Goal: Task Accomplishment & Management: Manage account settings

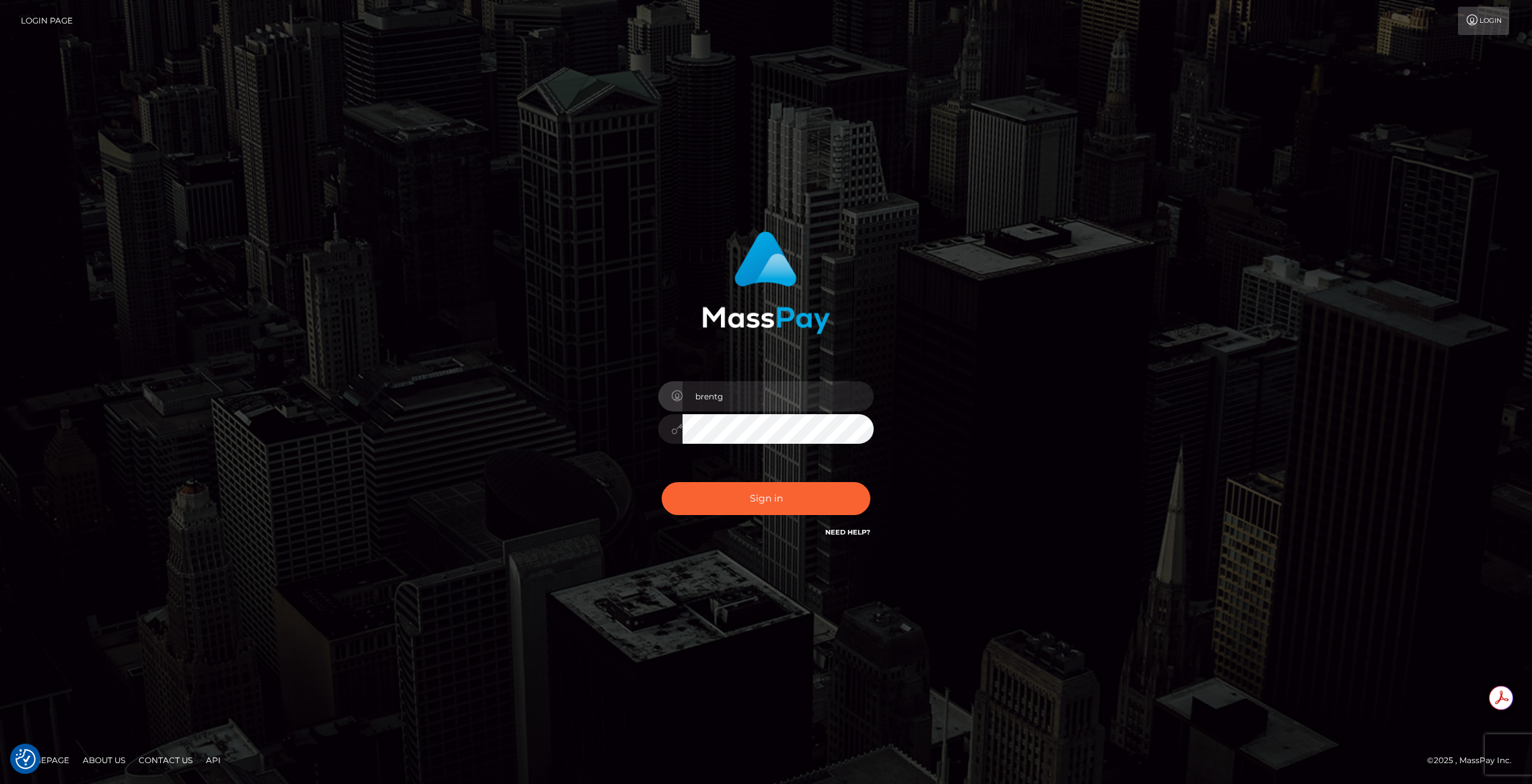
click at [792, 479] on div "Sign in Need Help?" at bounding box center [766, 504] width 235 height 60
click at [785, 493] on button "Sign in" at bounding box center [766, 499] width 209 height 33
type input "brentg"
click at [762, 493] on button "Sign in" at bounding box center [766, 499] width 209 height 33
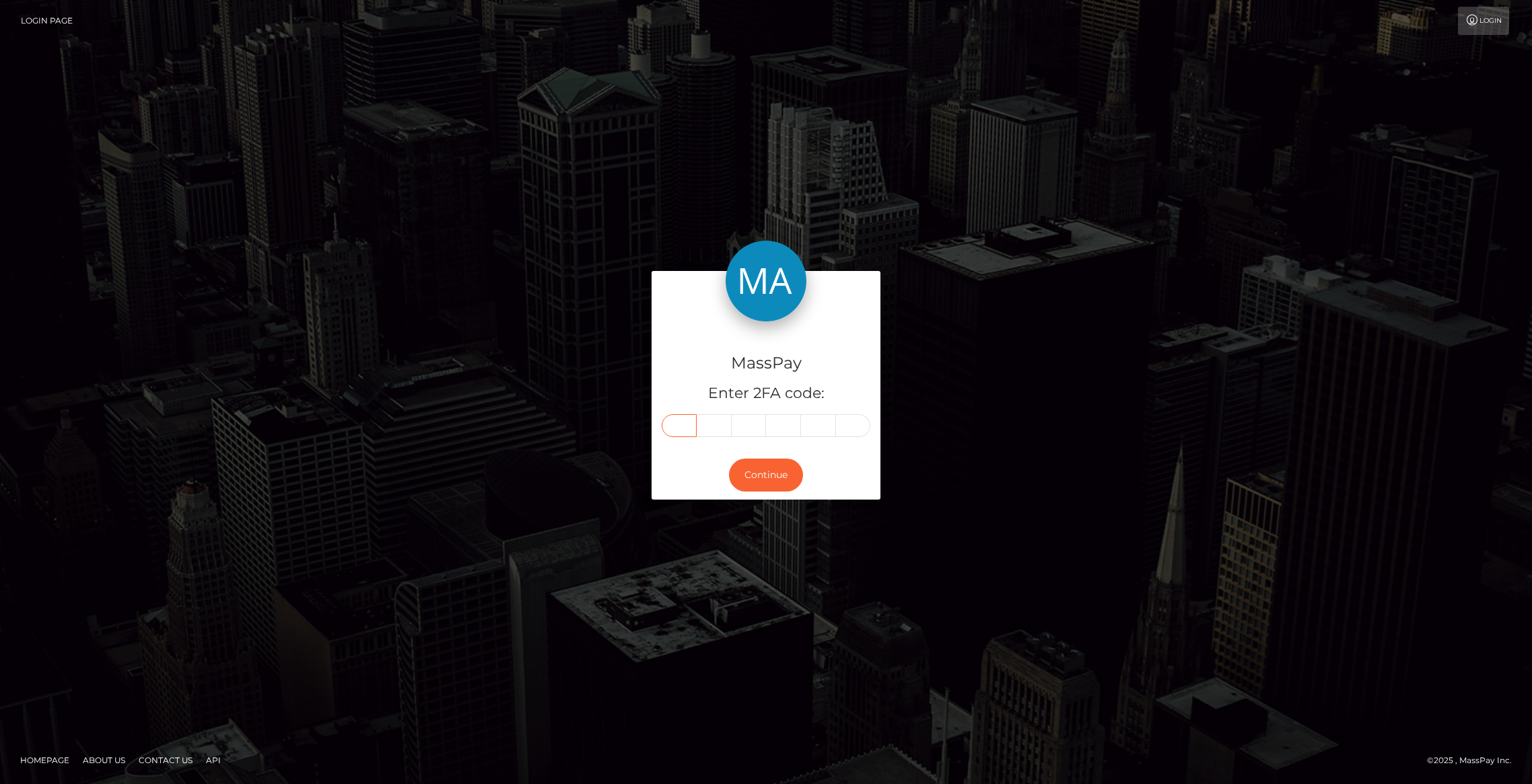
paste input "3"
type input "3"
type input "0"
type input "3"
type input "7"
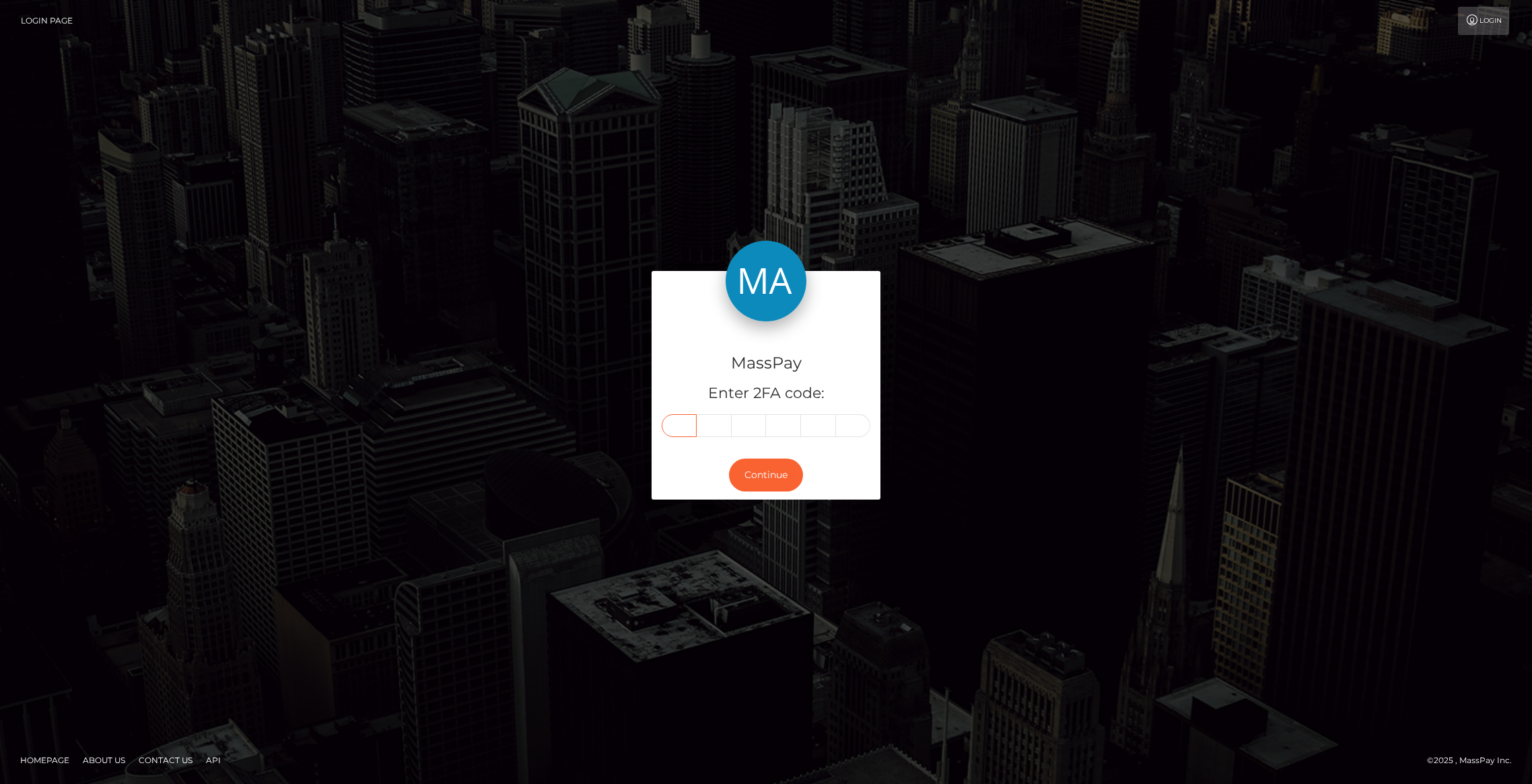
type input "5"
type input "8"
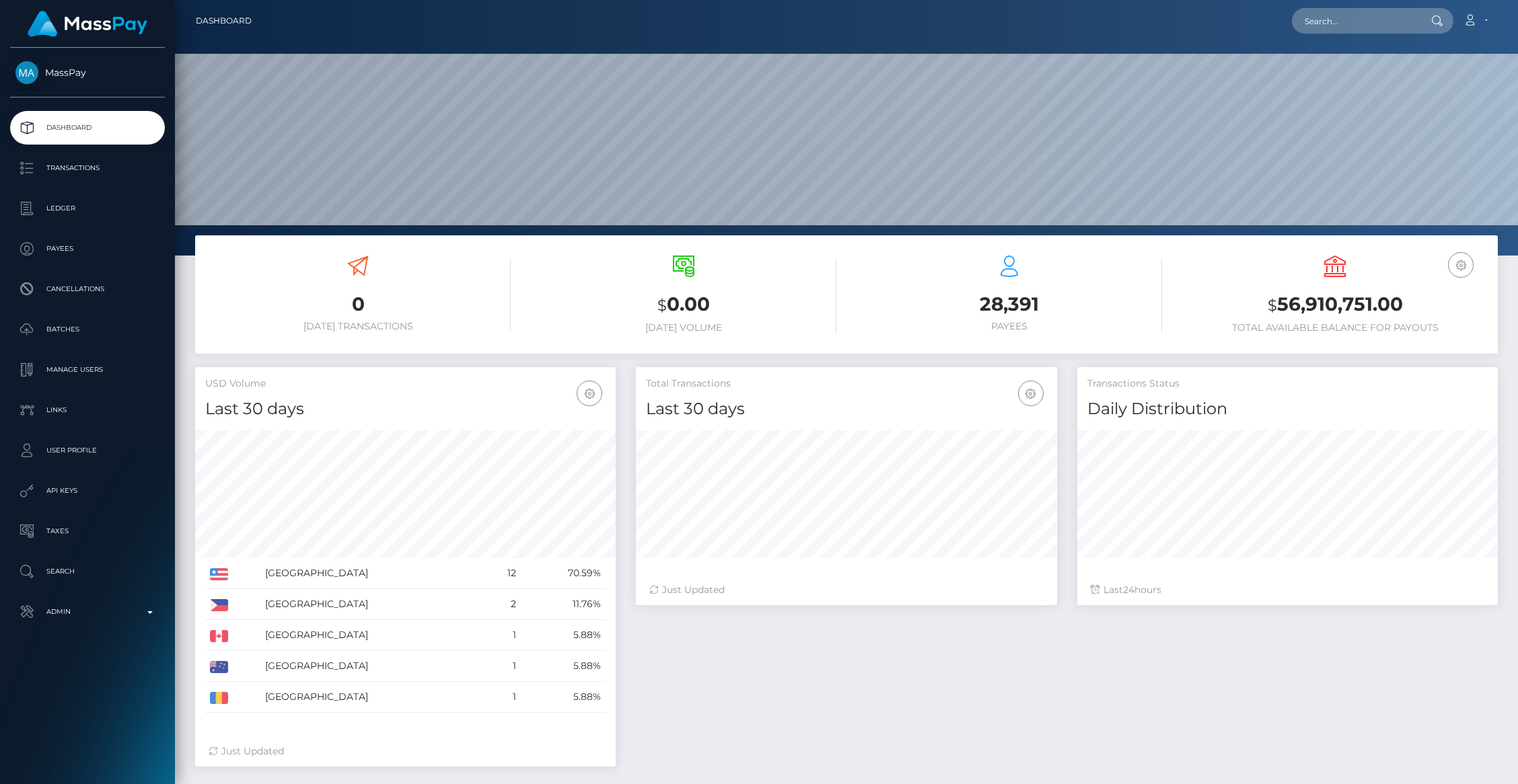
scroll to position [238, 421]
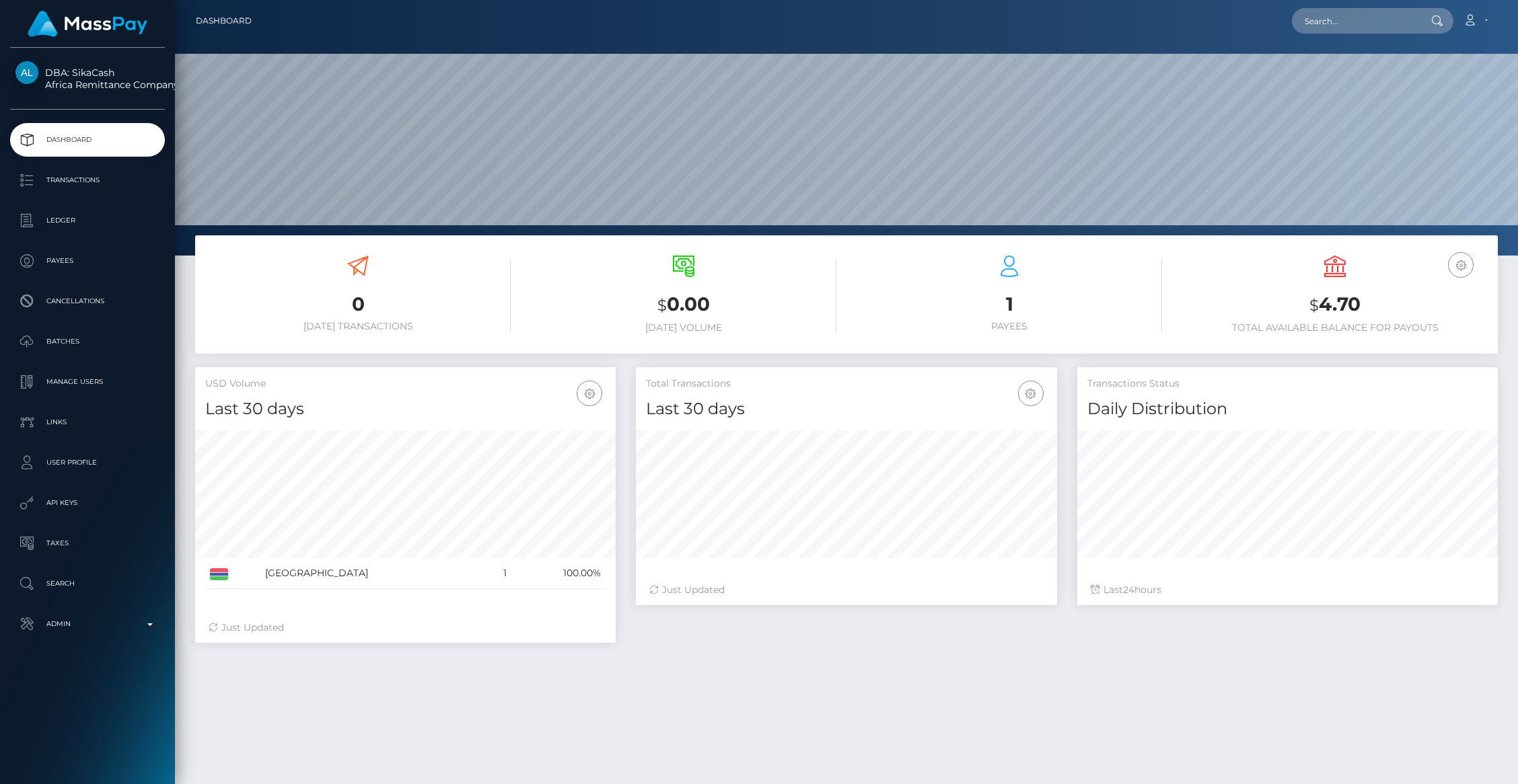
scroll to position [238, 421]
click at [65, 183] on p "Transactions" at bounding box center [88, 180] width 144 height 20
click at [72, 177] on p "Transactions" at bounding box center [88, 180] width 144 height 20
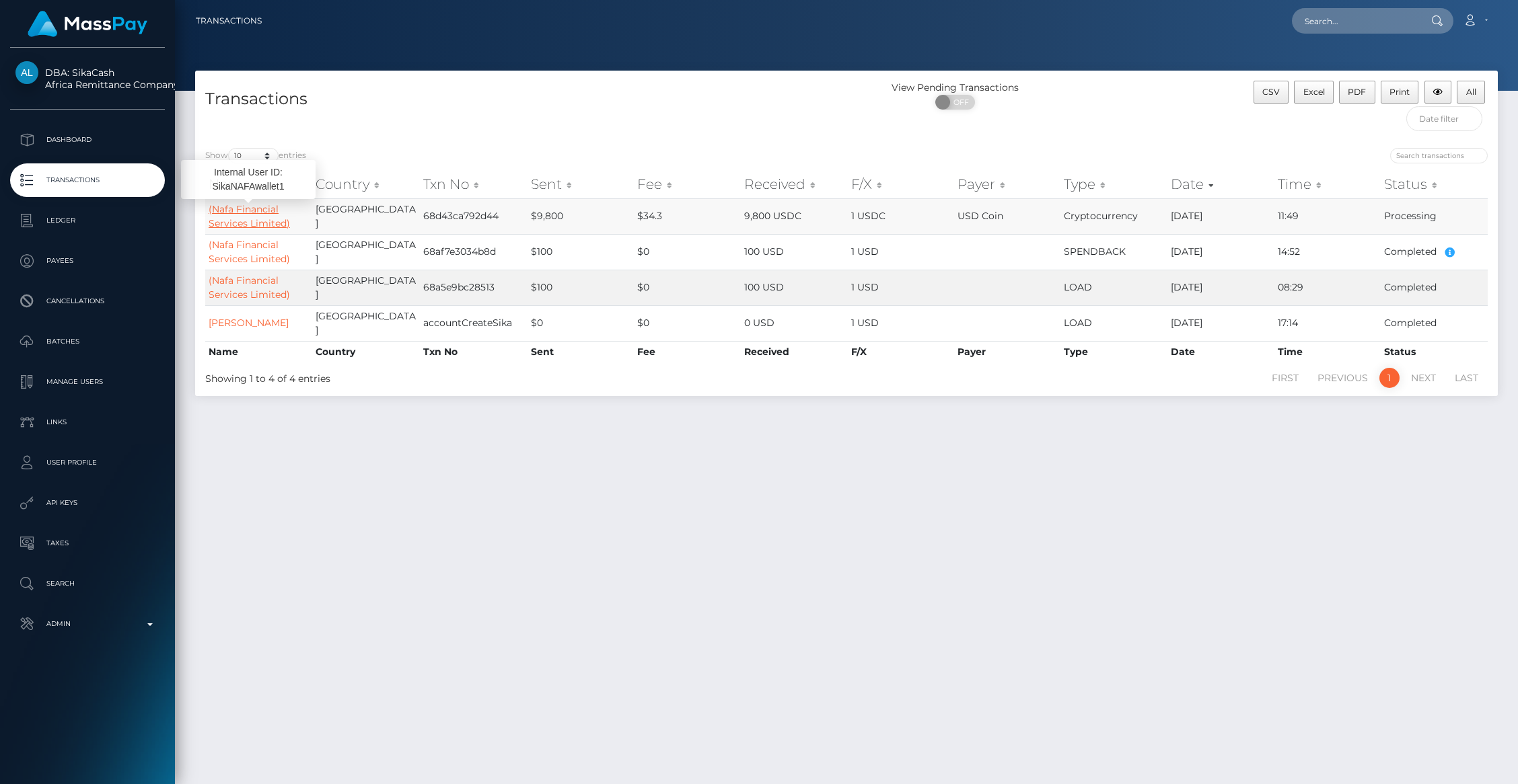
click at [233, 222] on link "(Nafa Financial Services Limited)" at bounding box center [249, 216] width 82 height 26
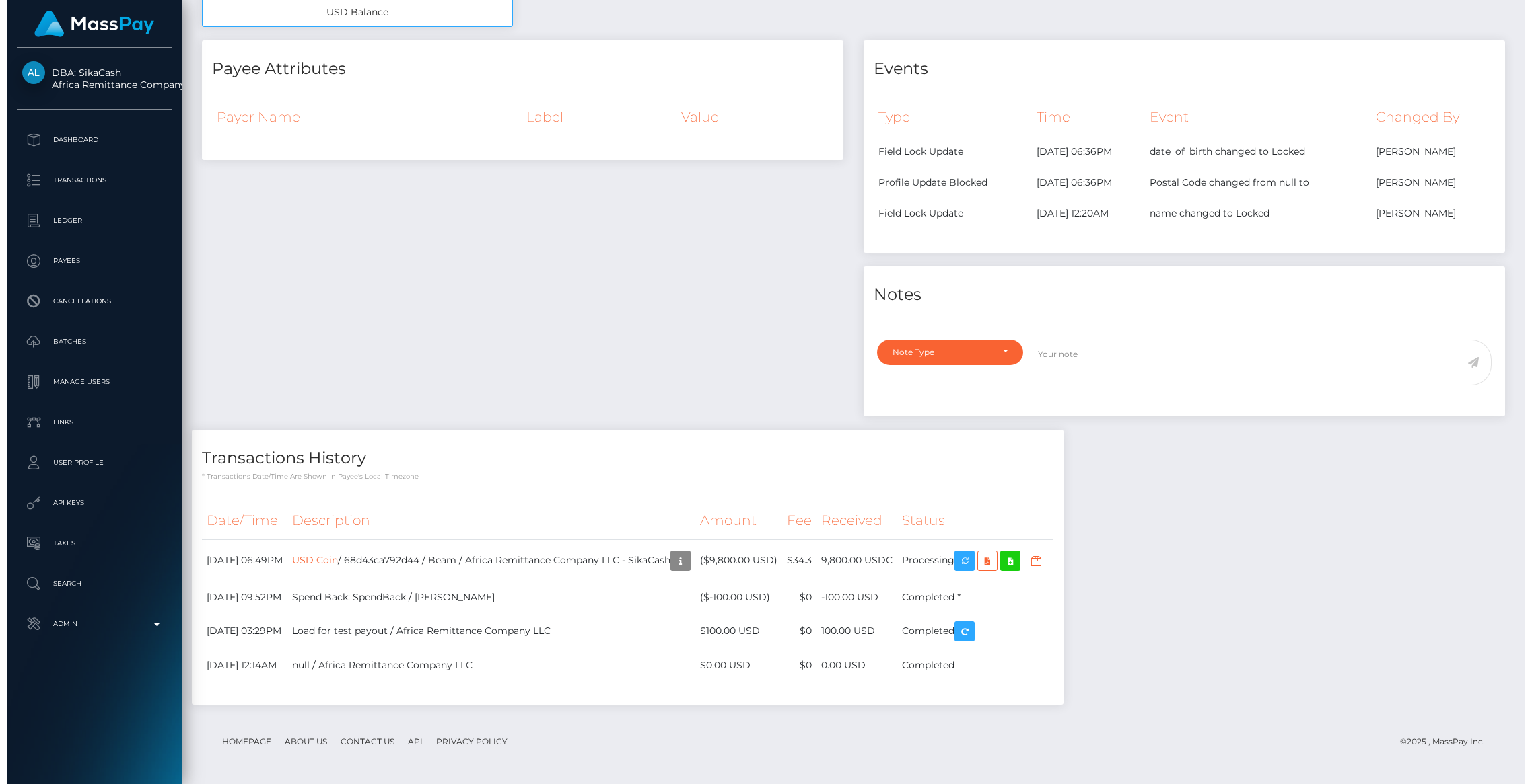
scroll to position [597, 0]
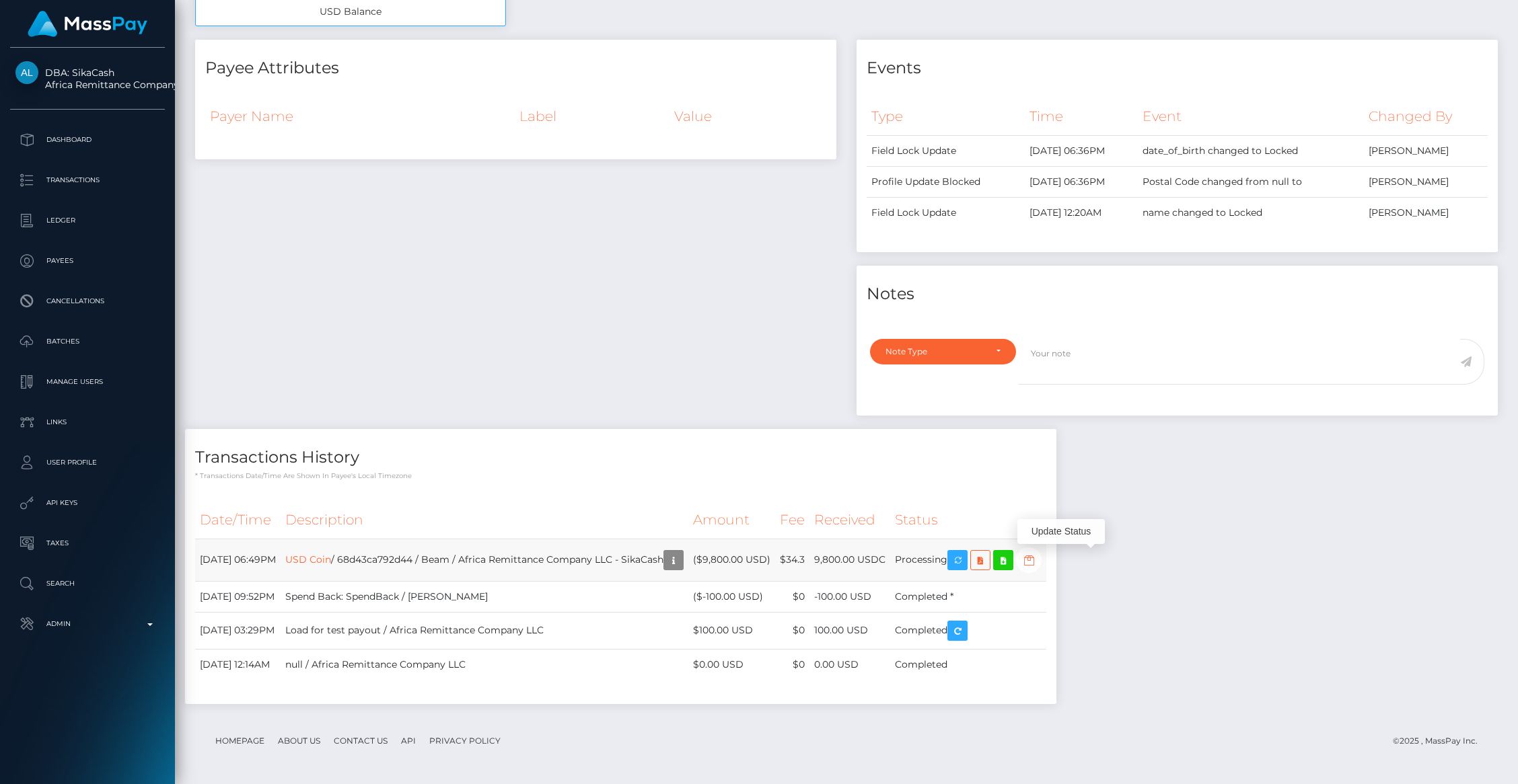
click at [1037, 560] on icon "button" at bounding box center [1028, 560] width 16 height 17
select select "PROCESSING"
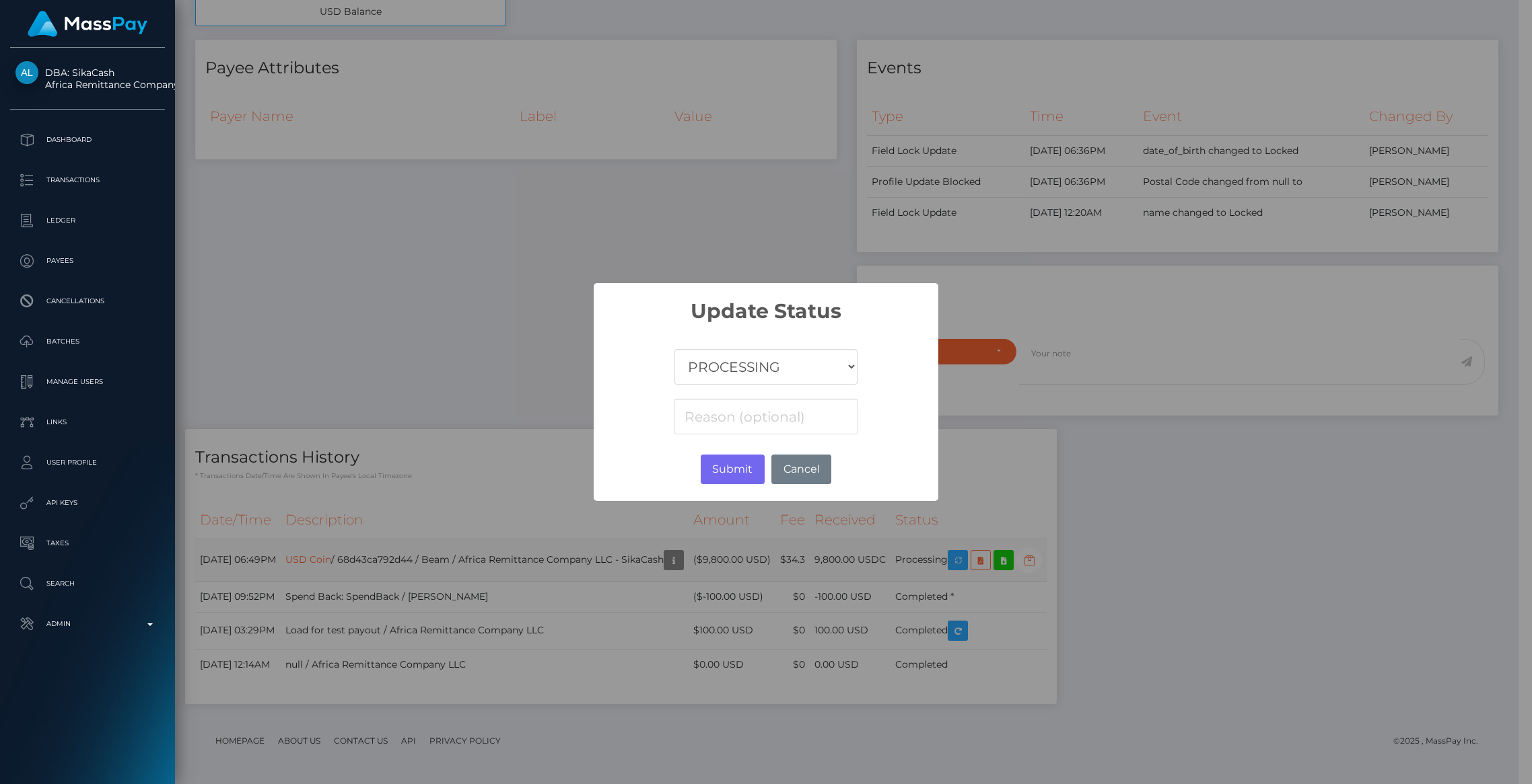
scroll to position [672549, 672673]
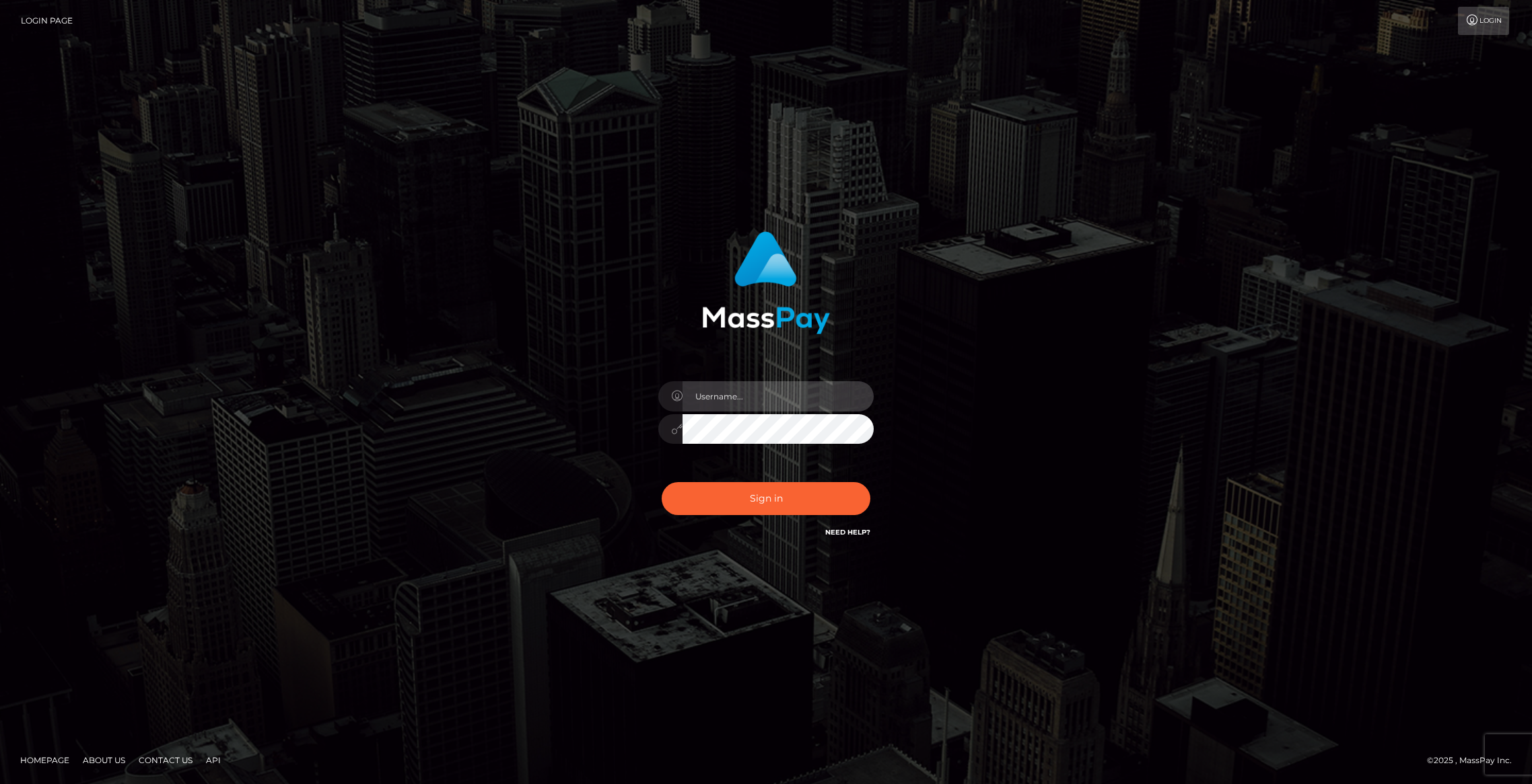
type input "brentg"
click at [739, 496] on button "Sign in" at bounding box center [766, 499] width 209 height 33
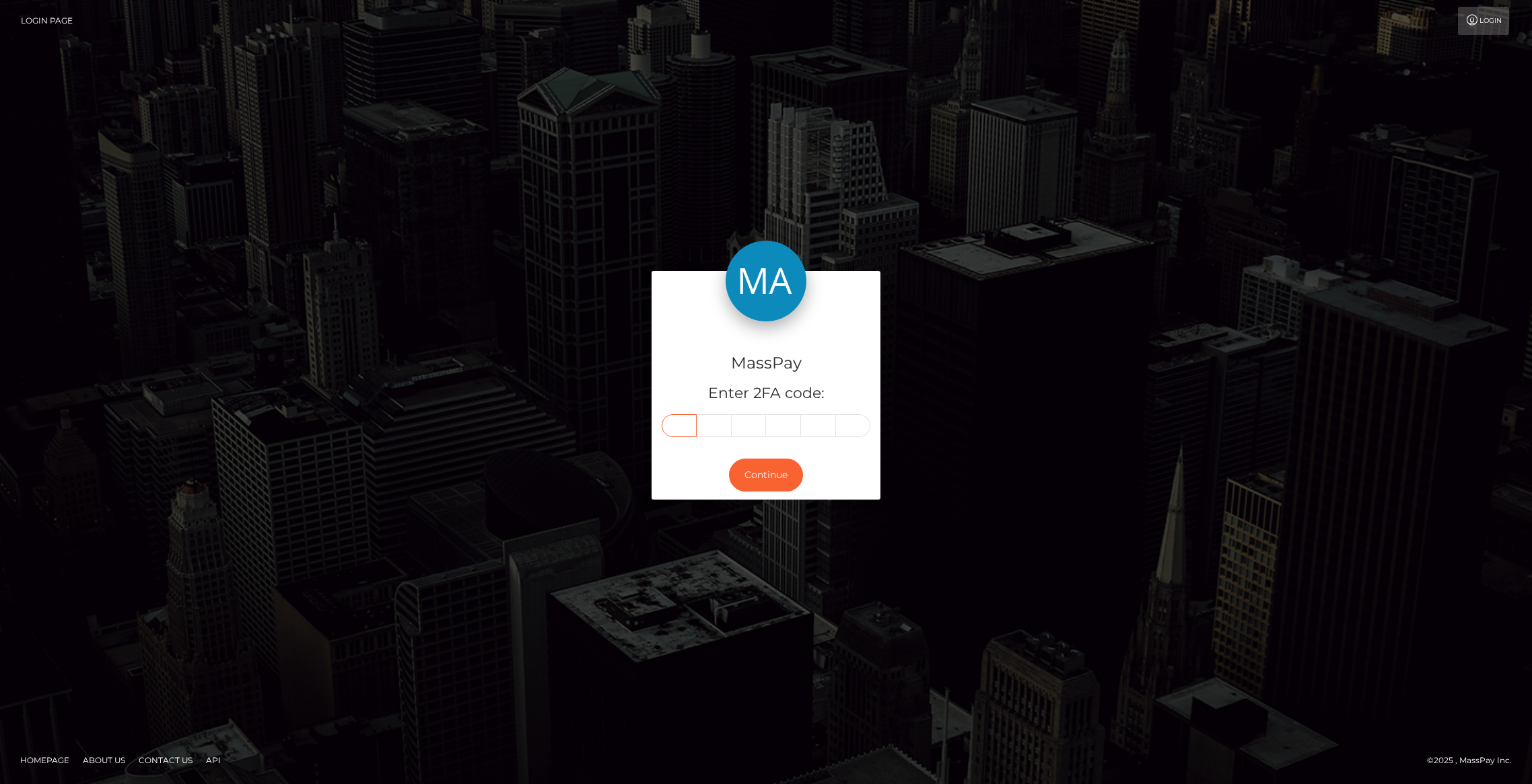
paste input "3"
type input "3"
type input "1"
type input "0"
type input "1"
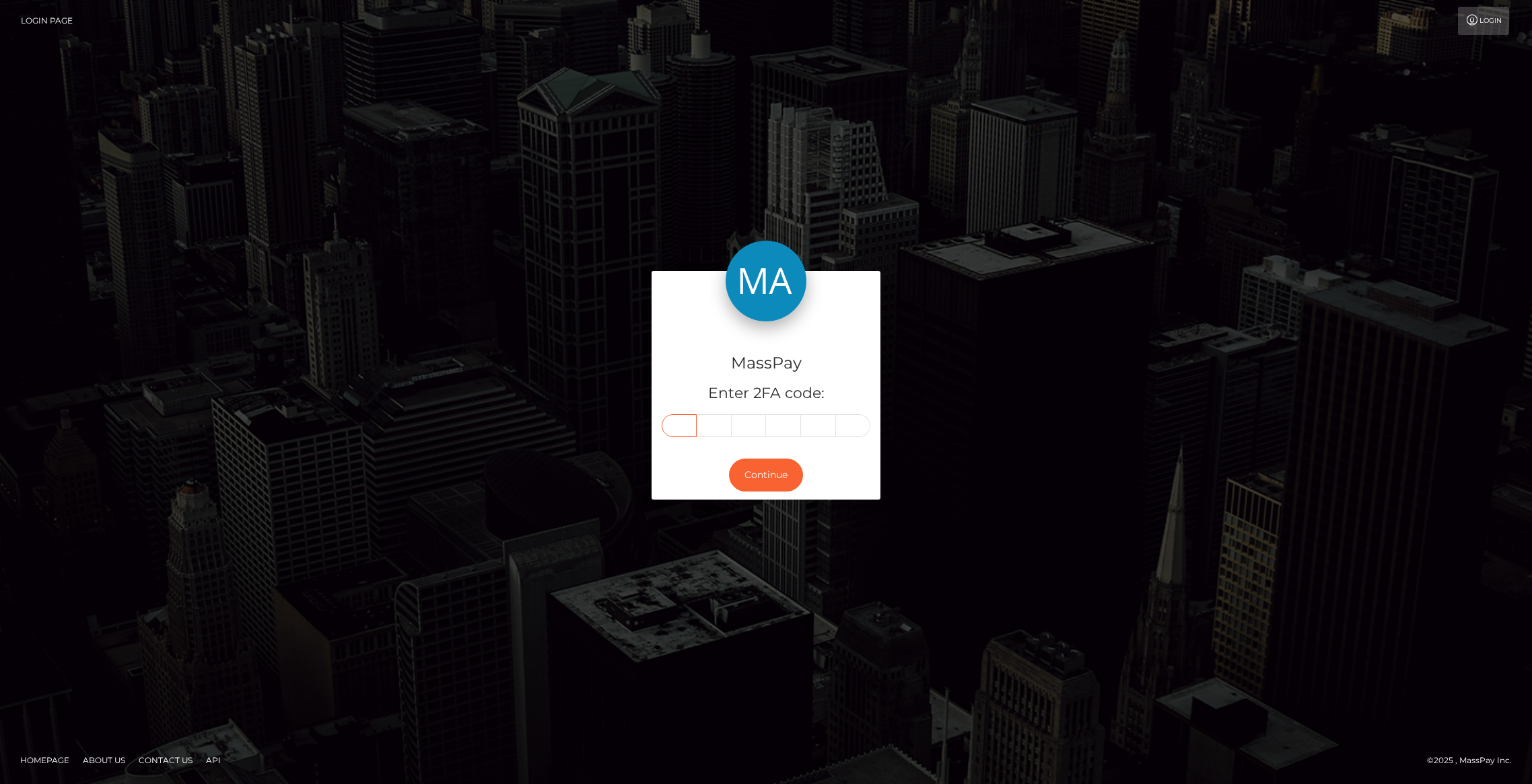
type input "0"
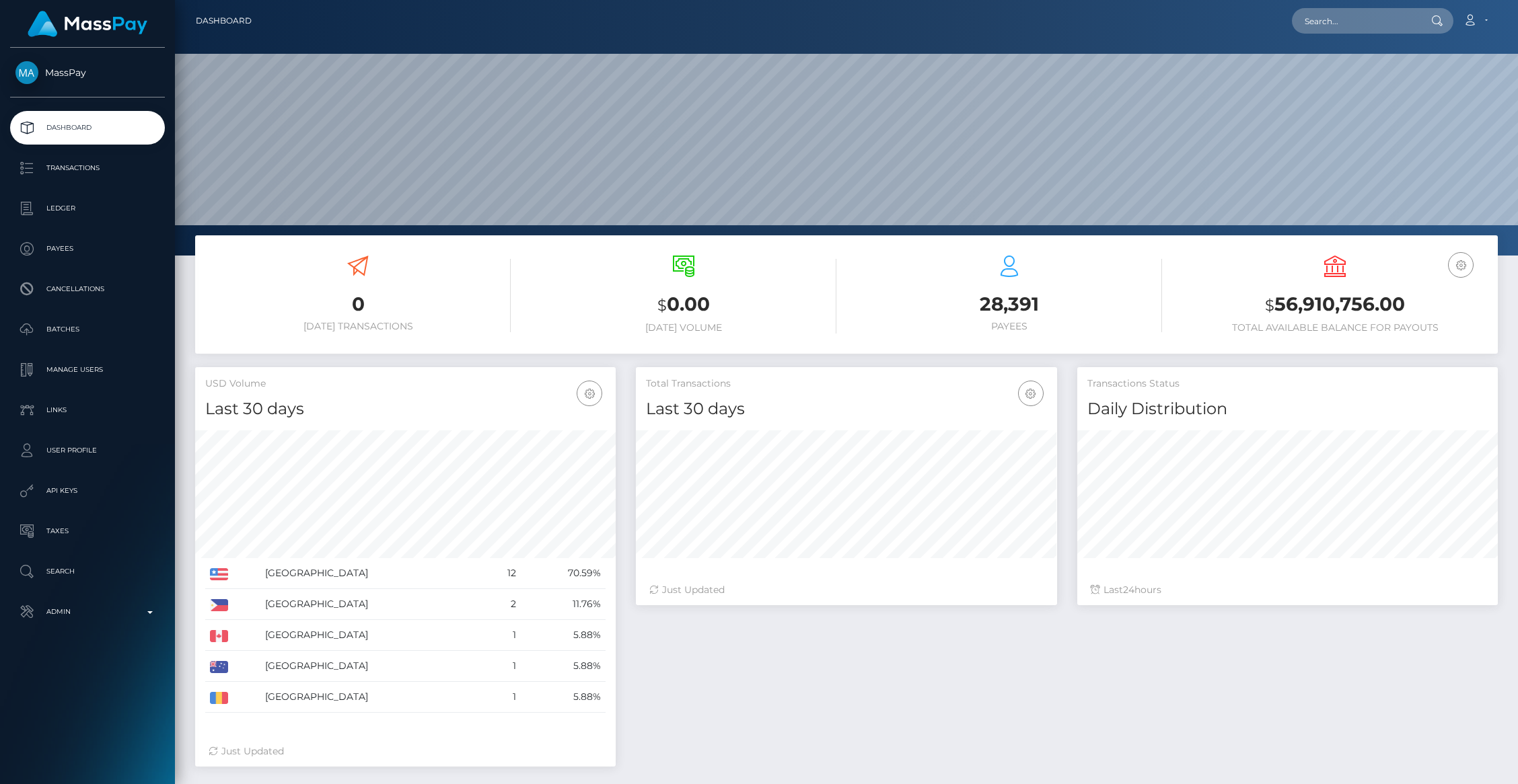
scroll to position [238, 421]
click at [124, 617] on p "Admin" at bounding box center [88, 612] width 144 height 20
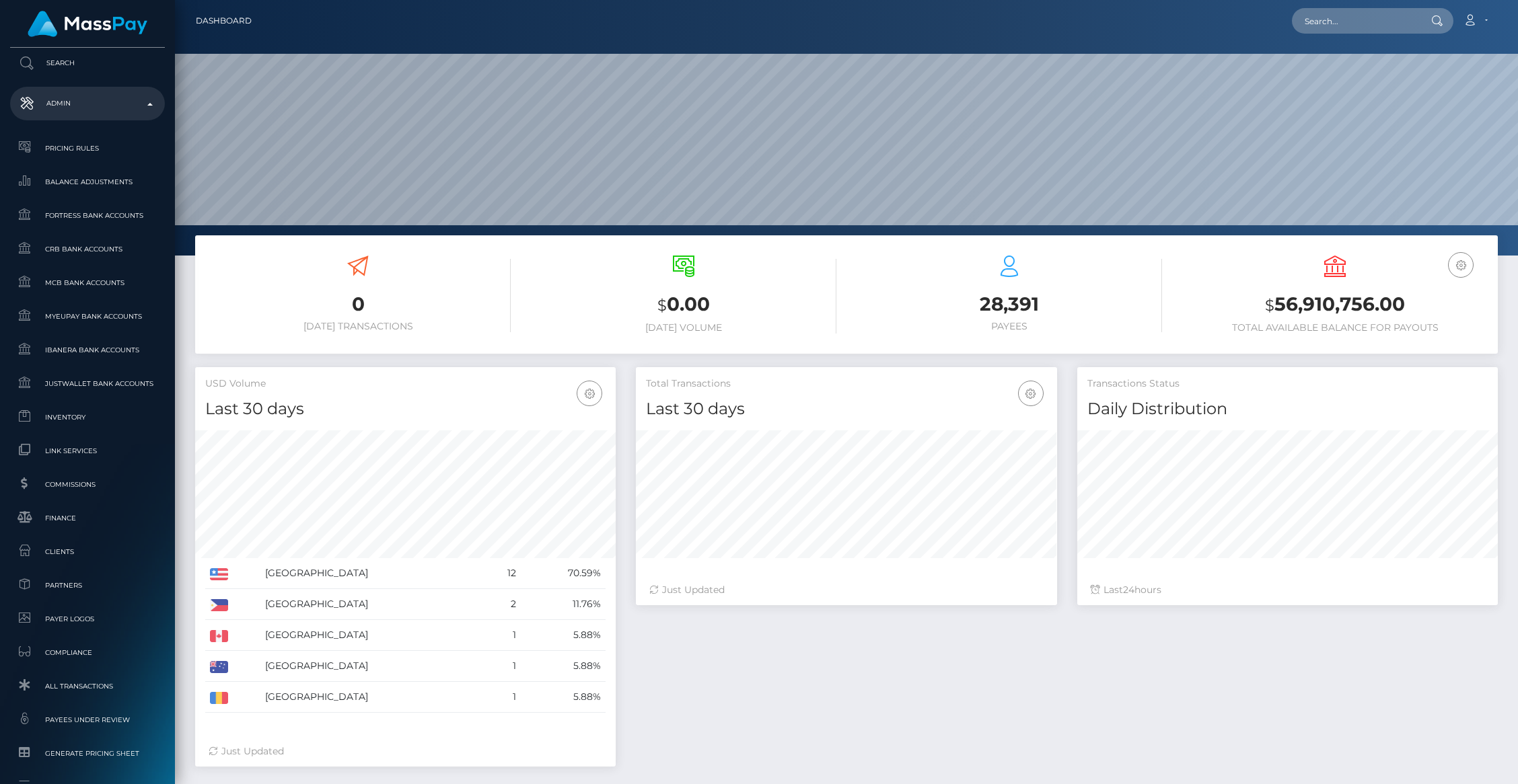
scroll to position [515, 0]
click at [61, 547] on span "Clients" at bounding box center [88, 545] width 144 height 16
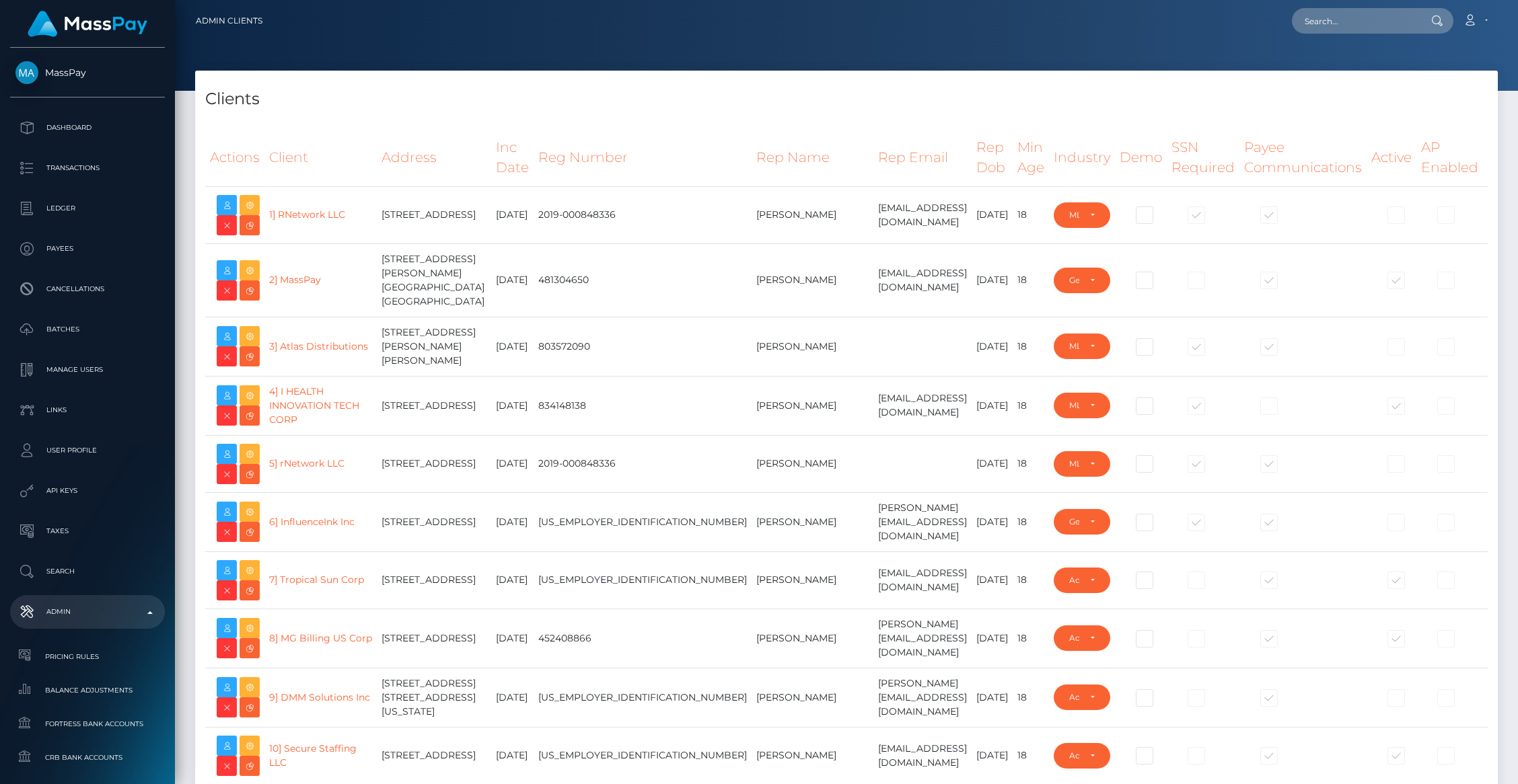
select select "223"
type input "brentg"
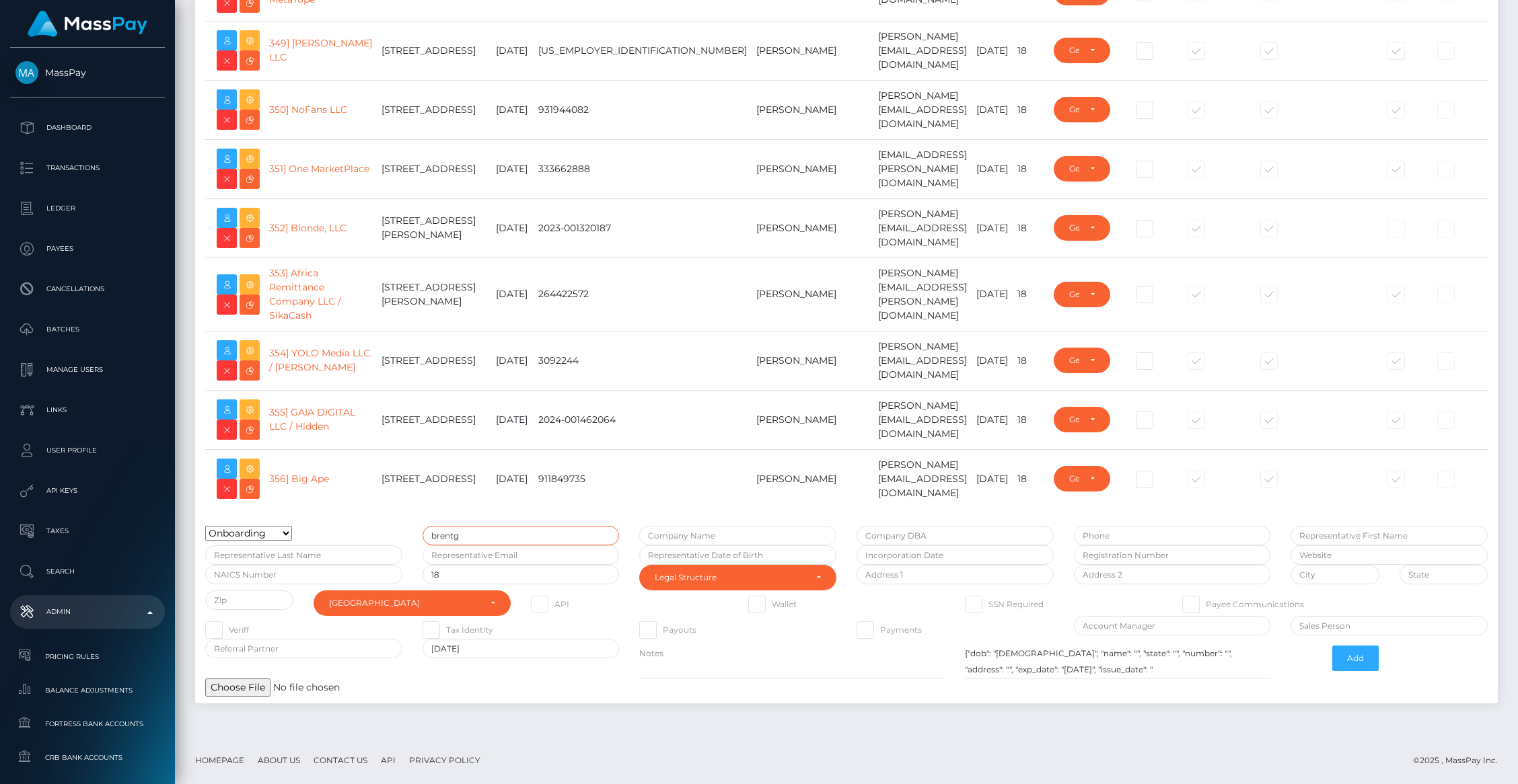
scroll to position [22736, 0]
click at [248, 293] on icon at bounding box center [249, 284] width 16 height 17
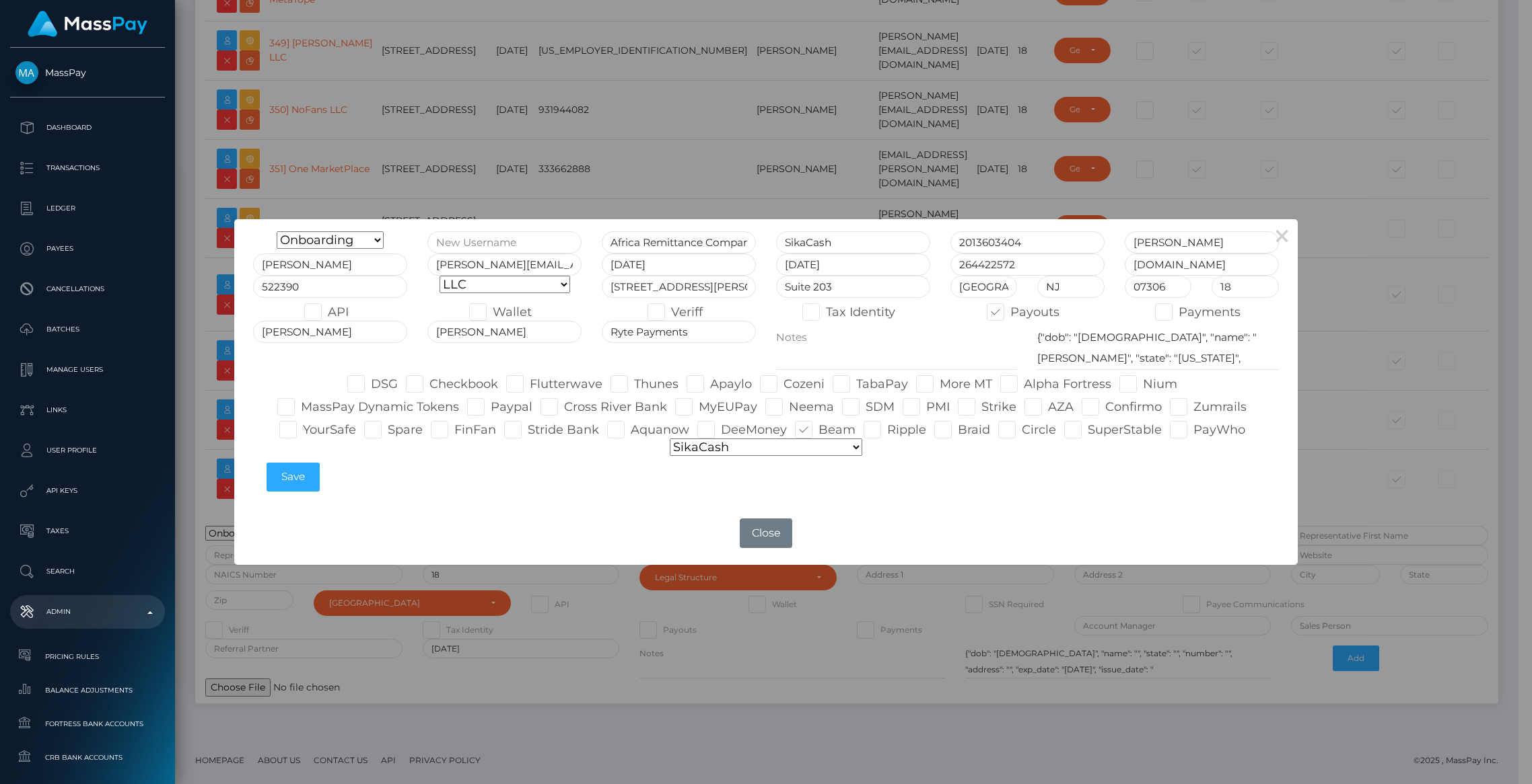
click at [819, 430] on span at bounding box center [819, 429] width 0 height 15
click at [819, 430] on input "Beam" at bounding box center [823, 426] width 9 height 9
checkbox input "false"
click at [1022, 436] on span at bounding box center [1022, 429] width 0 height 15
click at [1022, 430] on input "Circle" at bounding box center [1026, 426] width 9 height 9
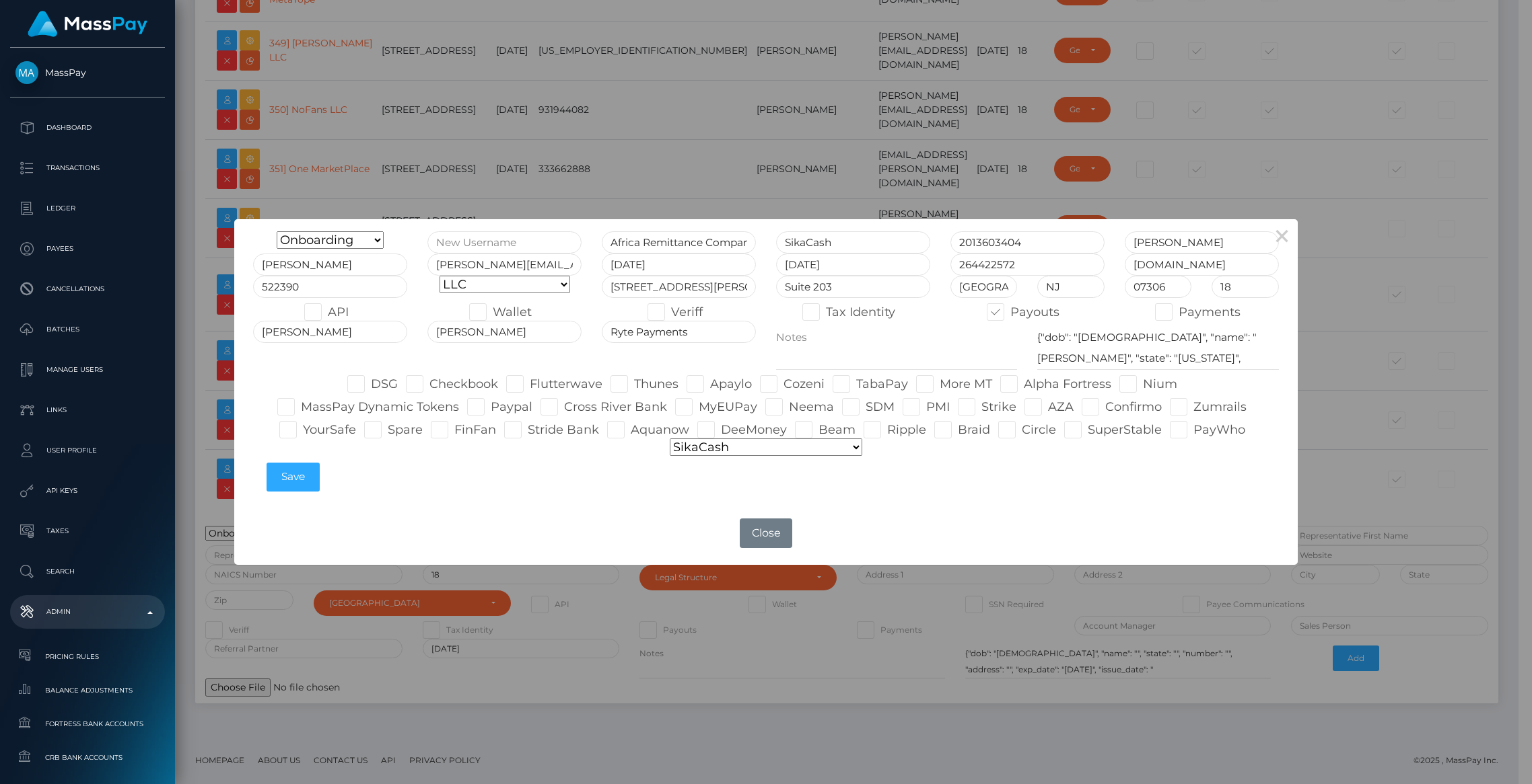
checkbox input "true"
click at [307, 473] on button "Save" at bounding box center [293, 477] width 54 height 29
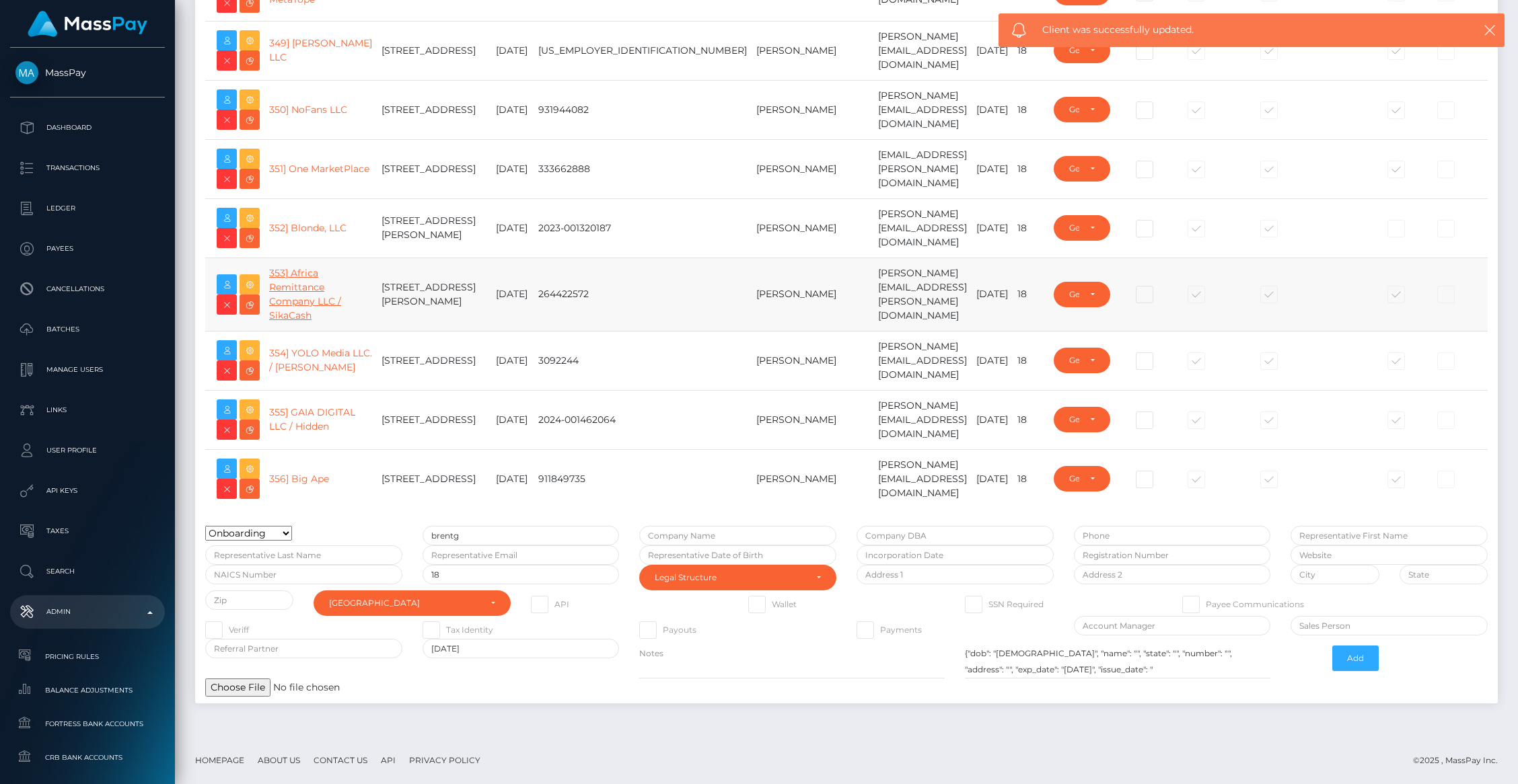
click at [291, 321] on link "353] Africa Remittance Company LLC / SikaCash" at bounding box center [305, 294] width 72 height 54
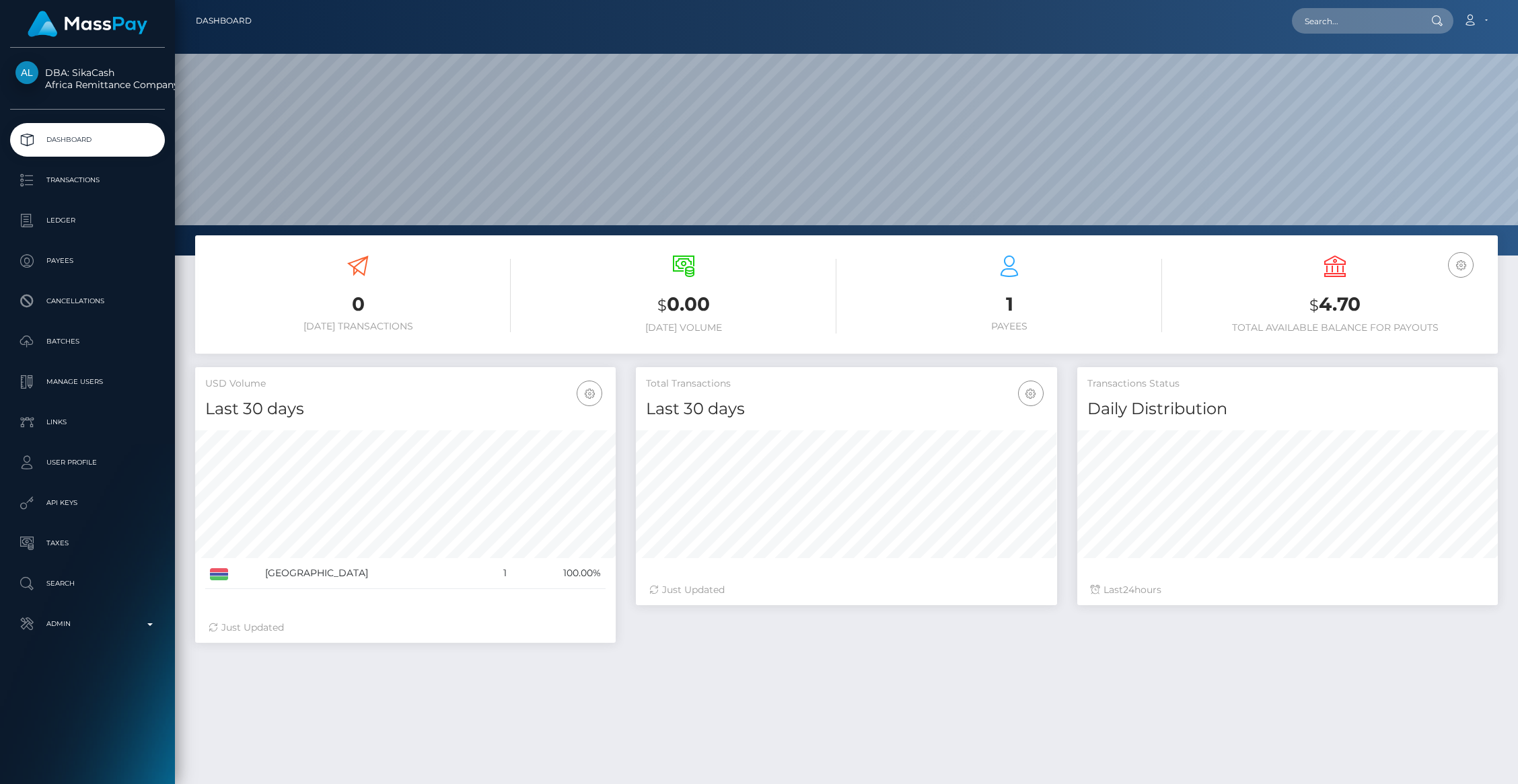
scroll to position [238, 421]
click at [76, 176] on p "Transactions" at bounding box center [88, 180] width 144 height 20
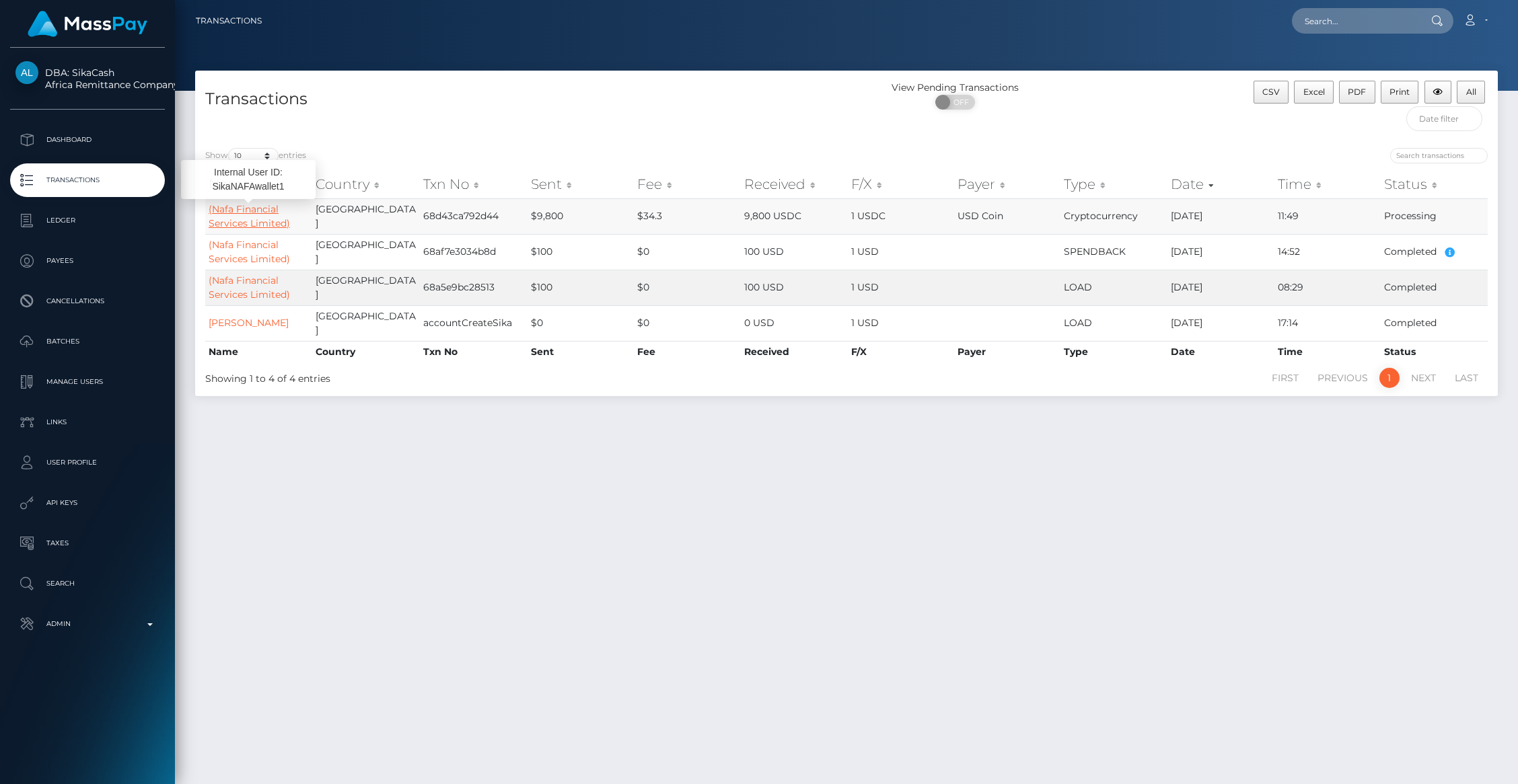
click at [251, 223] on link "(Nafa Financial Services Limited)" at bounding box center [249, 216] width 82 height 26
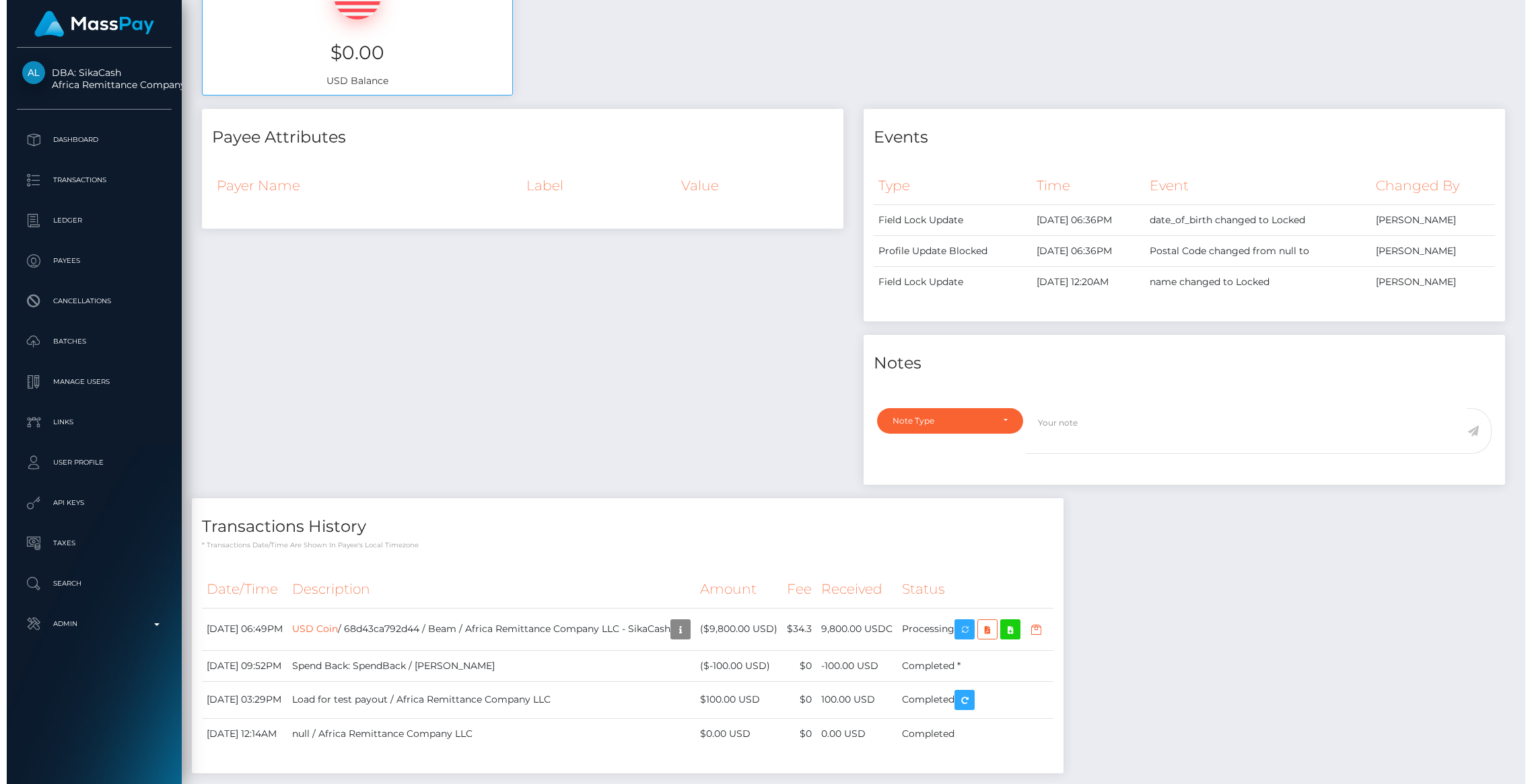
scroll to position [162, 421]
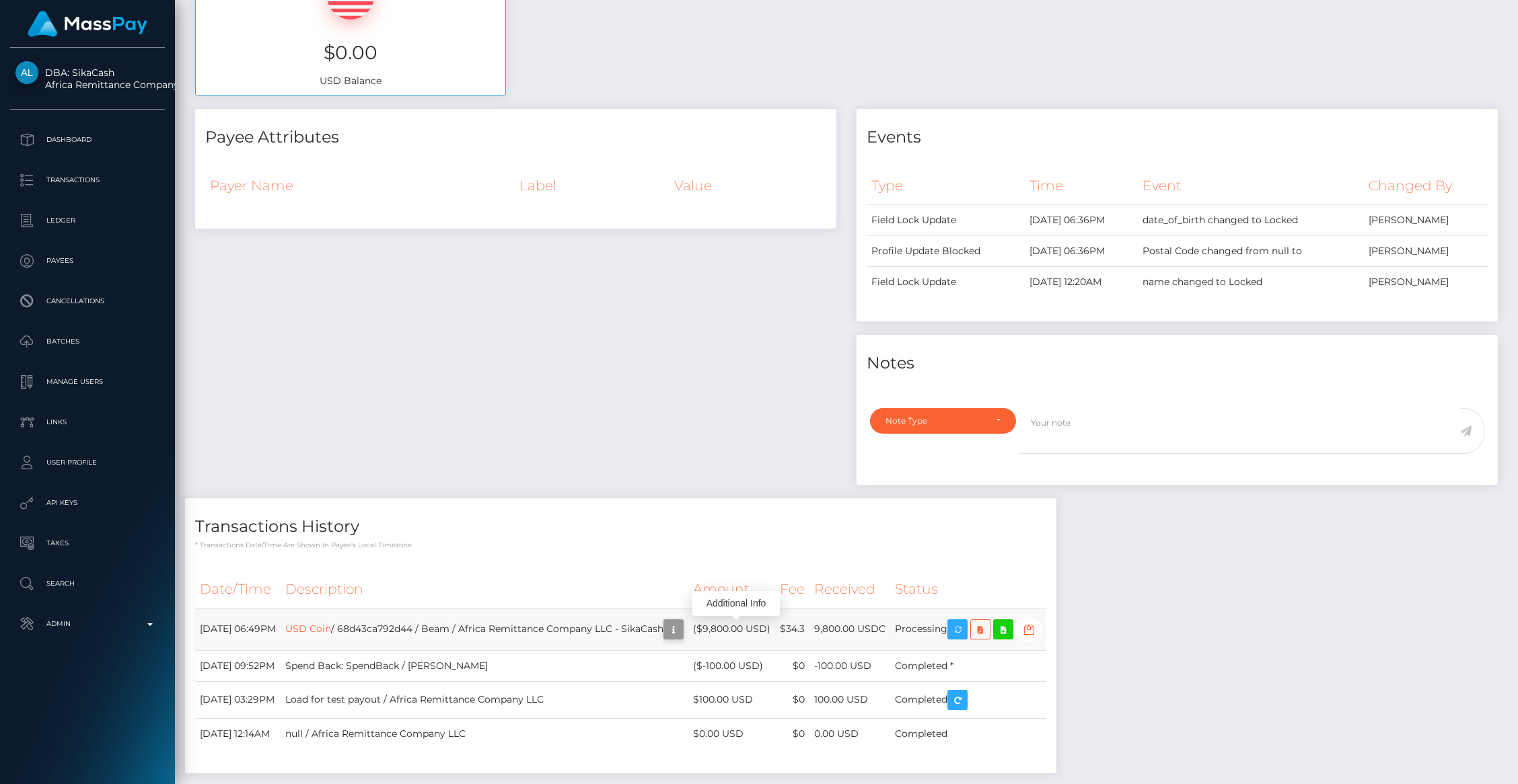
click at [681, 637] on icon "button" at bounding box center [673, 629] width 16 height 17
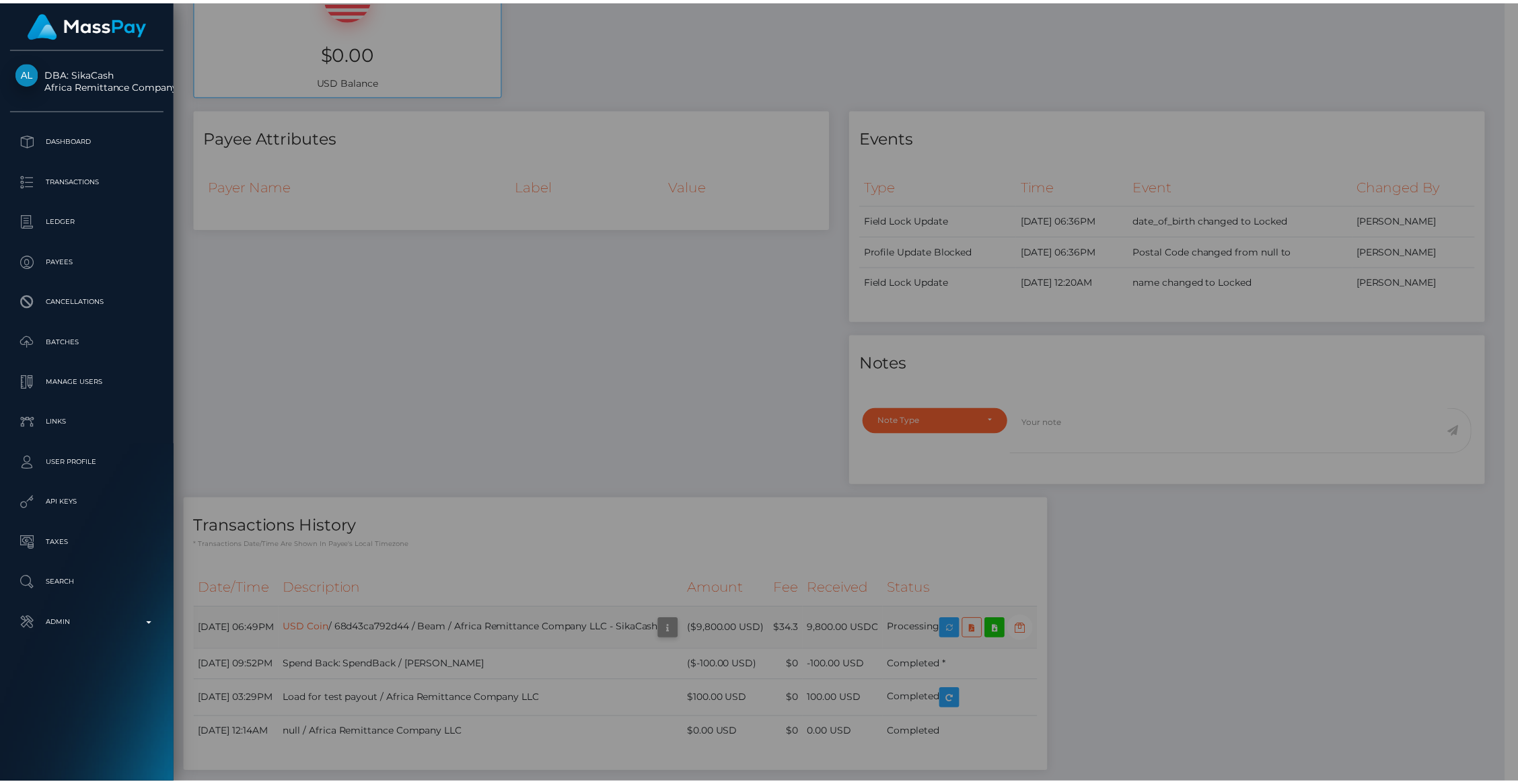
scroll to position [672549, 672308]
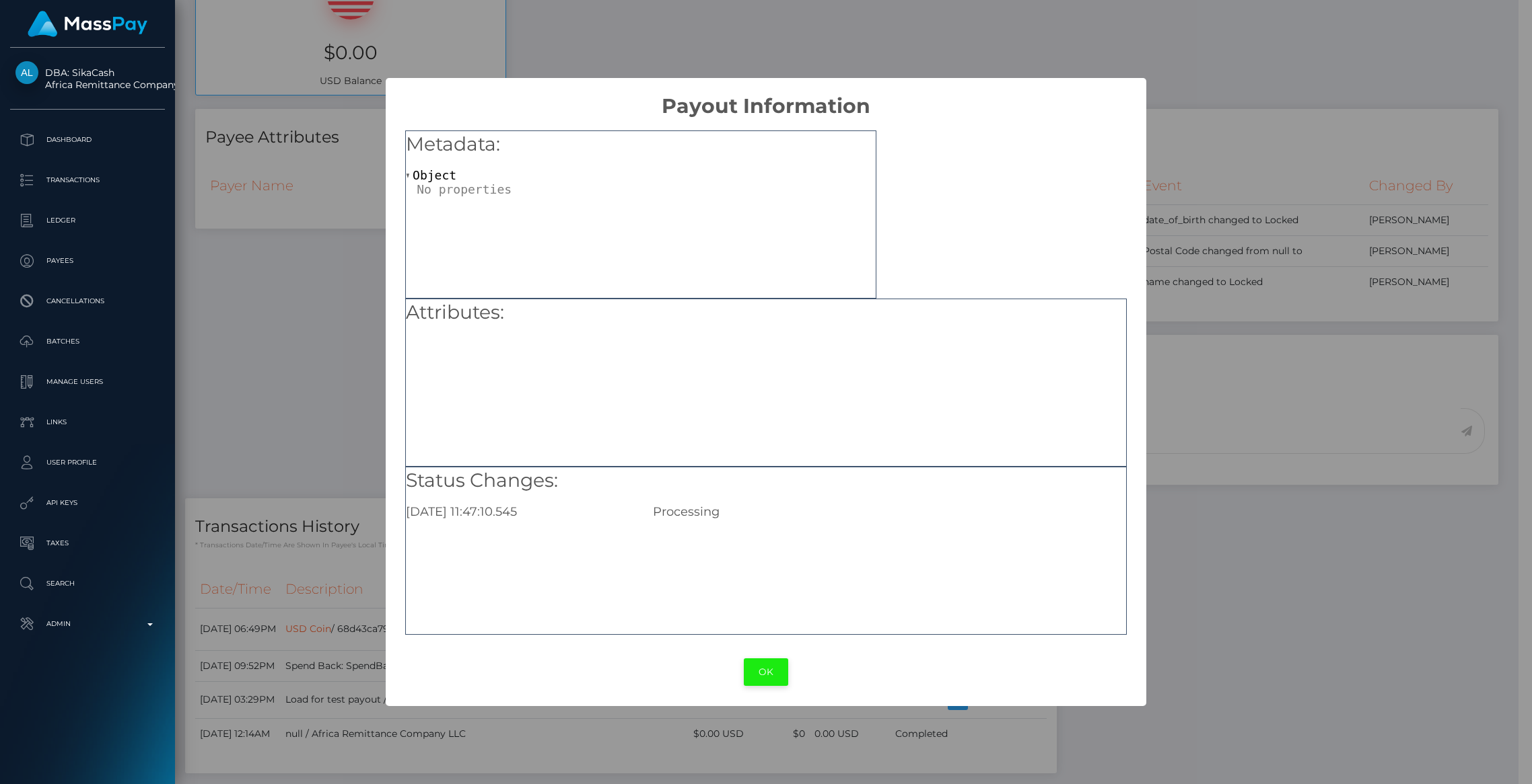
click at [768, 674] on button "OK" at bounding box center [766, 672] width 45 height 27
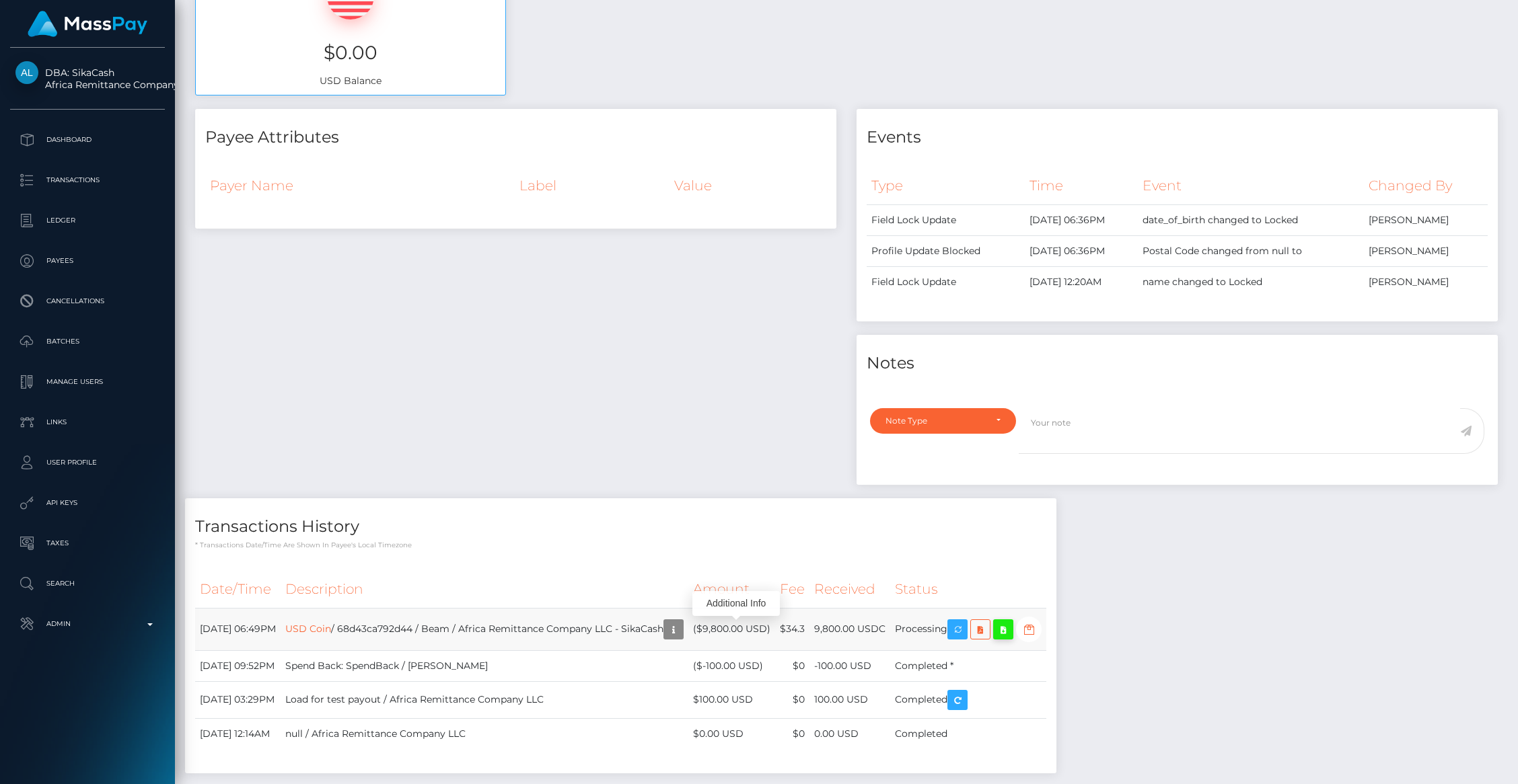
click at [1011, 631] on icon at bounding box center [1003, 629] width 16 height 17
click at [989, 635] on icon at bounding box center [980, 629] width 16 height 17
click at [331, 629] on link "USD Coin" at bounding box center [308, 629] width 46 height 12
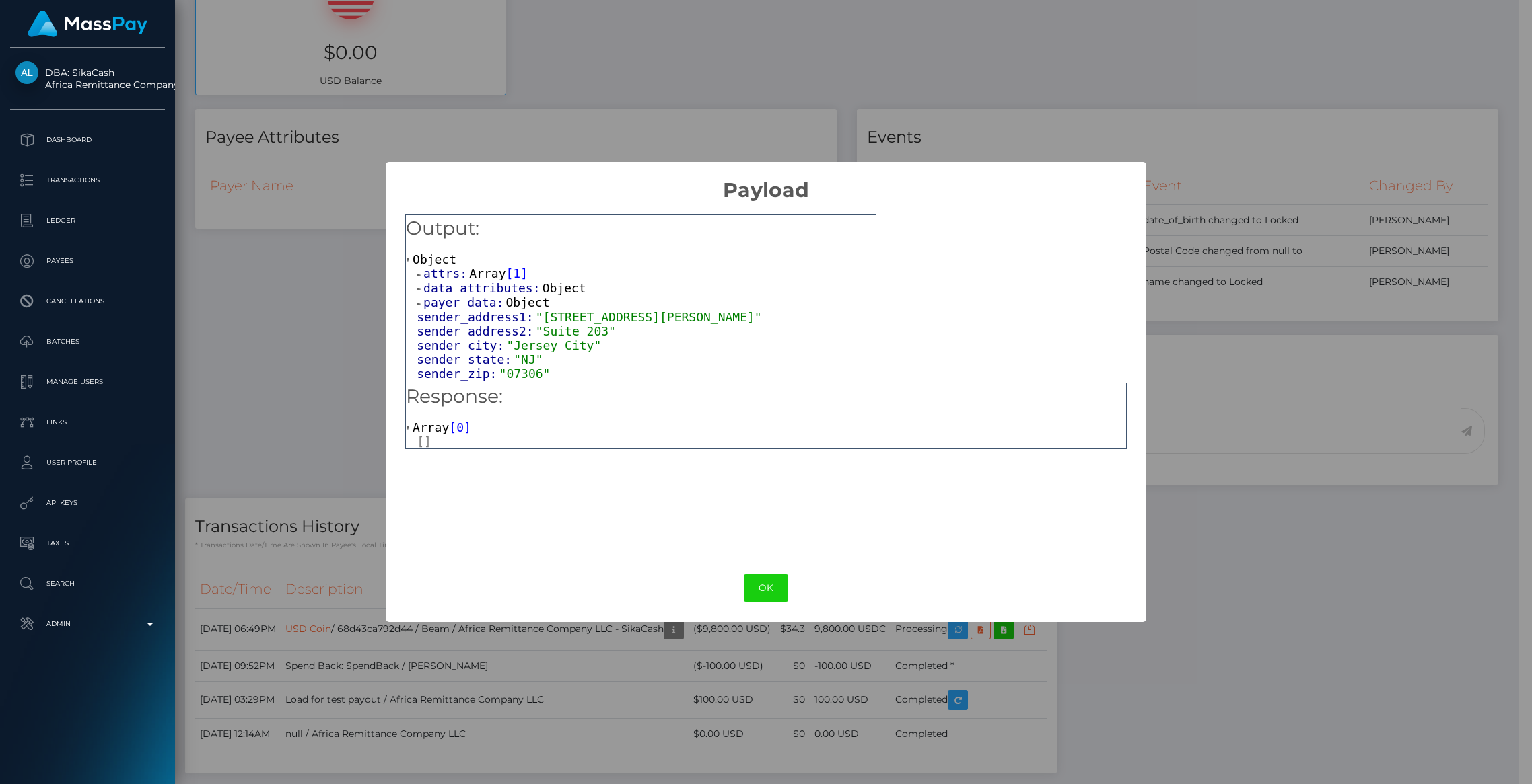
click at [456, 276] on span "attrs:" at bounding box center [446, 273] width 46 height 14
click at [471, 291] on span "Object" at bounding box center [473, 288] width 44 height 14
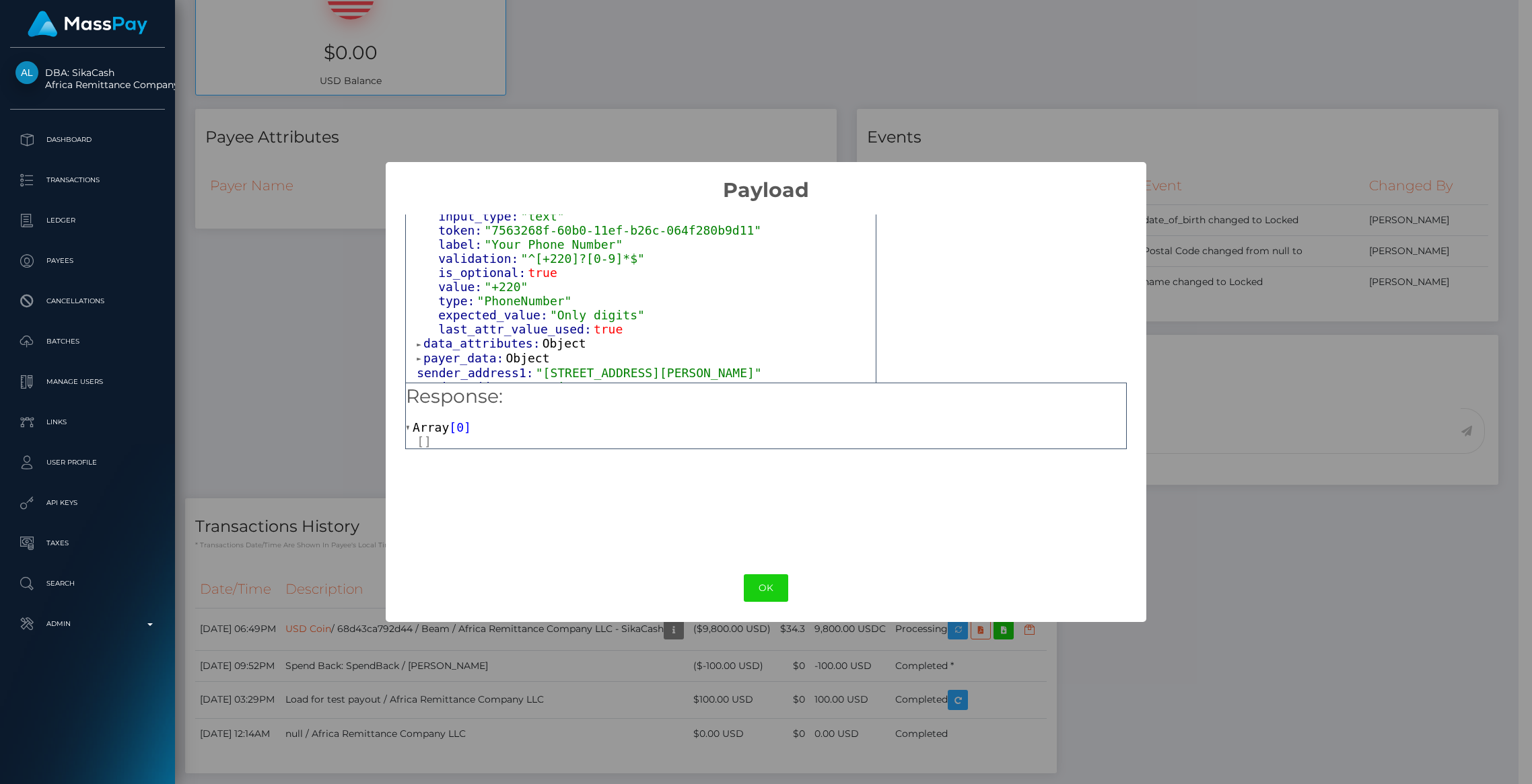
scroll to position [100, 0]
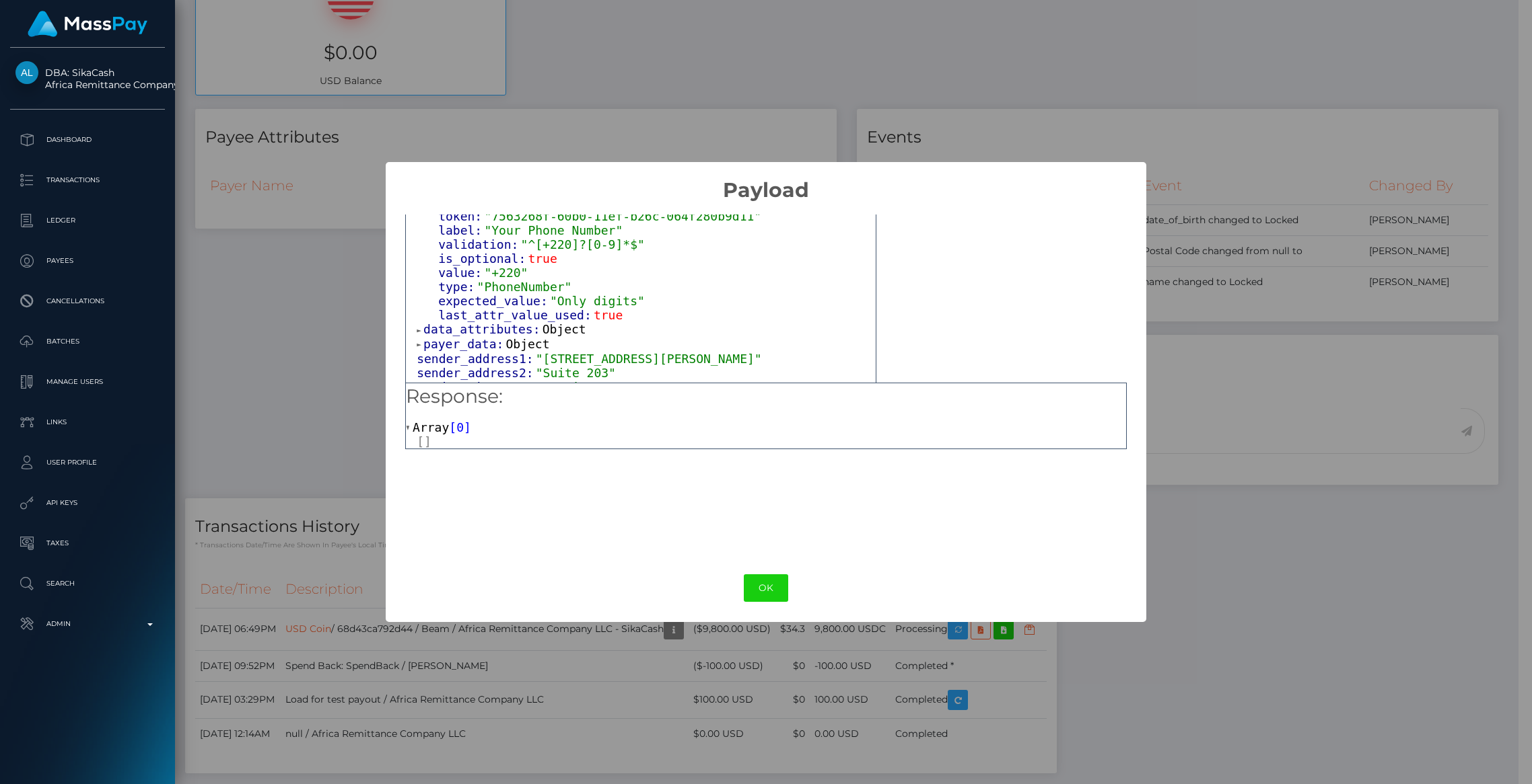
click at [507, 328] on span "data_attributes:" at bounding box center [483, 329] width 119 height 14
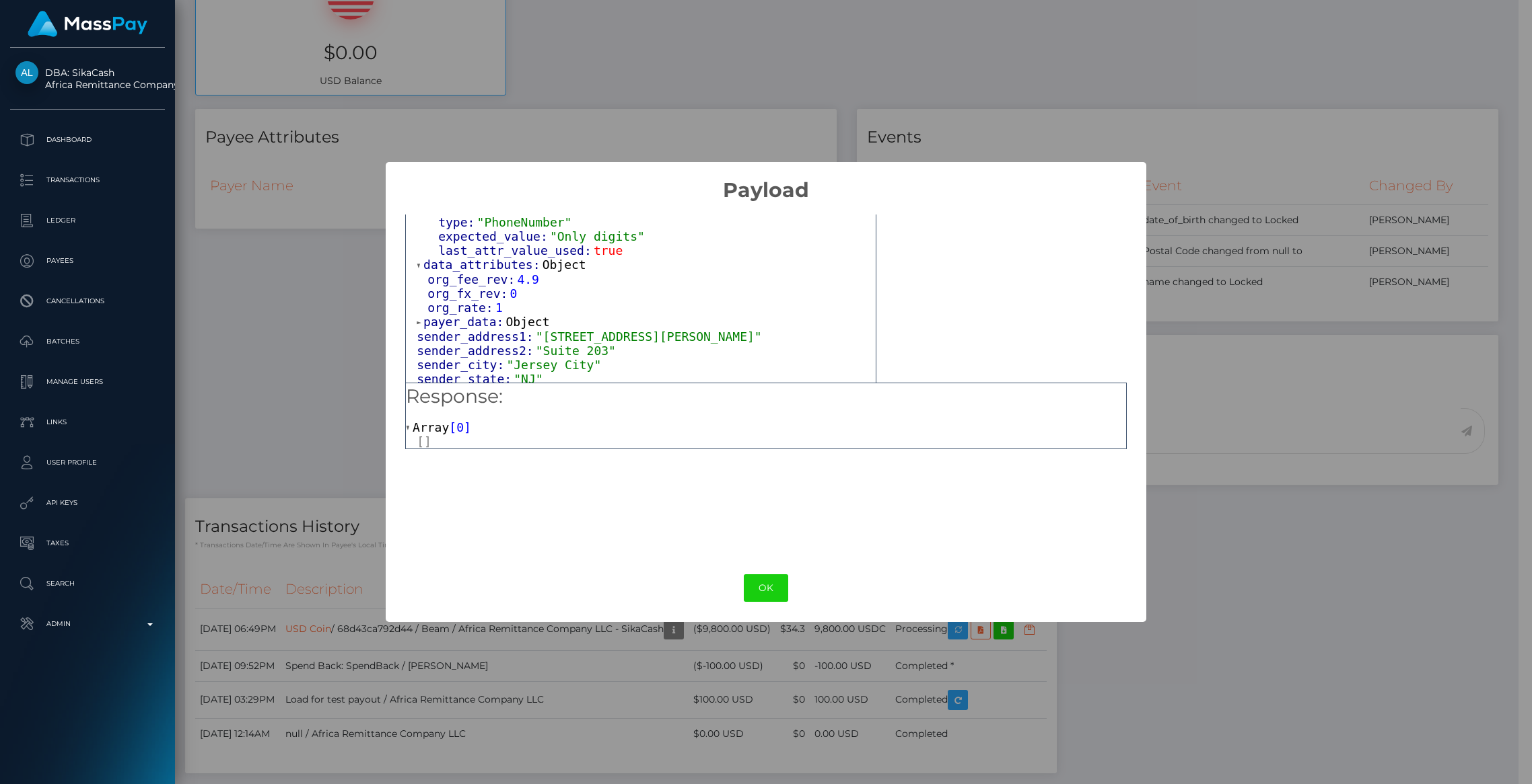
scroll to position [169, 0]
click at [512, 324] on span "Object" at bounding box center [528, 319] width 44 height 14
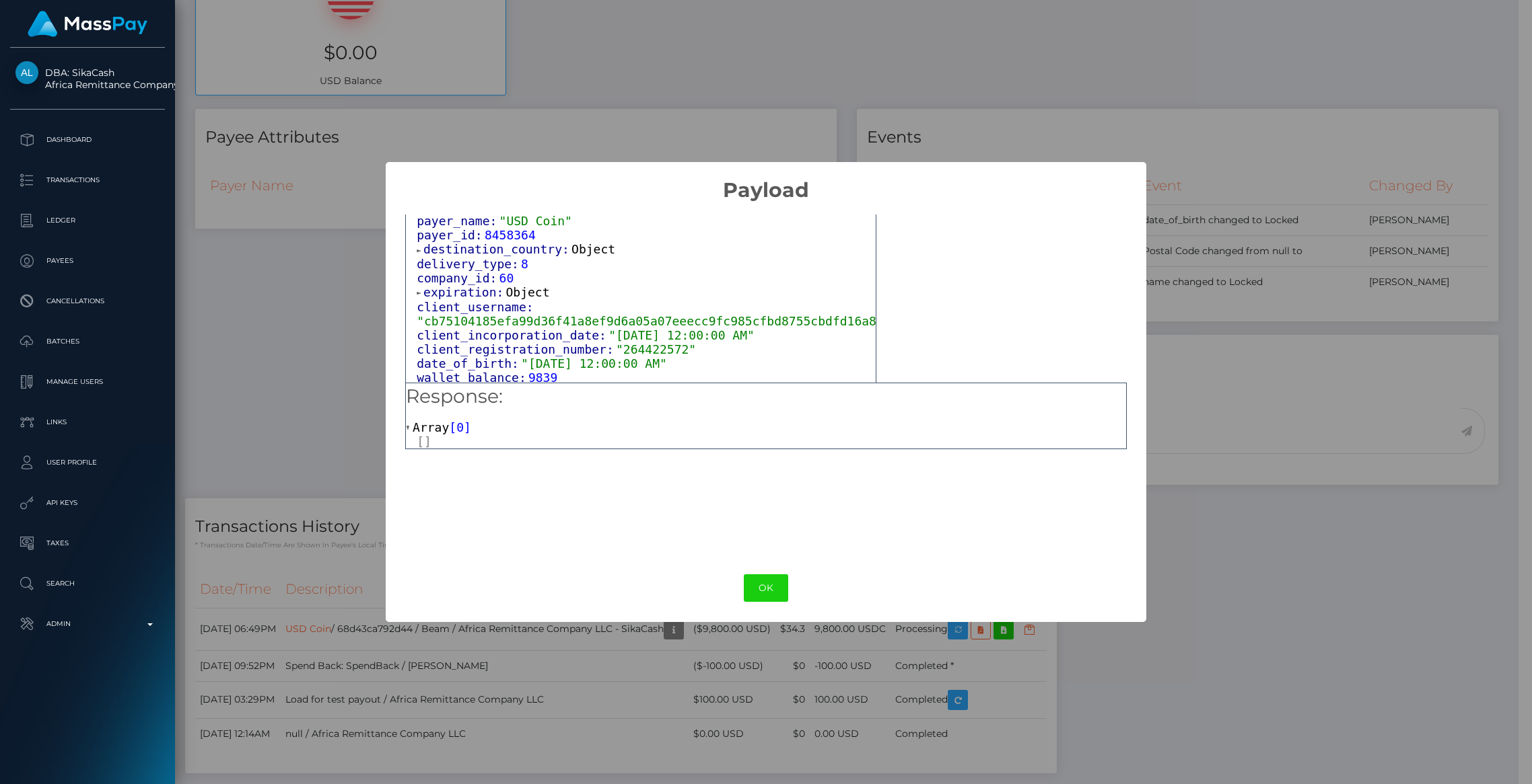
scroll to position [859, 0]
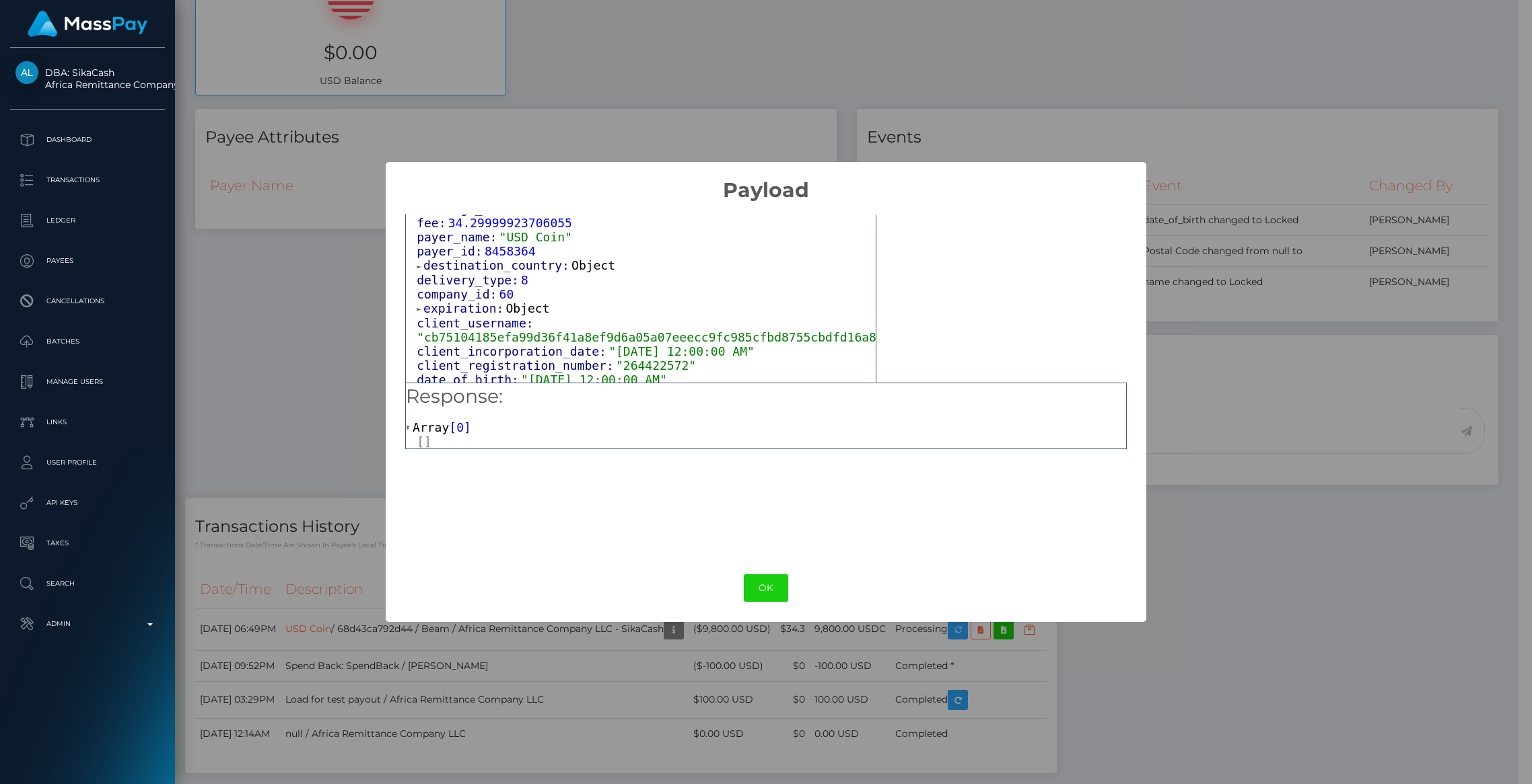
click at [463, 301] on span "expiration:" at bounding box center [464, 308] width 82 height 14
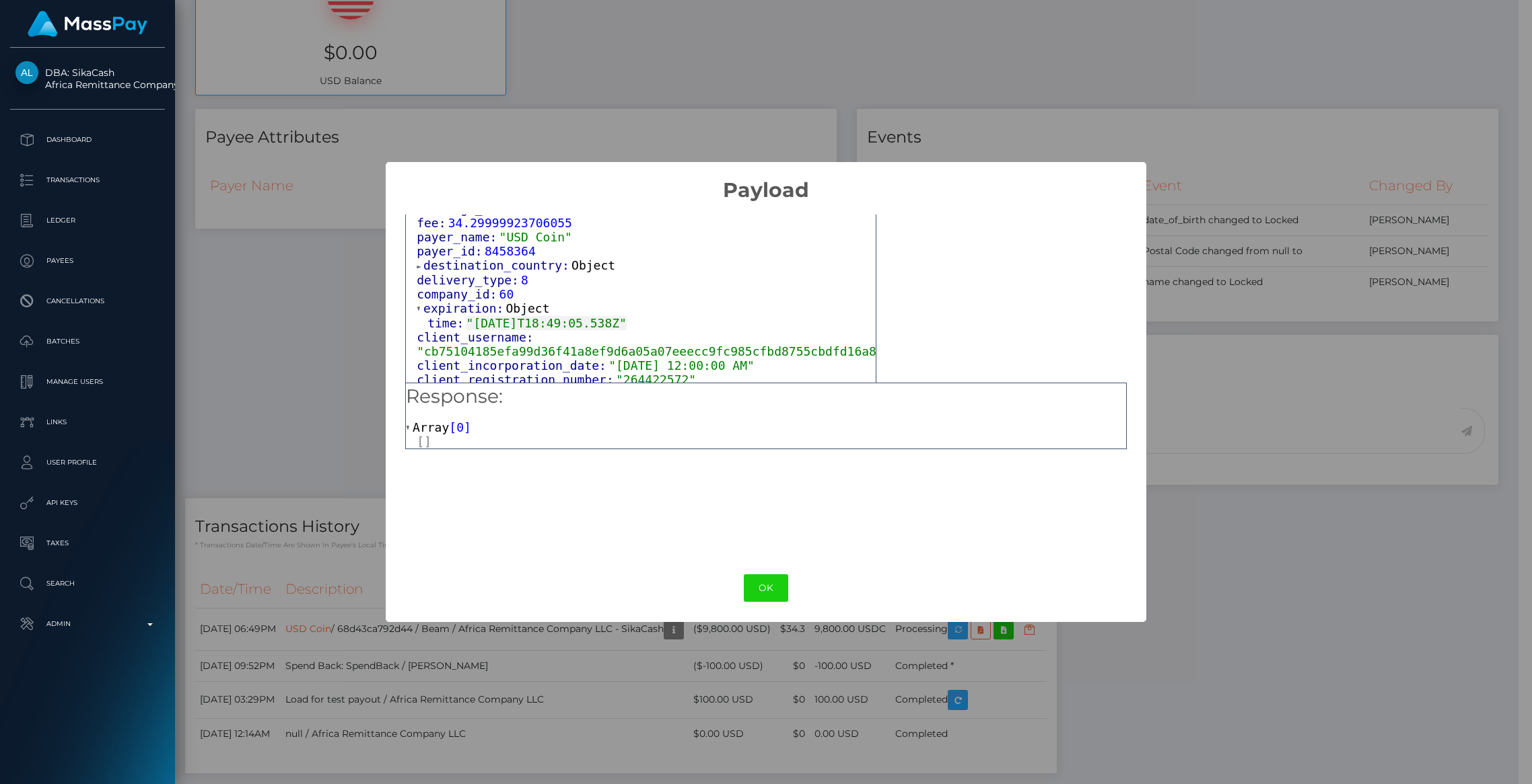
click at [481, 258] on span "destination_country:" at bounding box center [497, 265] width 148 height 14
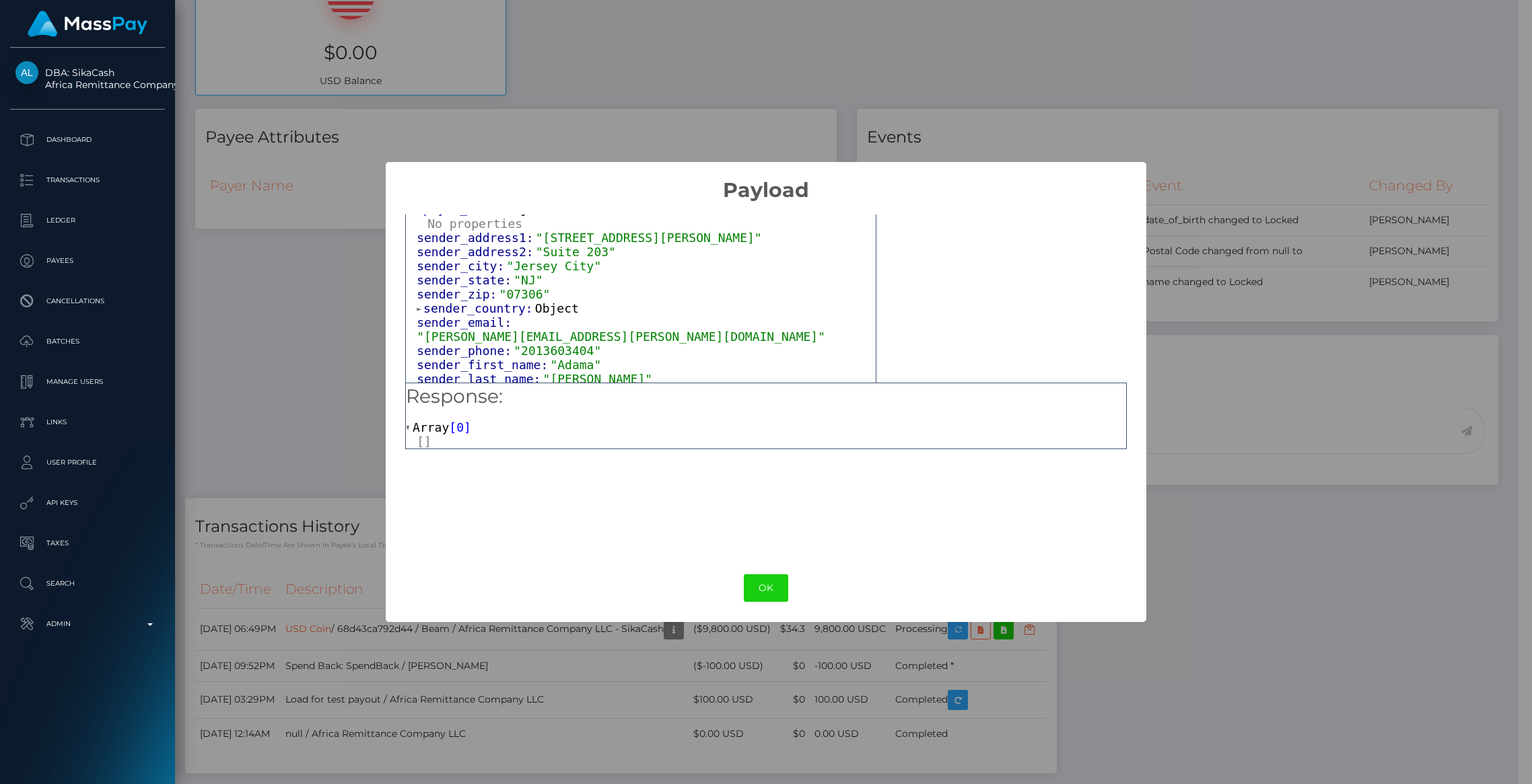
scroll to position [276, 0]
click at [496, 314] on span "sender_country:" at bounding box center [479, 311] width 112 height 14
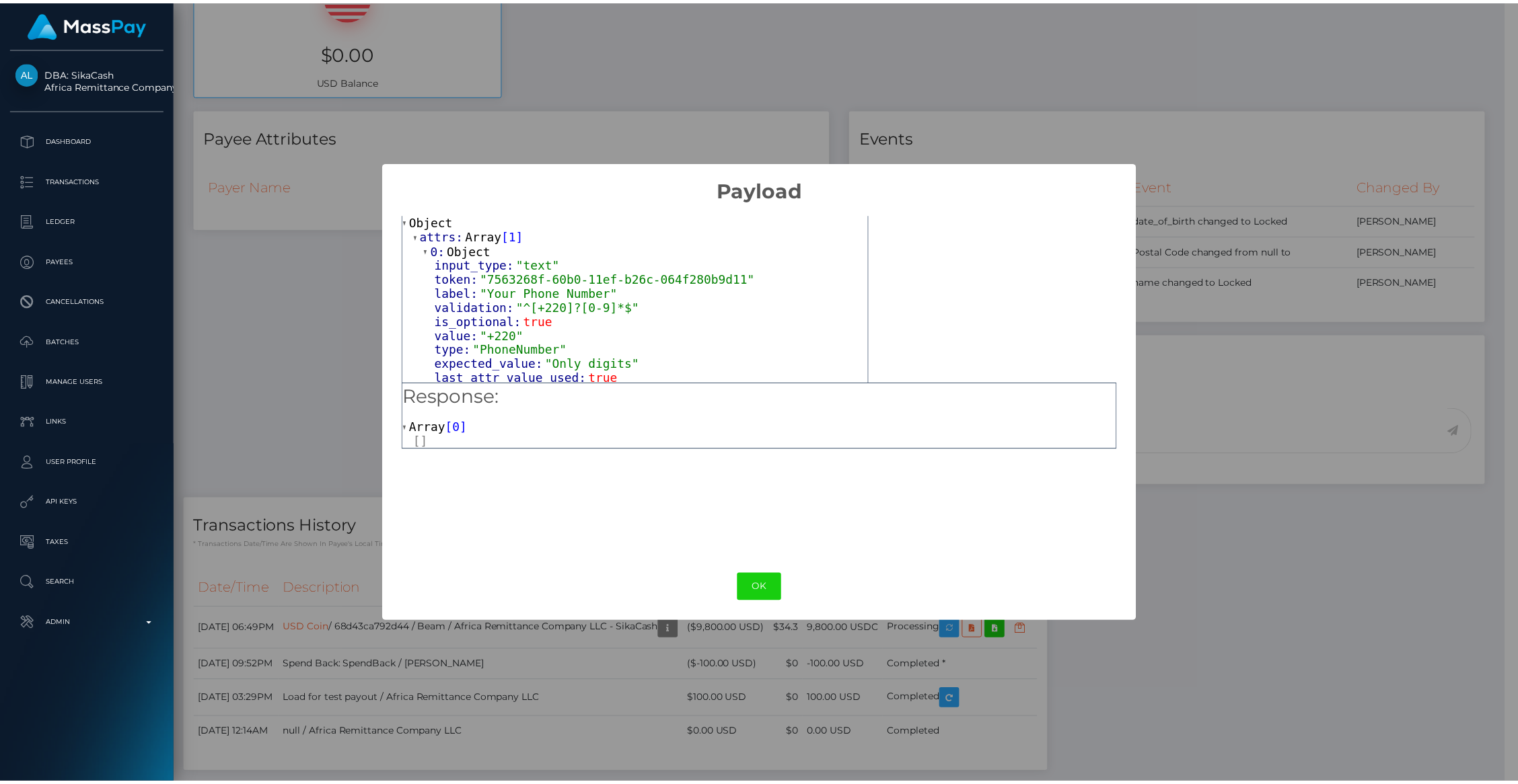
scroll to position [7, 0]
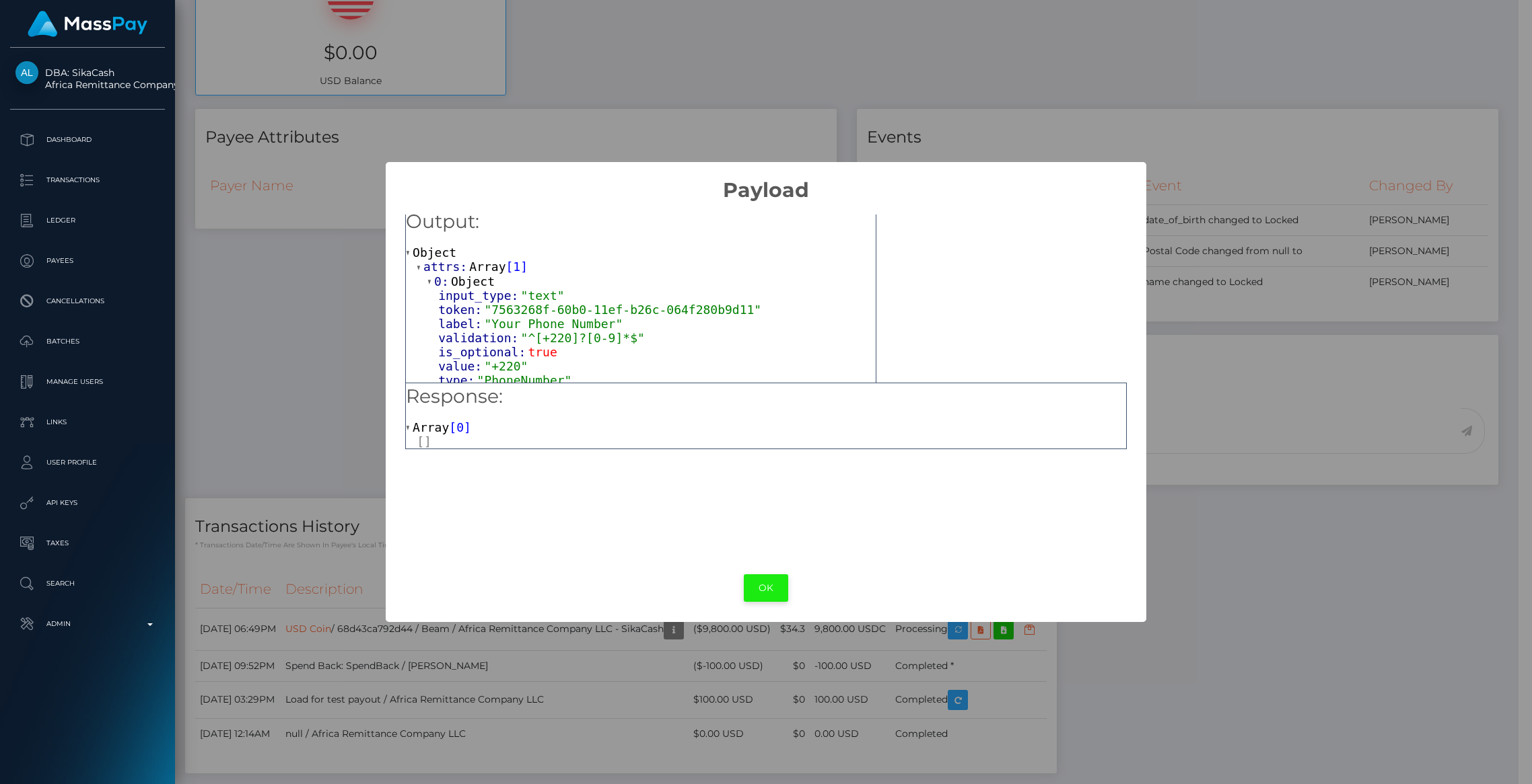
click at [753, 586] on button "OK" at bounding box center [766, 587] width 45 height 27
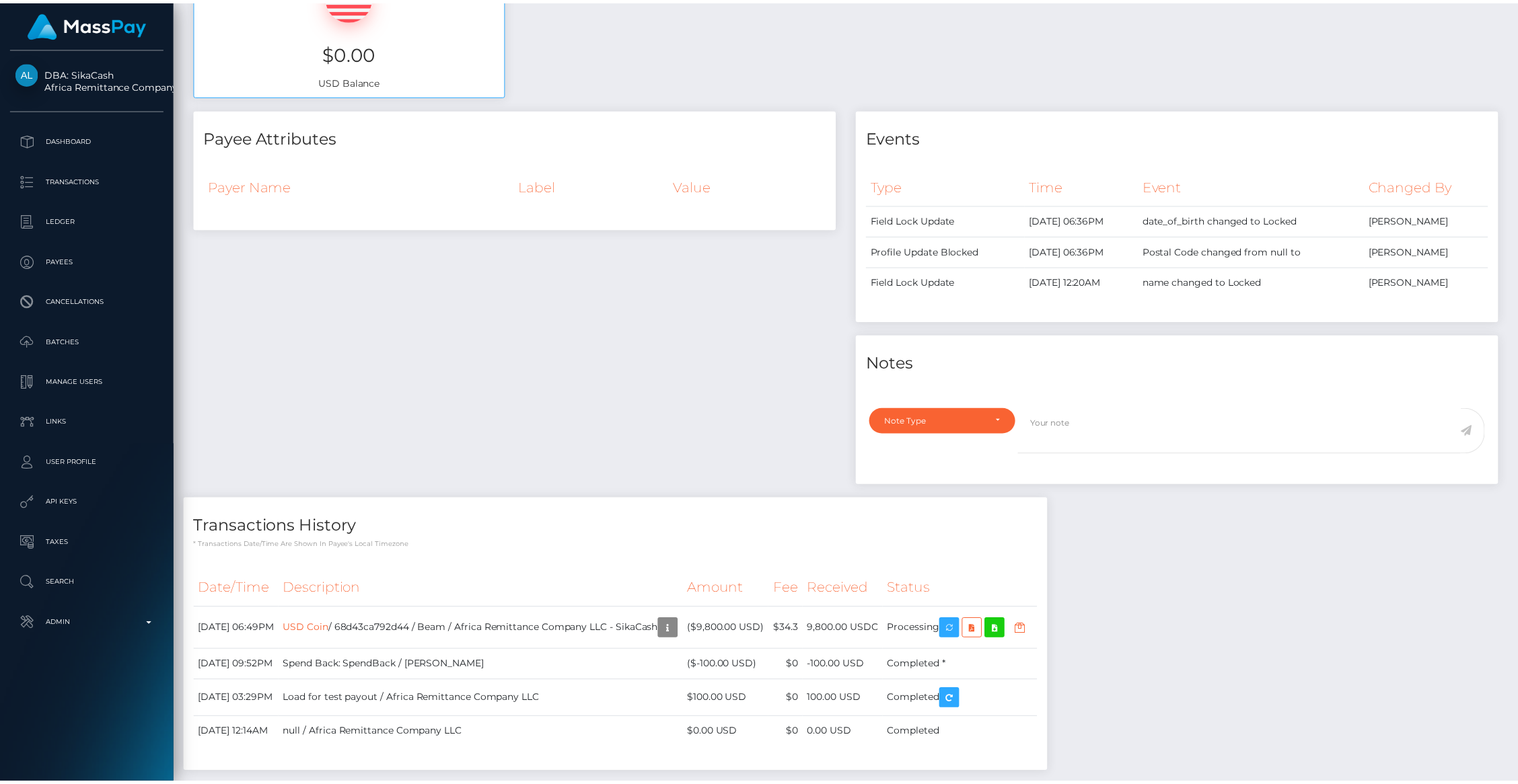
scroll to position [672549, 672308]
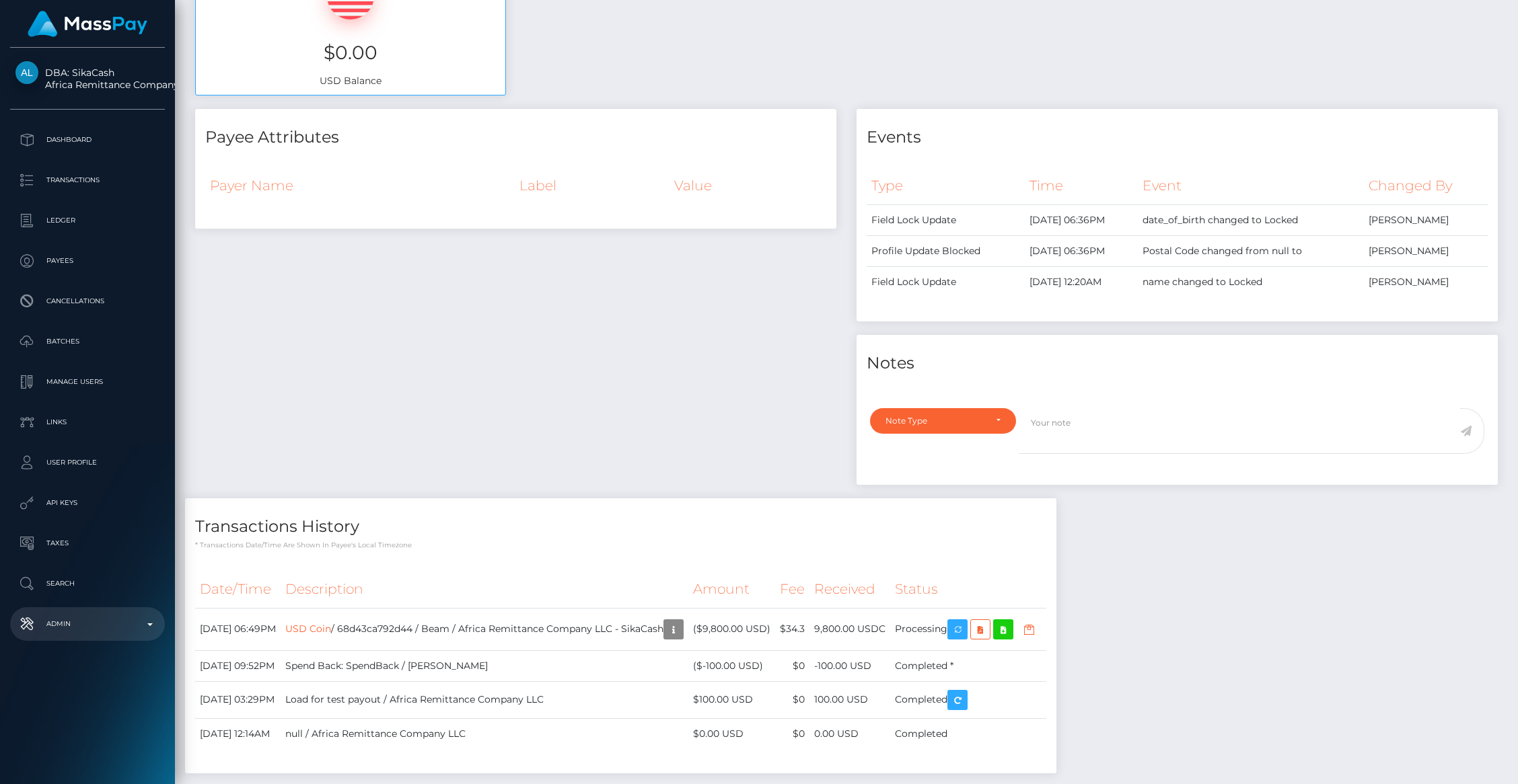
click at [120, 617] on p "Admin" at bounding box center [88, 624] width 144 height 20
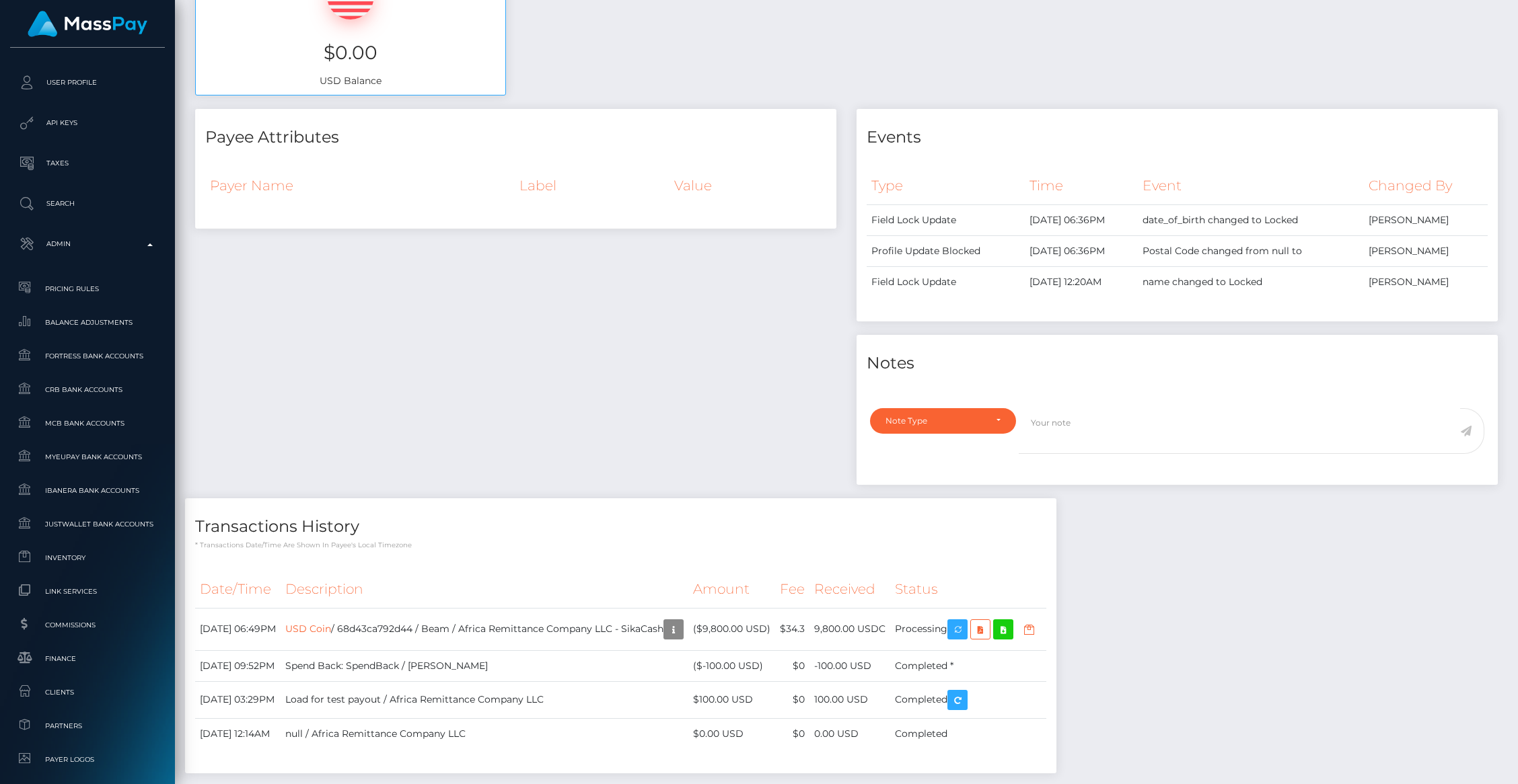
scroll to position [0, 0]
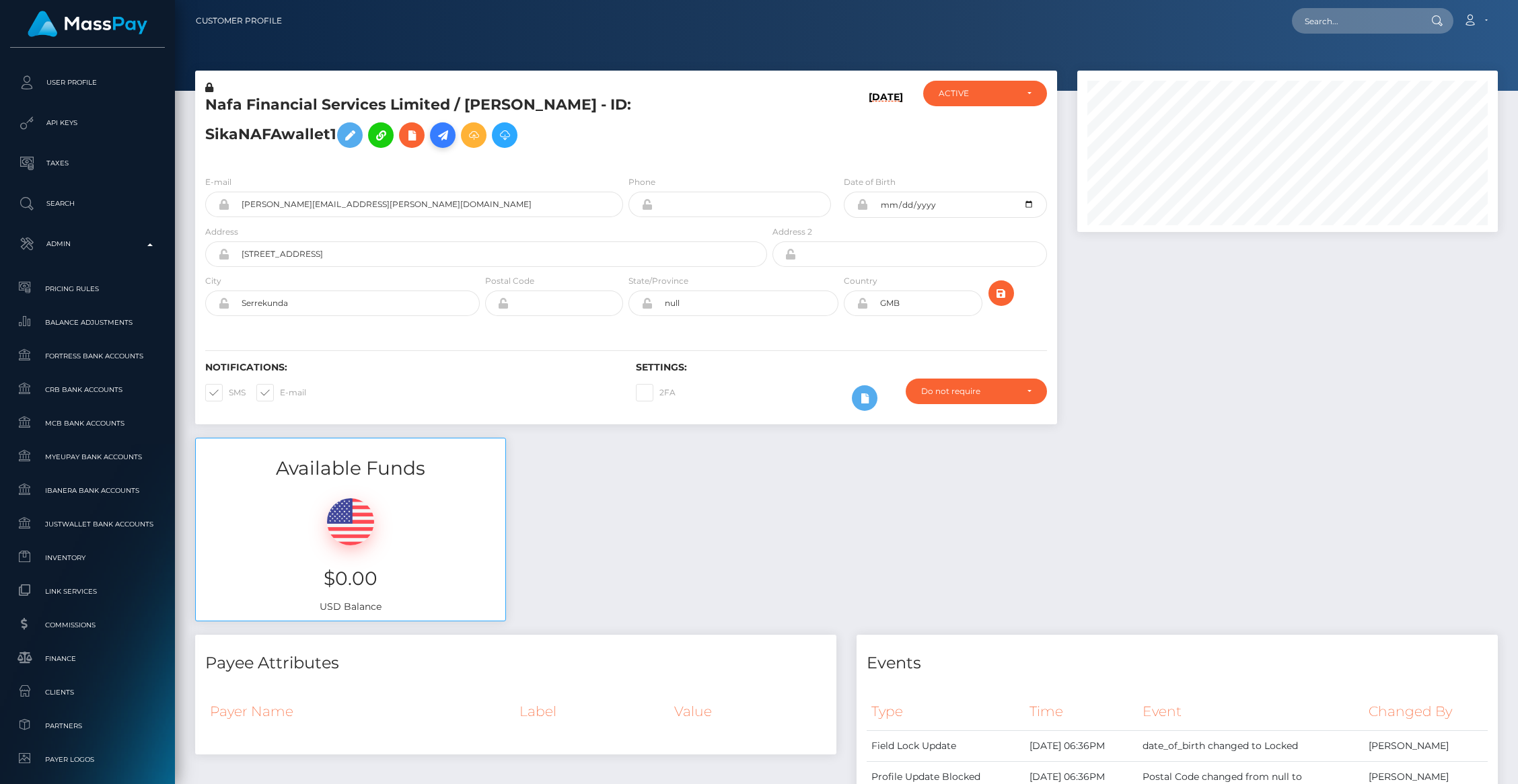
click at [444, 137] on icon at bounding box center [442, 135] width 16 height 17
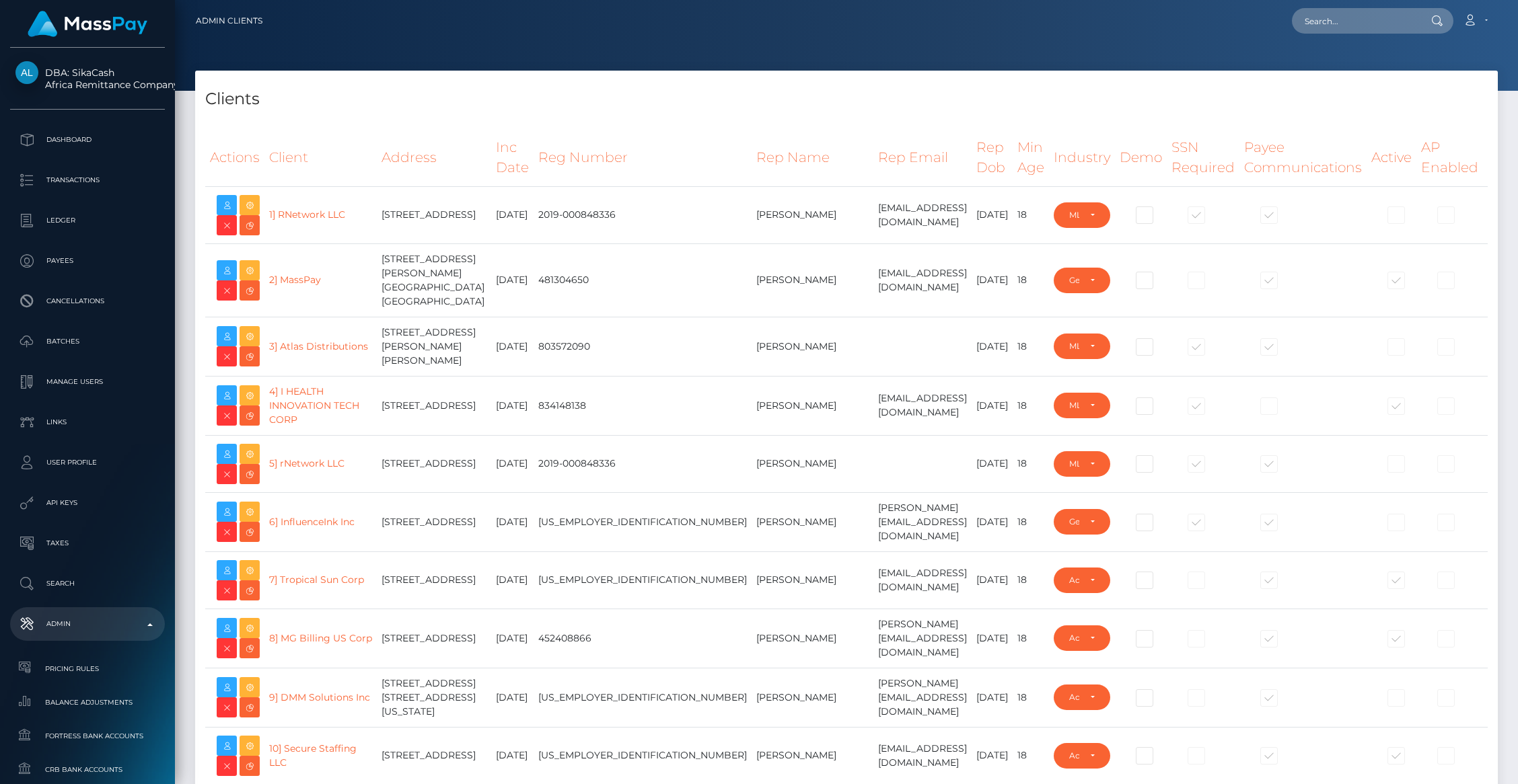
select select "223"
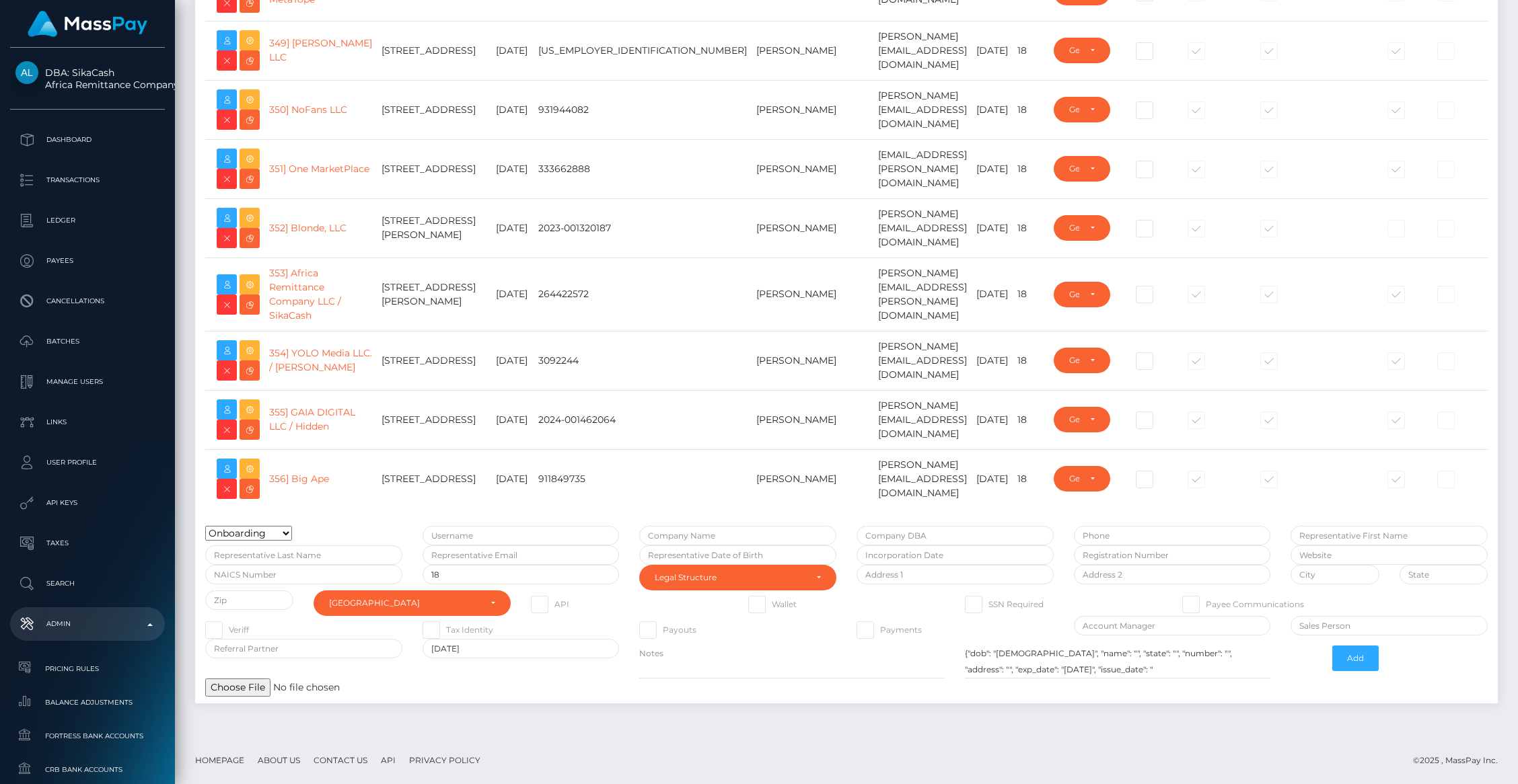
scroll to position [22881, 0]
click at [256, 277] on icon at bounding box center [249, 284] width 16 height 17
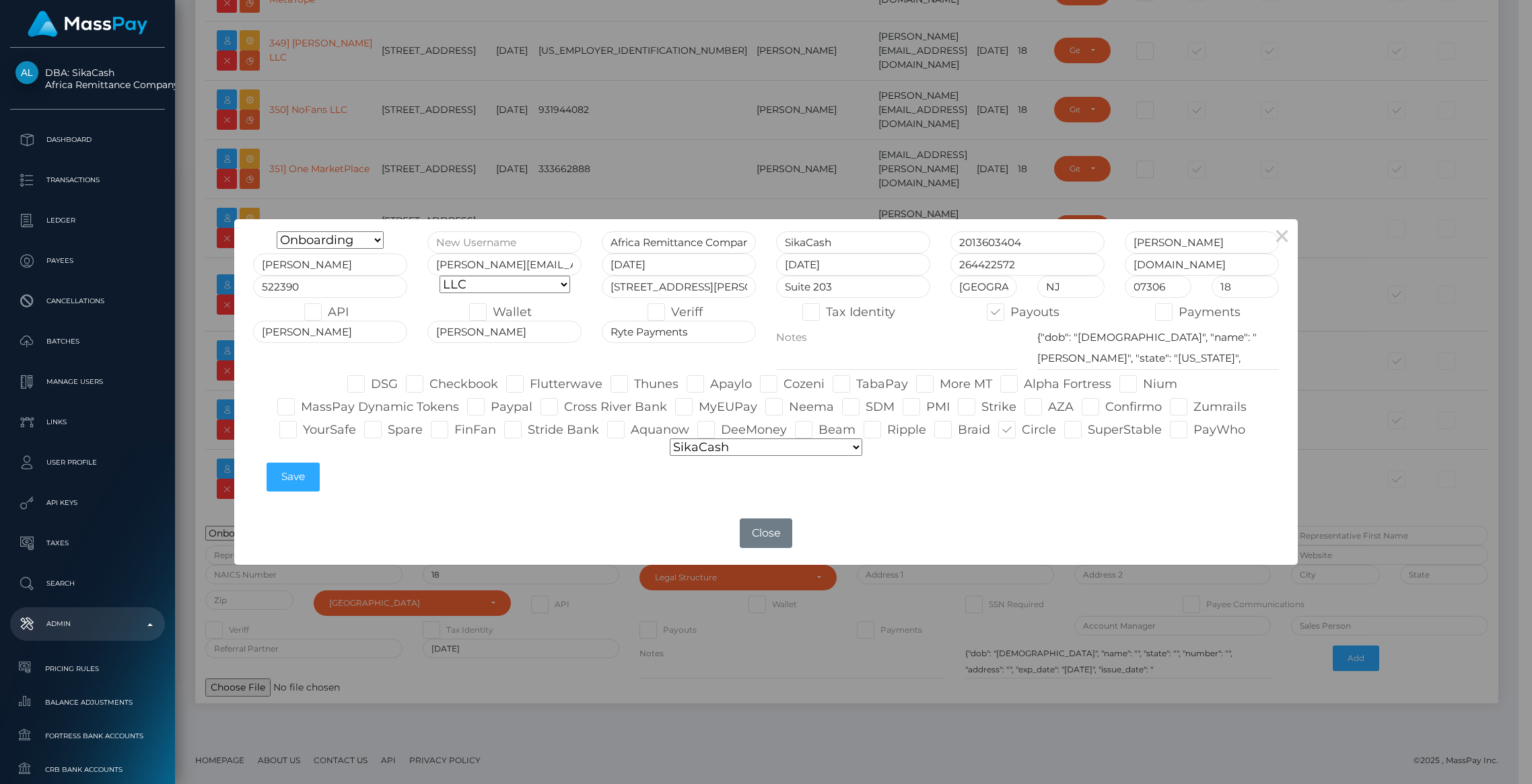
click at [1022, 435] on span at bounding box center [1022, 429] width 0 height 15
click at [1022, 430] on input "Circle" at bounding box center [1026, 426] width 9 height 9
checkbox input "false"
click at [819, 433] on span at bounding box center [819, 429] width 0 height 15
click at [819, 430] on input "Beam" at bounding box center [823, 426] width 9 height 9
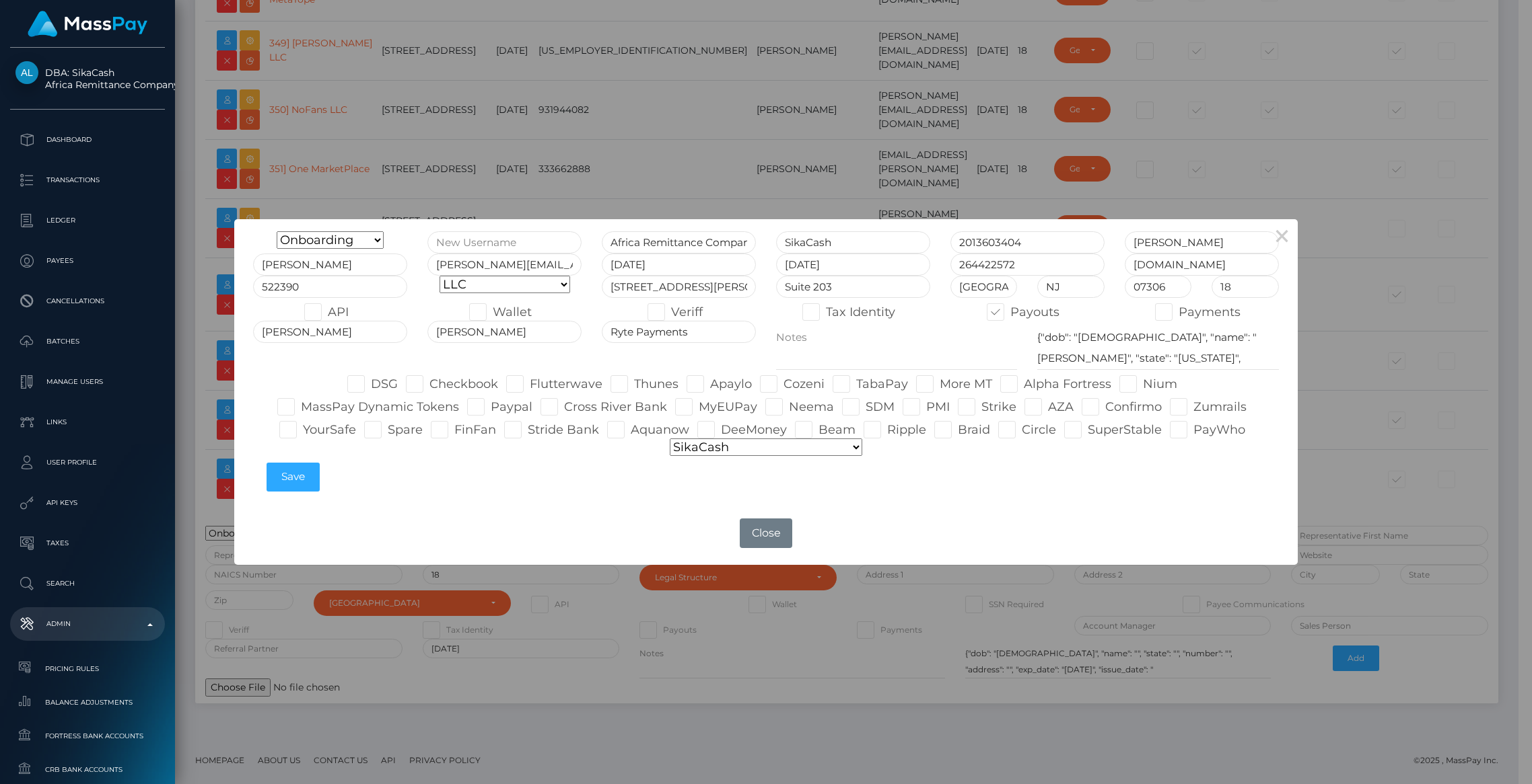
checkbox input "true"
click at [293, 478] on button "Save" at bounding box center [293, 477] width 54 height 29
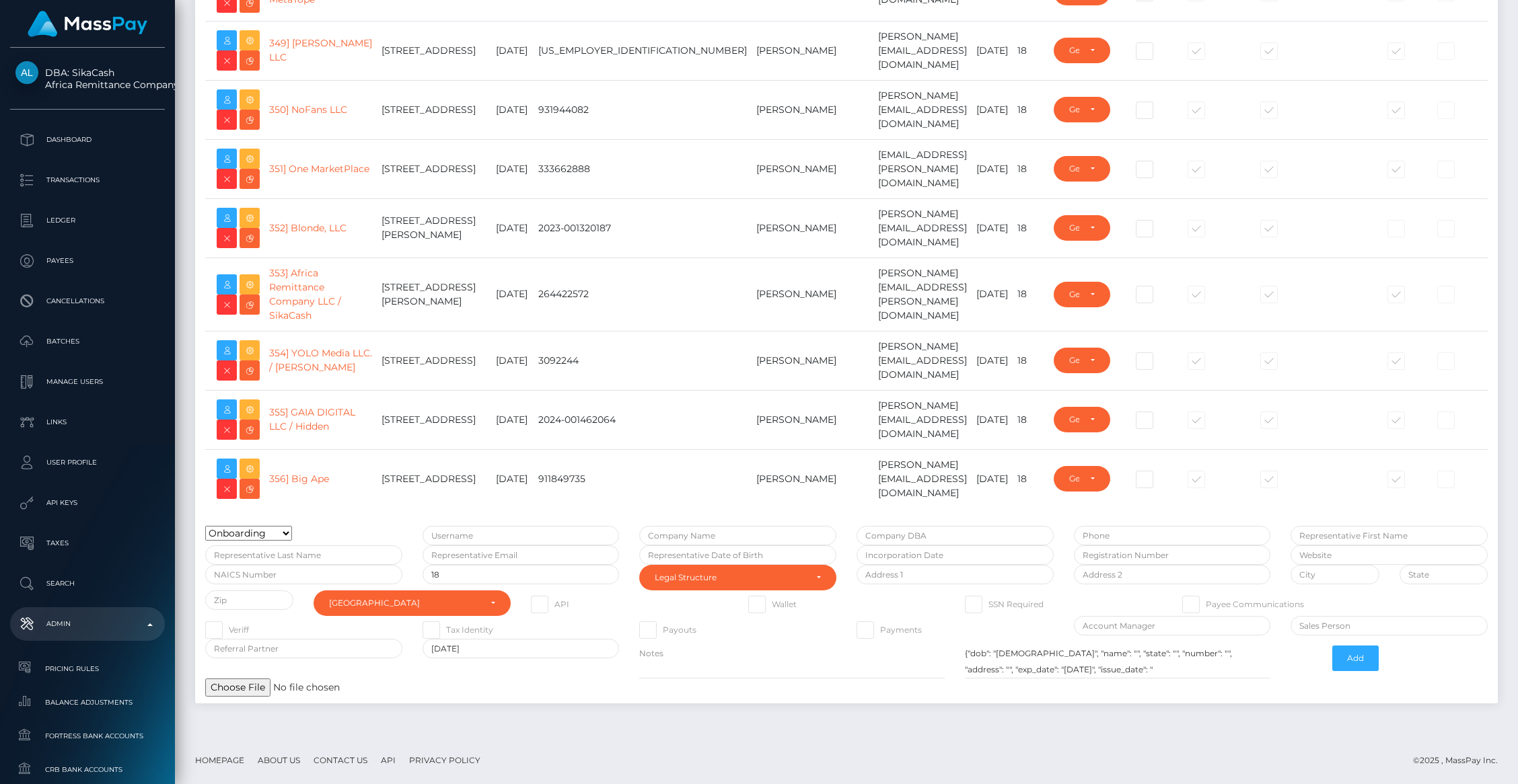
type input "brentg"
click at [249, 277] on icon at bounding box center [249, 284] width 16 height 17
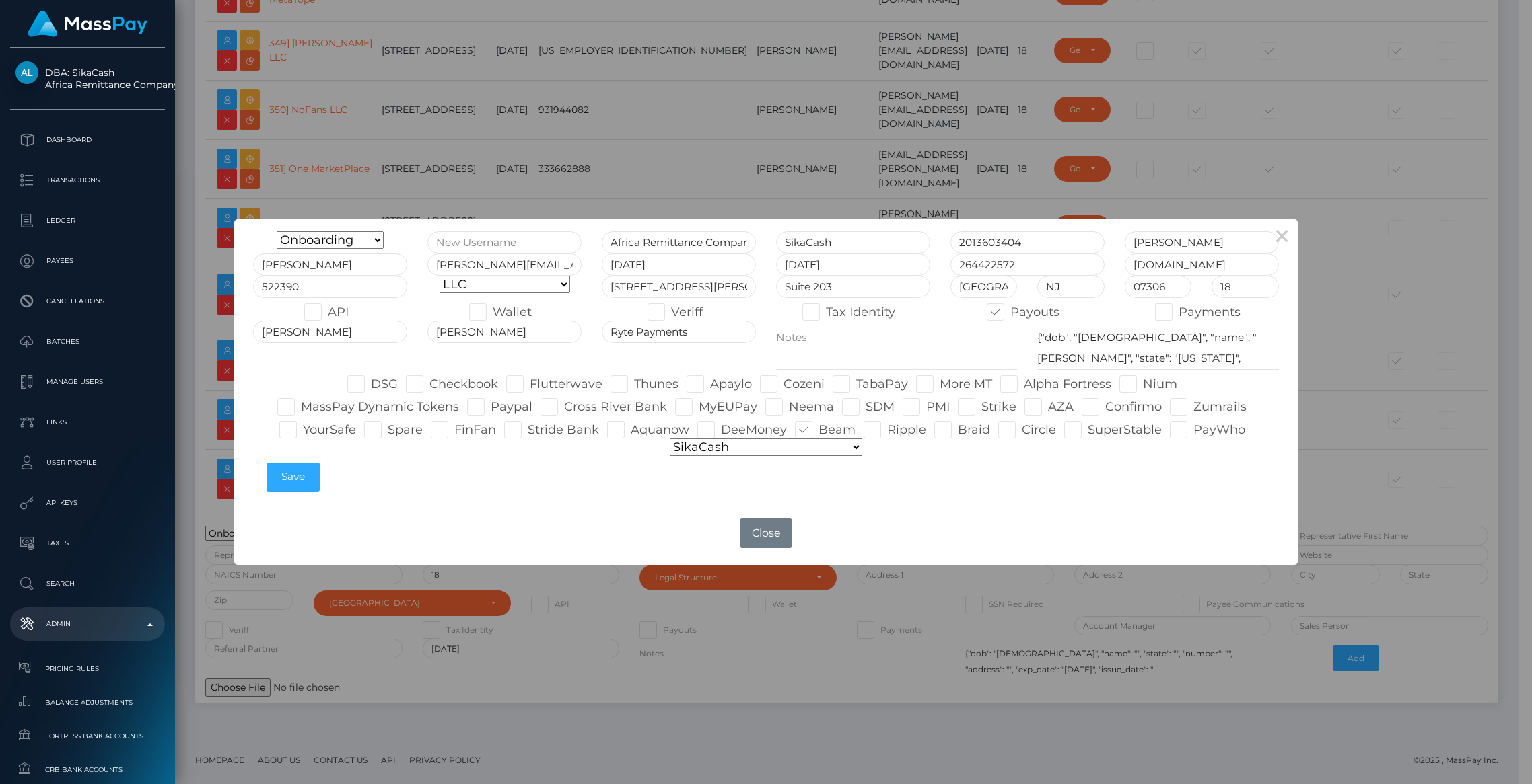
click at [998, 435] on label "Circle" at bounding box center [1027, 430] width 58 height 18
click at [1022, 430] on input "Circle" at bounding box center [1026, 426] width 9 height 9
checkbox input "true"
click at [819, 433] on span at bounding box center [819, 429] width 0 height 15
click at [819, 430] on input "Beam" at bounding box center [823, 426] width 9 height 9
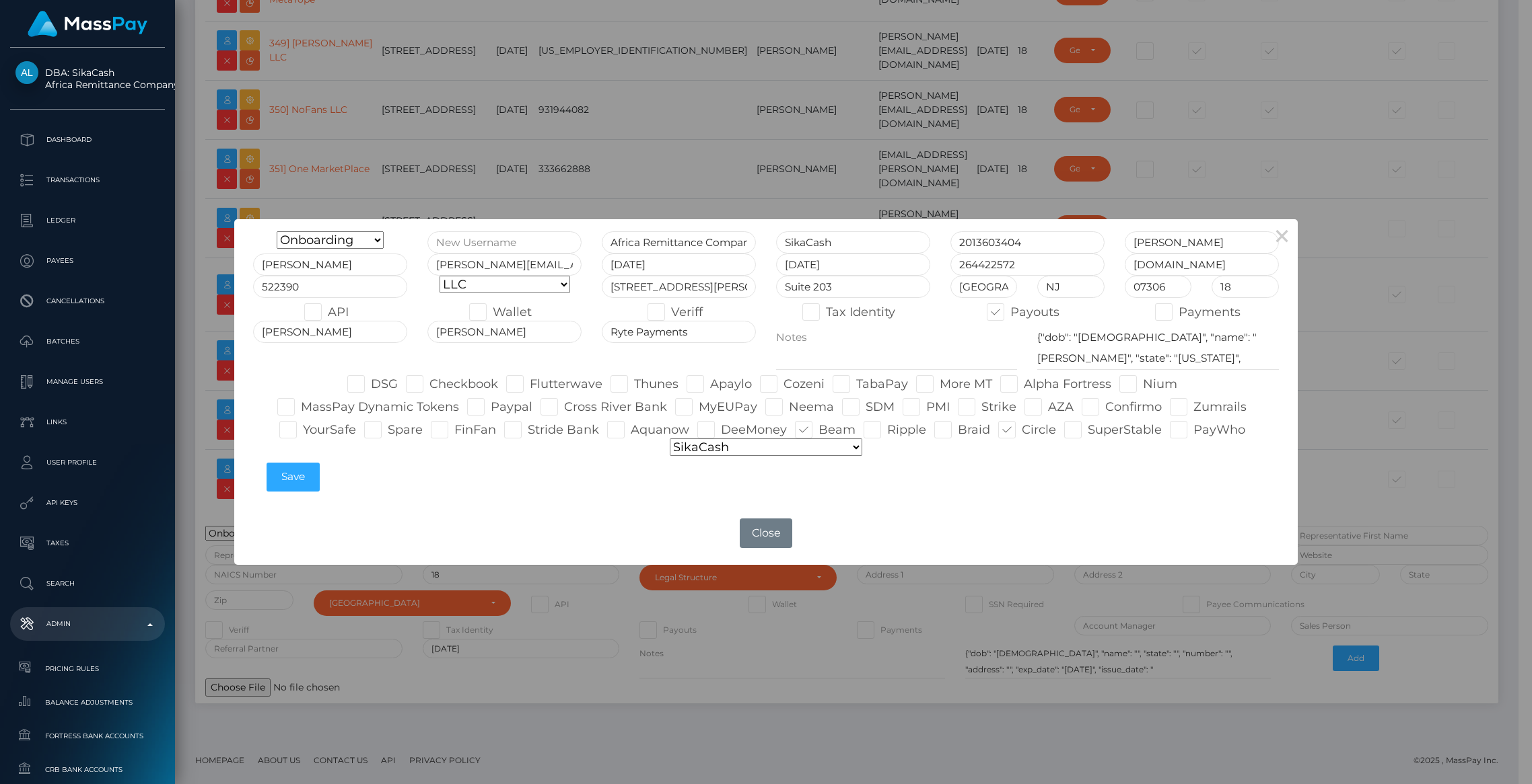
checkbox input "false"
click at [287, 479] on button "Save" at bounding box center [293, 477] width 54 height 29
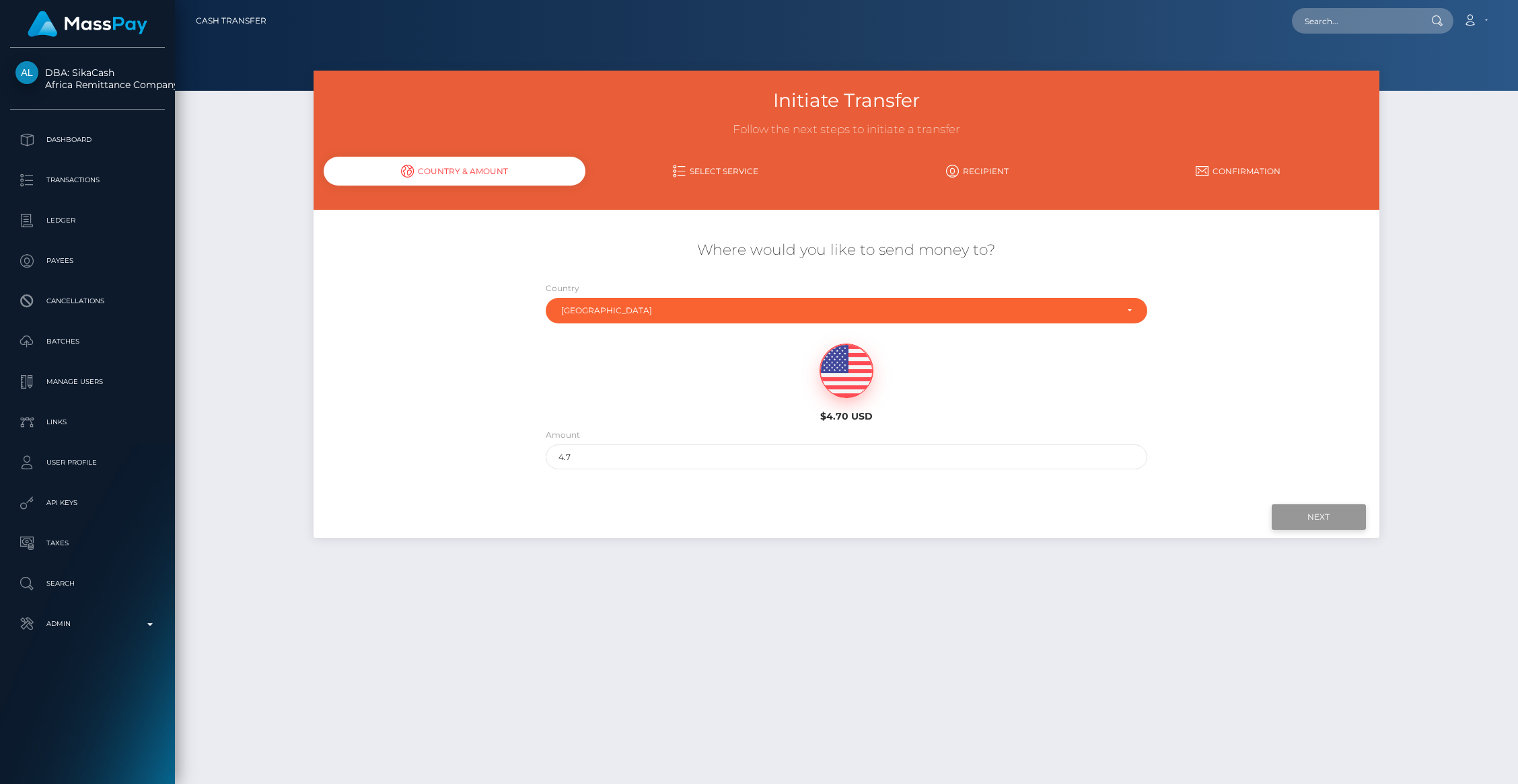
click at [1293, 514] on input "Next" at bounding box center [1318, 517] width 94 height 25
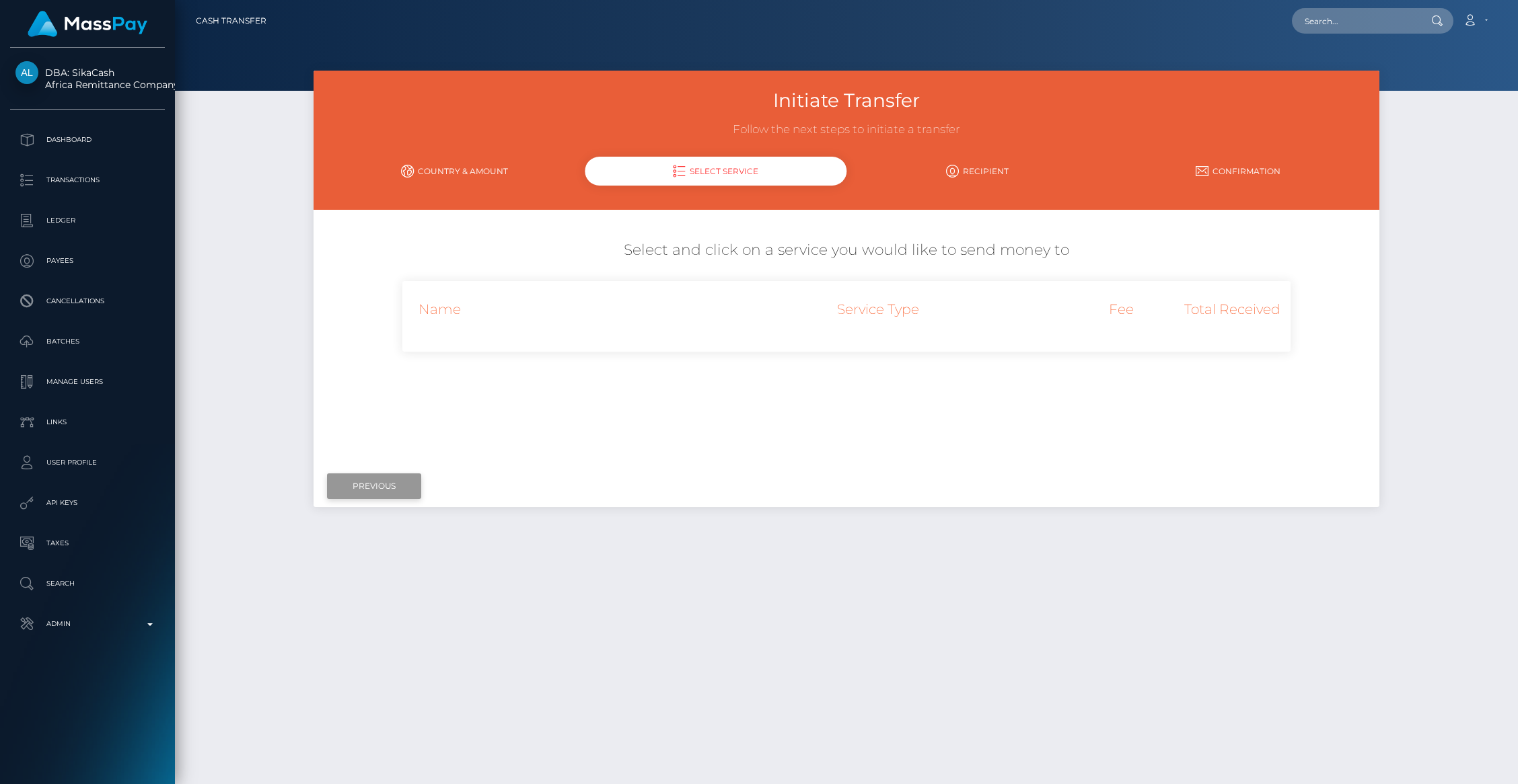
click at [370, 485] on input "Previous" at bounding box center [373, 486] width 94 height 25
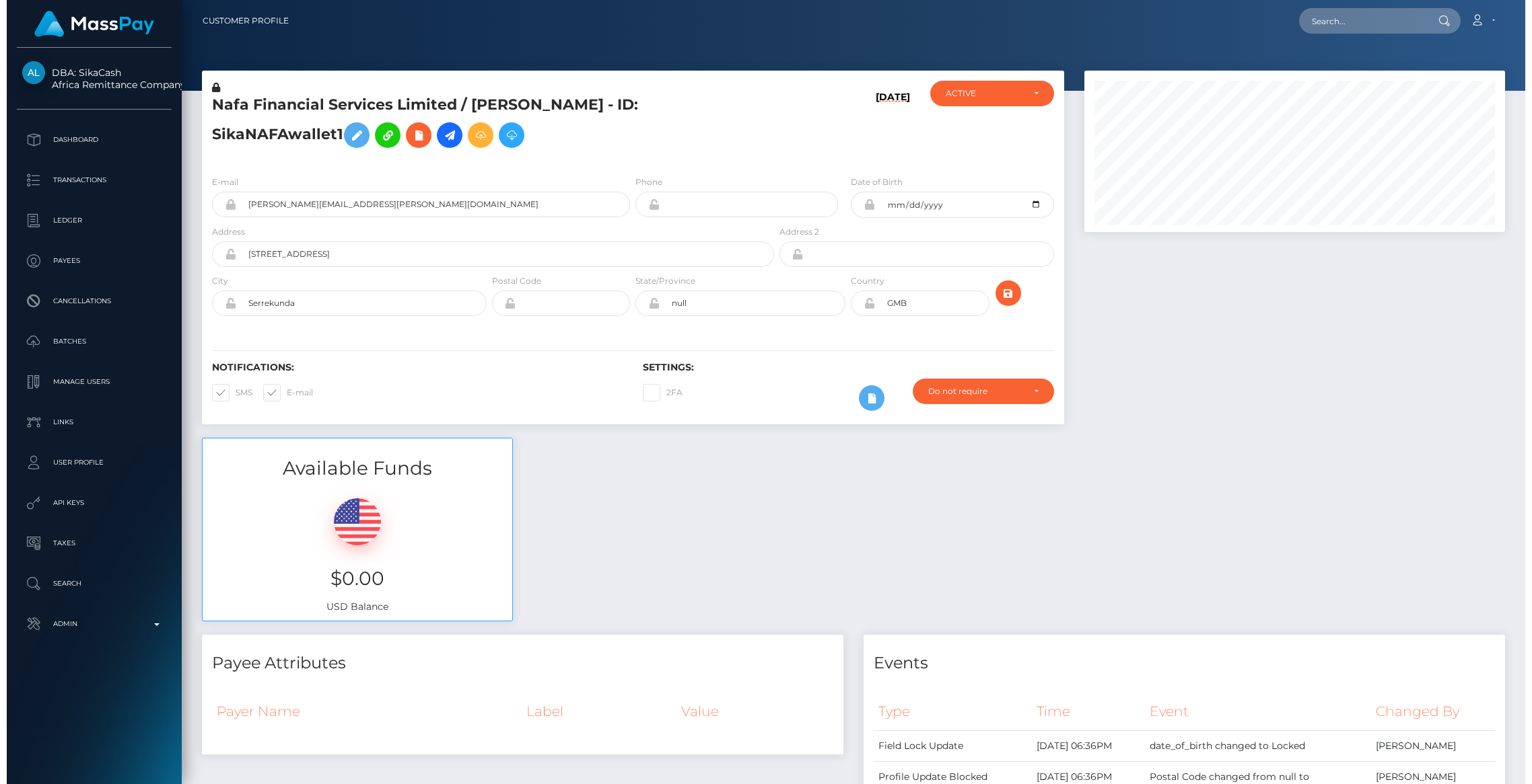
scroll to position [576, 0]
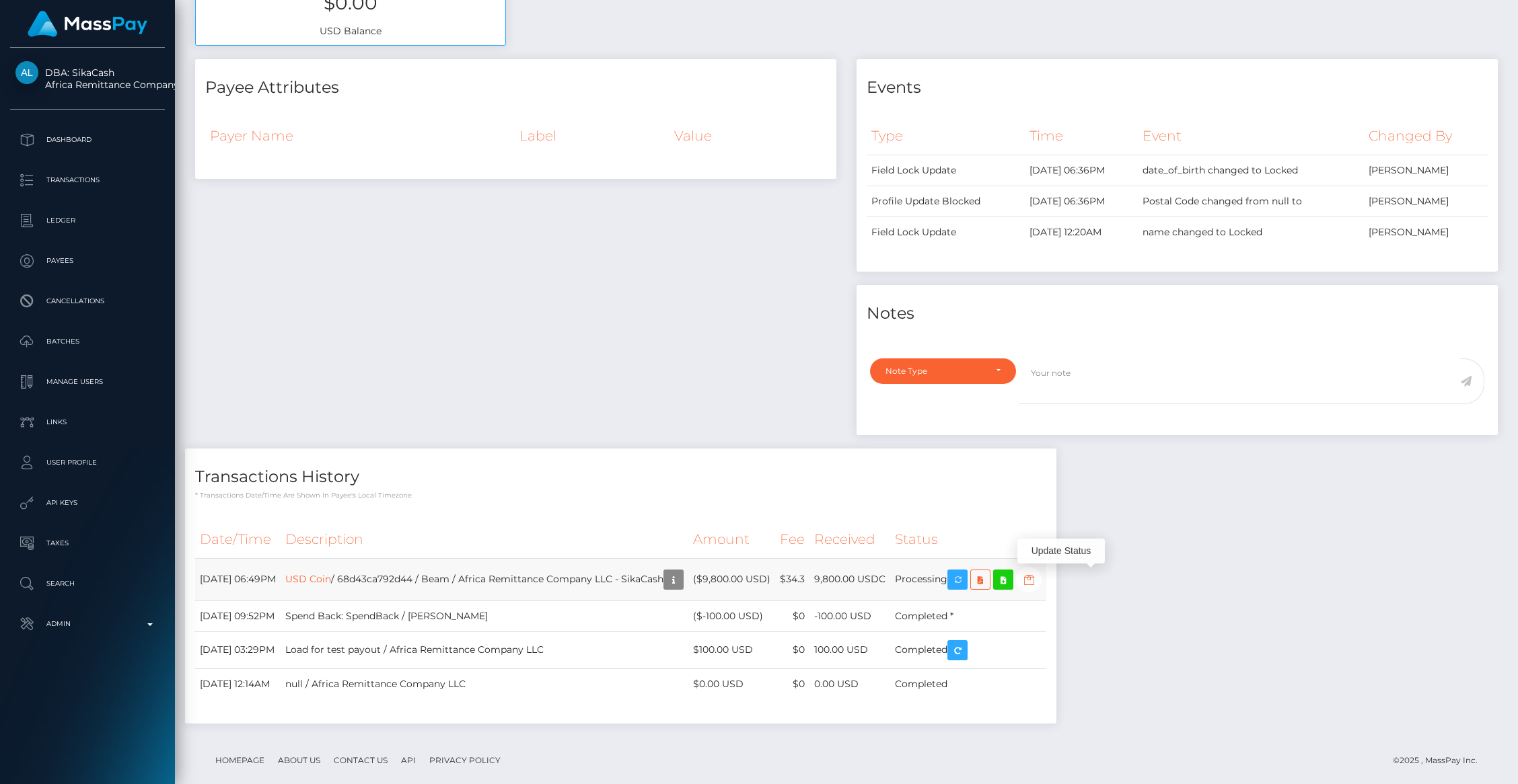
click at [1037, 580] on icon "button" at bounding box center [1028, 579] width 16 height 17
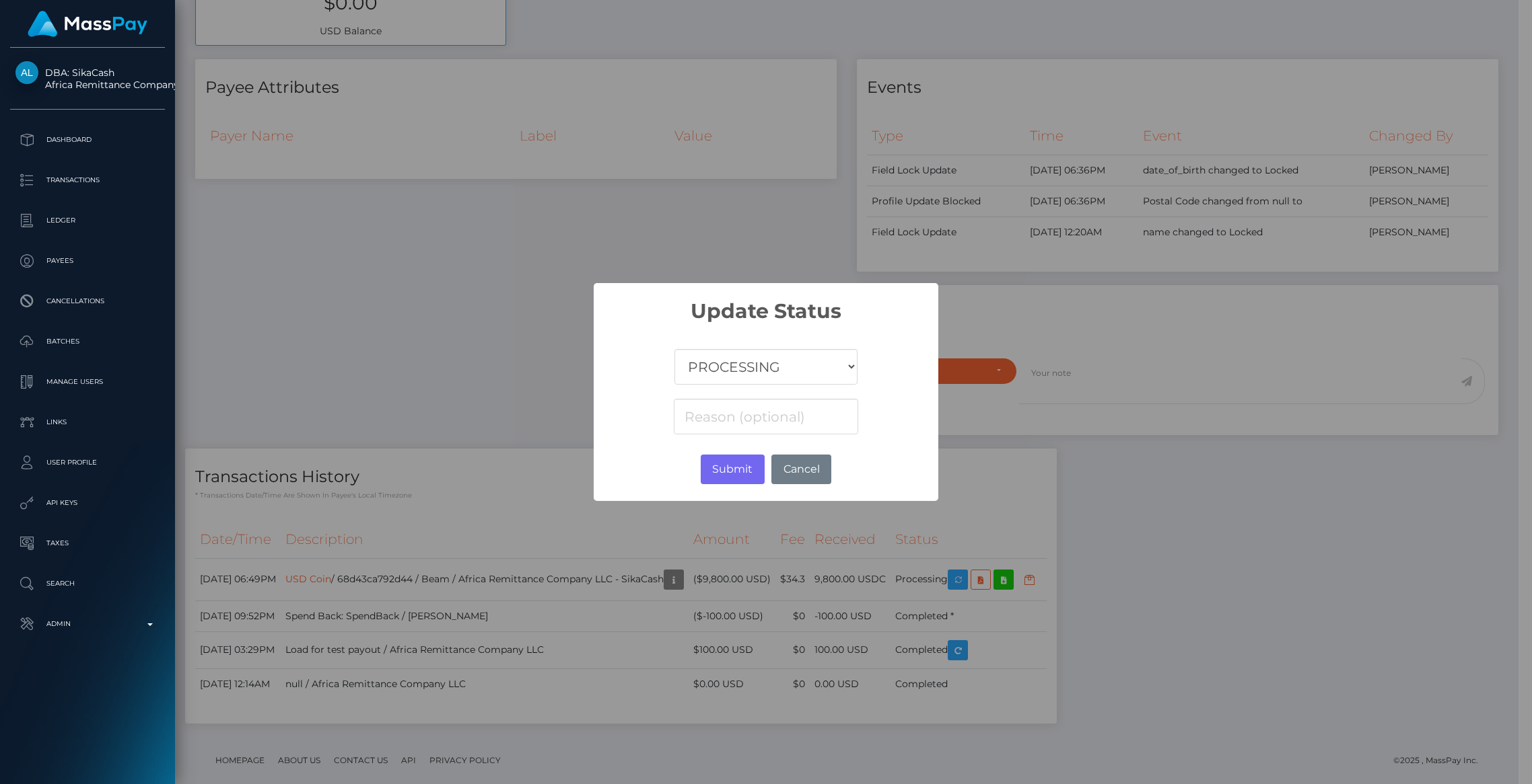
click at [712, 356] on select "COMPLETED CANCELLED READY_FOR_PICKUP PROCESSING" at bounding box center [766, 367] width 183 height 36
select select "CANCELLED"
click at [675, 349] on select "COMPLETED CANCELLED READY_FOR_PICKUP PROCESSING" at bounding box center [766, 367] width 183 height 36
click at [719, 471] on button "Submit" at bounding box center [733, 470] width 64 height 30
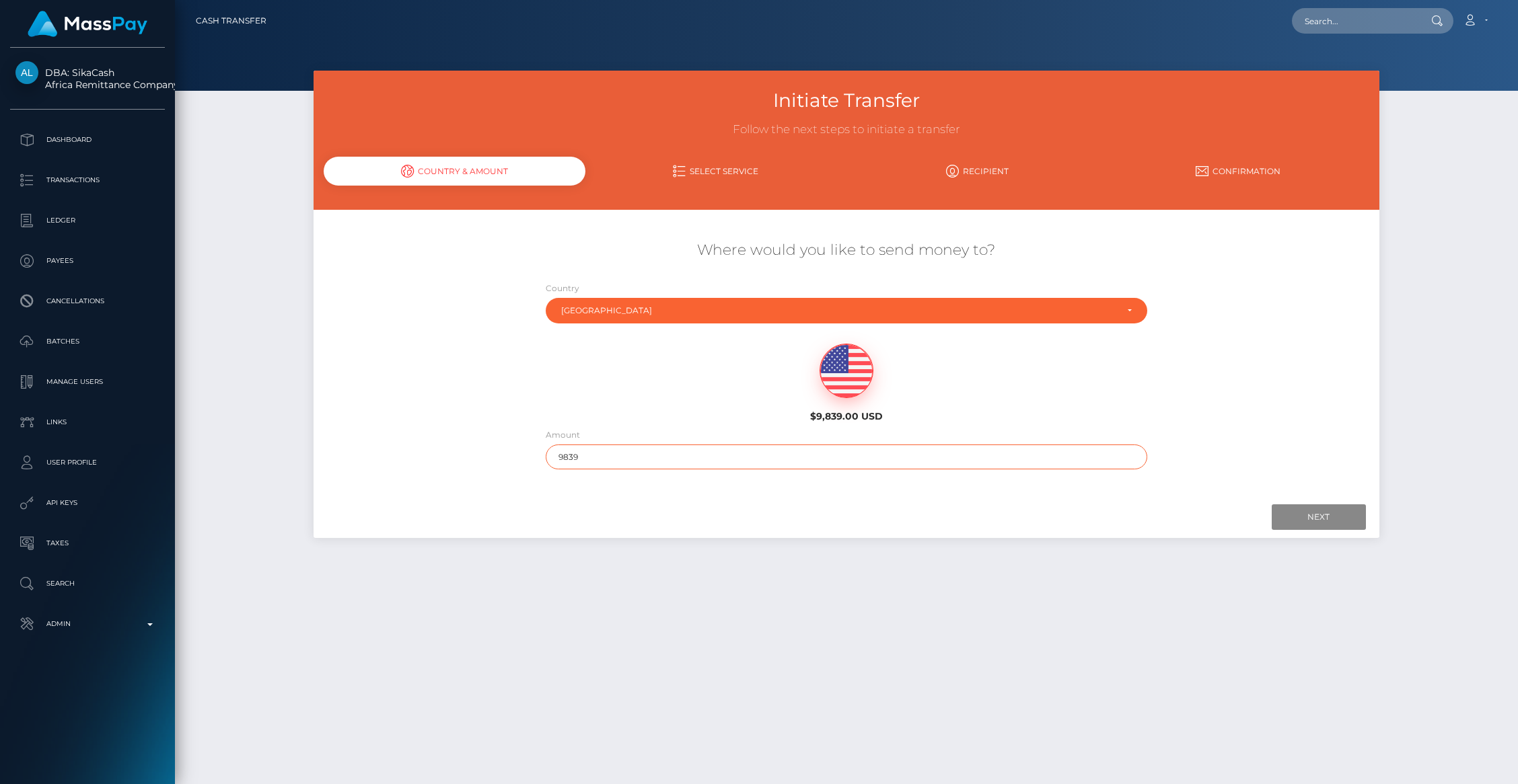
drag, startPoint x: 593, startPoint y: 457, endPoint x: 568, endPoint y: 455, distance: 25.1
click at [568, 455] on input "9839" at bounding box center [845, 457] width 601 height 25
type input "9800"
click at [1342, 527] on input "Next" at bounding box center [1318, 517] width 94 height 25
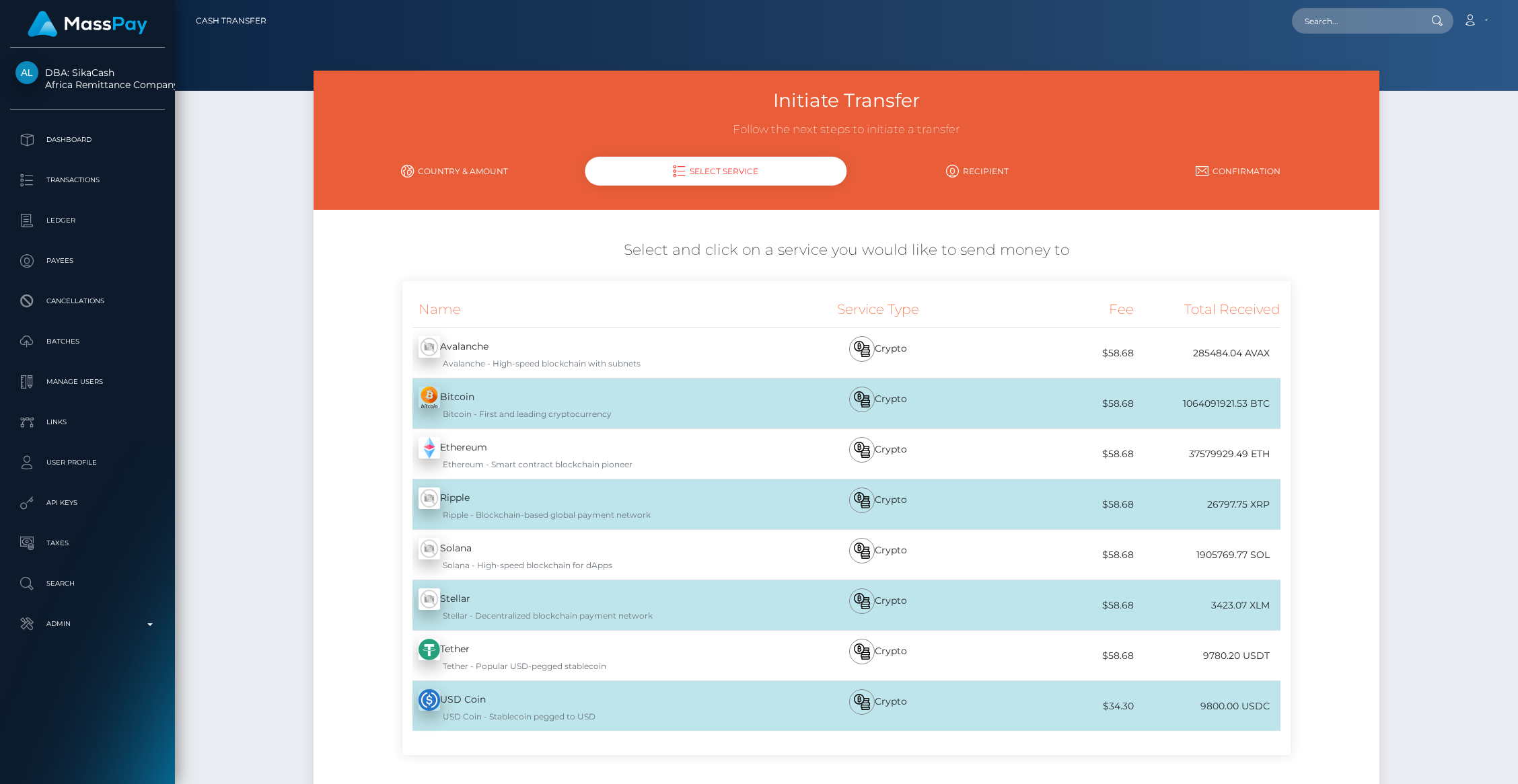
click at [536, 709] on div "USD Coin - USDC USD Coin - Stablecoin pegged to USD" at bounding box center [585, 706] width 366 height 50
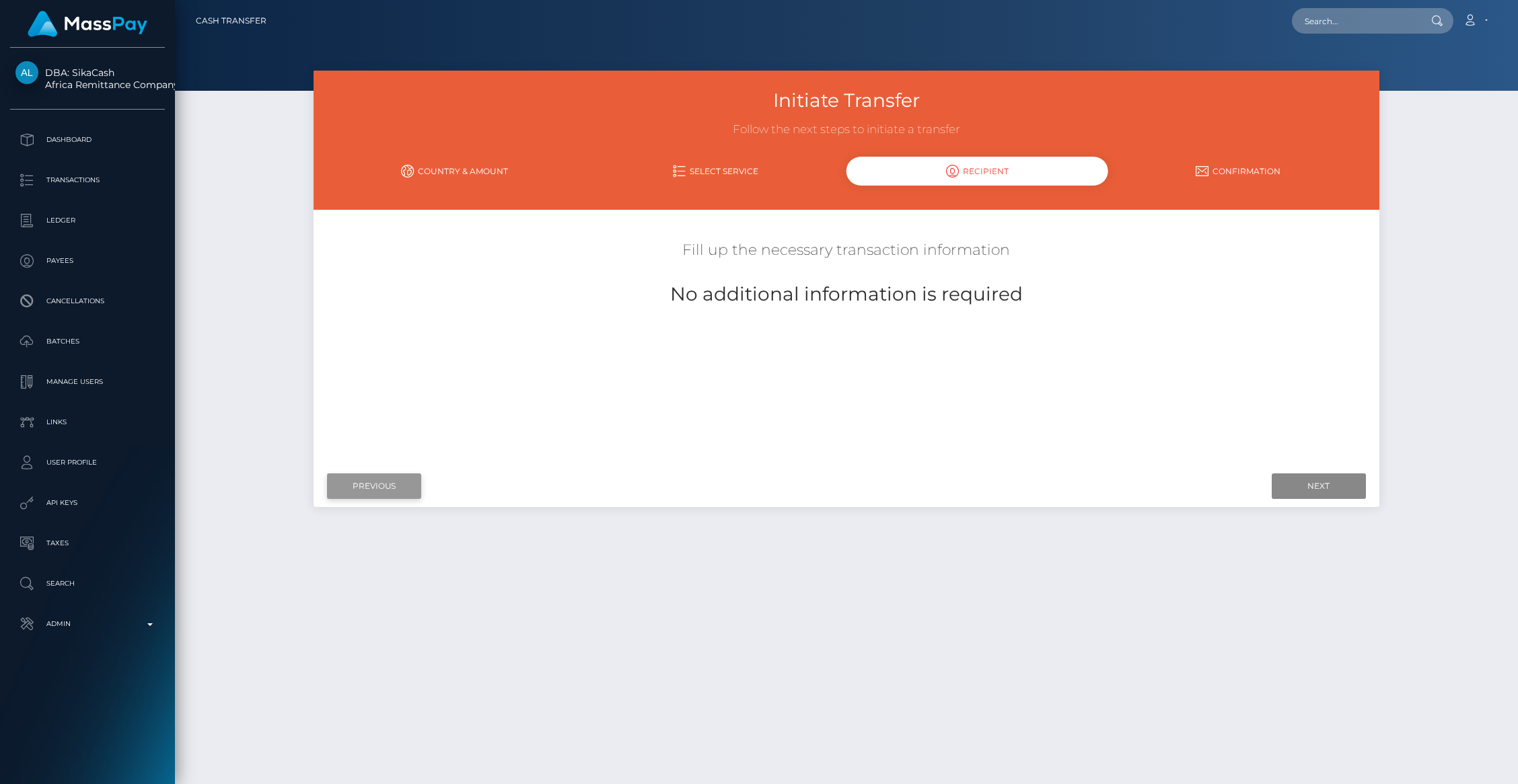
click at [363, 493] on input "Previous" at bounding box center [373, 486] width 94 height 25
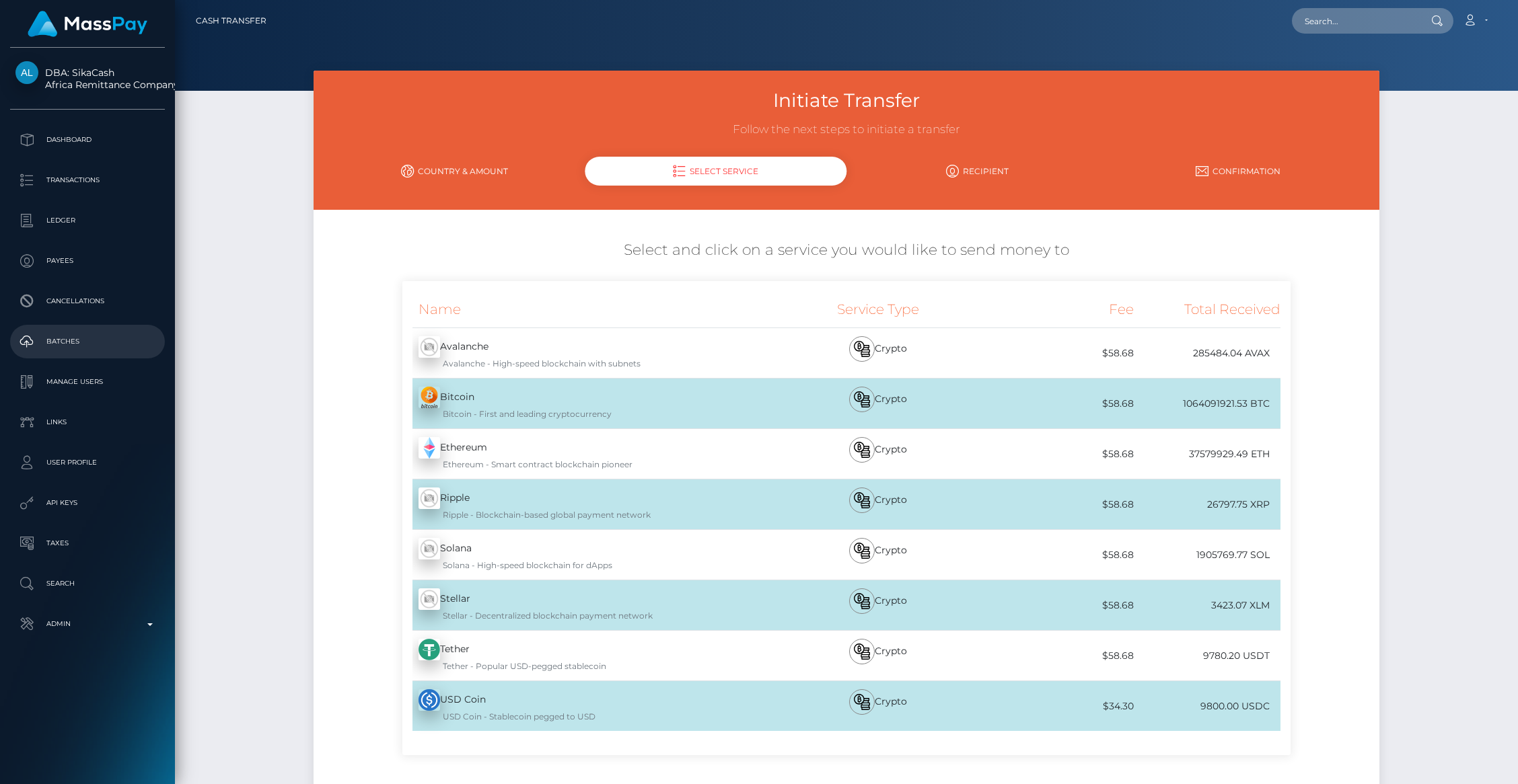
click at [65, 341] on p "Batches" at bounding box center [88, 342] width 144 height 20
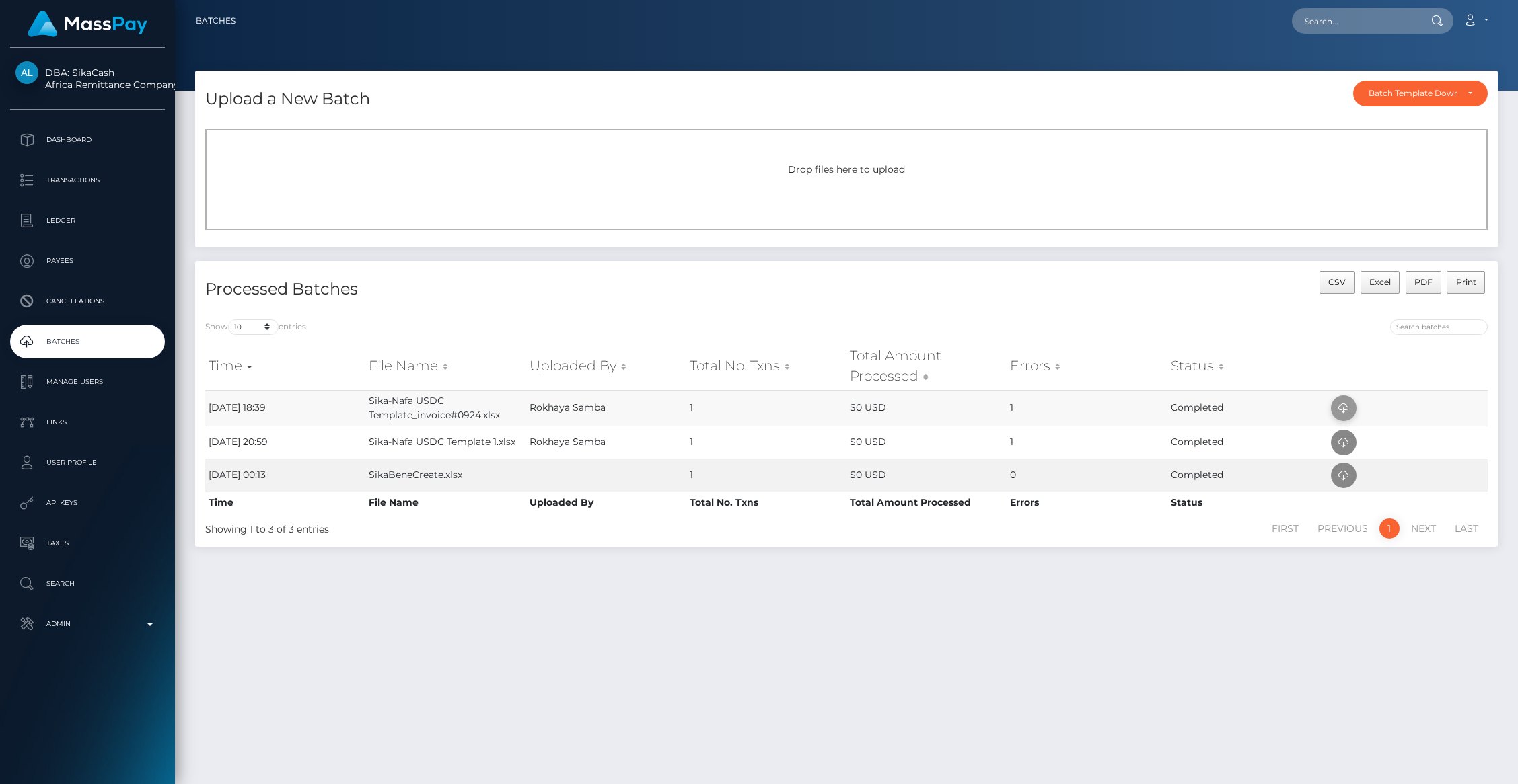
click at [1342, 407] on icon at bounding box center [1343, 408] width 16 height 17
click at [59, 263] on p "Payees" at bounding box center [88, 261] width 144 height 20
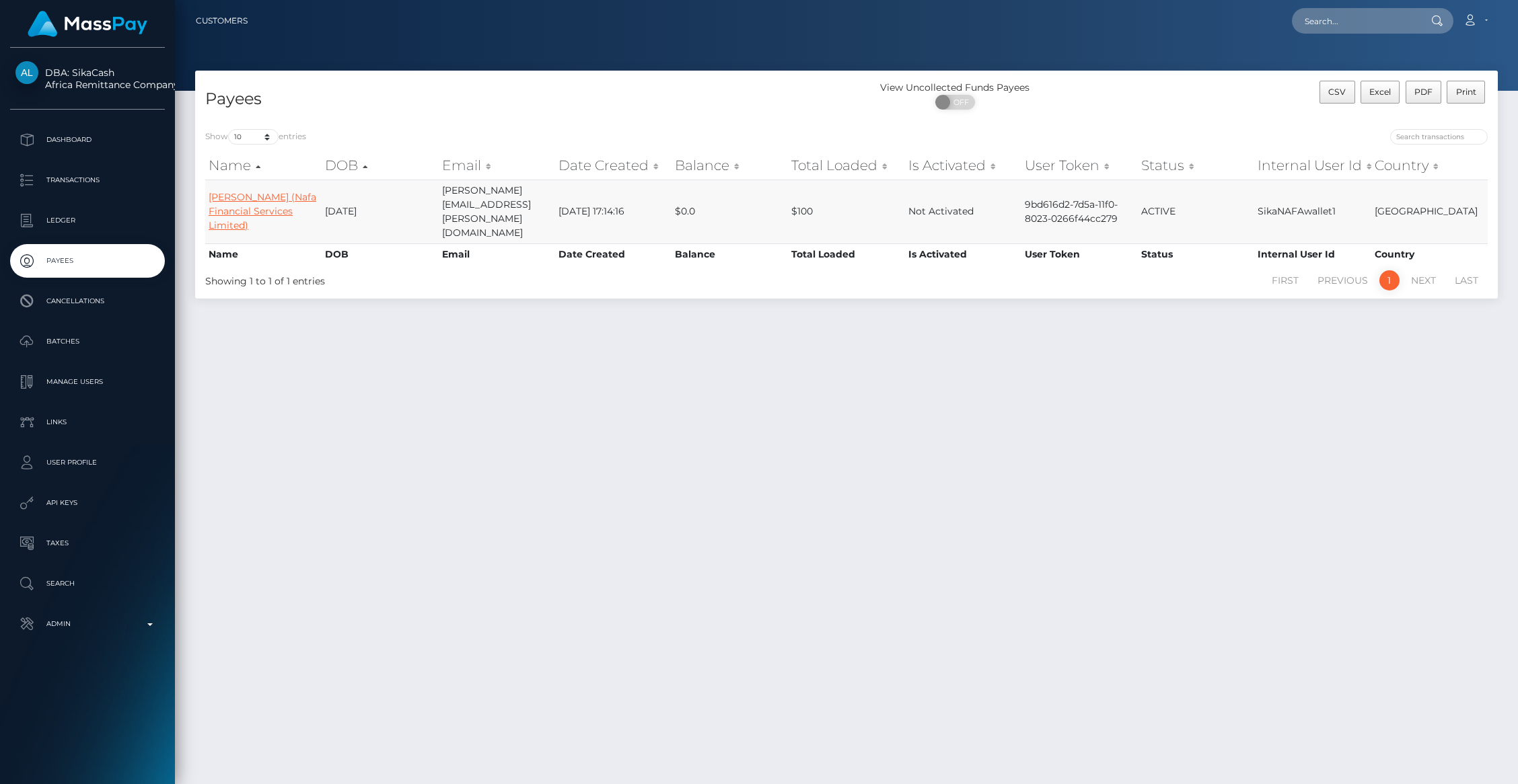
click at [261, 202] on link "[PERSON_NAME] (Nafa Financial Services Limited)" at bounding box center [263, 212] width 108 height 40
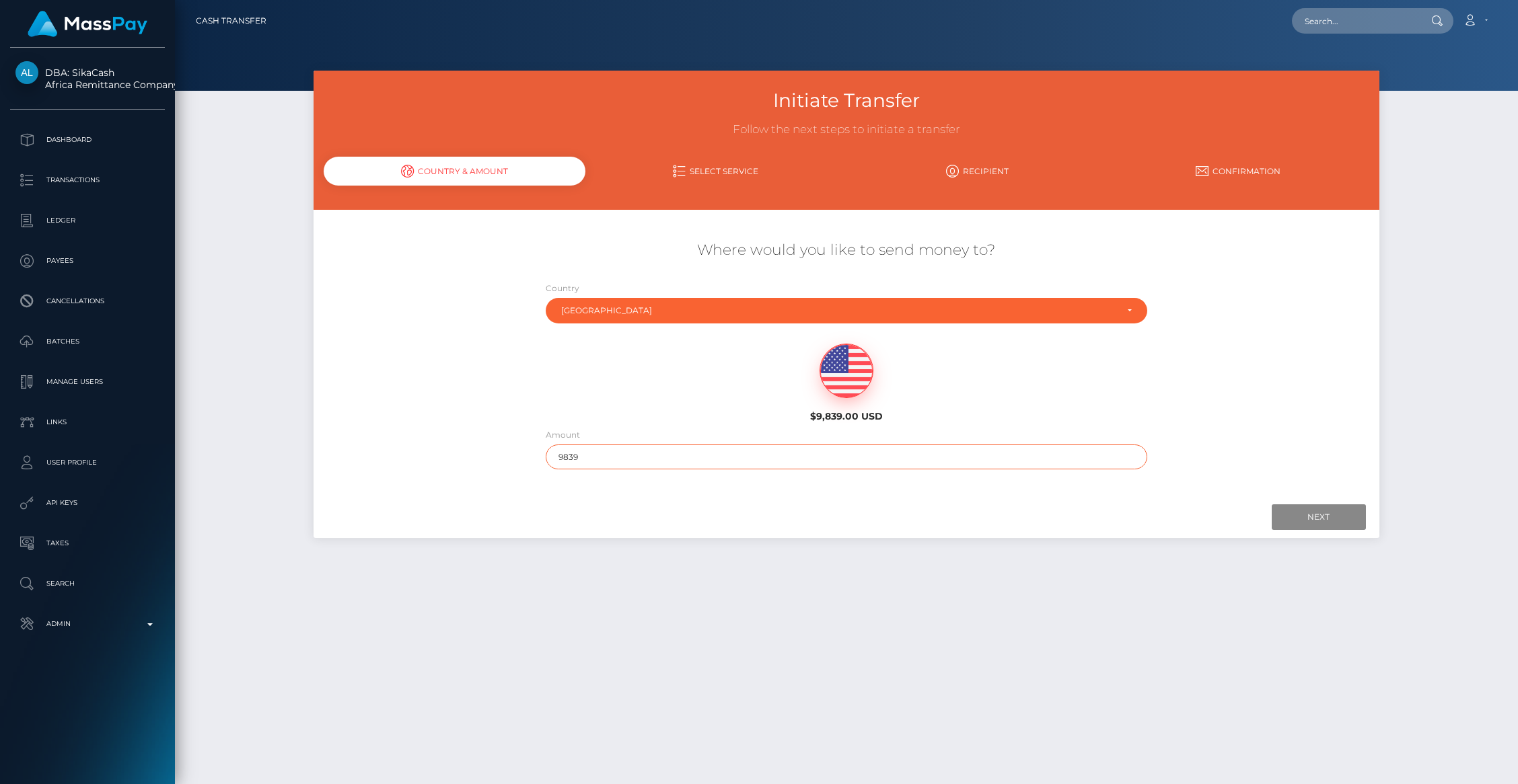
drag, startPoint x: 569, startPoint y: 458, endPoint x: 599, endPoint y: 452, distance: 30.6
click at [599, 452] on input "9839" at bounding box center [845, 457] width 601 height 25
type input "9800"
click at [1320, 518] on input "Next" at bounding box center [1318, 517] width 94 height 25
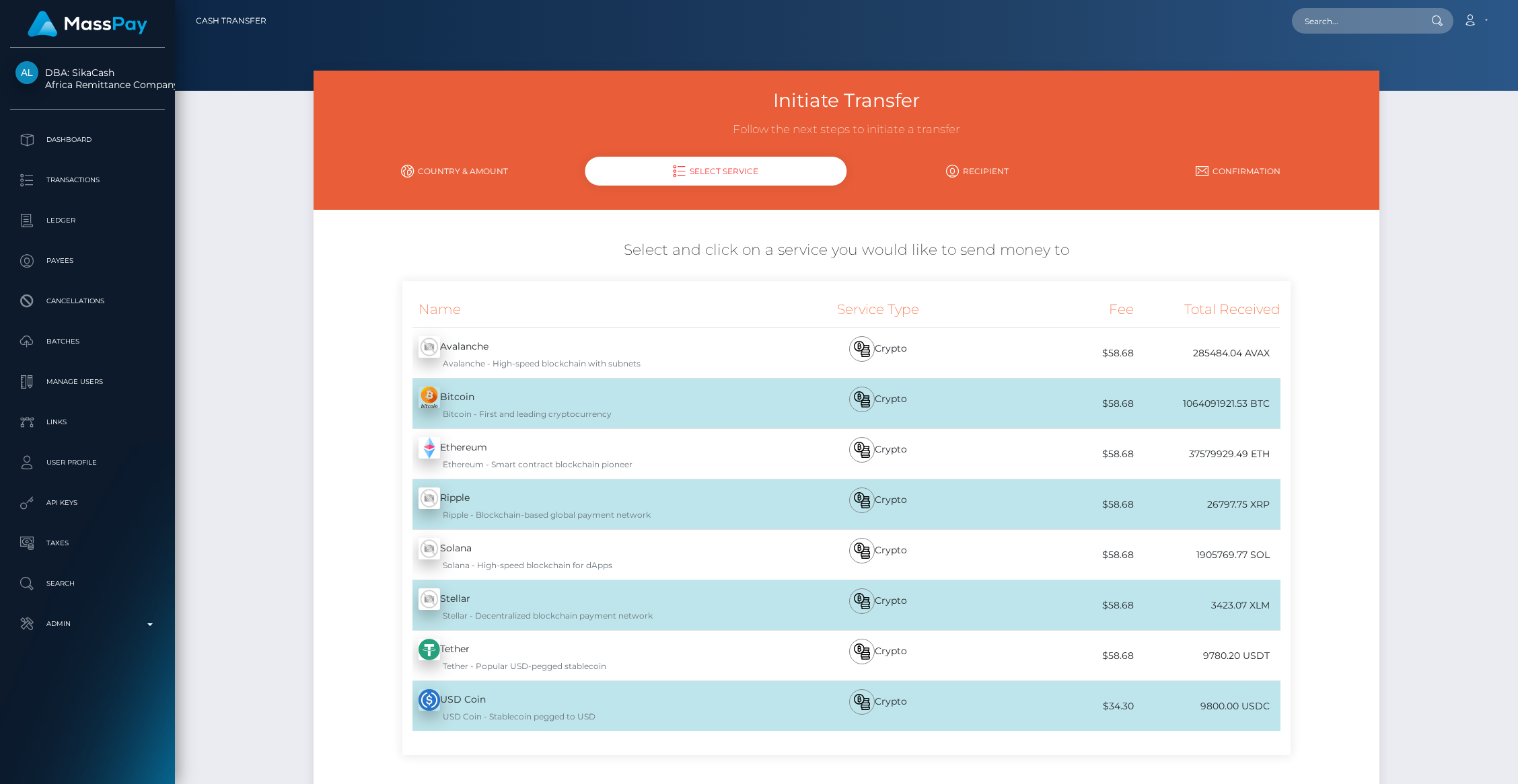
click at [528, 702] on div "USD Coin - USDC USD Coin - Stablecoin pegged to USD" at bounding box center [585, 706] width 366 height 50
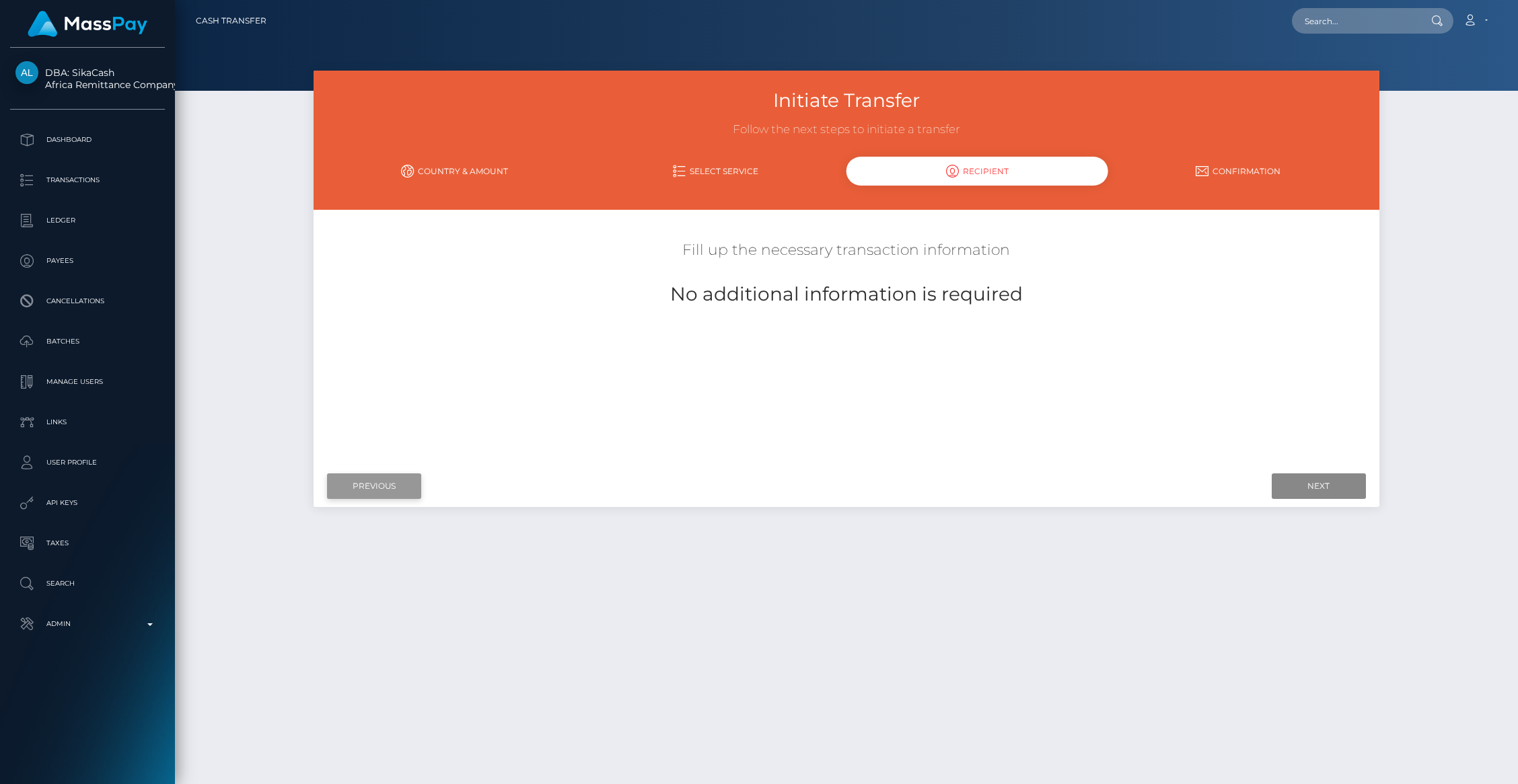
click at [351, 482] on input "Previous" at bounding box center [373, 486] width 94 height 25
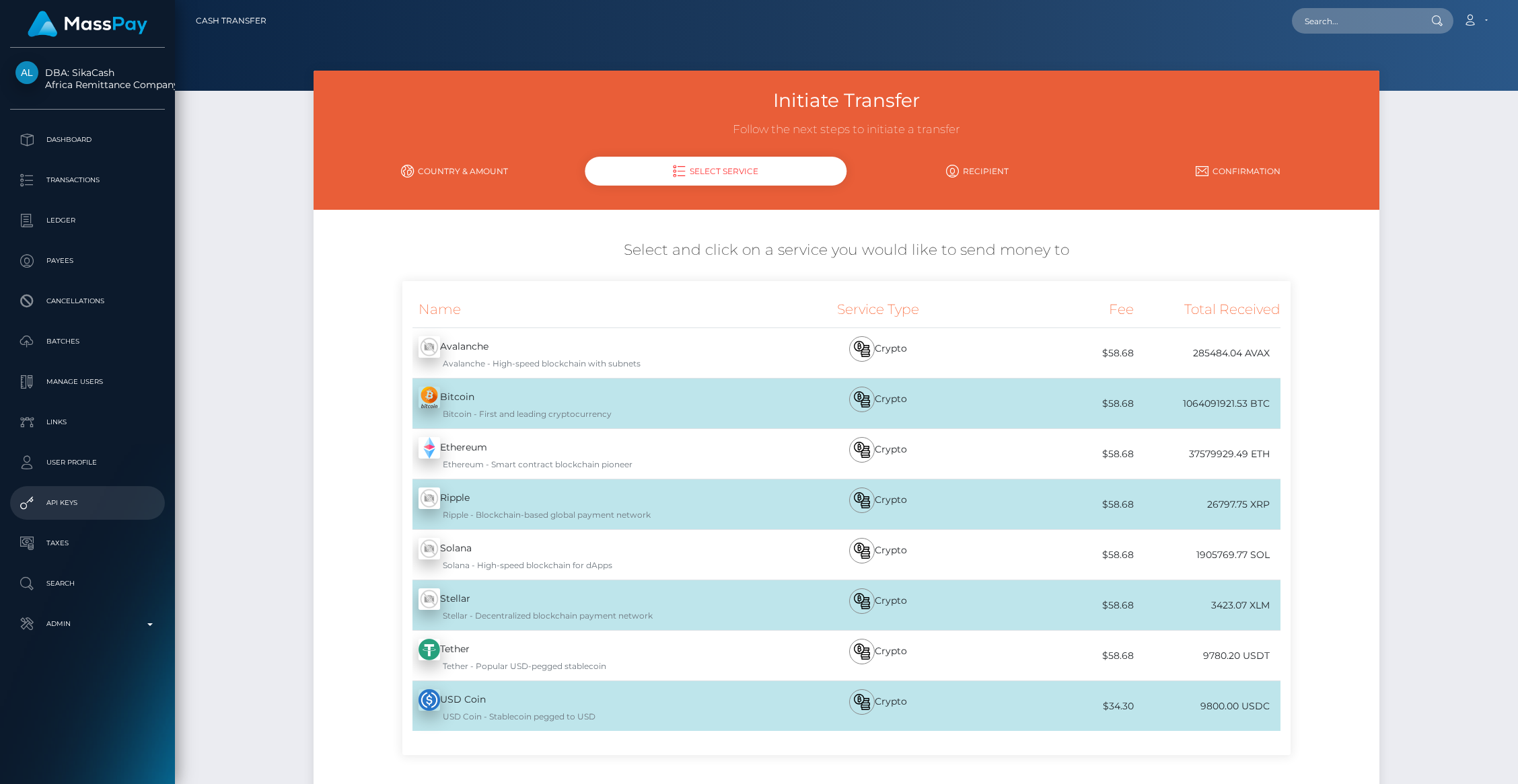
click at [76, 499] on p "API Keys" at bounding box center [88, 503] width 144 height 20
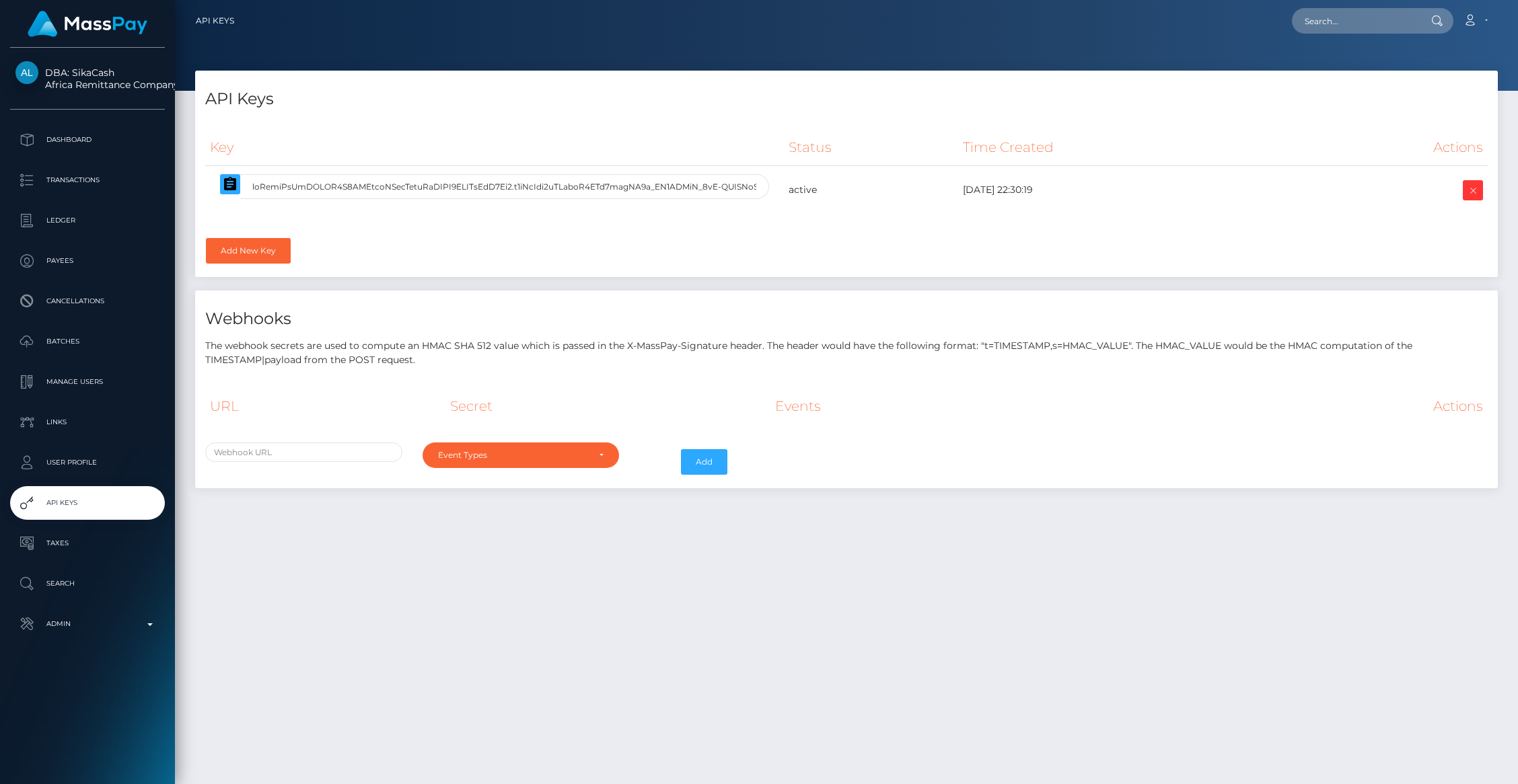
select select
click at [228, 189] on icon "button" at bounding box center [230, 183] width 12 height 13
click at [63, 257] on p "Payees" at bounding box center [88, 261] width 144 height 20
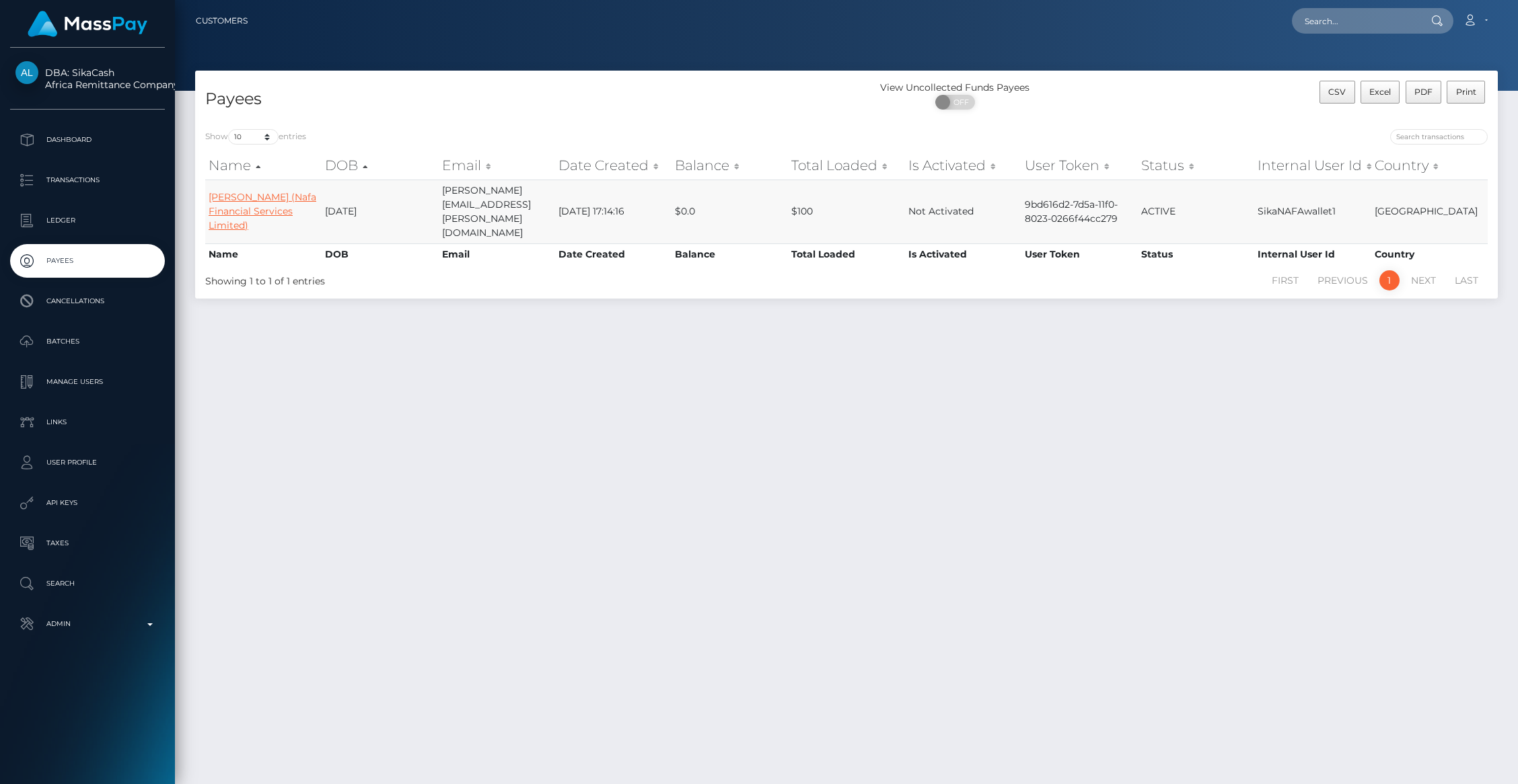
click at [235, 198] on link "[PERSON_NAME] (Nafa Financial Services Limited)" at bounding box center [263, 212] width 108 height 40
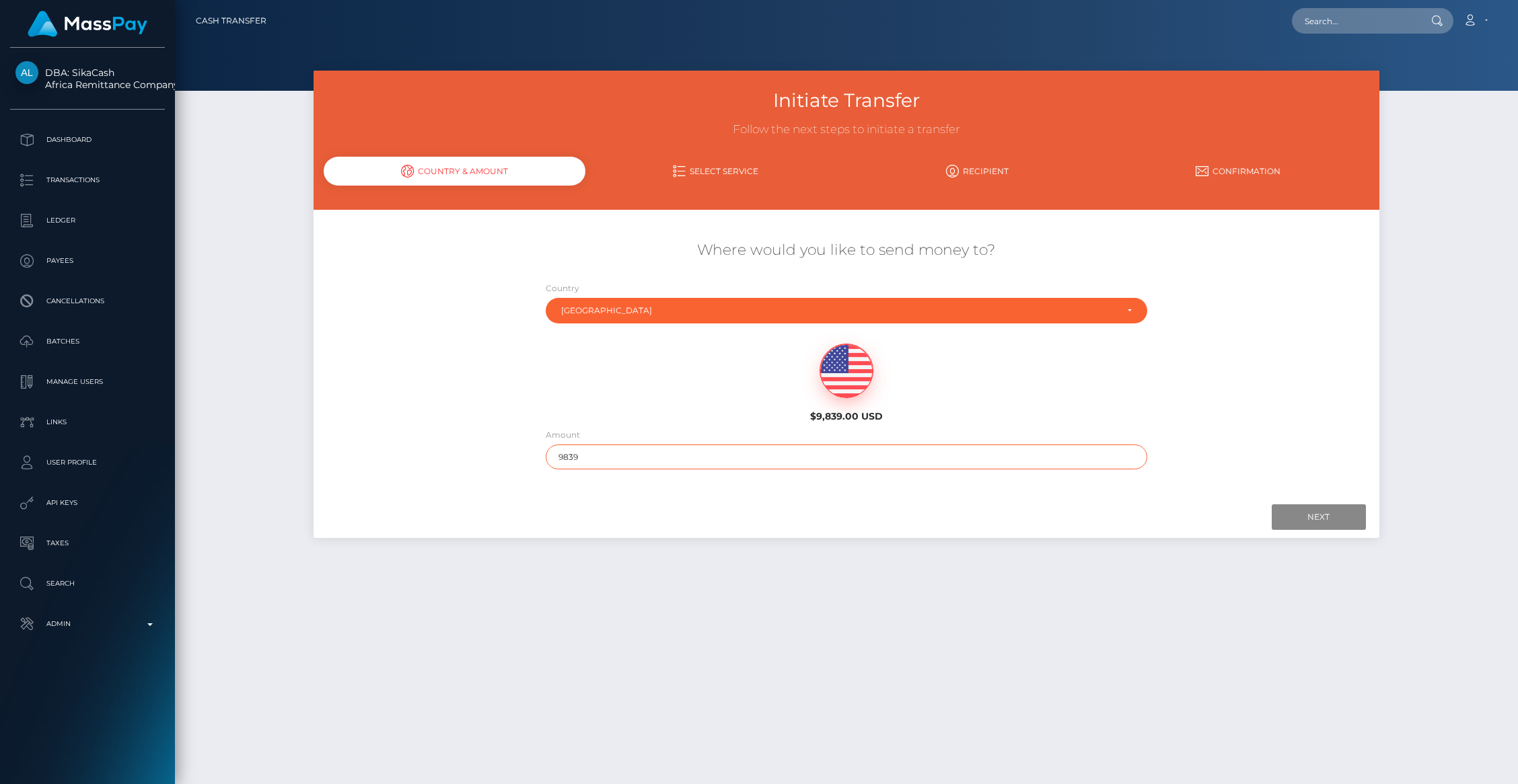
drag, startPoint x: 570, startPoint y: 455, endPoint x: 694, endPoint y: 440, distance: 124.9
click at [679, 440] on div "Amount 9839" at bounding box center [845, 449] width 601 height 42
type input "9800"
click at [1294, 511] on input "Next" at bounding box center [1318, 517] width 94 height 25
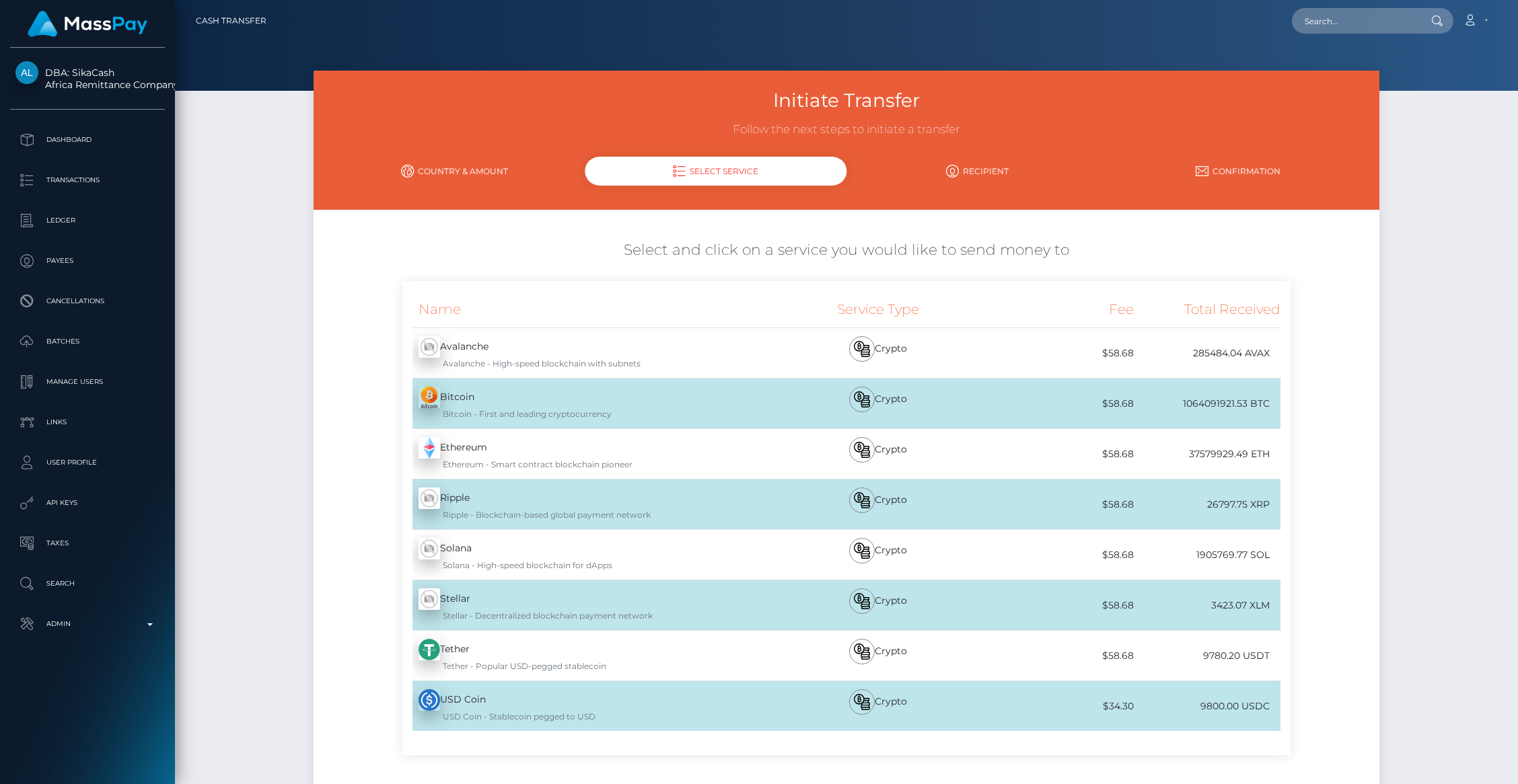
scroll to position [4, 0]
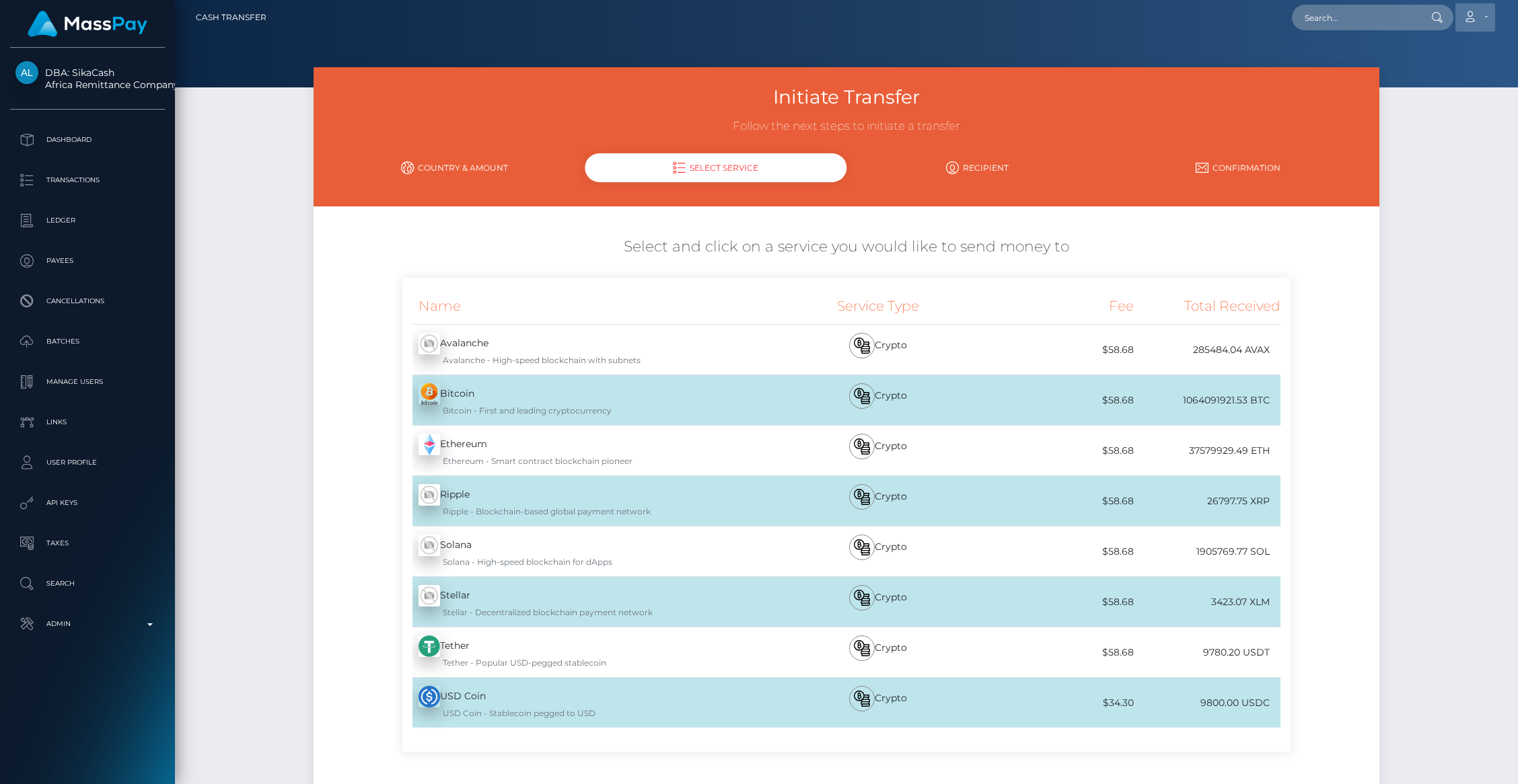
click at [1487, 18] on link "Account" at bounding box center [1474, 18] width 40 height 28
click at [1421, 82] on link "Logout" at bounding box center [1442, 83] width 108 height 25
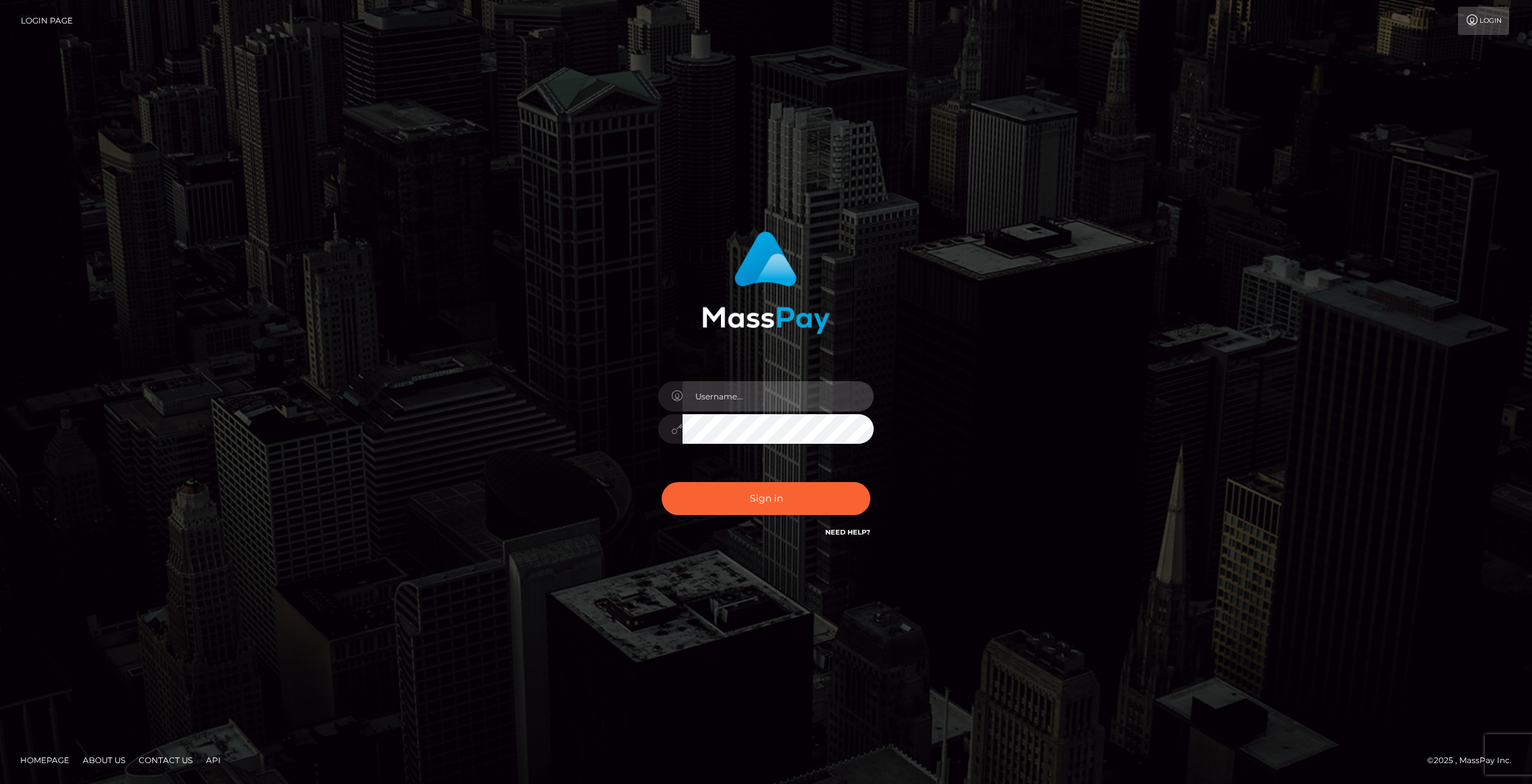
type input "brentg"
click at [694, 491] on button "Sign in" at bounding box center [766, 499] width 209 height 33
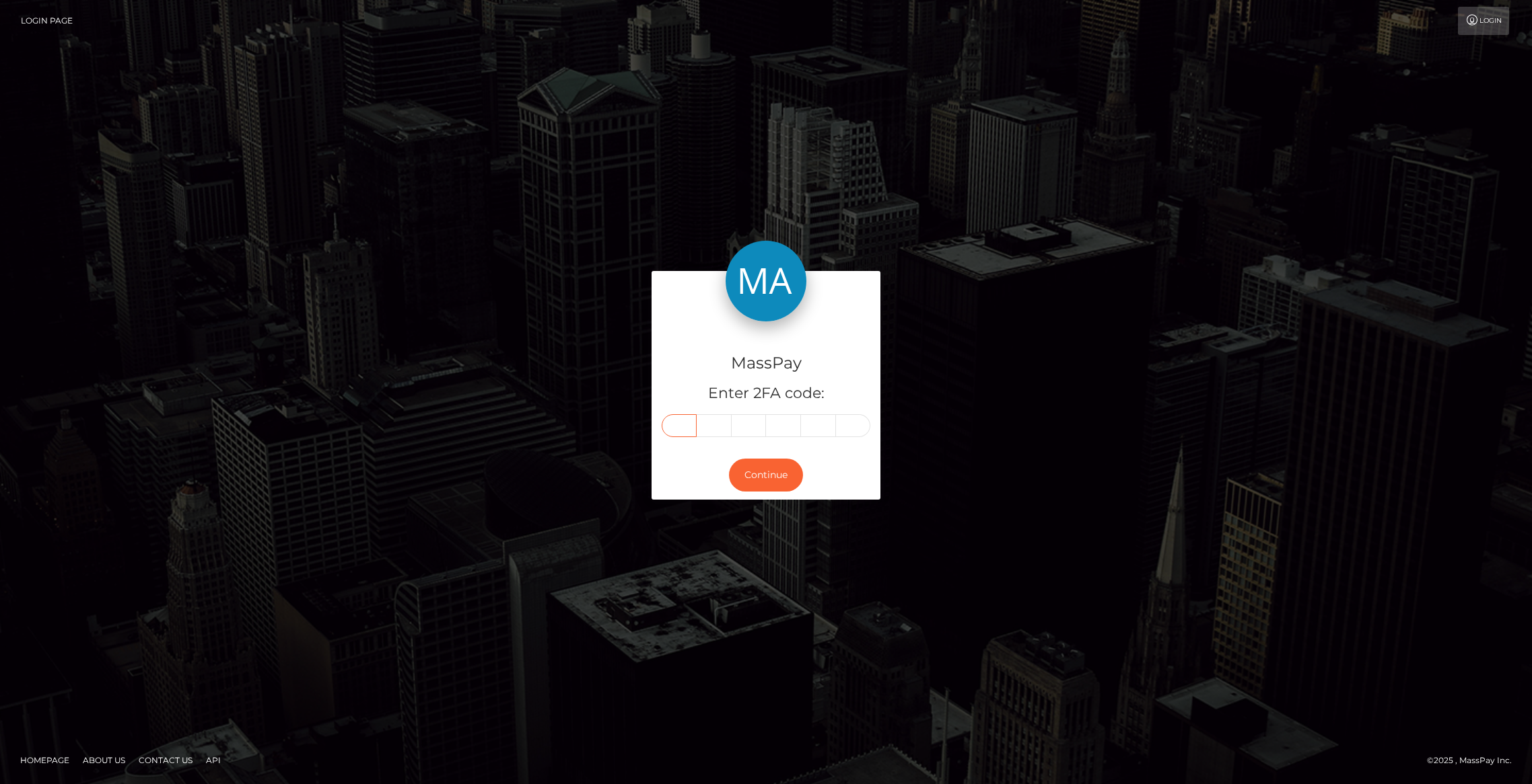
paste input "2"
type input "2"
type input "5"
type input "6"
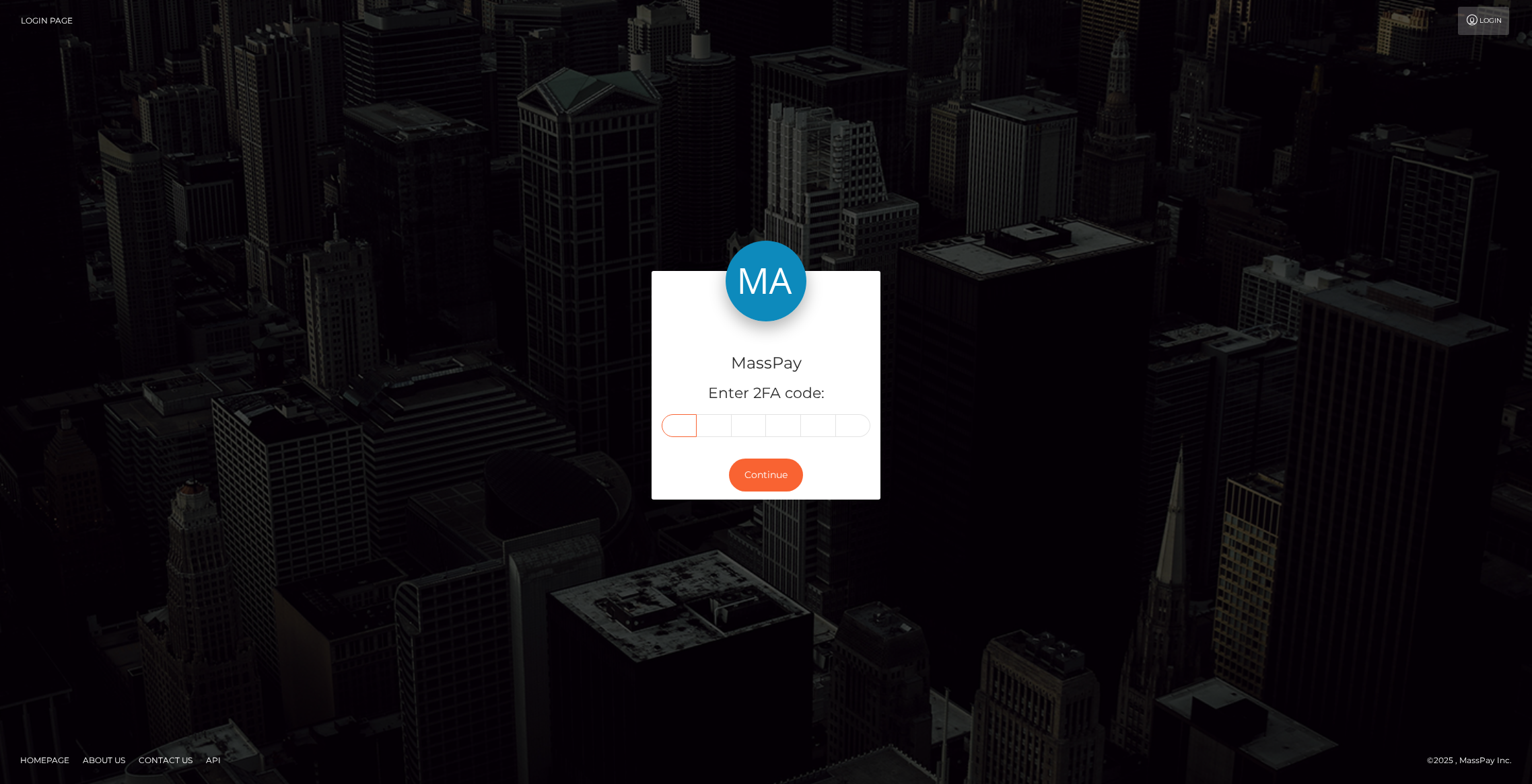
type input "4"
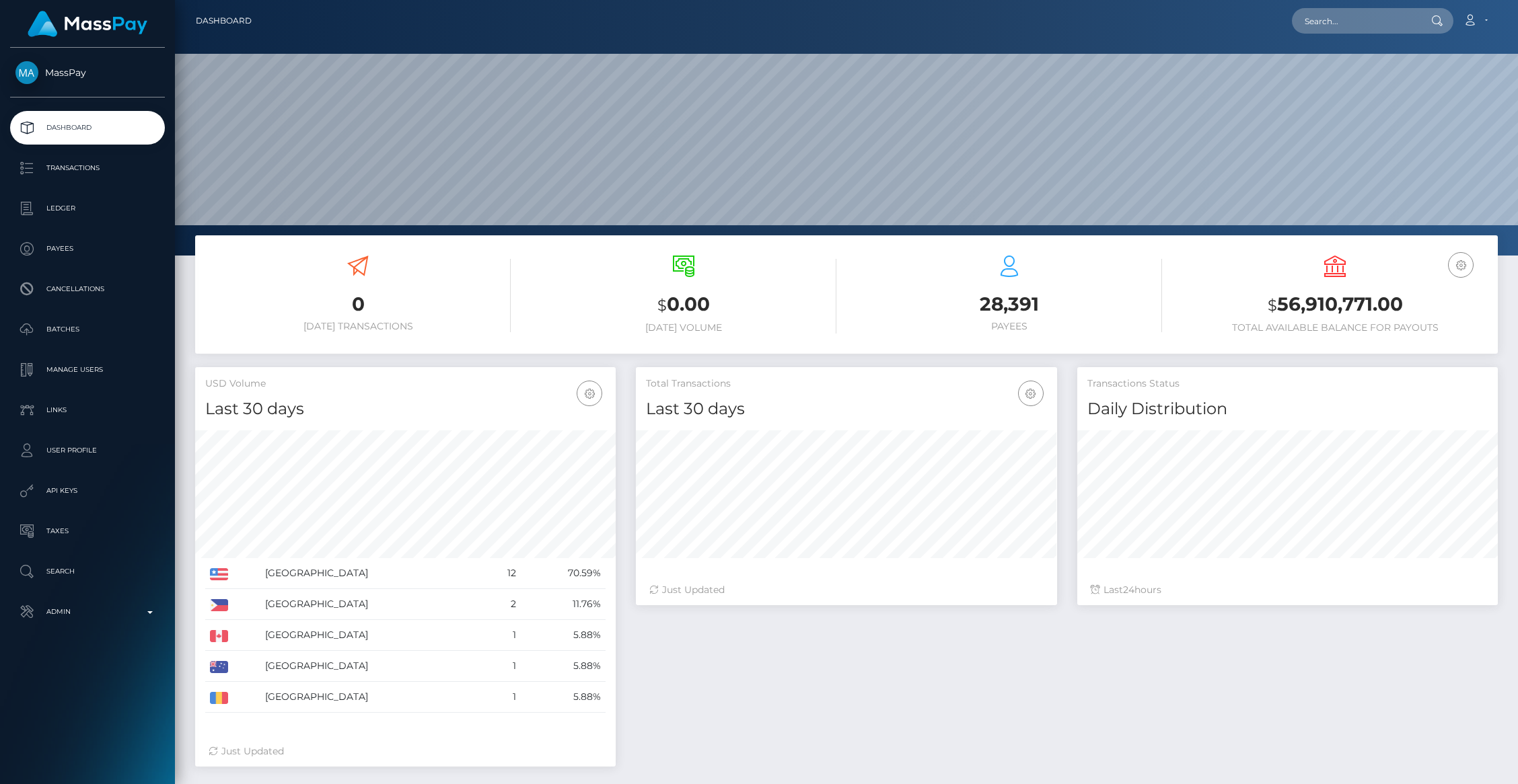
scroll to position [238, 421]
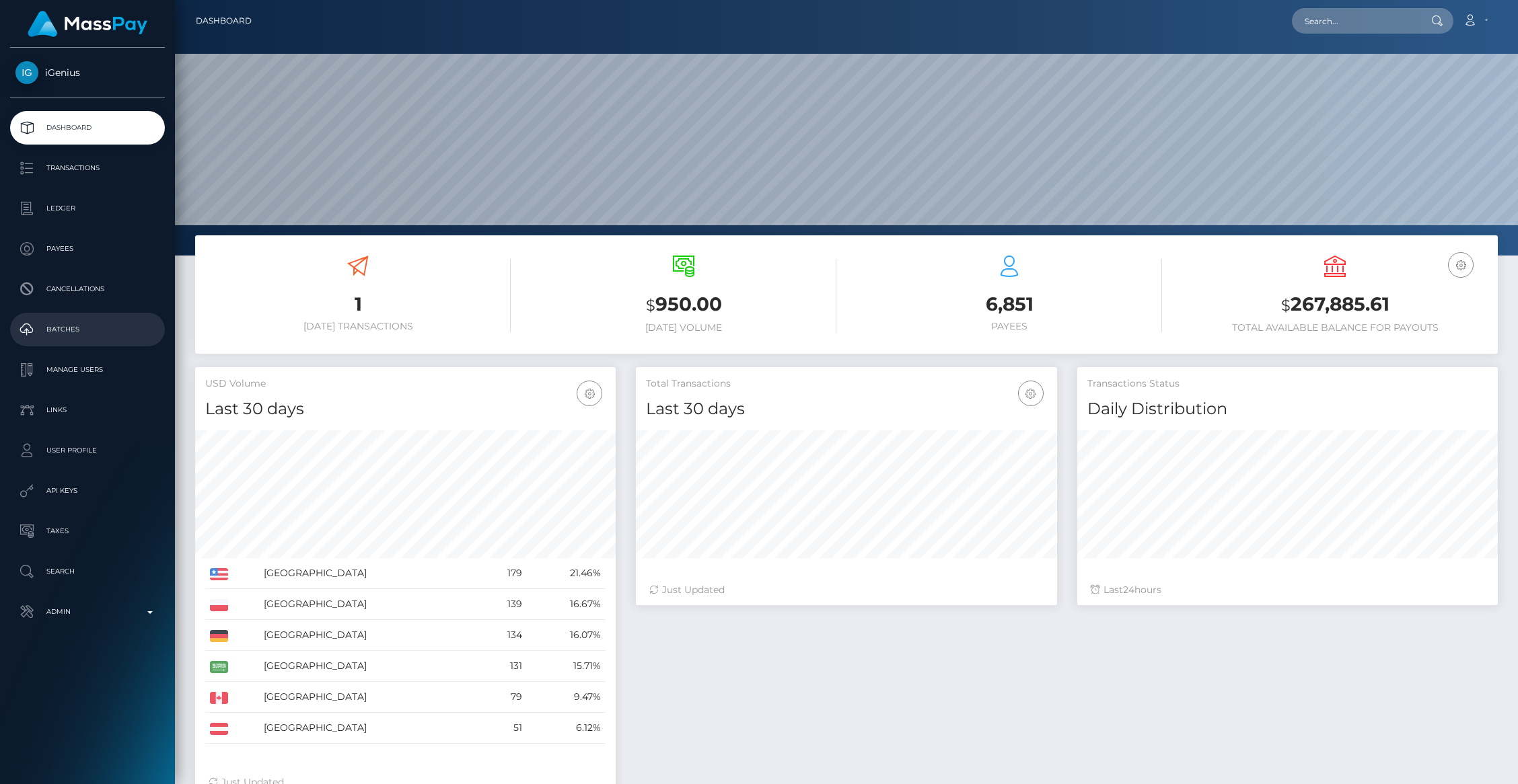
scroll to position [238, 421]
click at [56, 324] on p "Batches" at bounding box center [88, 329] width 144 height 20
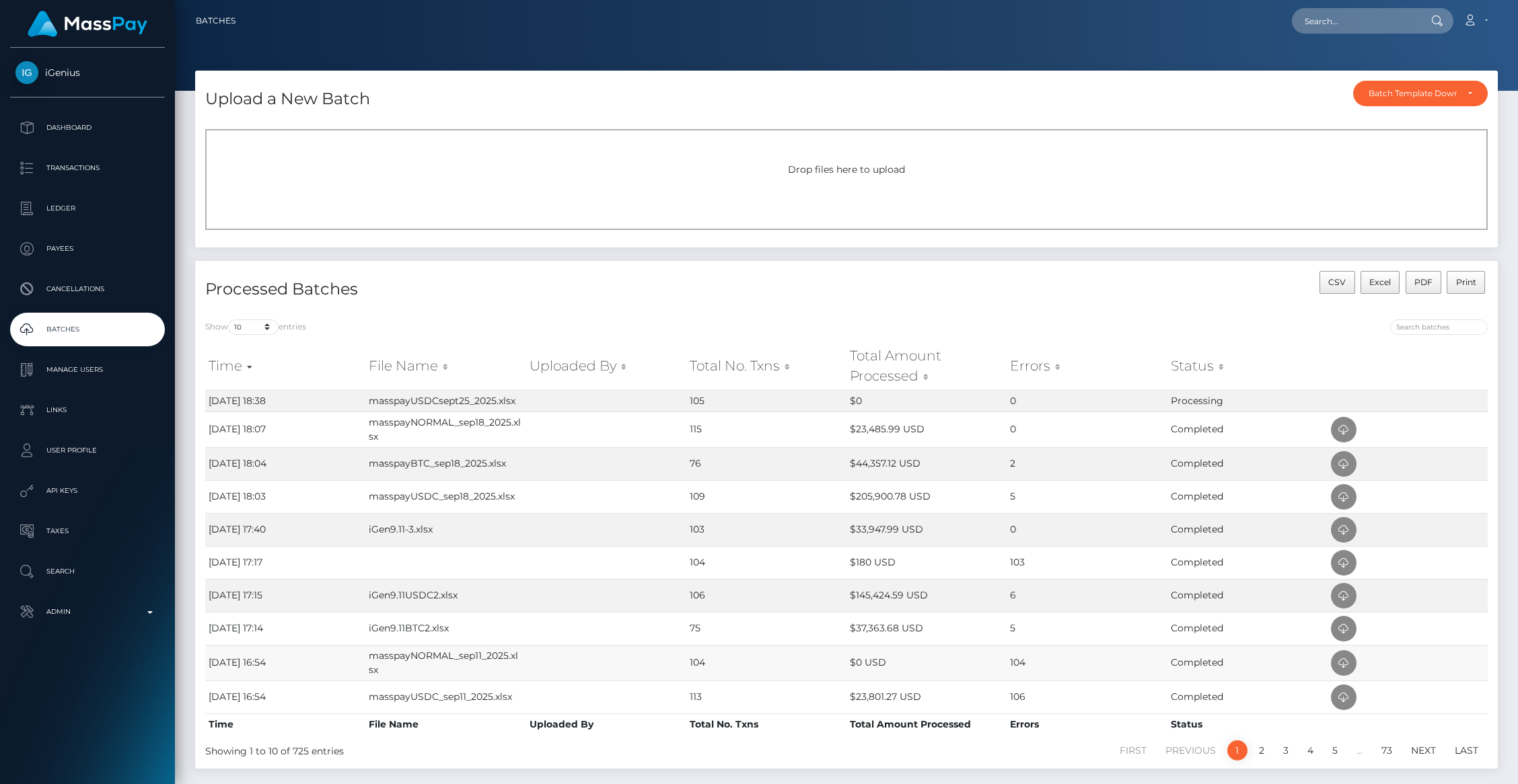
click at [242, 665] on td "[DATE] 16:54" at bounding box center [285, 663] width 160 height 36
click at [1346, 431] on icon at bounding box center [1343, 429] width 16 height 17
click at [1345, 468] on icon at bounding box center [1343, 464] width 16 height 17
click at [1342, 500] on icon at bounding box center [1343, 497] width 16 height 17
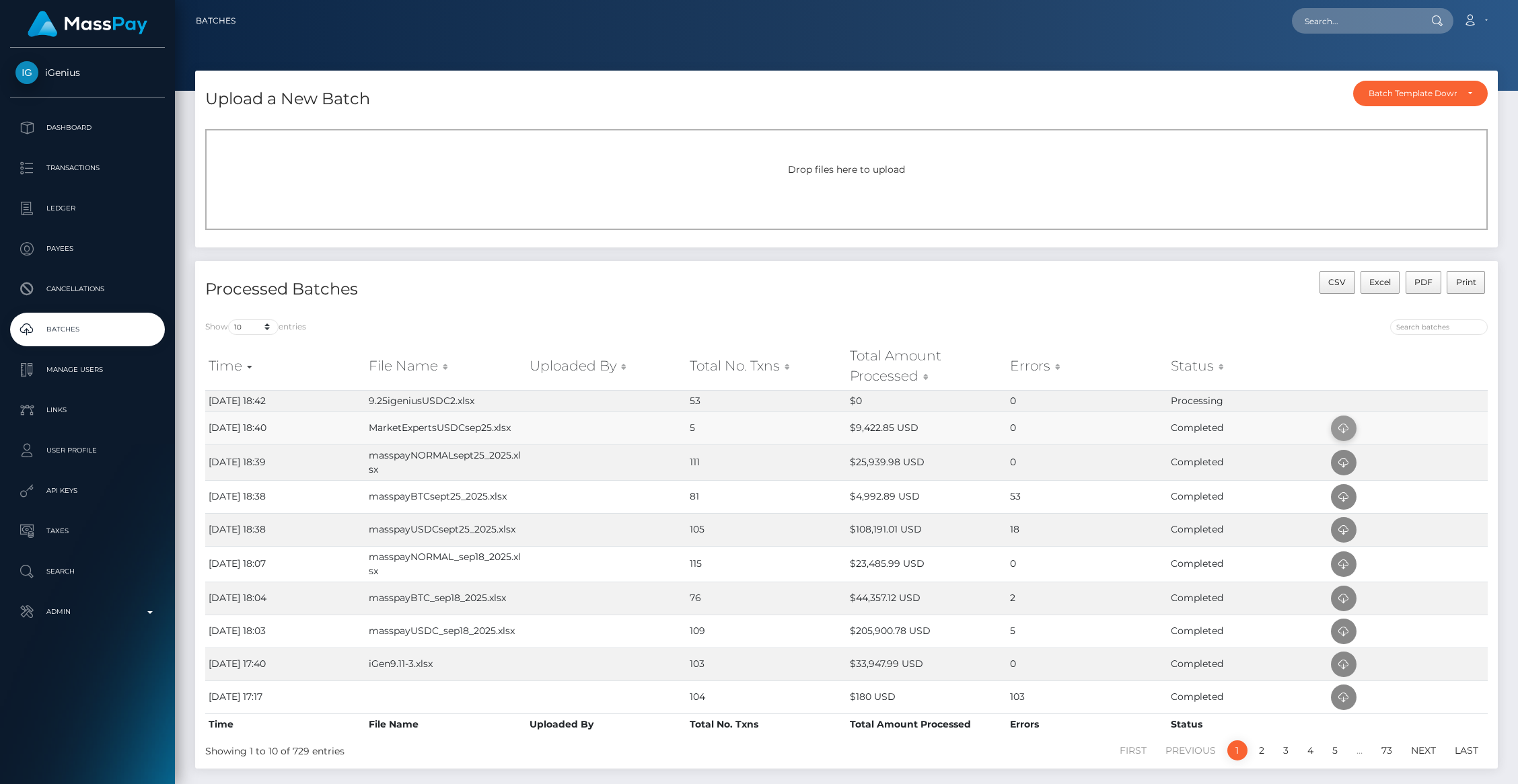
click at [1342, 428] on icon at bounding box center [1343, 428] width 16 height 17
click at [1345, 430] on icon at bounding box center [1343, 428] width 16 height 17
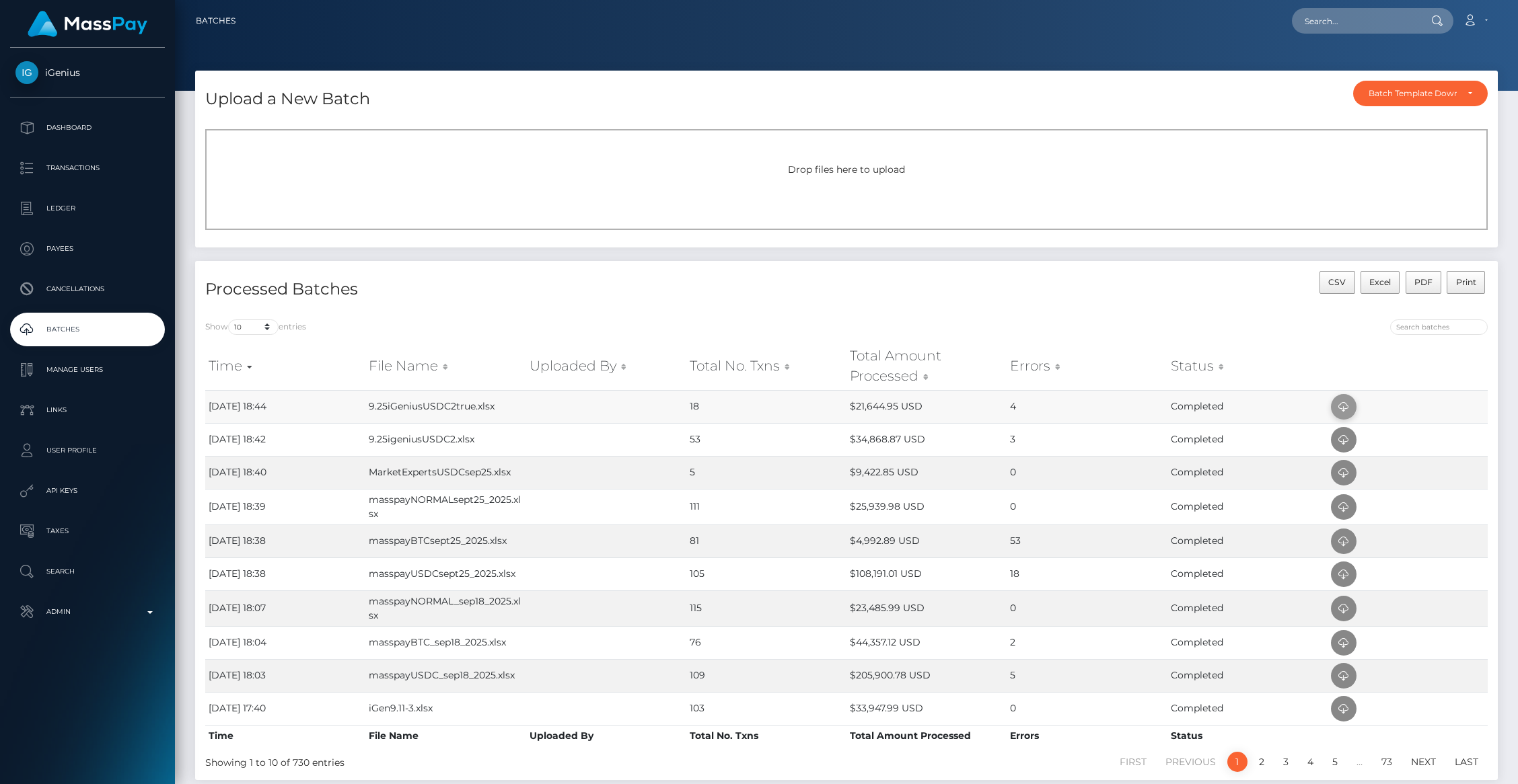
click at [1345, 410] on icon at bounding box center [1343, 406] width 16 height 17
click at [1327, 16] on input "text" at bounding box center [1355, 20] width 126 height 25
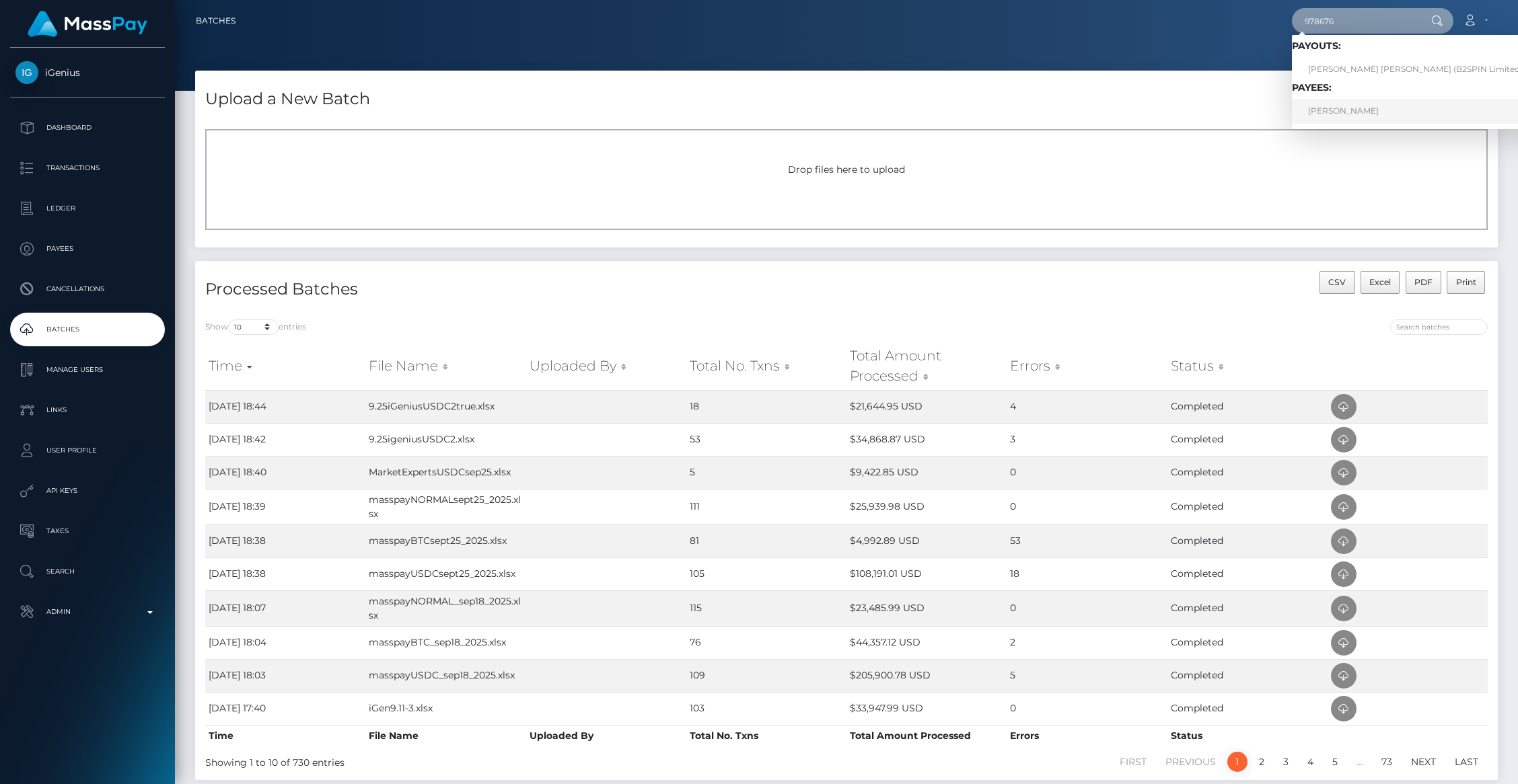
type input "978676"
click at [1360, 105] on link "[PERSON_NAME]" at bounding box center [1419, 111] width 255 height 25
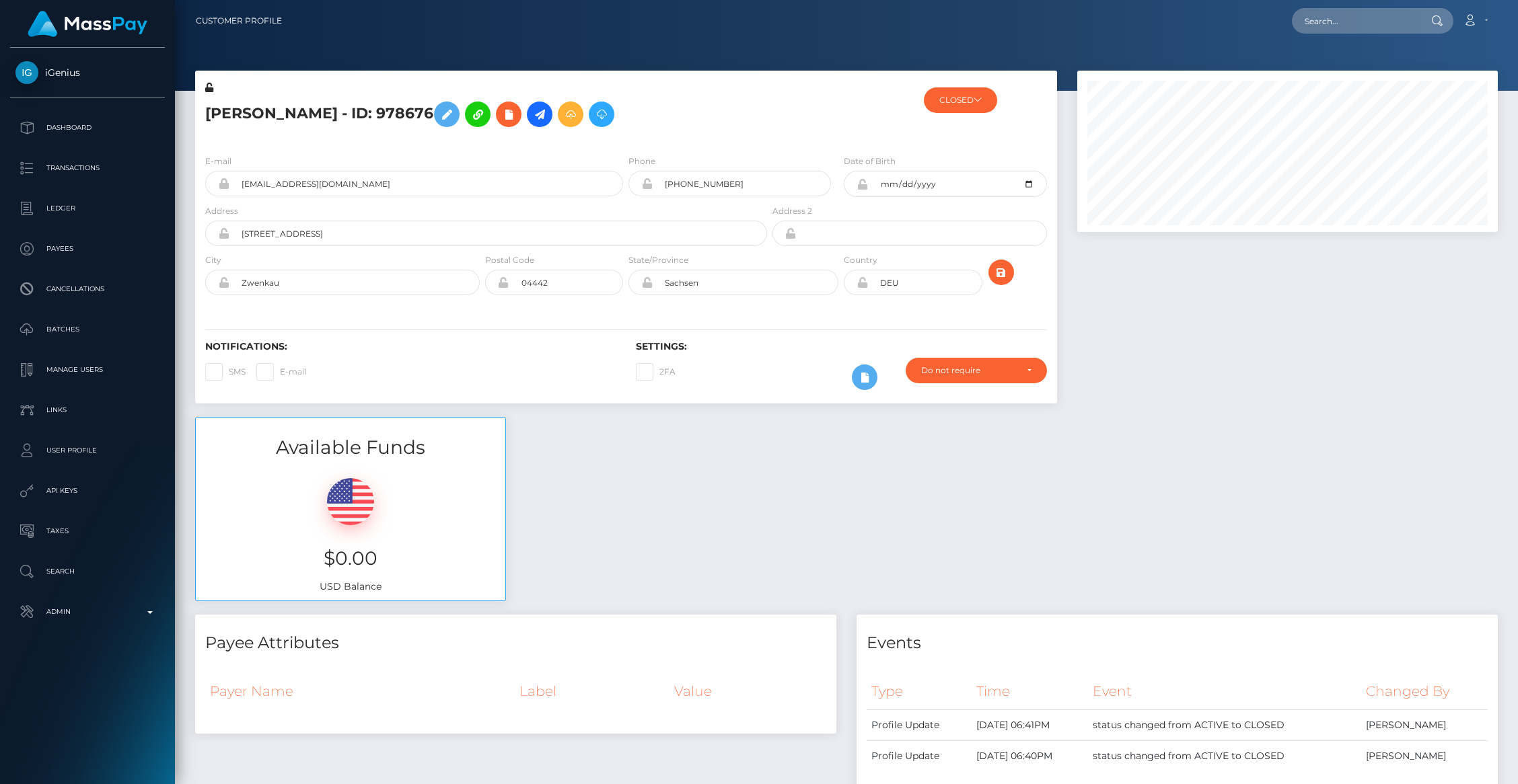
scroll to position [162, 421]
click at [350, 176] on input "alexandrakereszti@aol.com" at bounding box center [426, 183] width 393 height 25
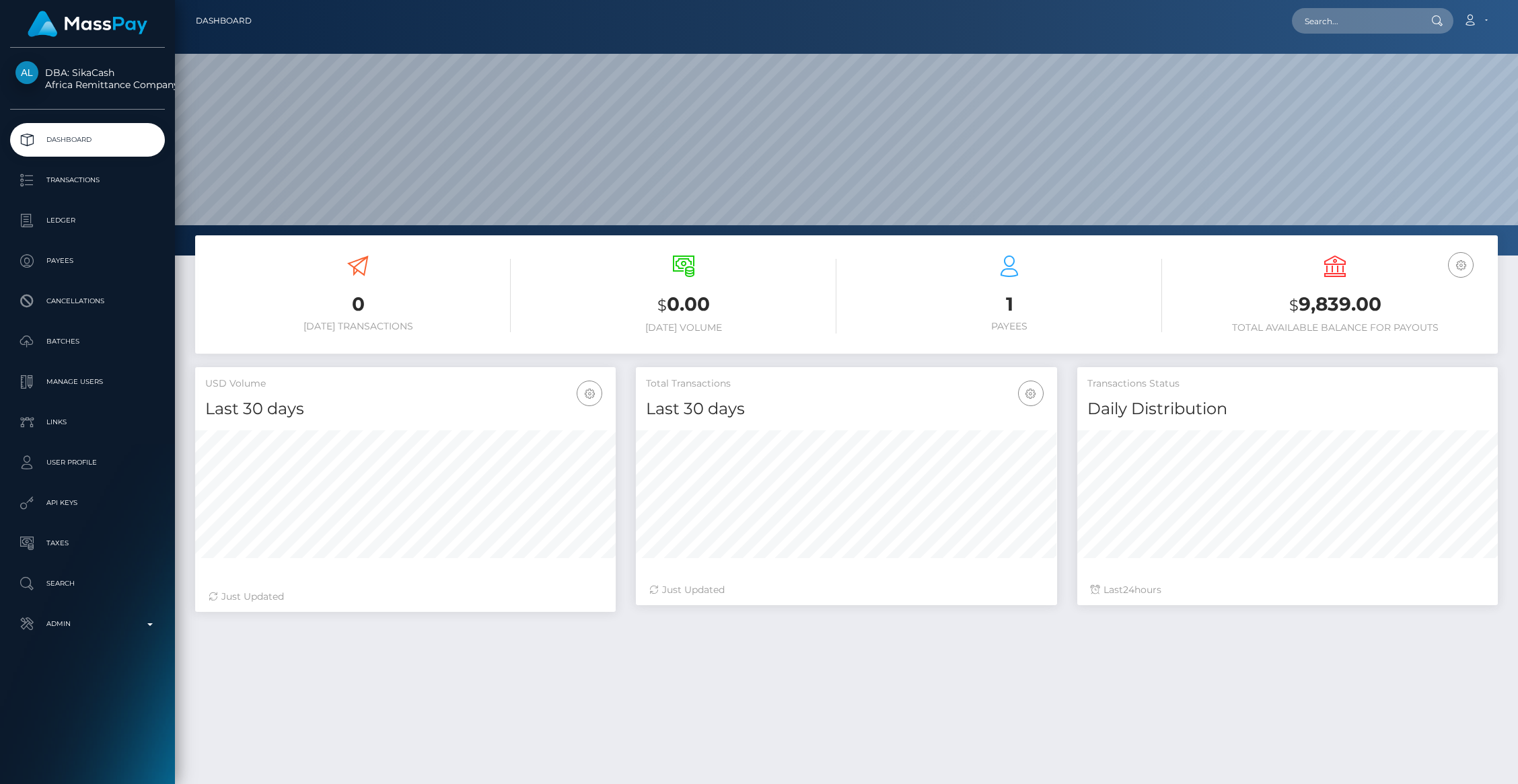
scroll to position [238, 421]
click at [59, 257] on p "Payees" at bounding box center [88, 261] width 144 height 20
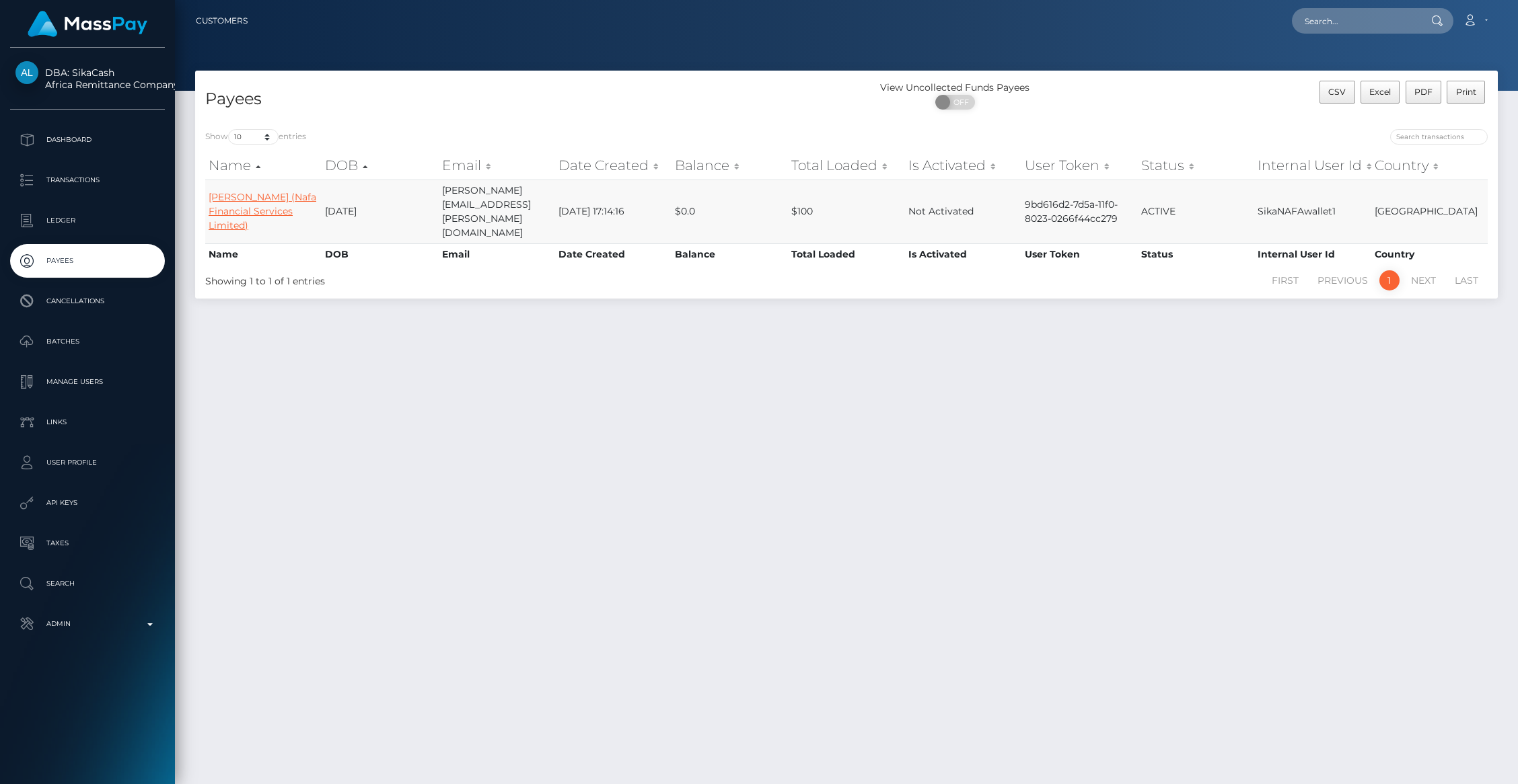
click at [234, 199] on link "Halimatou Jallow (Nafa Financial Services Limited)" at bounding box center [263, 212] width 108 height 40
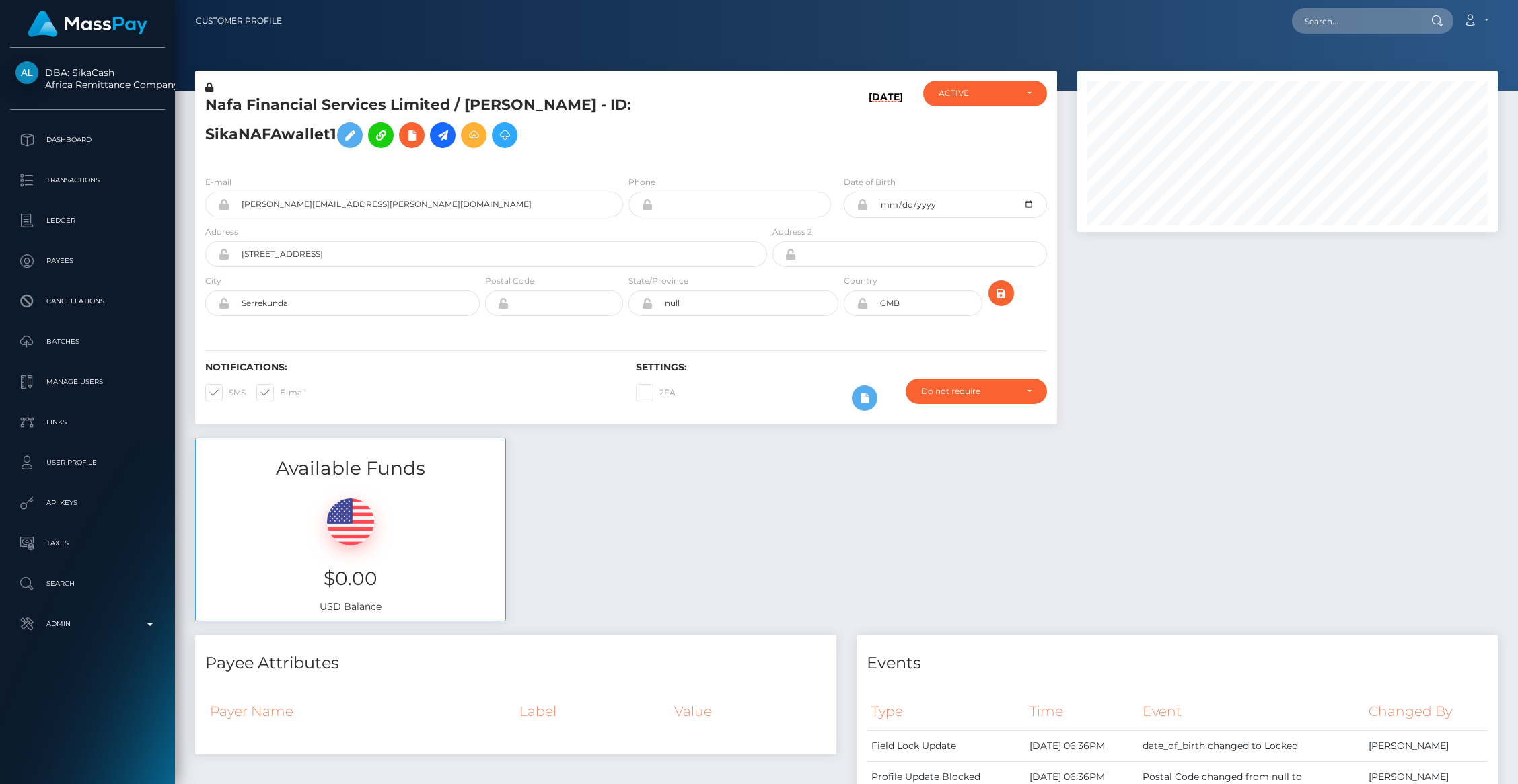
scroll to position [162, 421]
click at [445, 140] on icon at bounding box center [442, 135] width 16 height 17
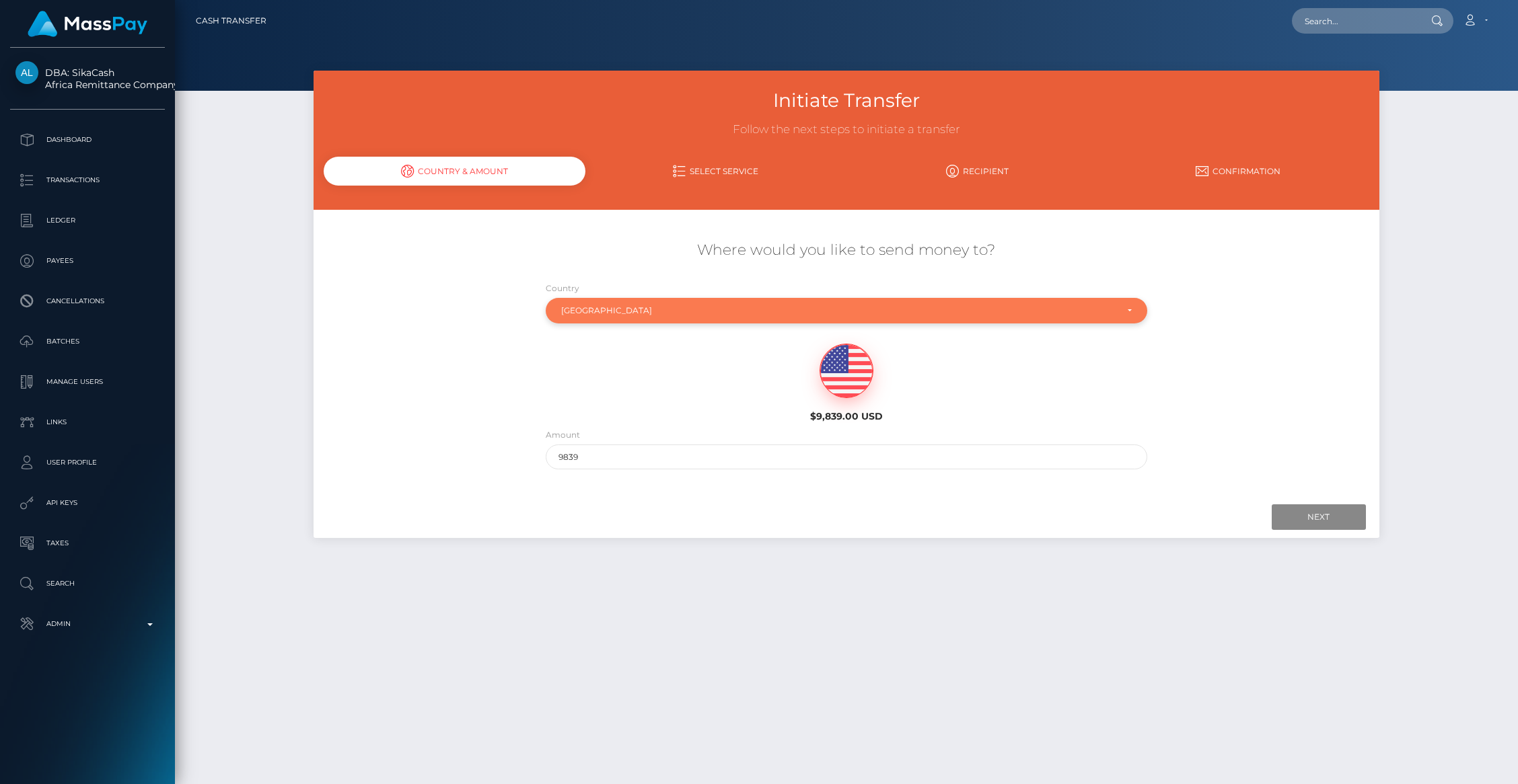
click at [601, 315] on div "Gambia" at bounding box center [838, 311] width 555 height 11
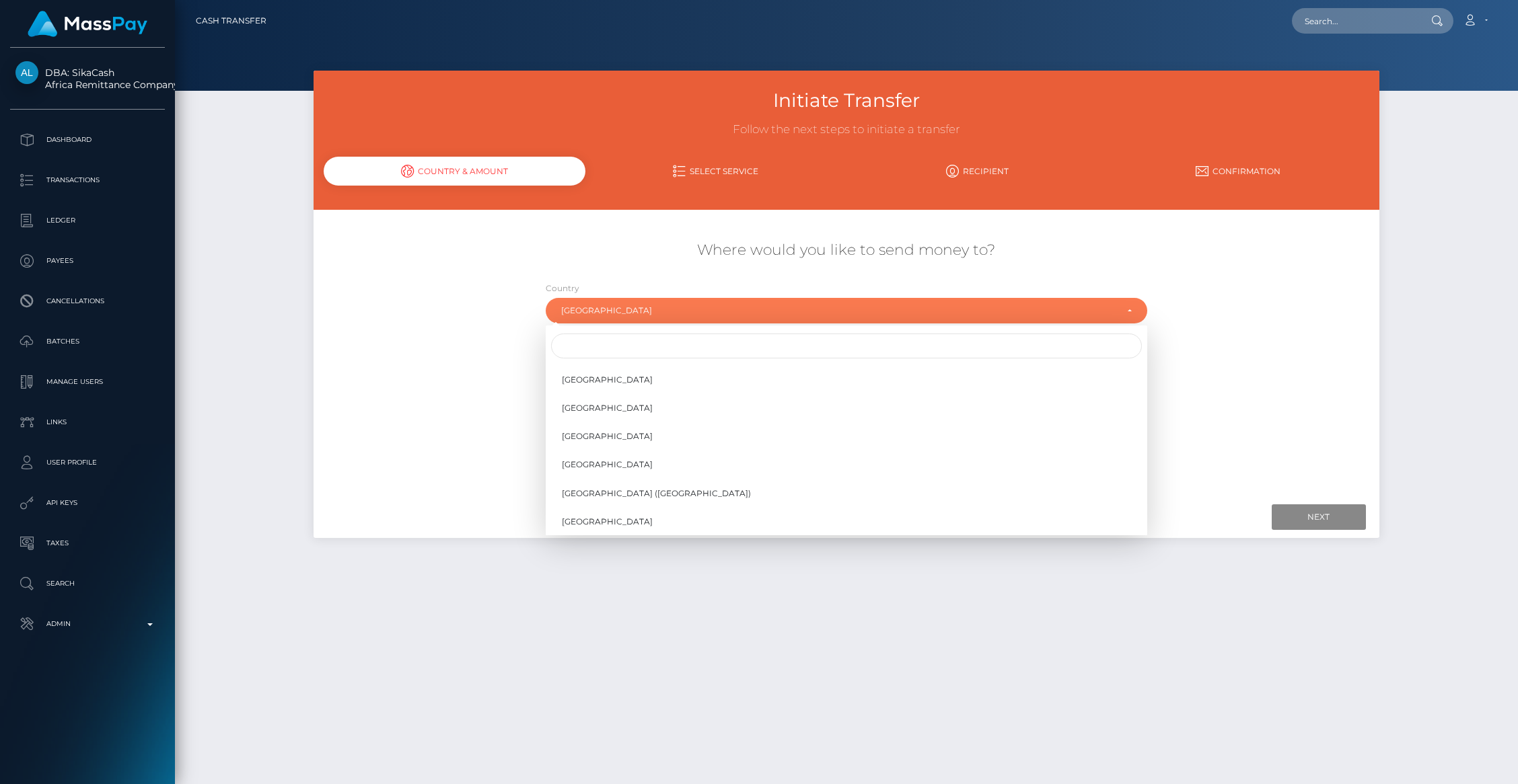
click at [433, 358] on div "$9,839.00 USD" at bounding box center [845, 378] width 888 height 97
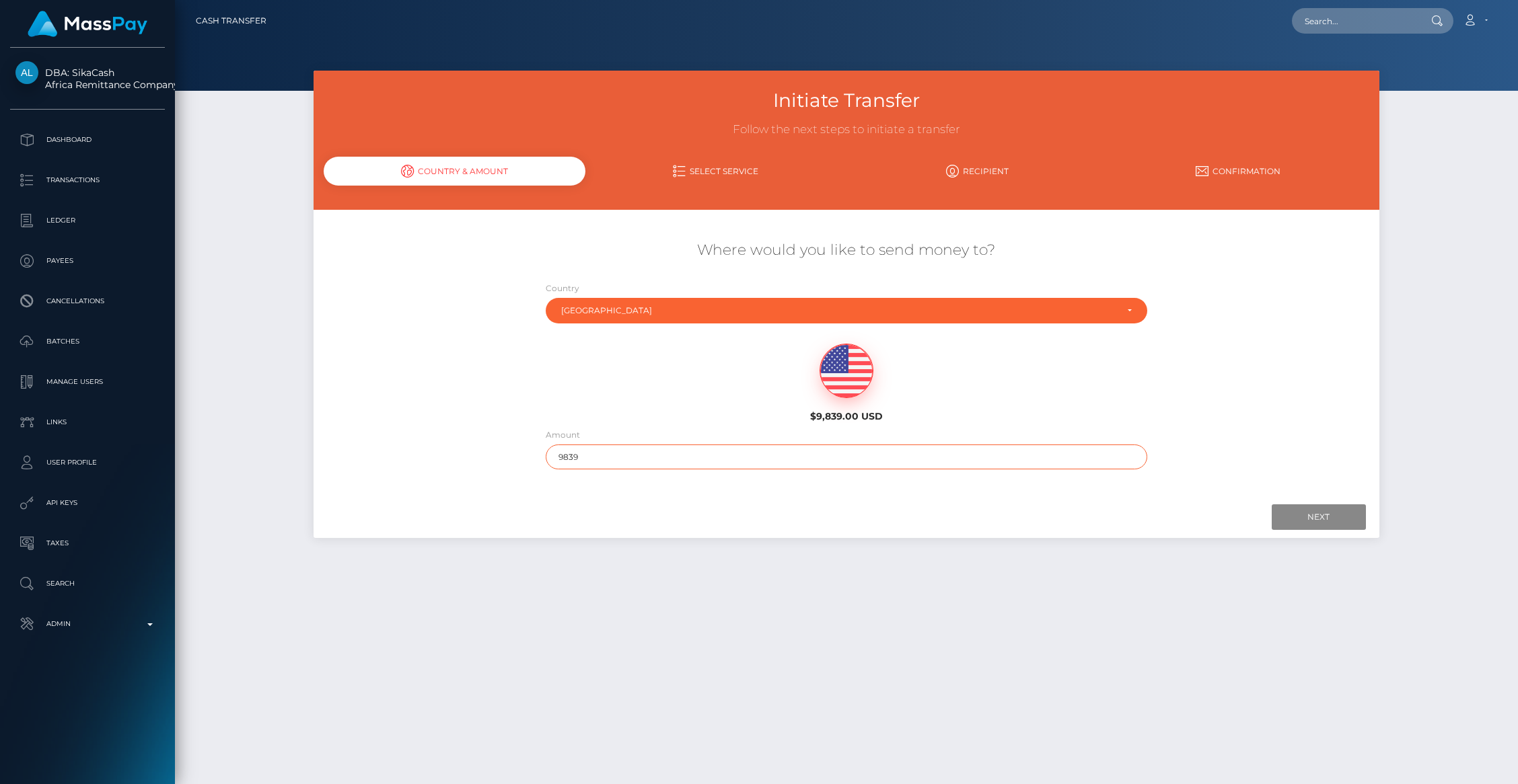
click at [600, 462] on input "9839" at bounding box center [845, 457] width 601 height 25
type input "9800"
click at [1324, 521] on input "Next" at bounding box center [1318, 517] width 94 height 25
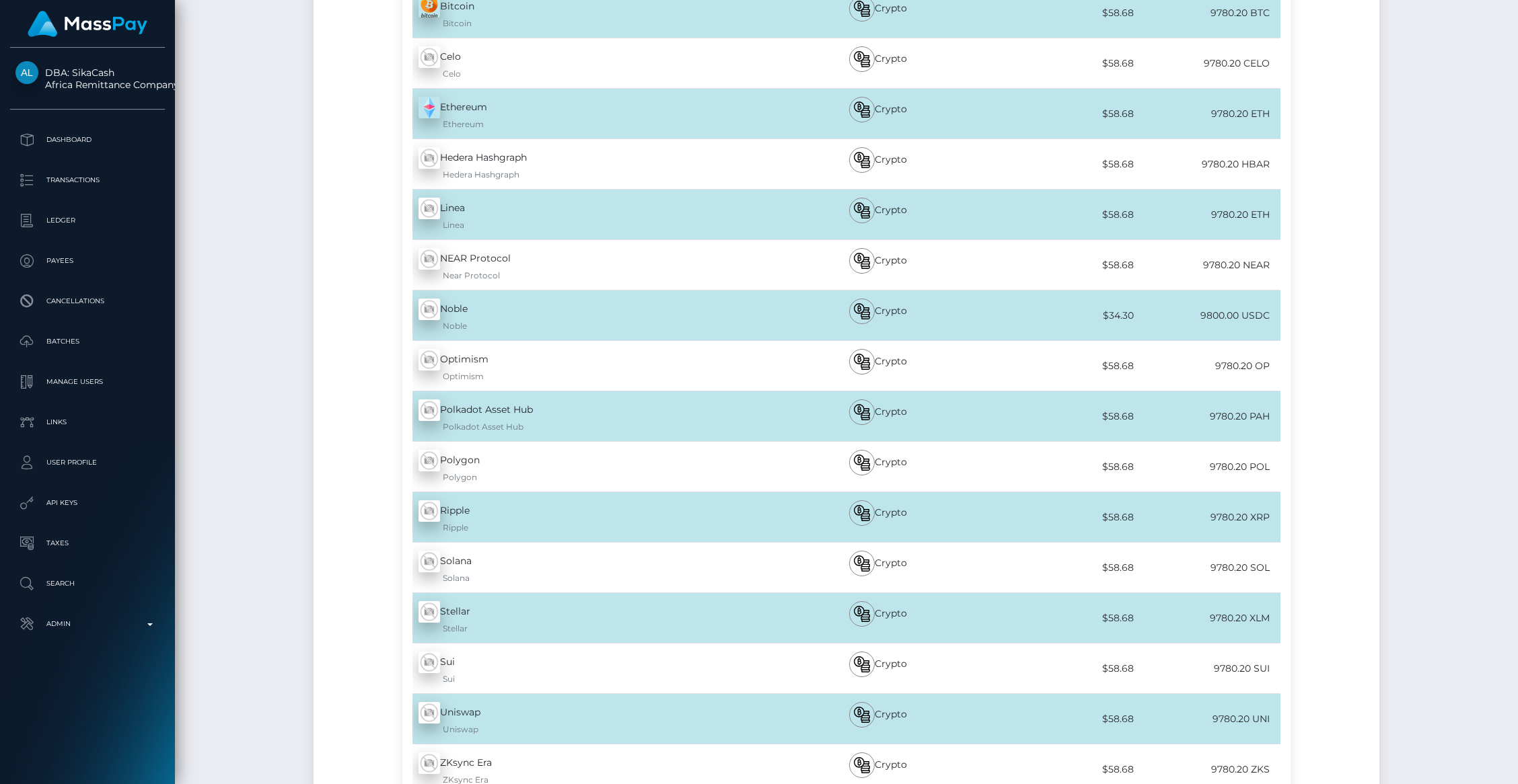
scroll to position [594, 0]
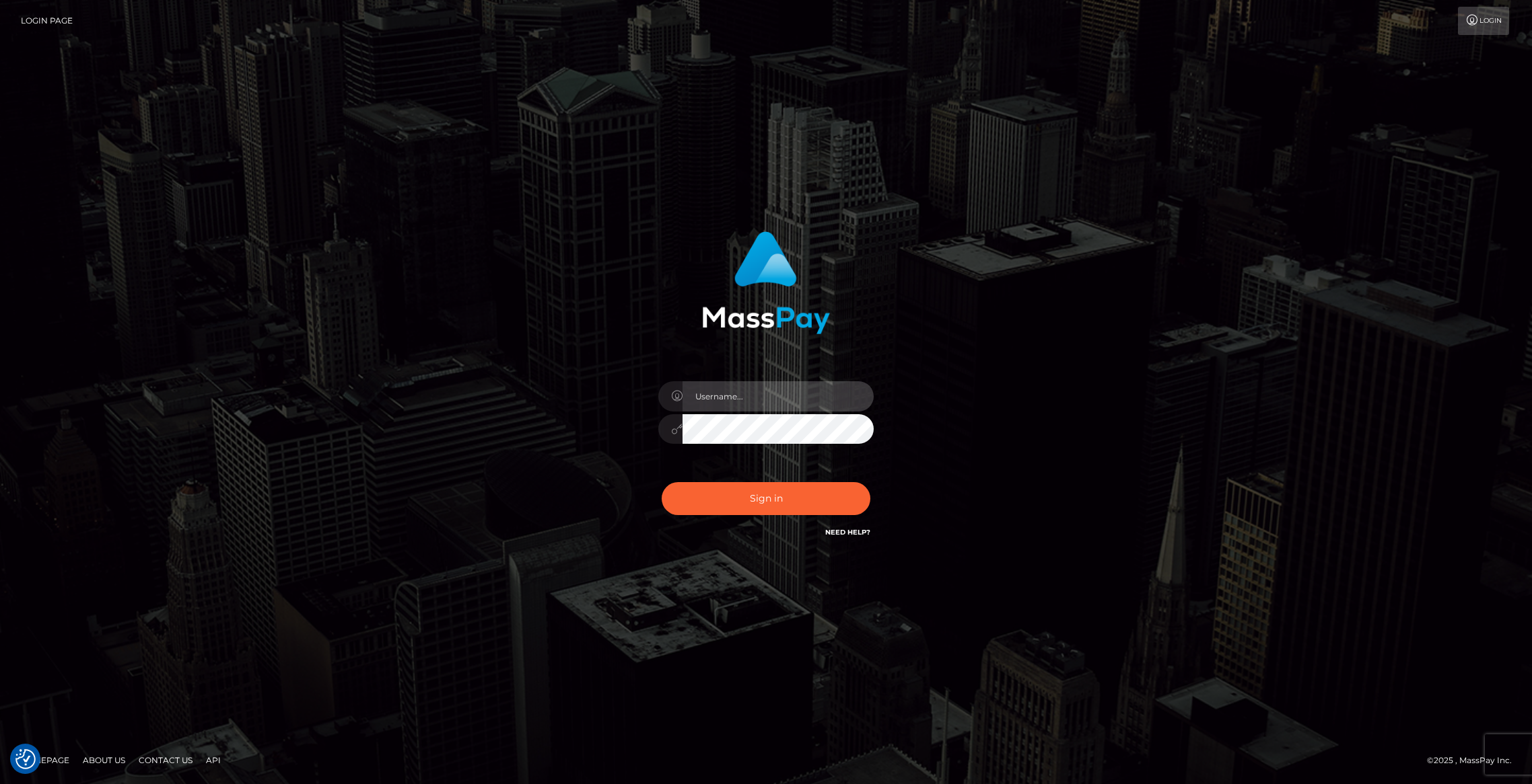
type input "brentg"
click at [757, 502] on button "Sign in" at bounding box center [766, 499] width 209 height 33
type input "brentg"
click at [773, 505] on button "Sign in" at bounding box center [766, 499] width 209 height 33
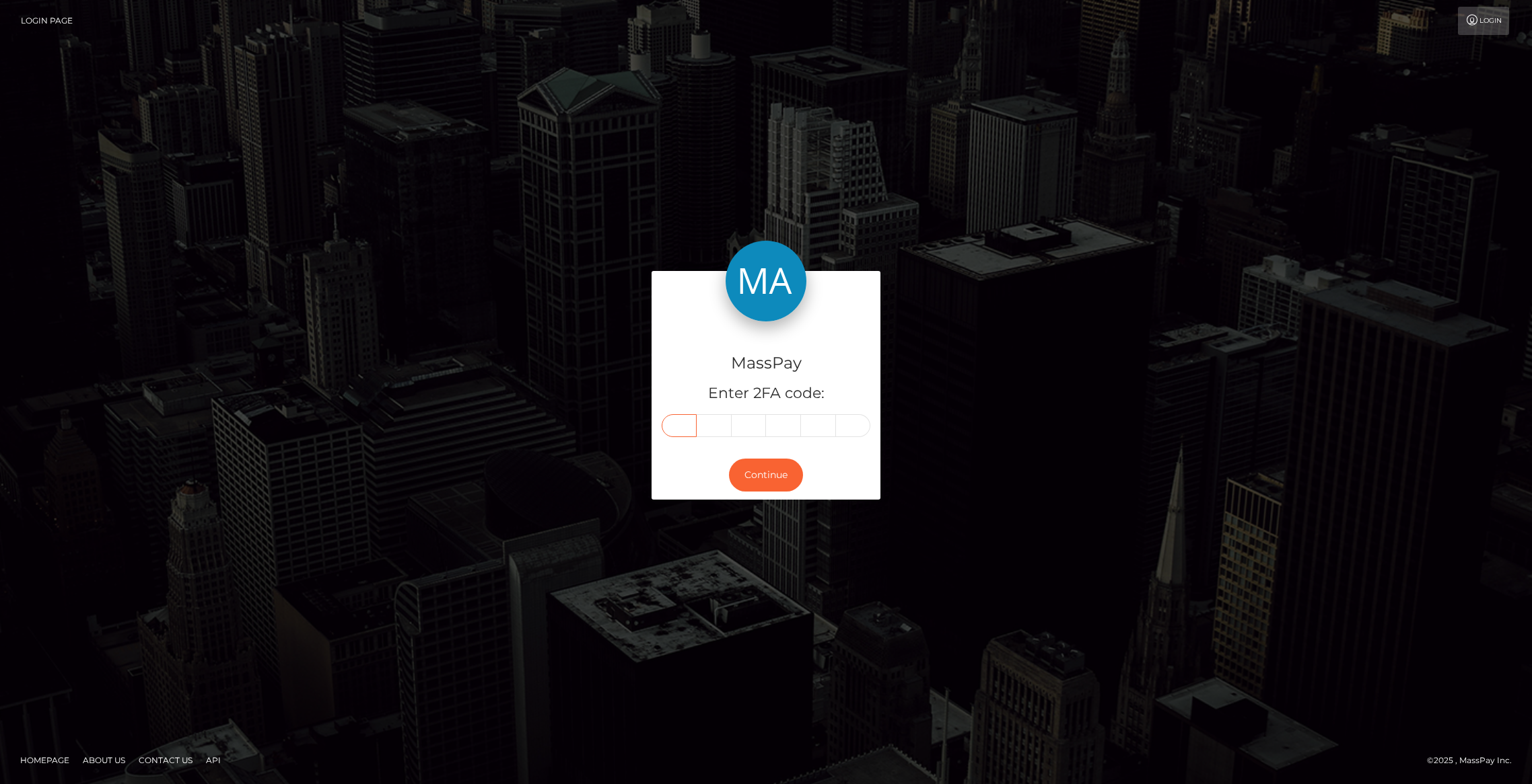
paste input "5"
type input "5"
type input "7"
type input "8"
type input "2"
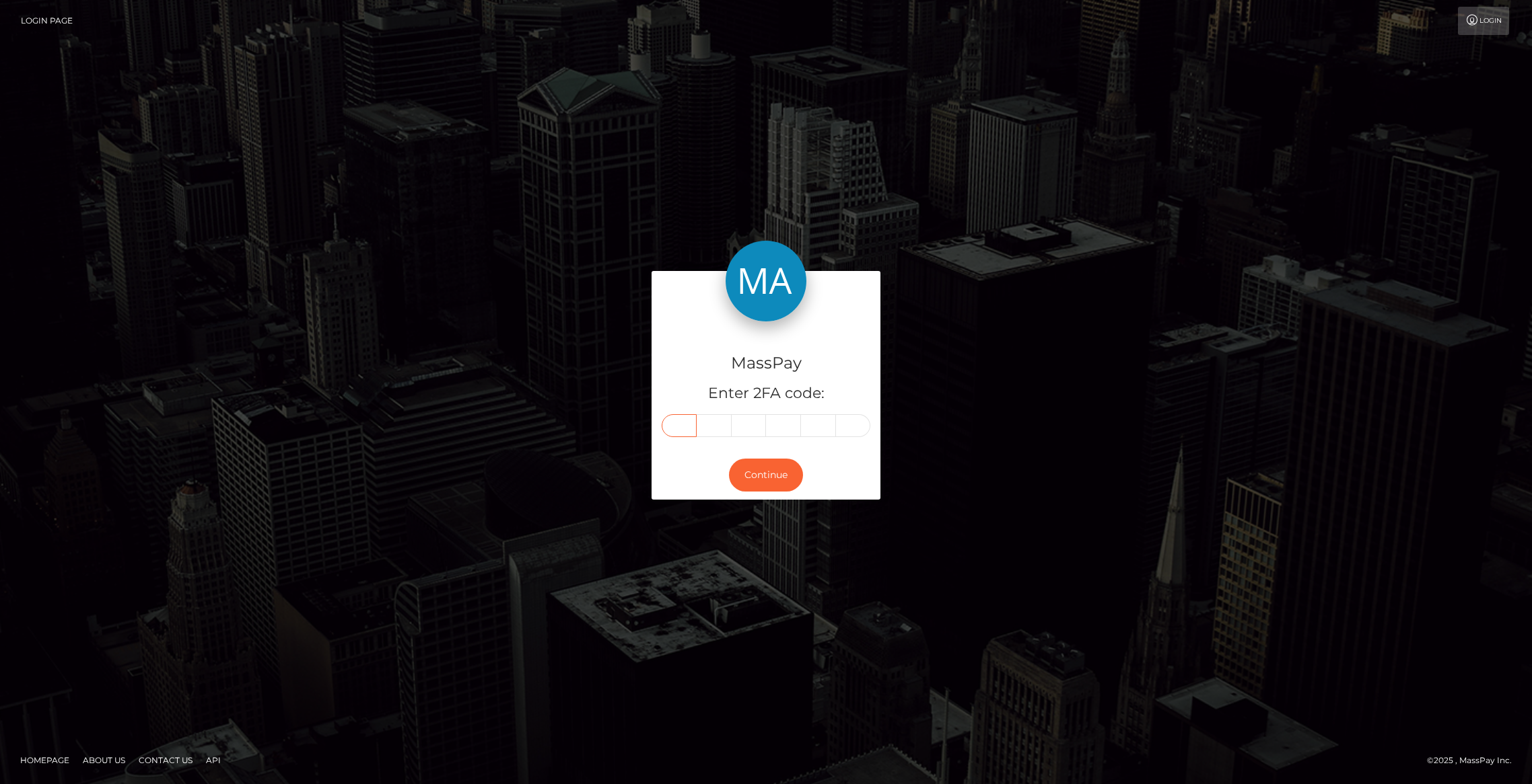
type input "6"
type input "4"
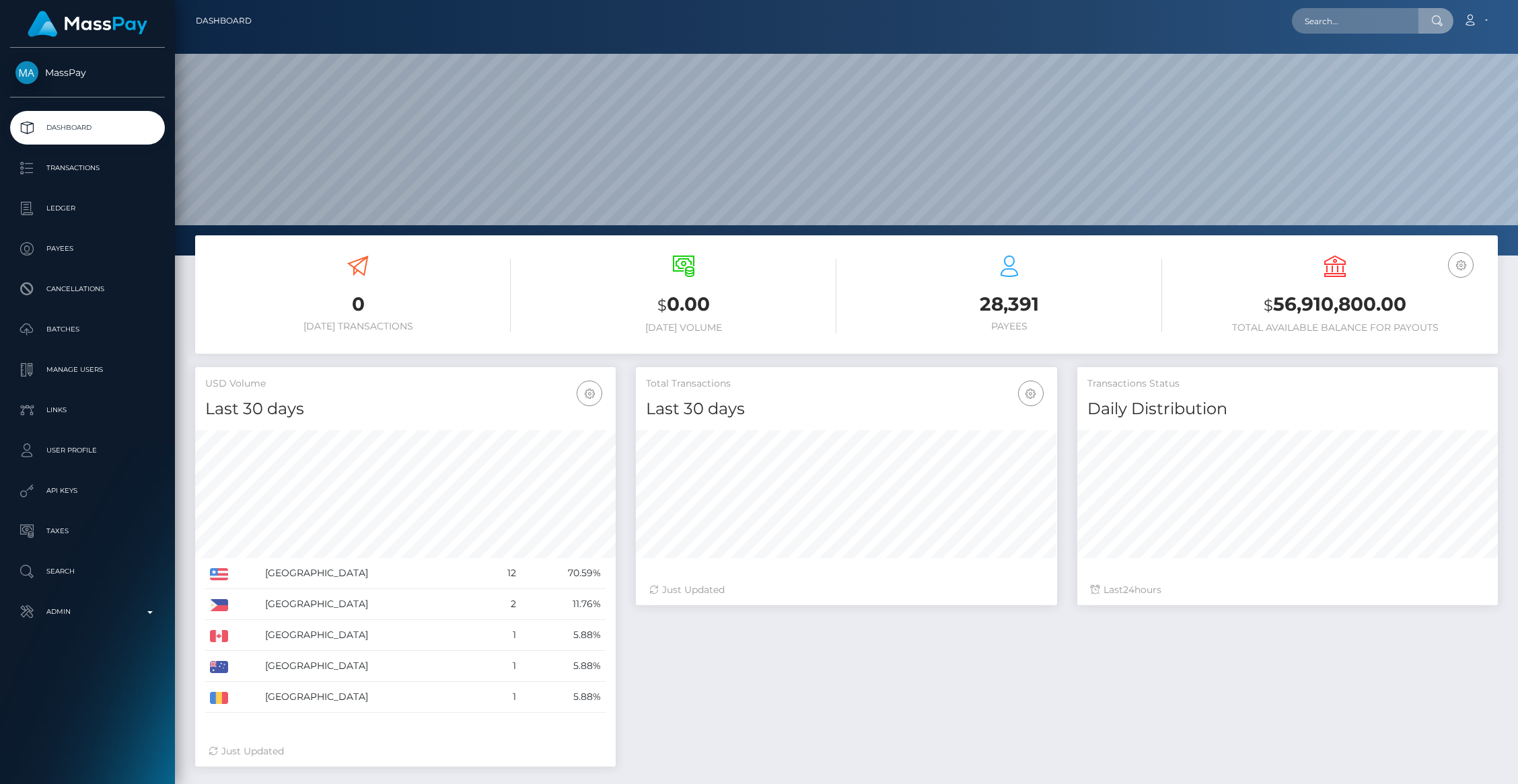
click at [1340, 29] on input "text" at bounding box center [1355, 20] width 126 height 25
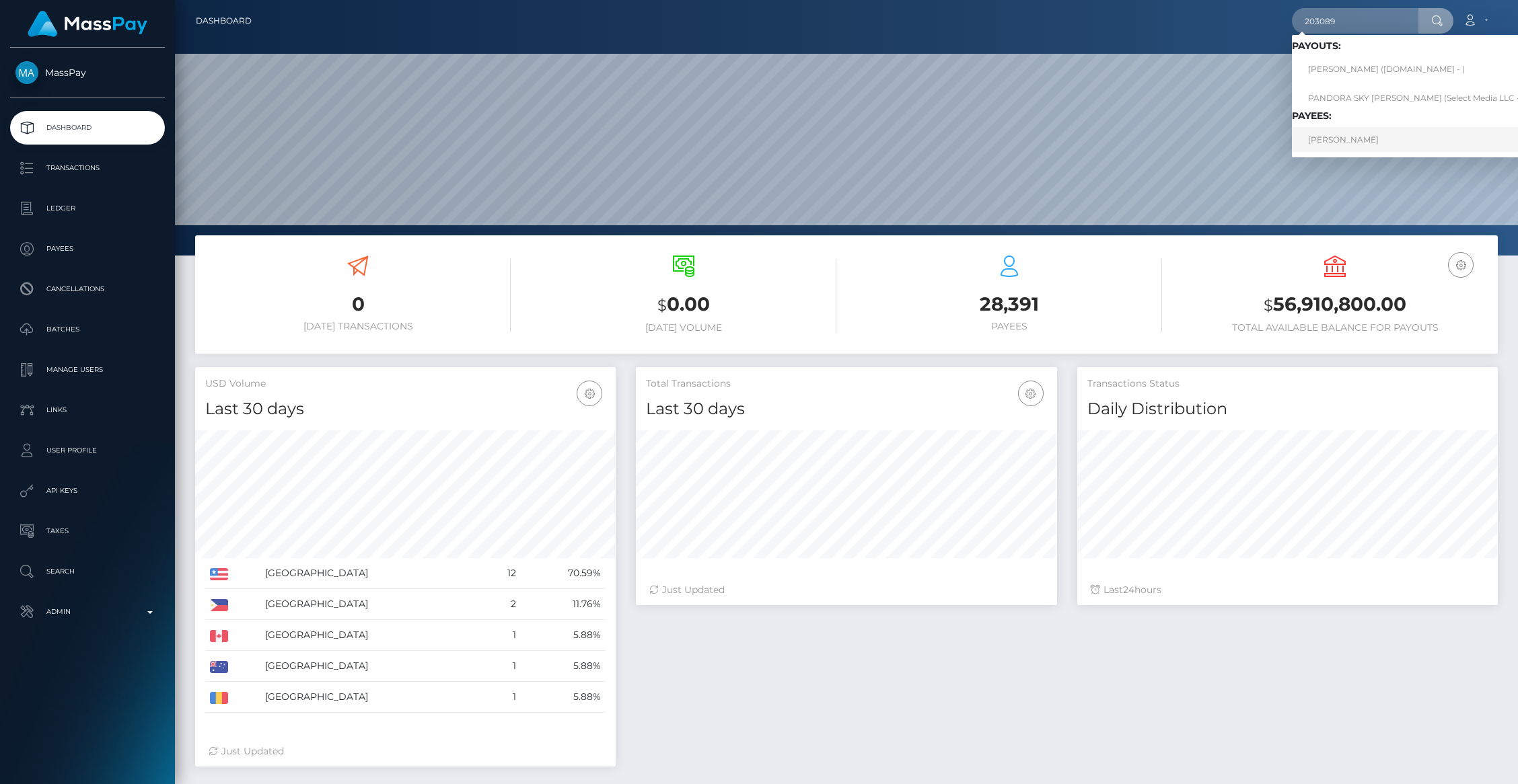
type input "203089"
click at [1349, 149] on link "Tala Henning" at bounding box center [1416, 140] width 249 height 25
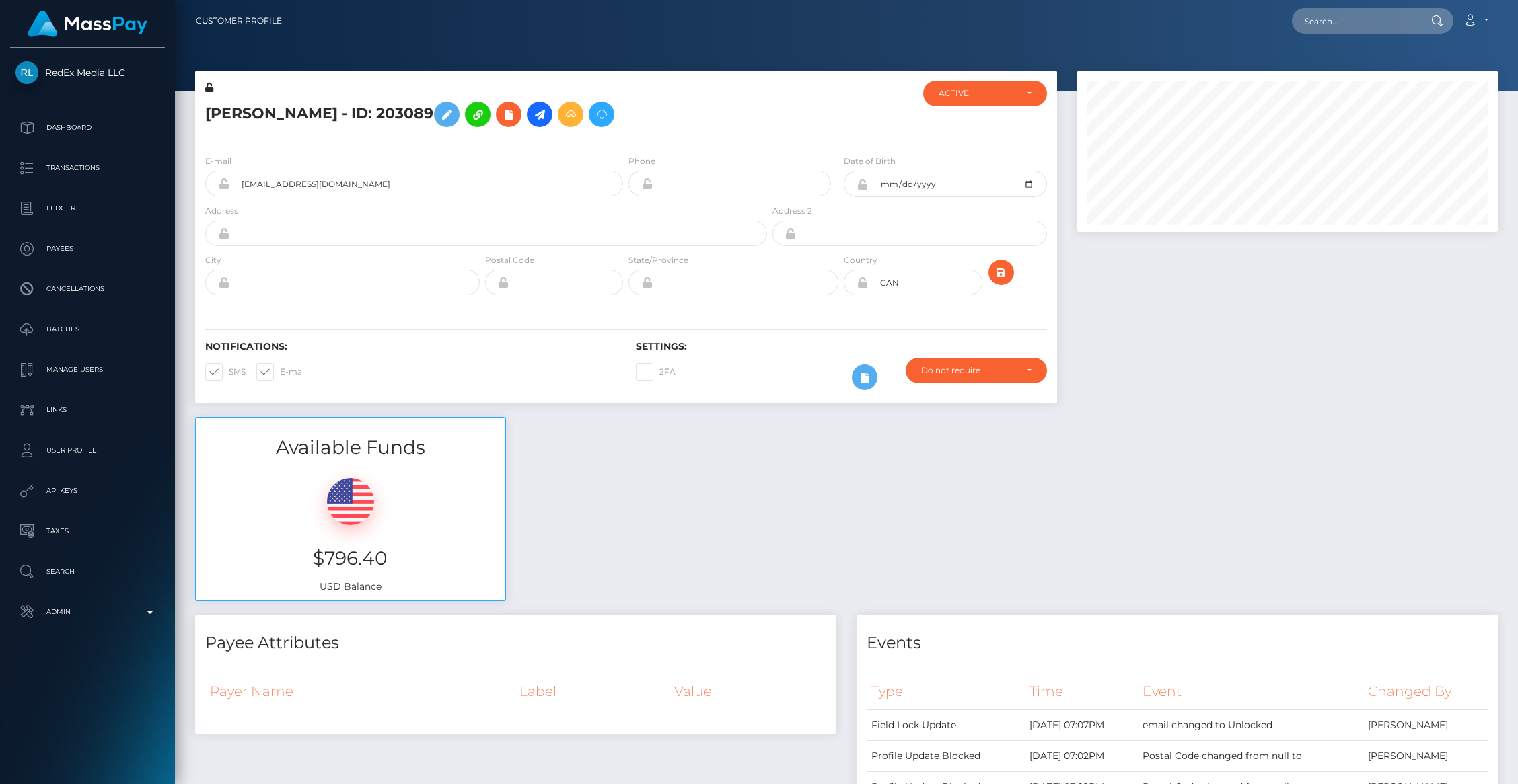
scroll to position [162, 421]
click at [349, 183] on input "[EMAIL_ADDRESS][DOMAIN_NAME]" at bounding box center [426, 183] width 393 height 25
type input "[EMAIL_ADDRESS][DOMAIN_NAME]"
click at [1000, 276] on icon "submit" at bounding box center [1001, 272] width 16 height 17
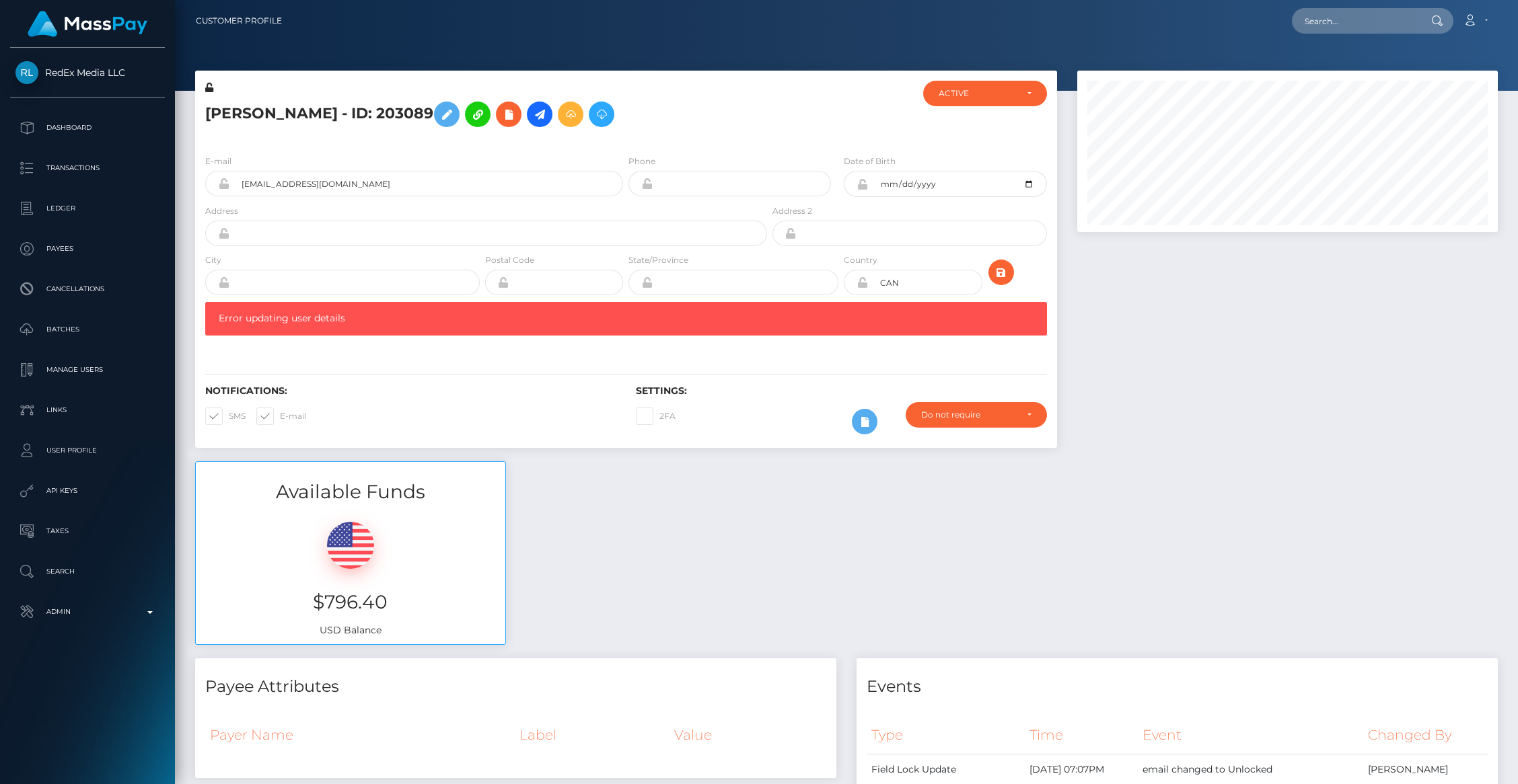
scroll to position [162, 421]
drag, startPoint x: 378, startPoint y: 183, endPoint x: 171, endPoint y: 175, distance: 207.2
click at [171, 175] on div "RedEx Media LLC Dashboard Transactions Ledger Payees Cancellations" at bounding box center [759, 392] width 1518 height 784
click at [1385, 25] on input "text" at bounding box center [1355, 20] width 126 height 25
paste input "talanoellehenning@gmali.com"
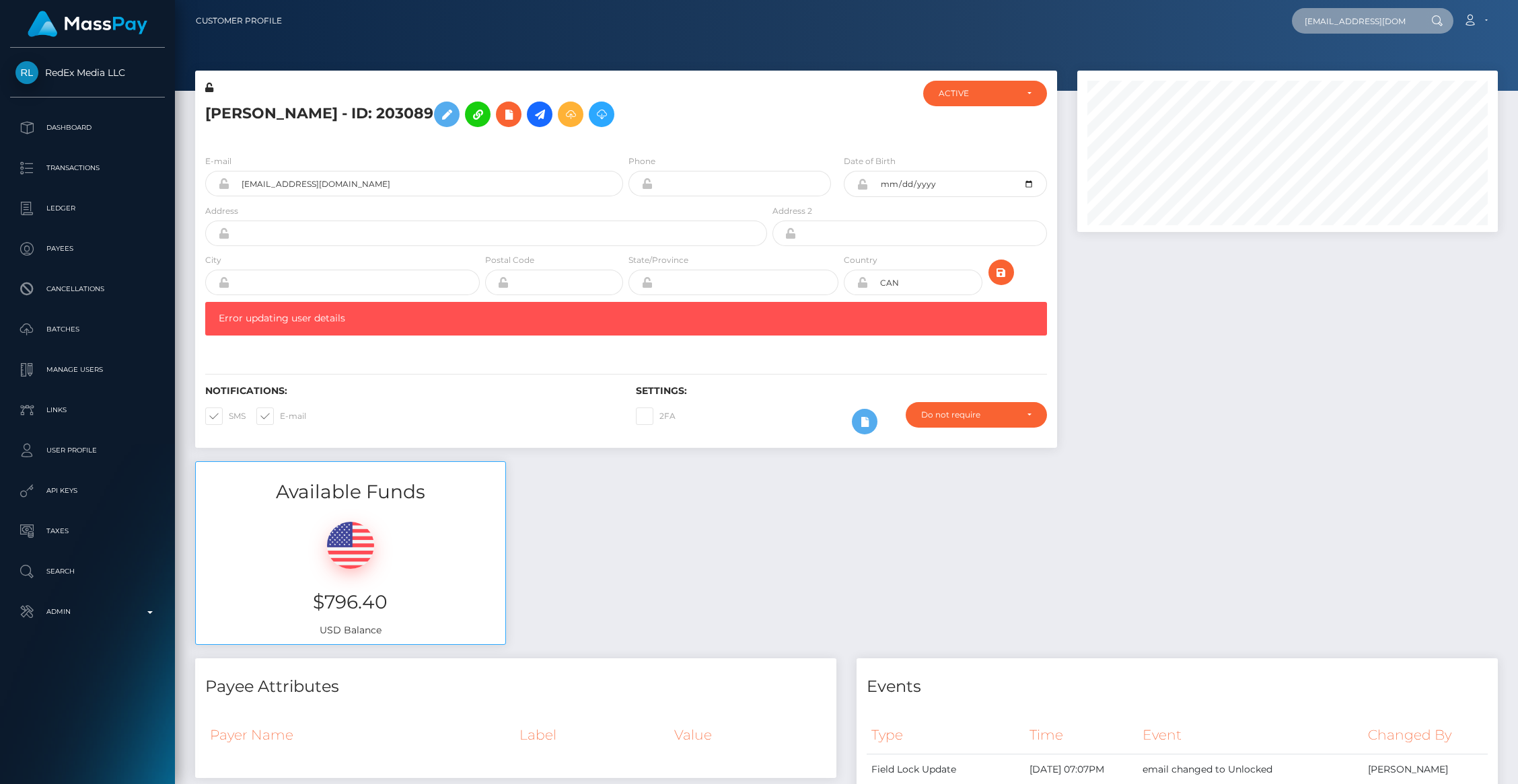
scroll to position [0, 30]
click at [1384, 21] on input "[EMAIL_ADDRESS][DOMAIN_NAME]" at bounding box center [1355, 20] width 126 height 25
type input "[EMAIL_ADDRESS][DOMAIN_NAME]"
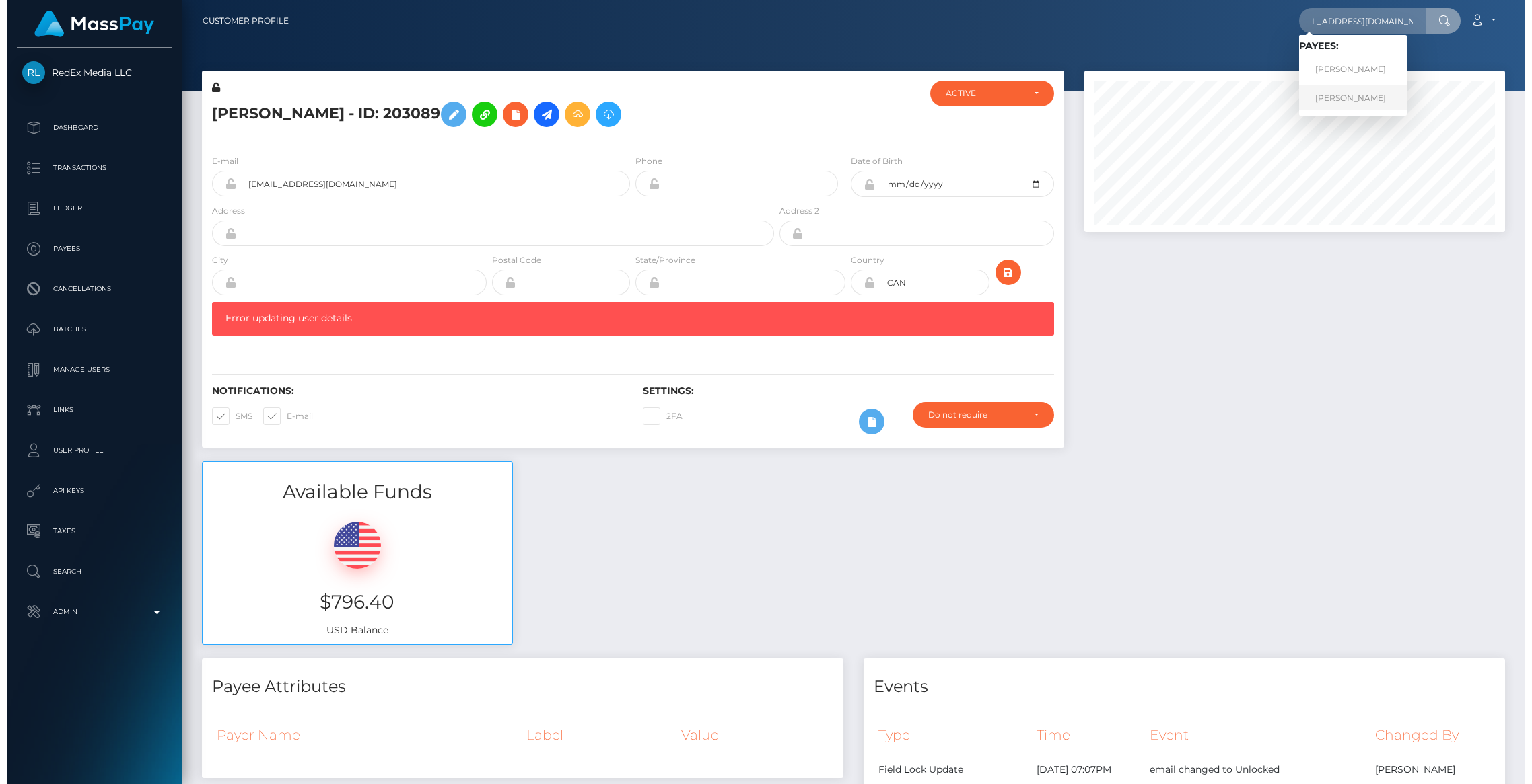
scroll to position [0, 0]
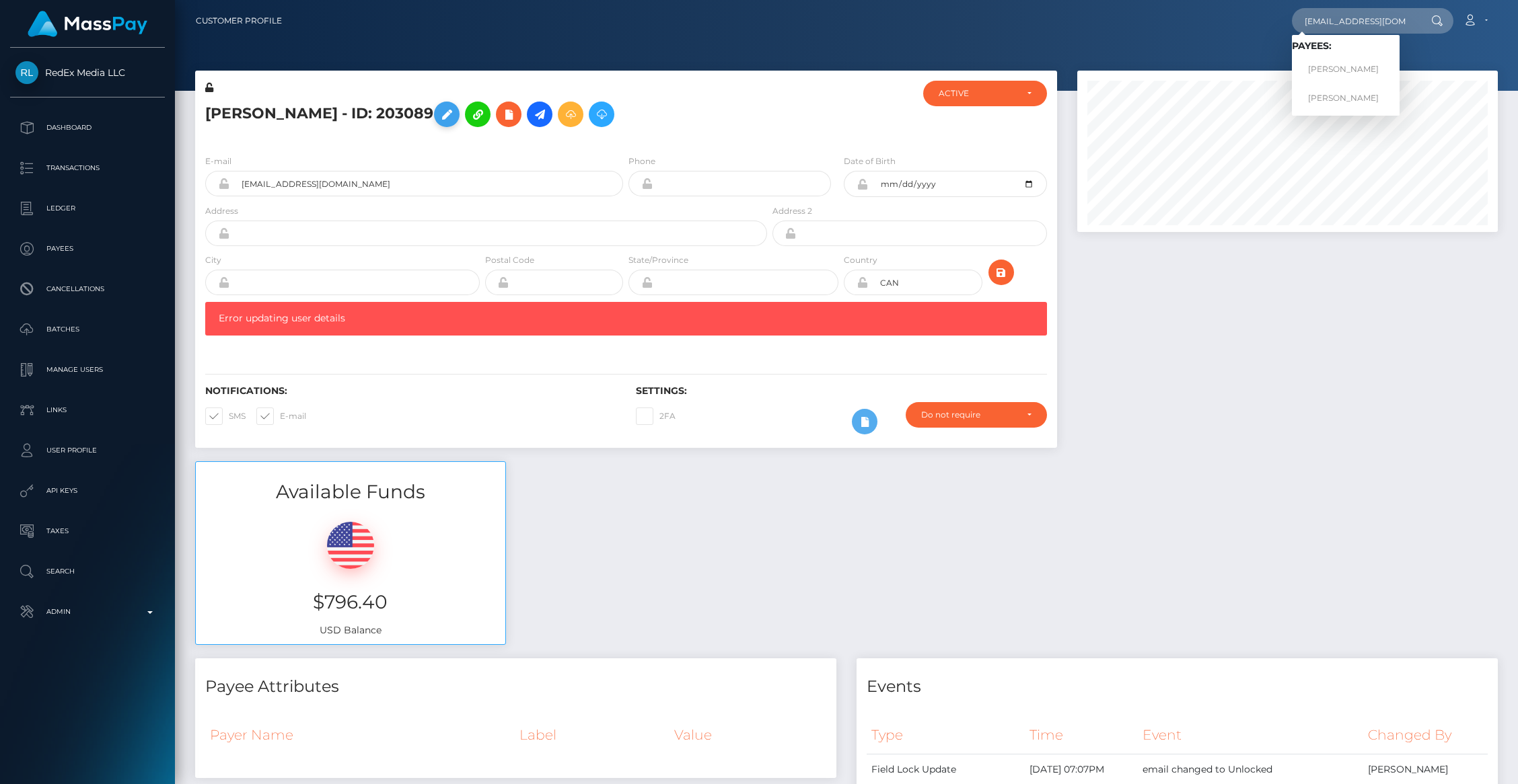
click at [439, 121] on icon at bounding box center [447, 114] width 16 height 17
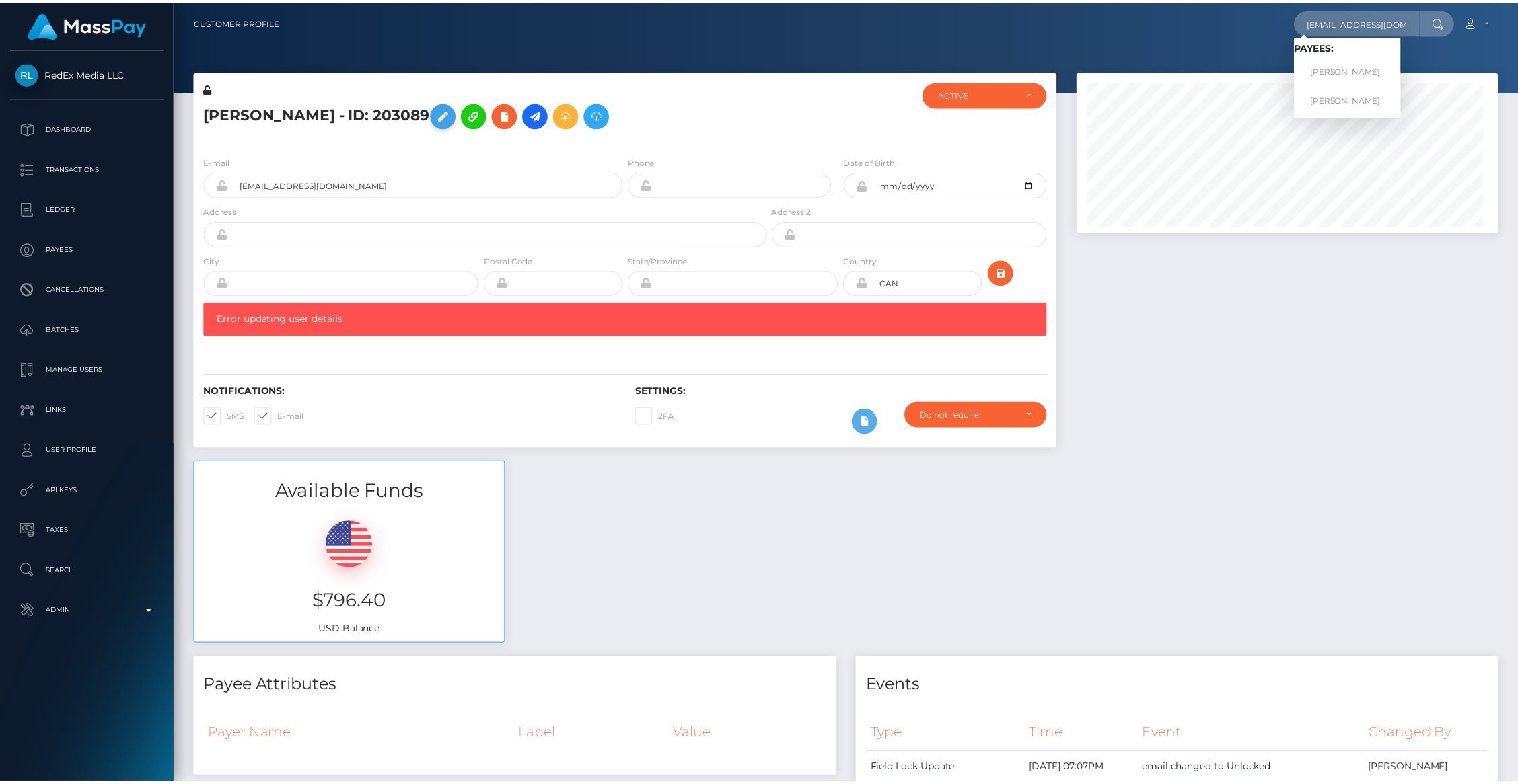
scroll to position [672549, 672308]
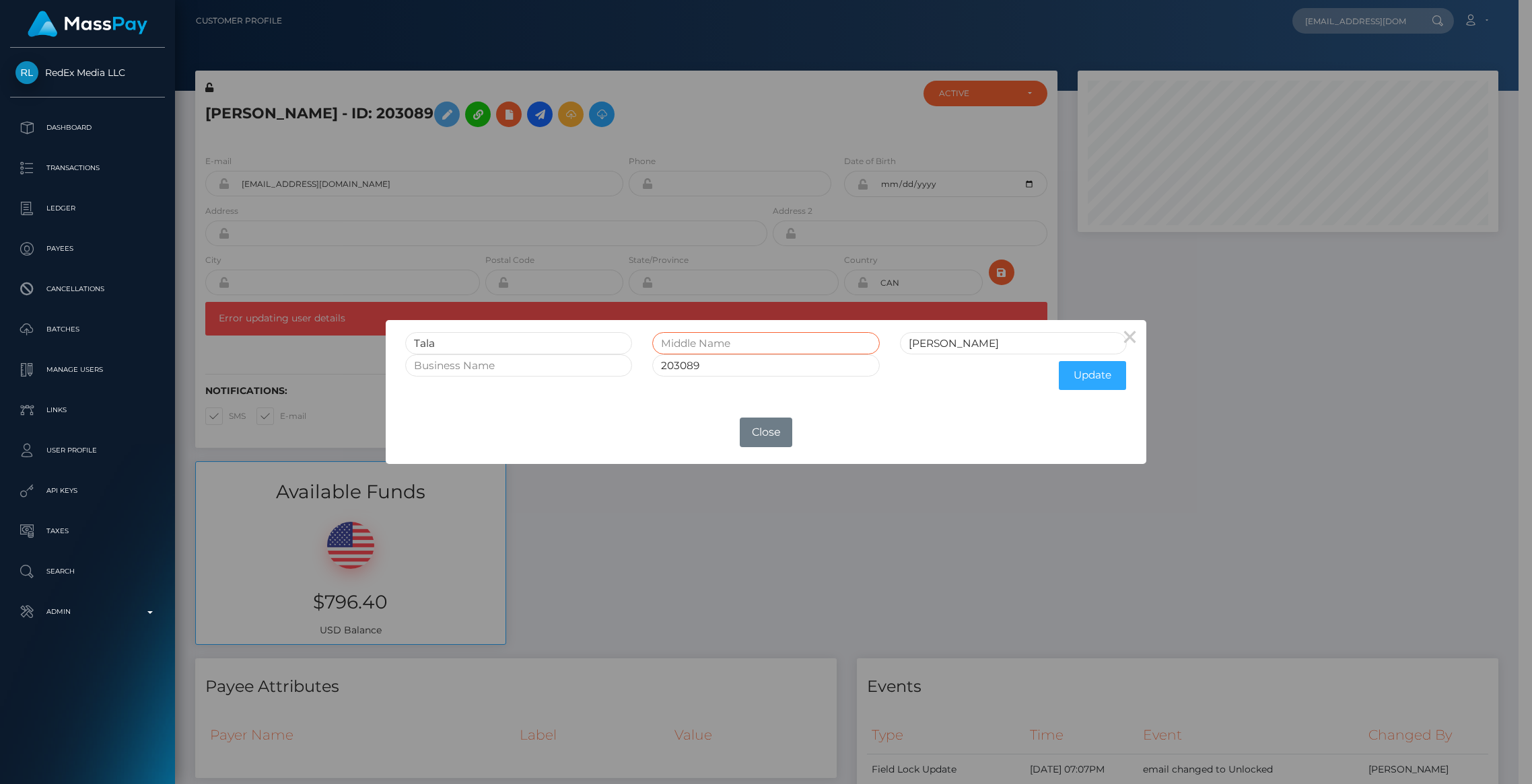
click at [729, 341] on input "text" at bounding box center [765, 343] width 227 height 22
click at [1349, 10] on div "× Tala Henning 203089 Update OK No Close" at bounding box center [766, 392] width 1532 height 784
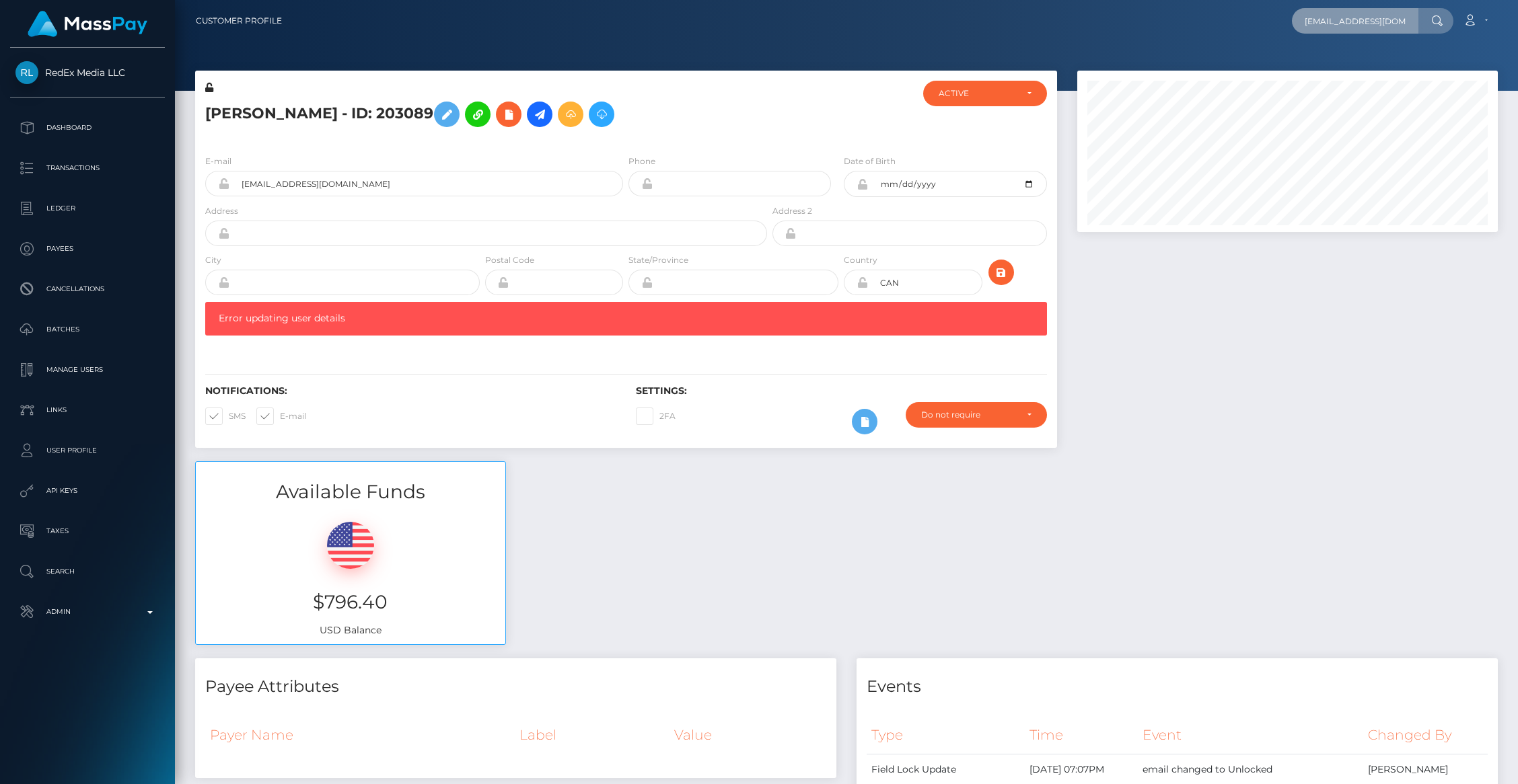
click at [1351, 20] on input "talanoellehenning@gmail.com" at bounding box center [1355, 20] width 126 height 25
click at [439, 119] on icon at bounding box center [447, 114] width 16 height 17
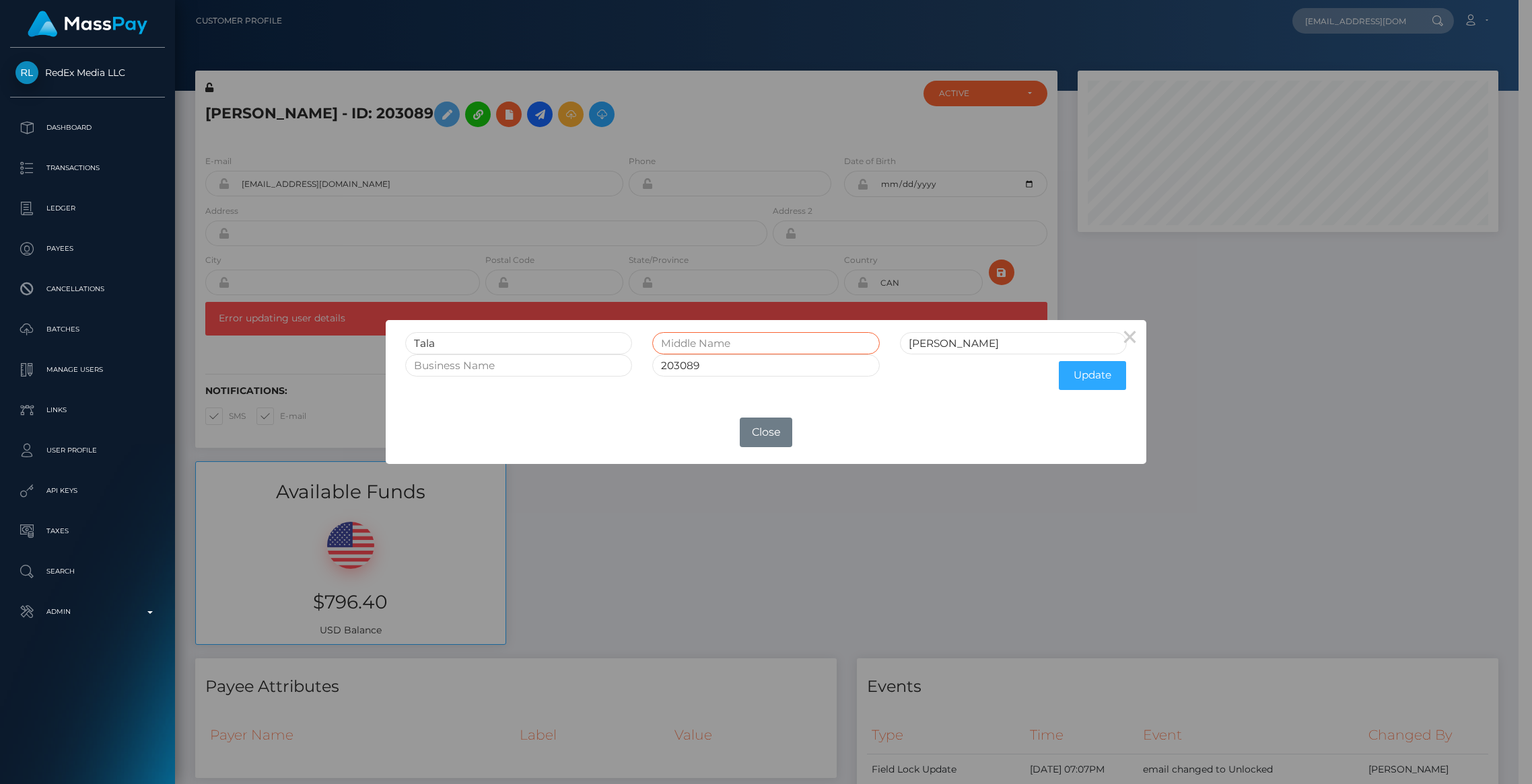
click at [687, 353] on input "text" at bounding box center [765, 343] width 227 height 22
type input "Noell"
click at [1092, 381] on button "Update" at bounding box center [1092, 375] width 68 height 29
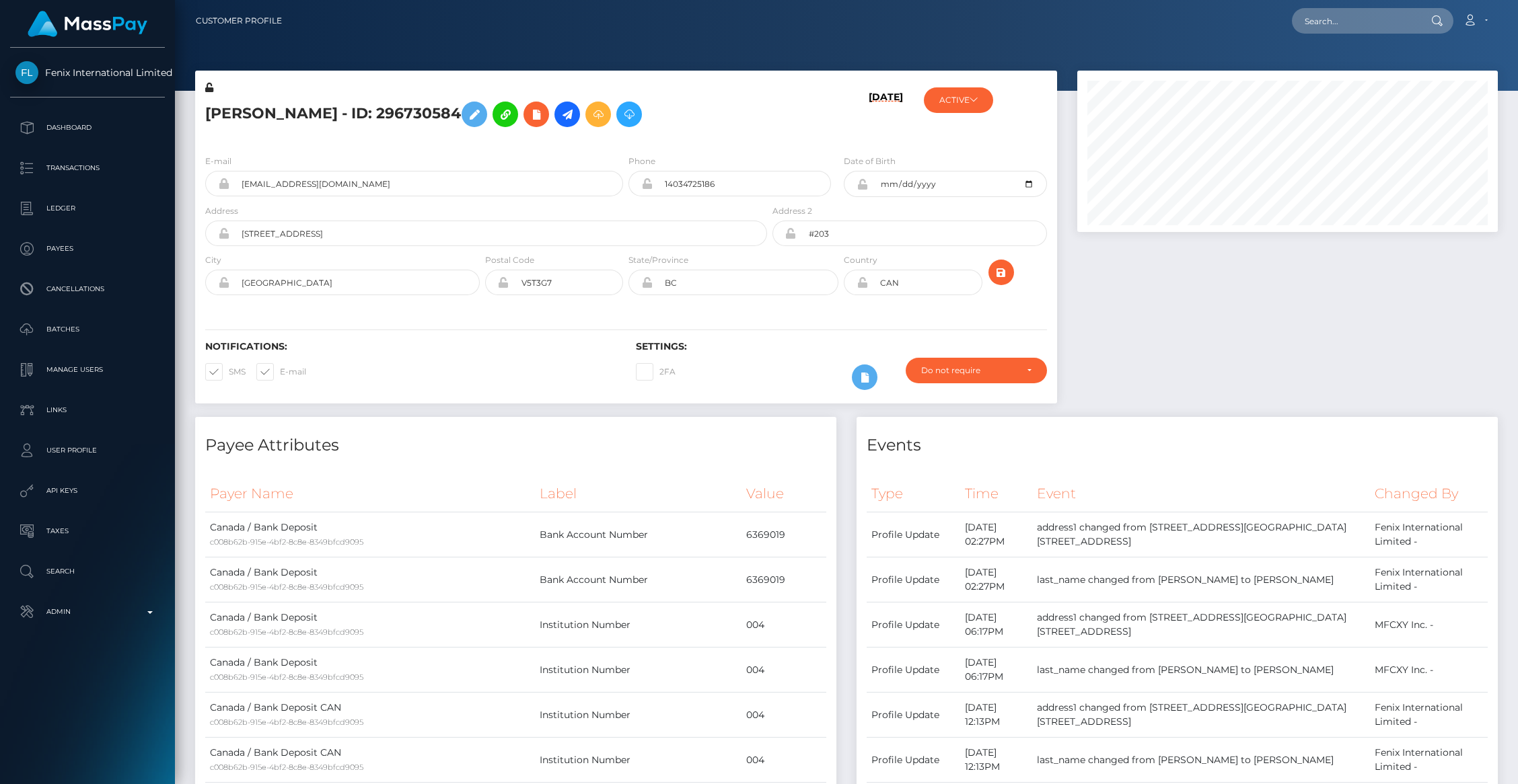
scroll to position [162, 421]
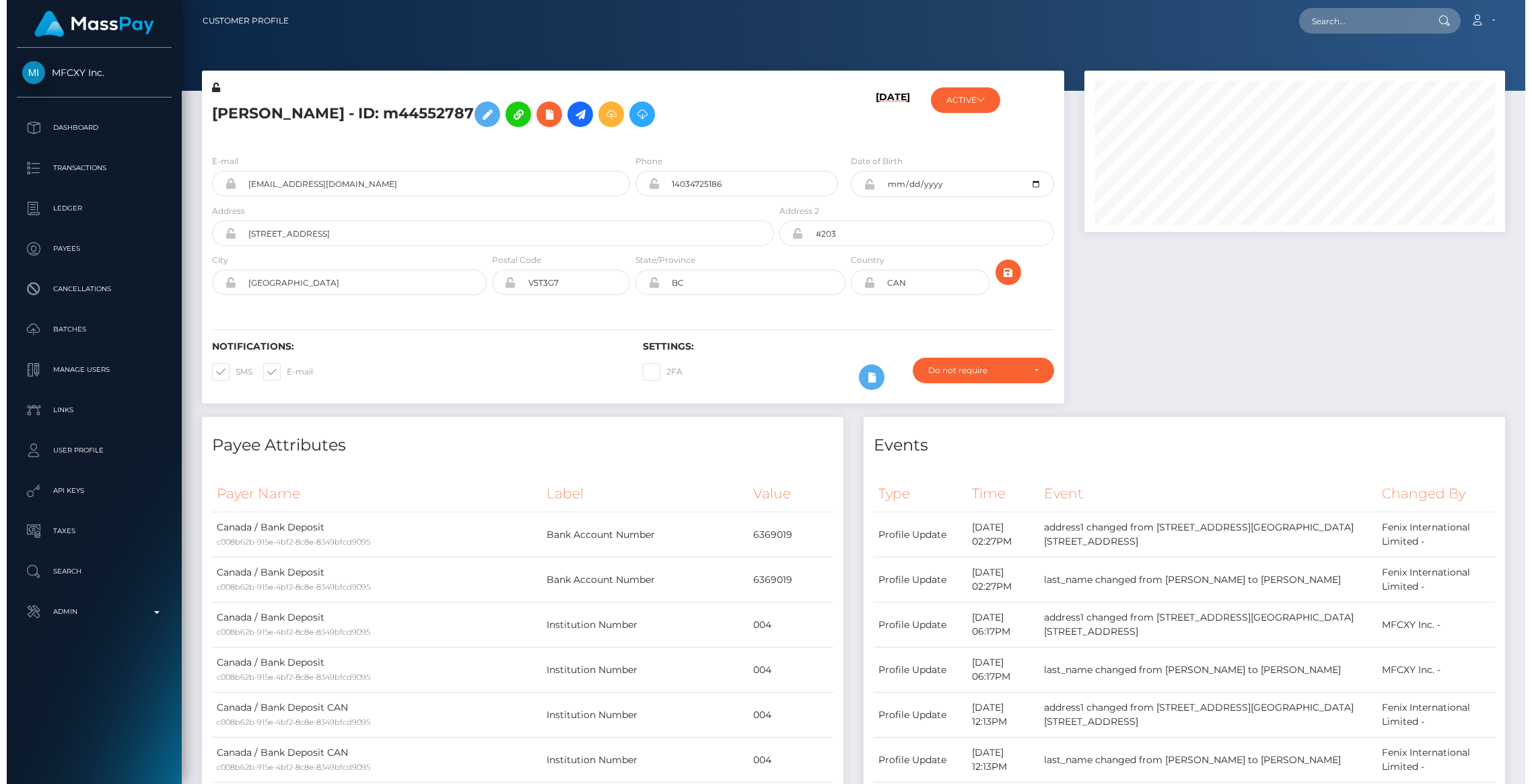
scroll to position [162, 421]
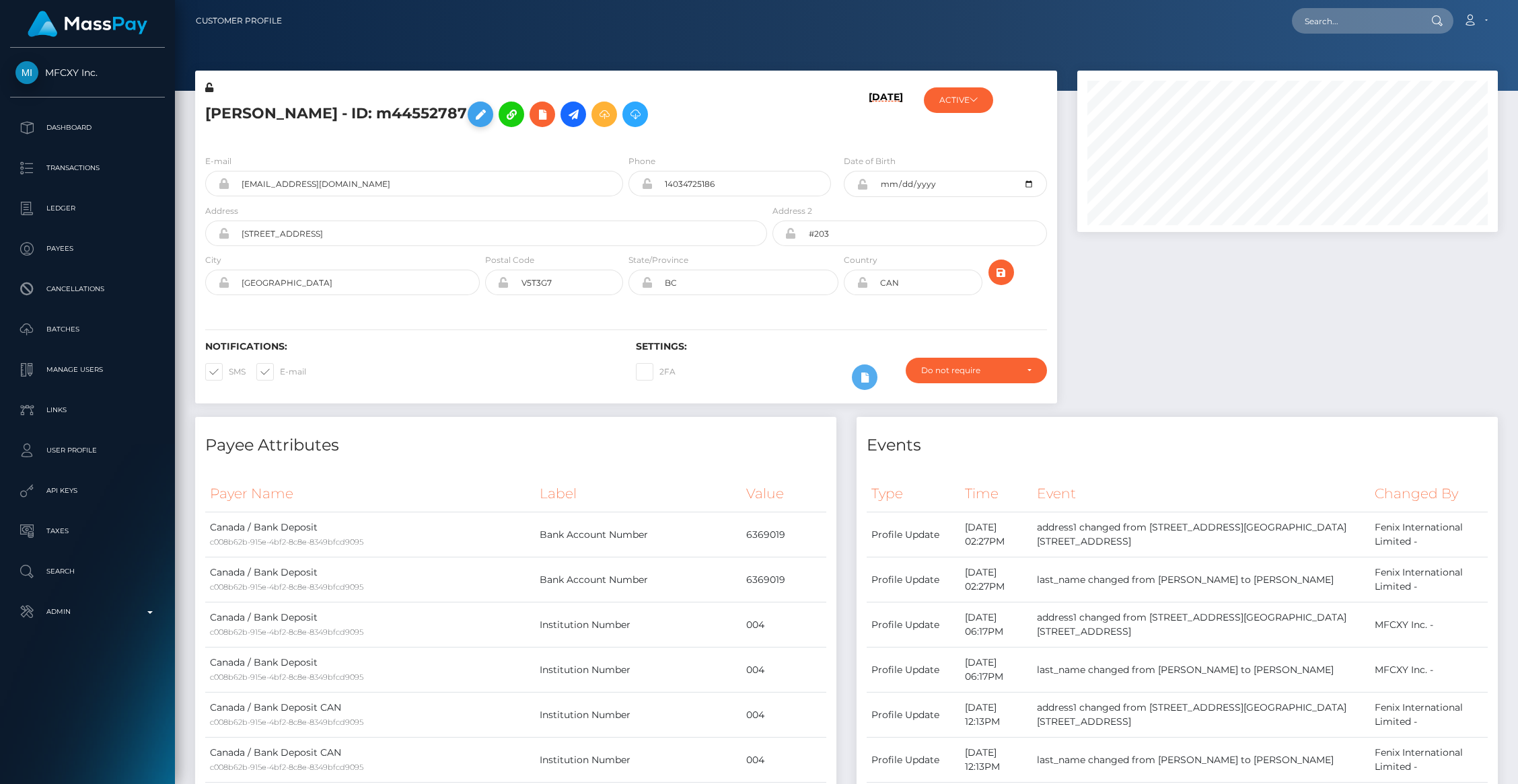
click at [493, 123] on button at bounding box center [480, 114] width 25 height 25
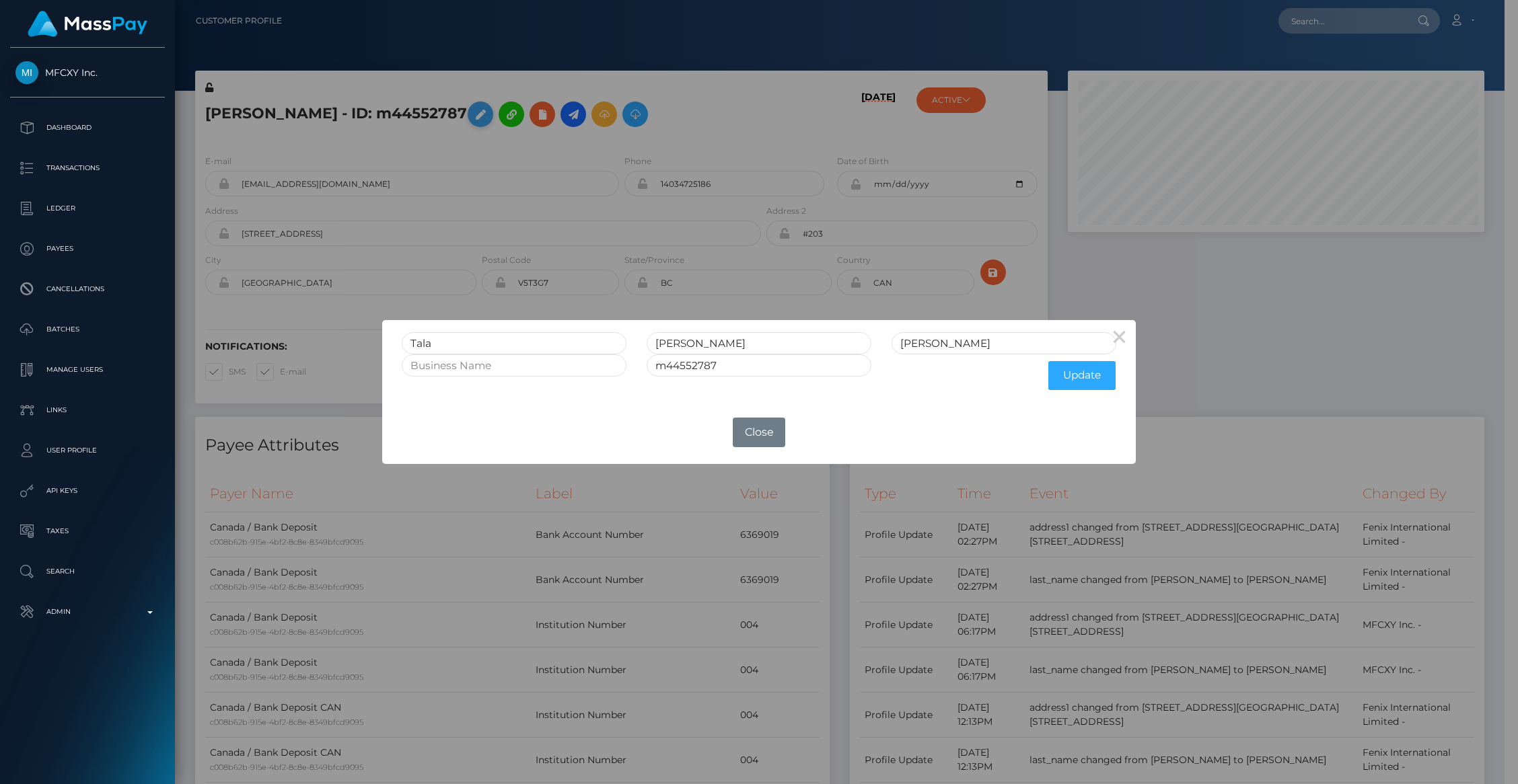
scroll to position [672549, 672308]
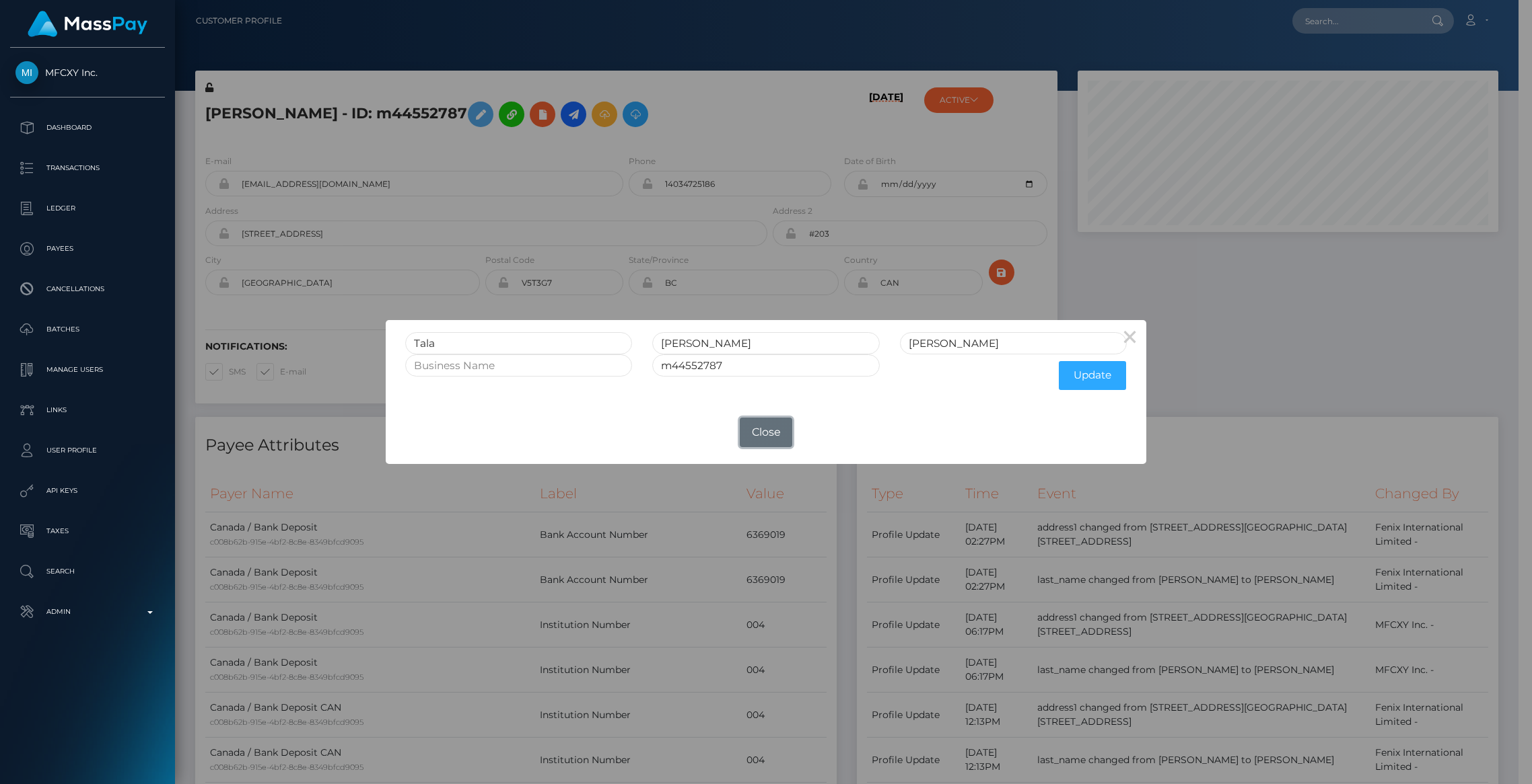
click at [746, 433] on button "Close" at bounding box center [766, 433] width 53 height 30
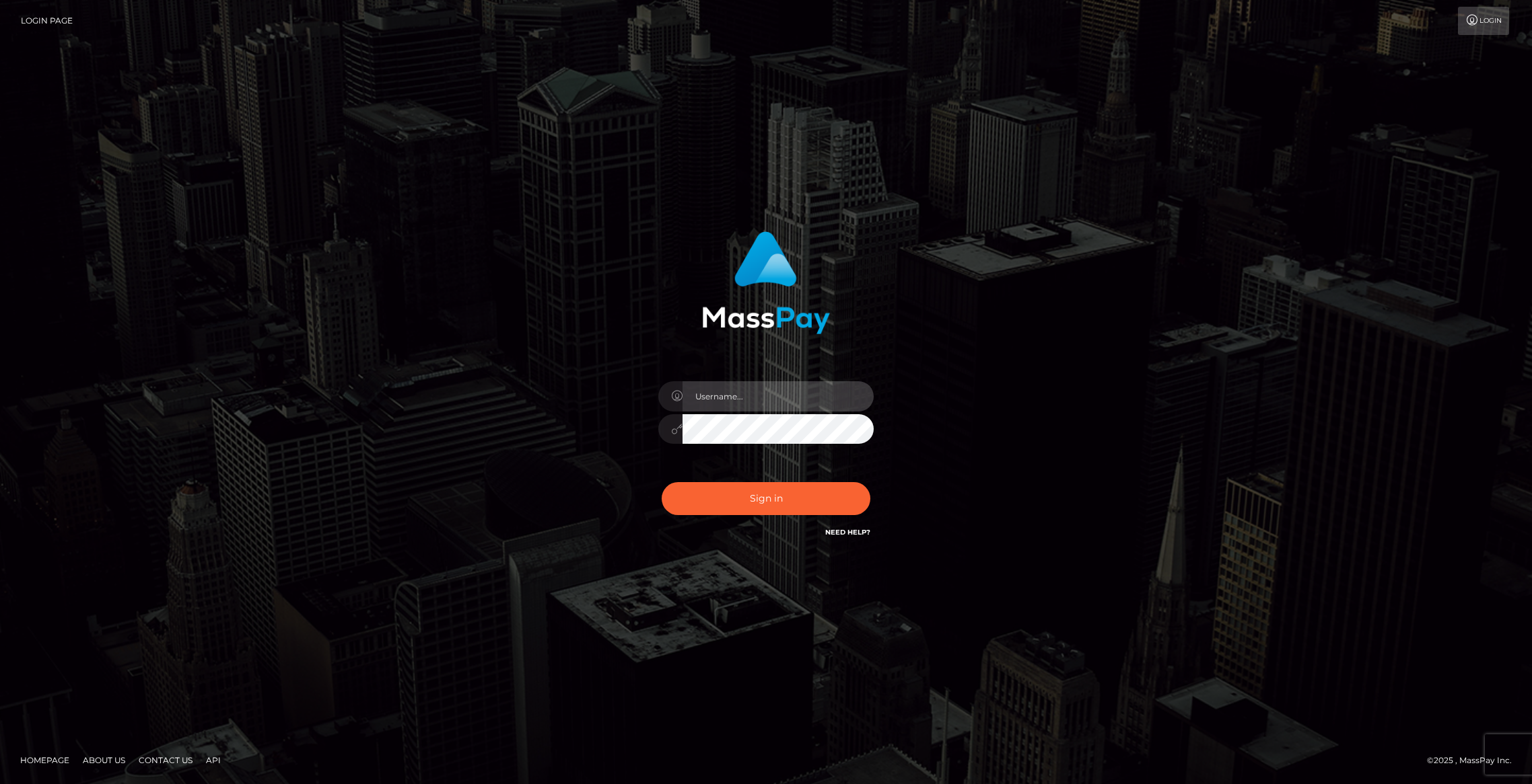
type input "brentg"
click at [774, 492] on button "Sign in" at bounding box center [766, 499] width 209 height 33
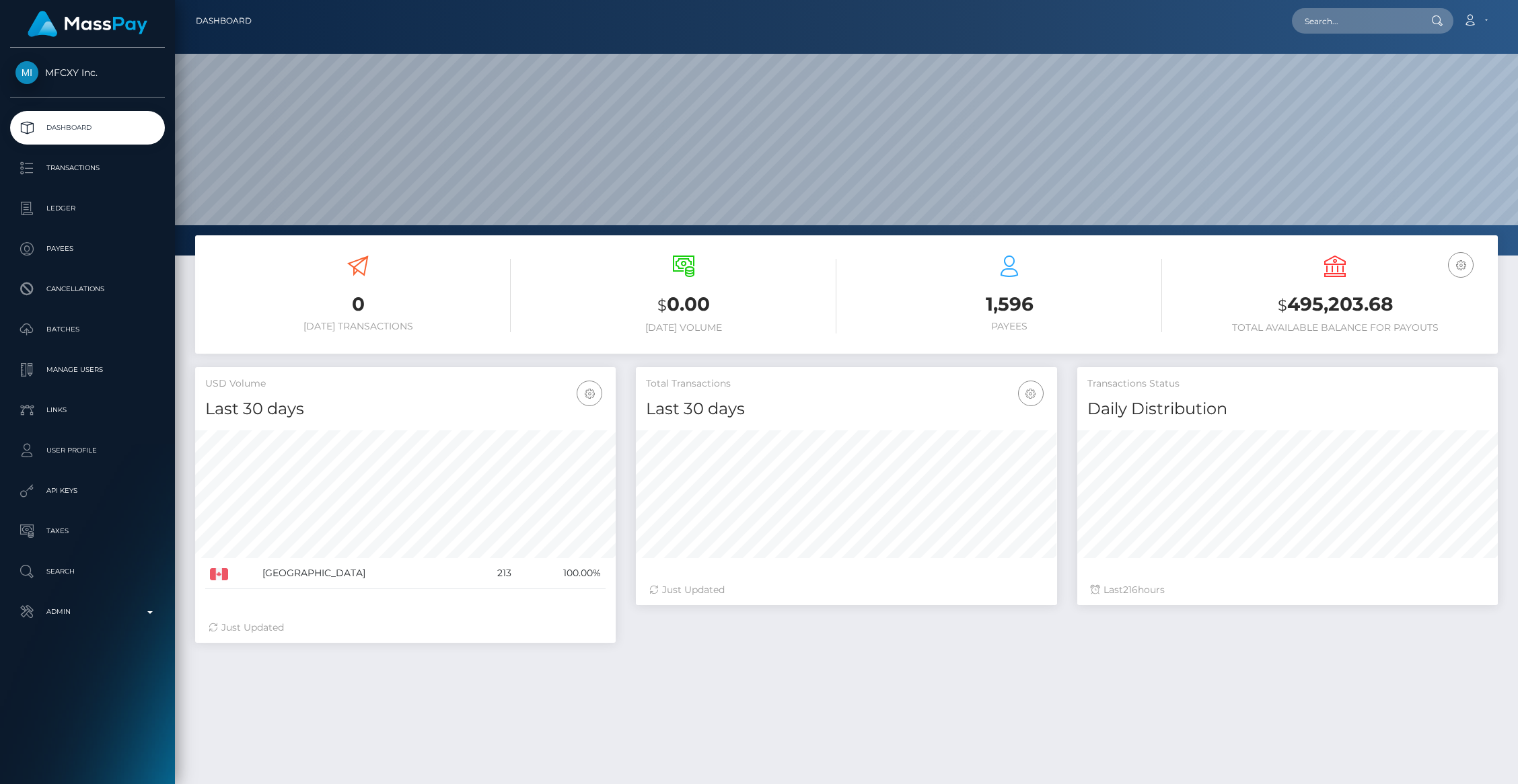
scroll to position [238, 421]
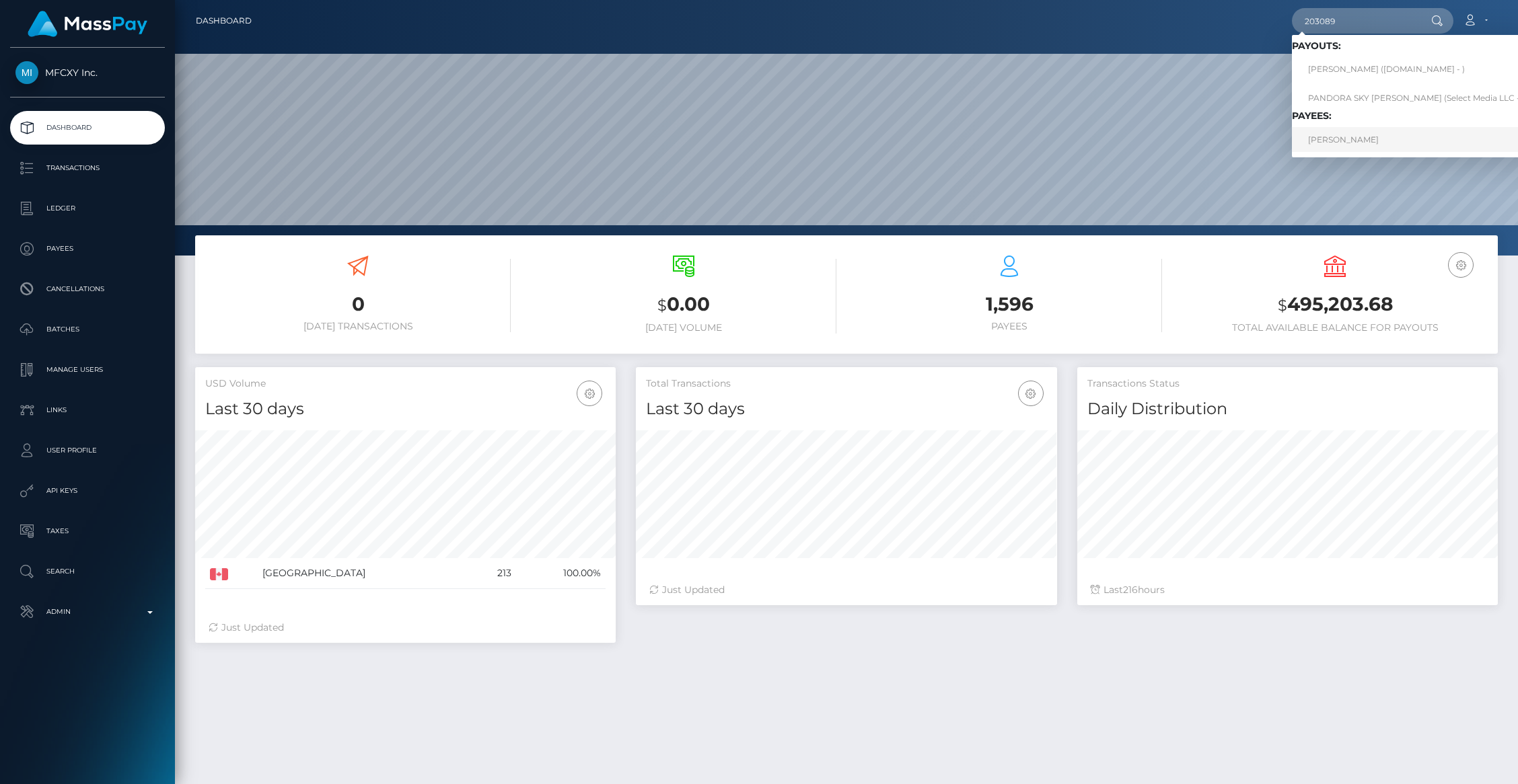
type input "203089"
click at [1343, 131] on link "Tala Henning" at bounding box center [1416, 140] width 249 height 25
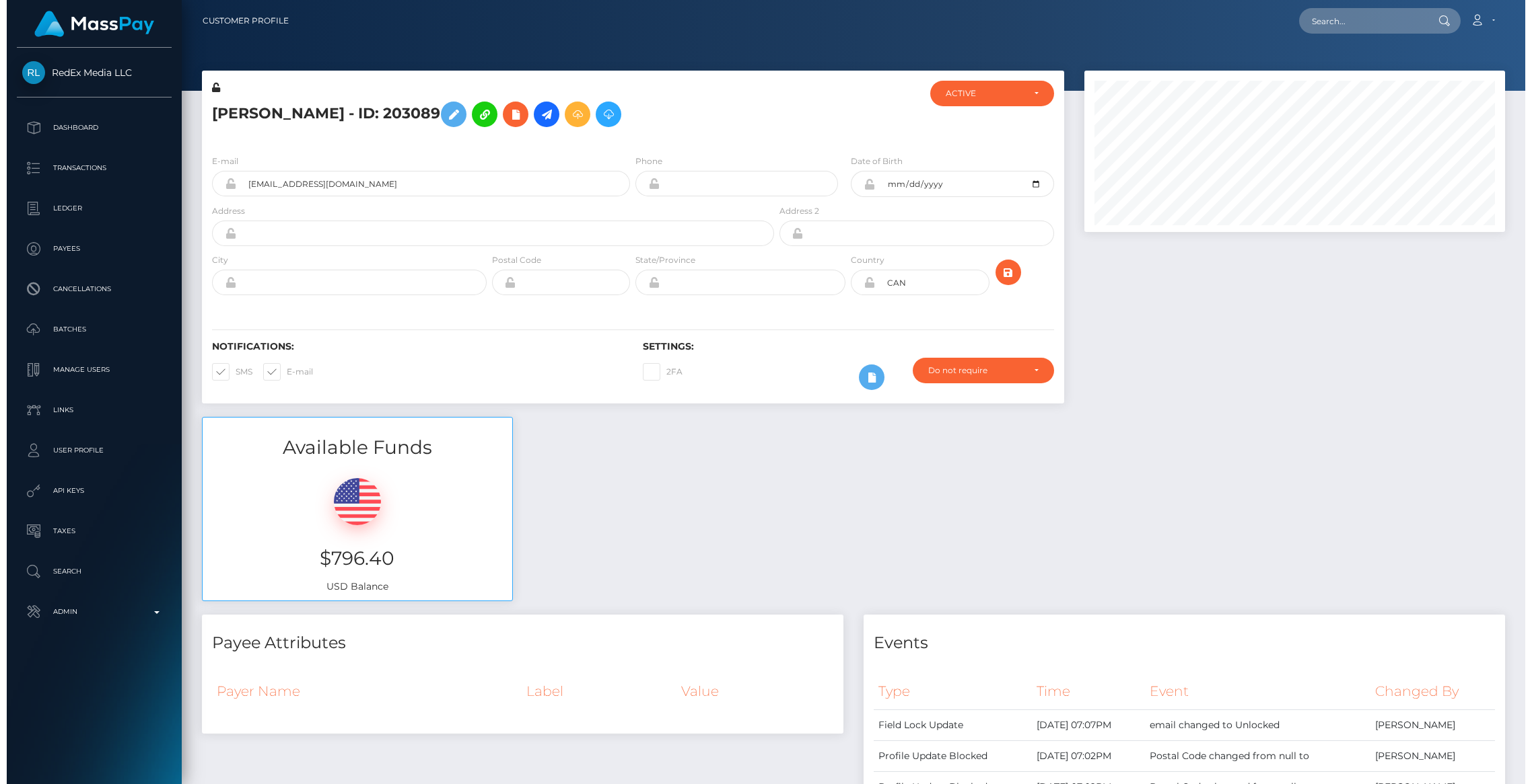
scroll to position [162, 421]
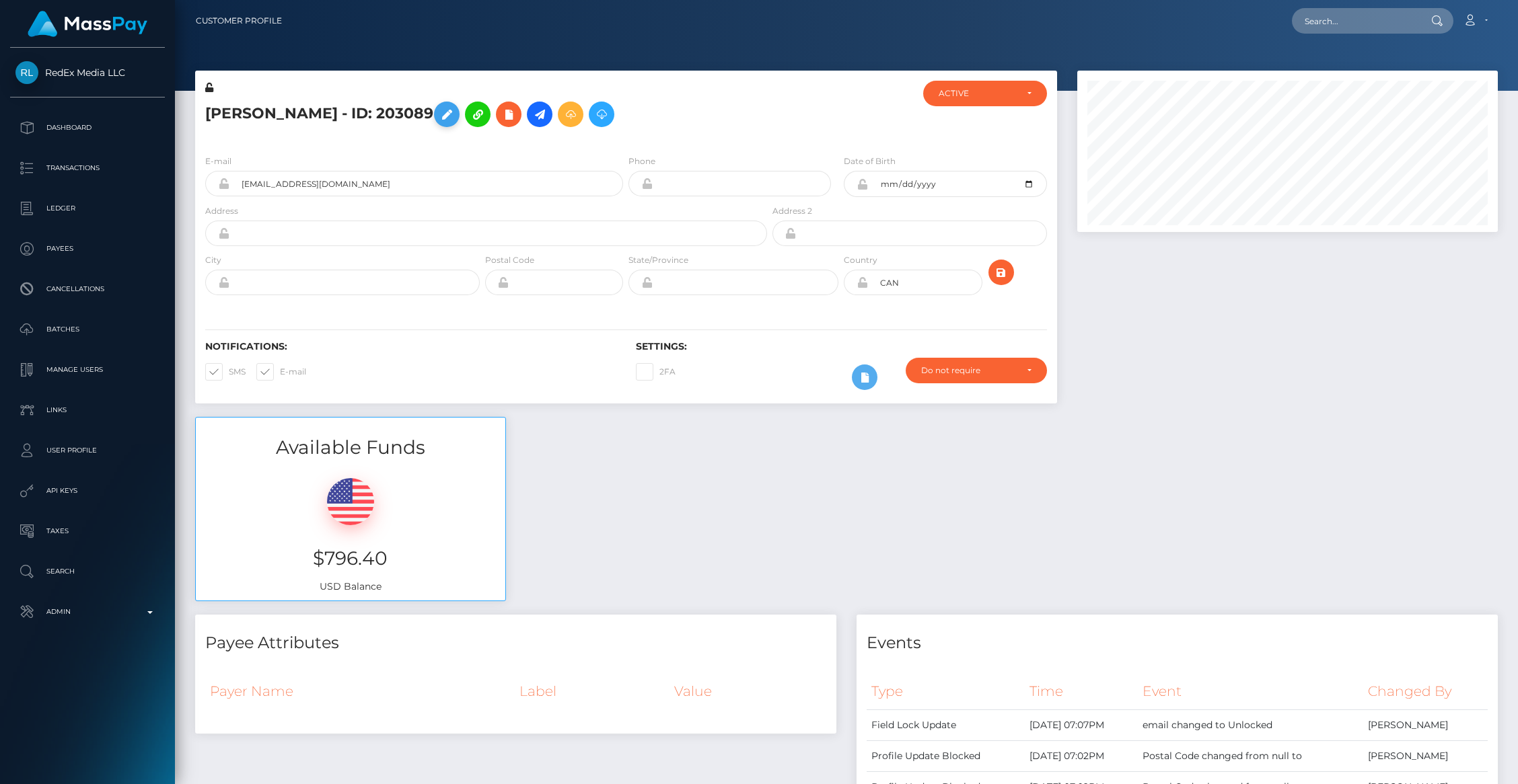
click at [434, 104] on button at bounding box center [446, 114] width 25 height 25
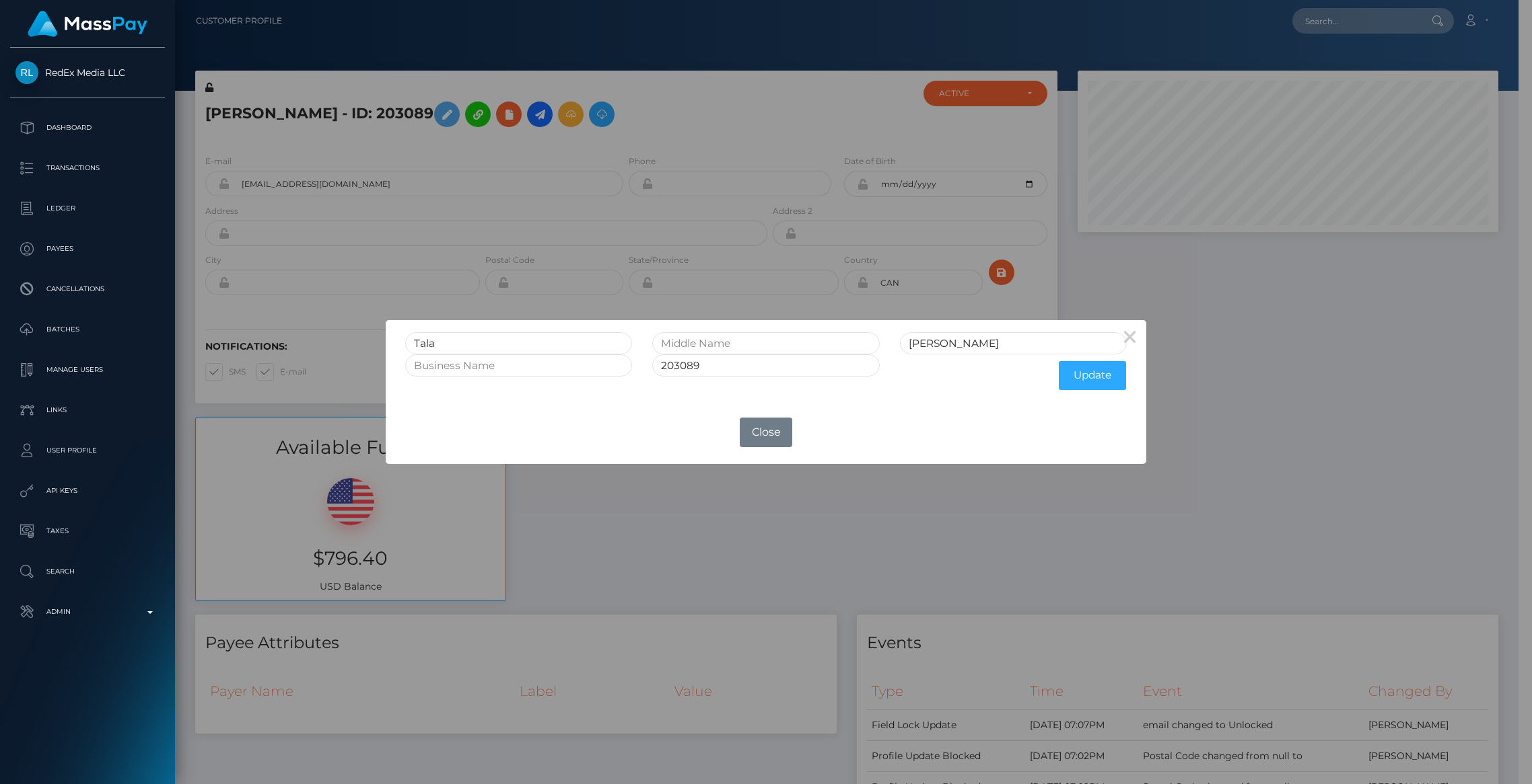
scroll to position [672549, 672673]
click at [700, 337] on input "text" at bounding box center [765, 343] width 227 height 22
type input "[PERSON_NAME]"
click at [1084, 375] on button "Update" at bounding box center [1092, 375] width 68 height 29
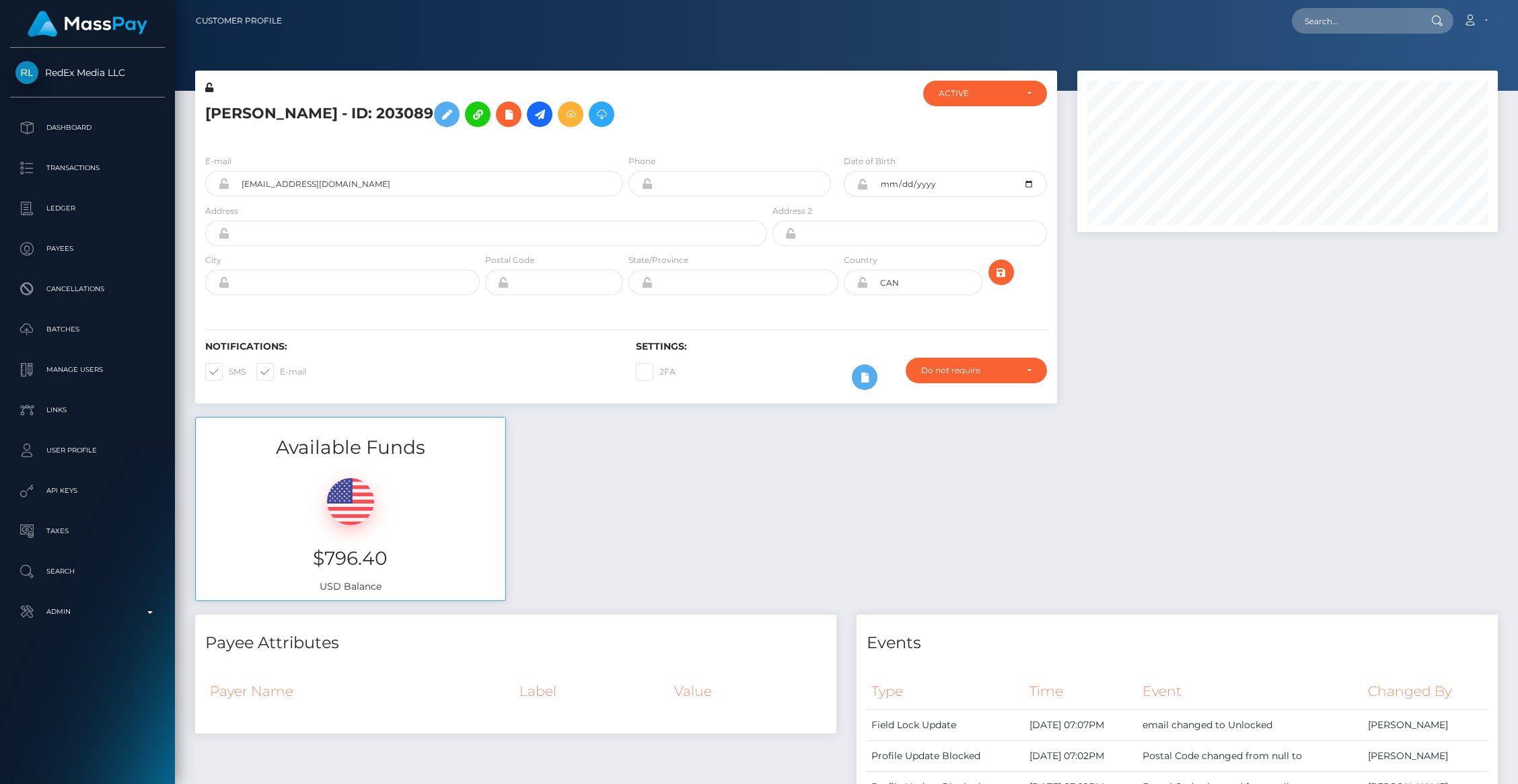
scroll to position [162, 421]
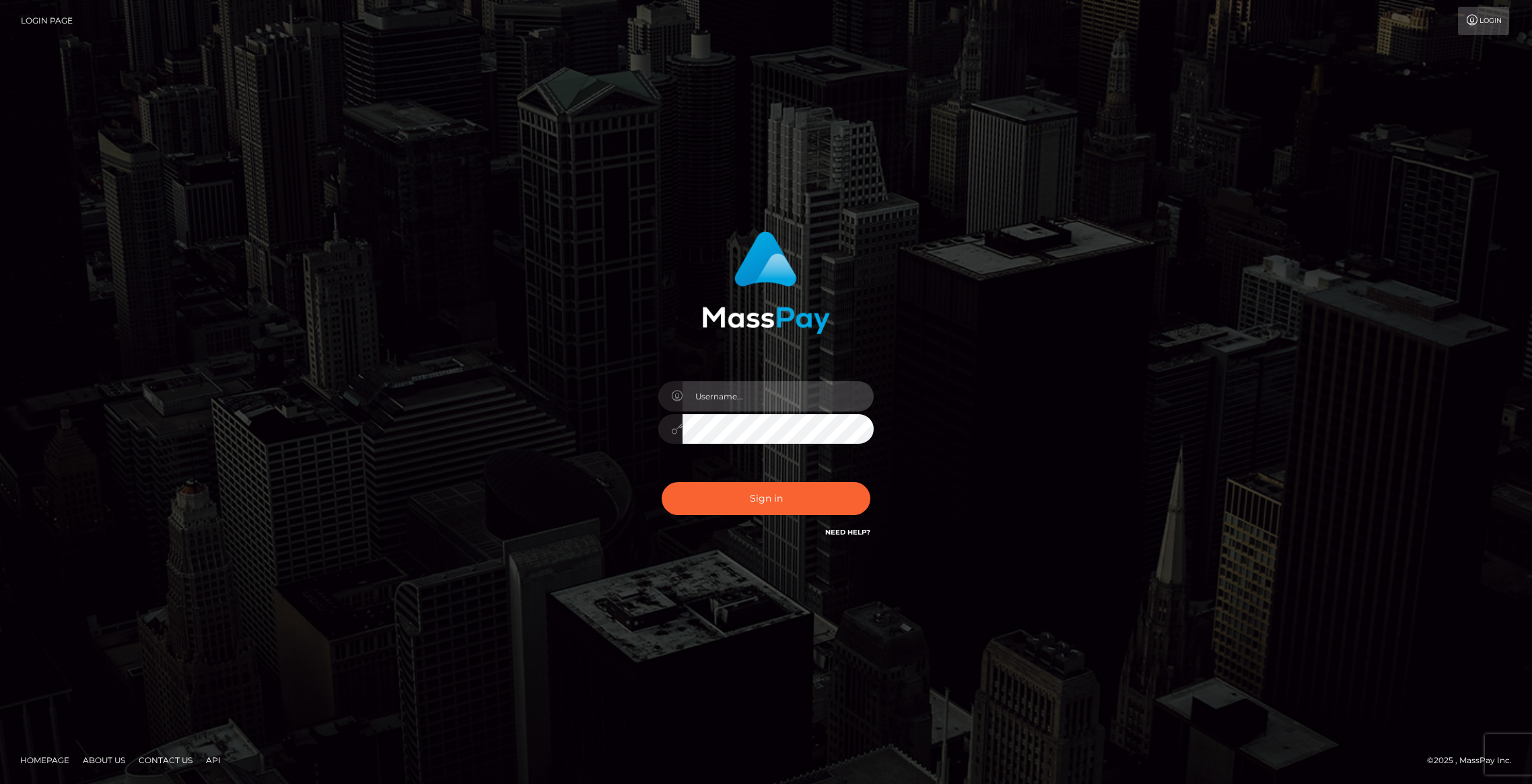
type input "brentg"
click at [784, 493] on button "Sign in" at bounding box center [766, 499] width 209 height 33
type input "brentg"
click at [784, 491] on button "Sign in" at bounding box center [766, 499] width 209 height 33
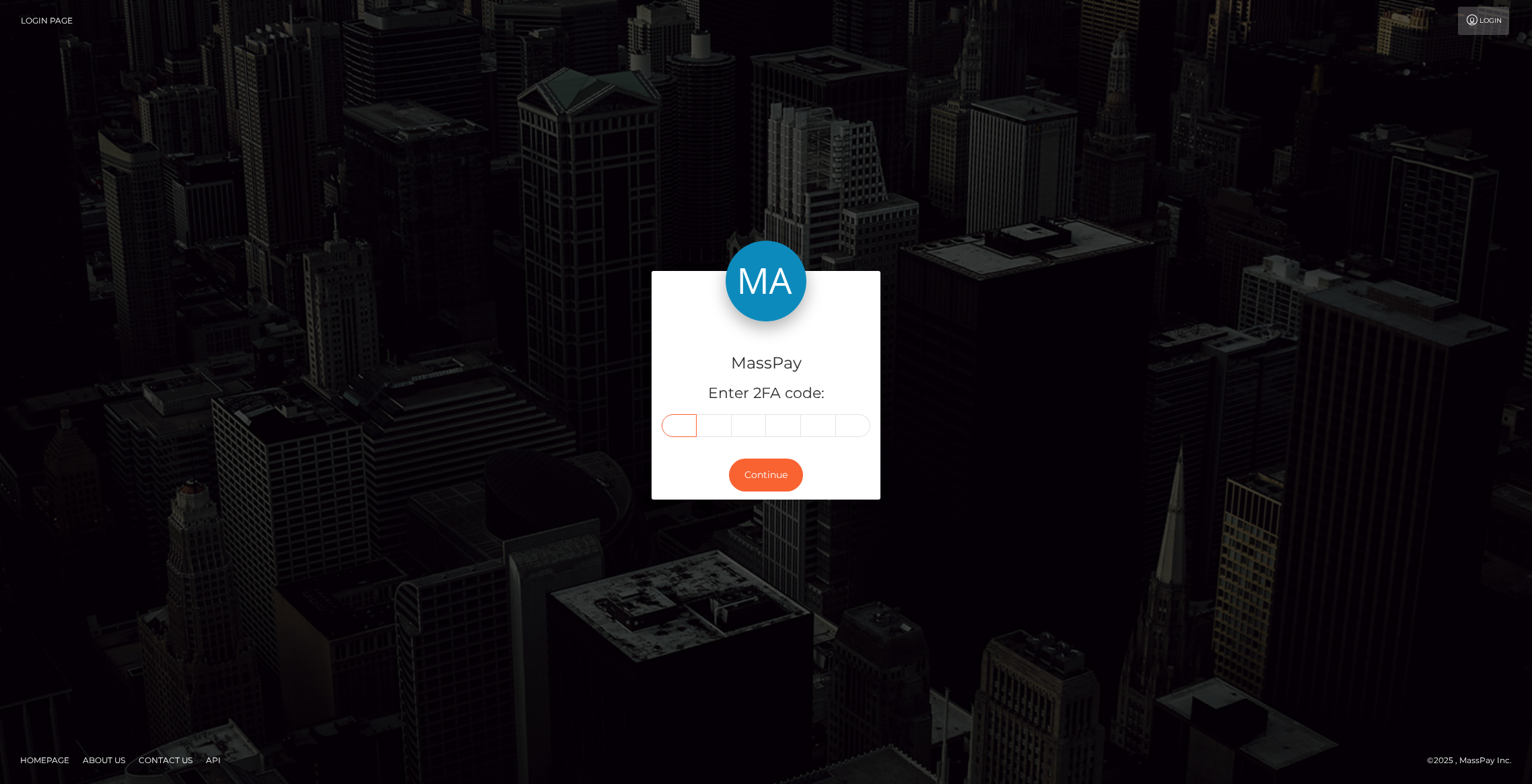
paste input "7"
type input "7"
type input "0"
type input "6"
type input "3"
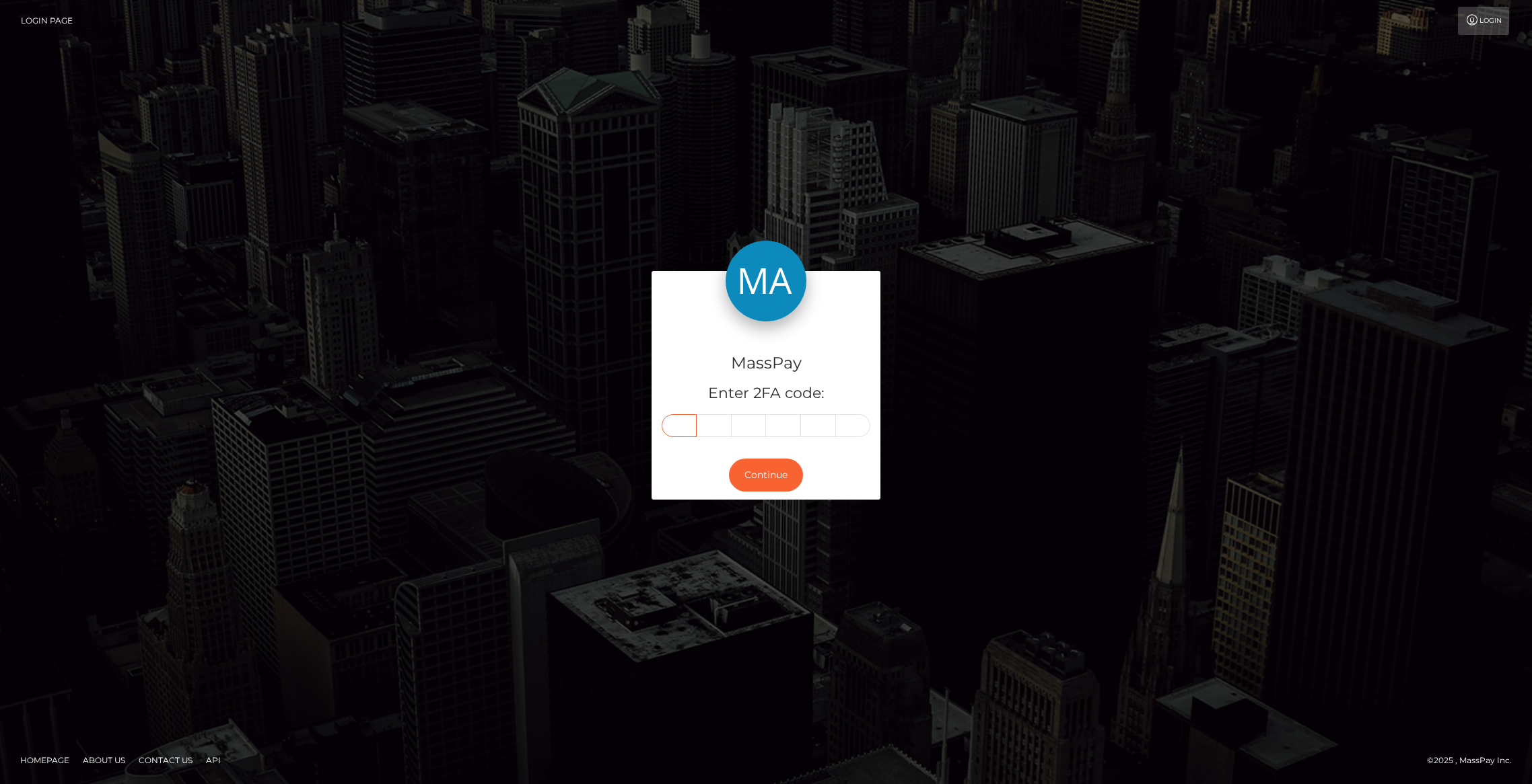
type input "8"
type input "7"
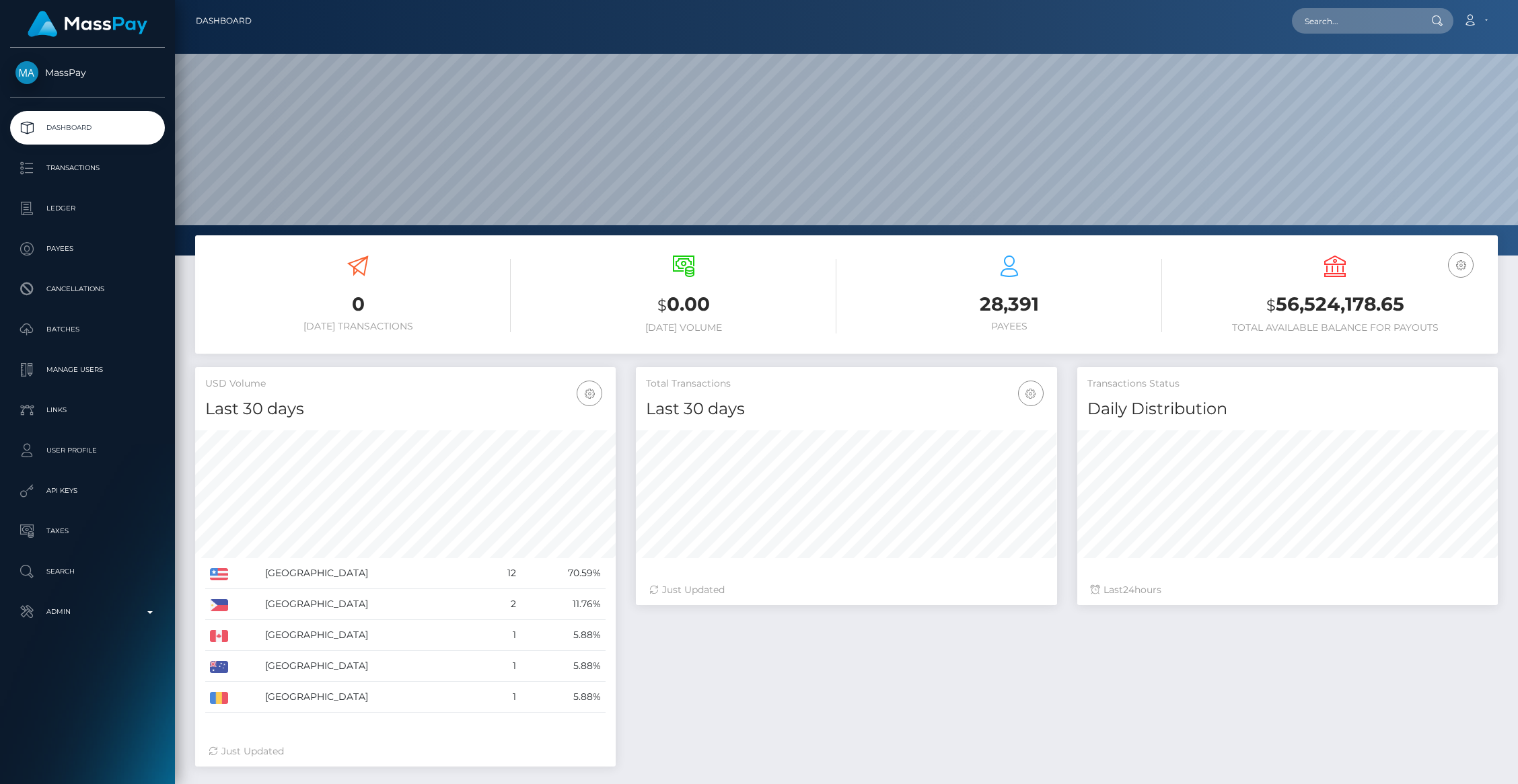
scroll to position [238, 421]
click at [1357, 32] on input "text" at bounding box center [1355, 20] width 126 height 25
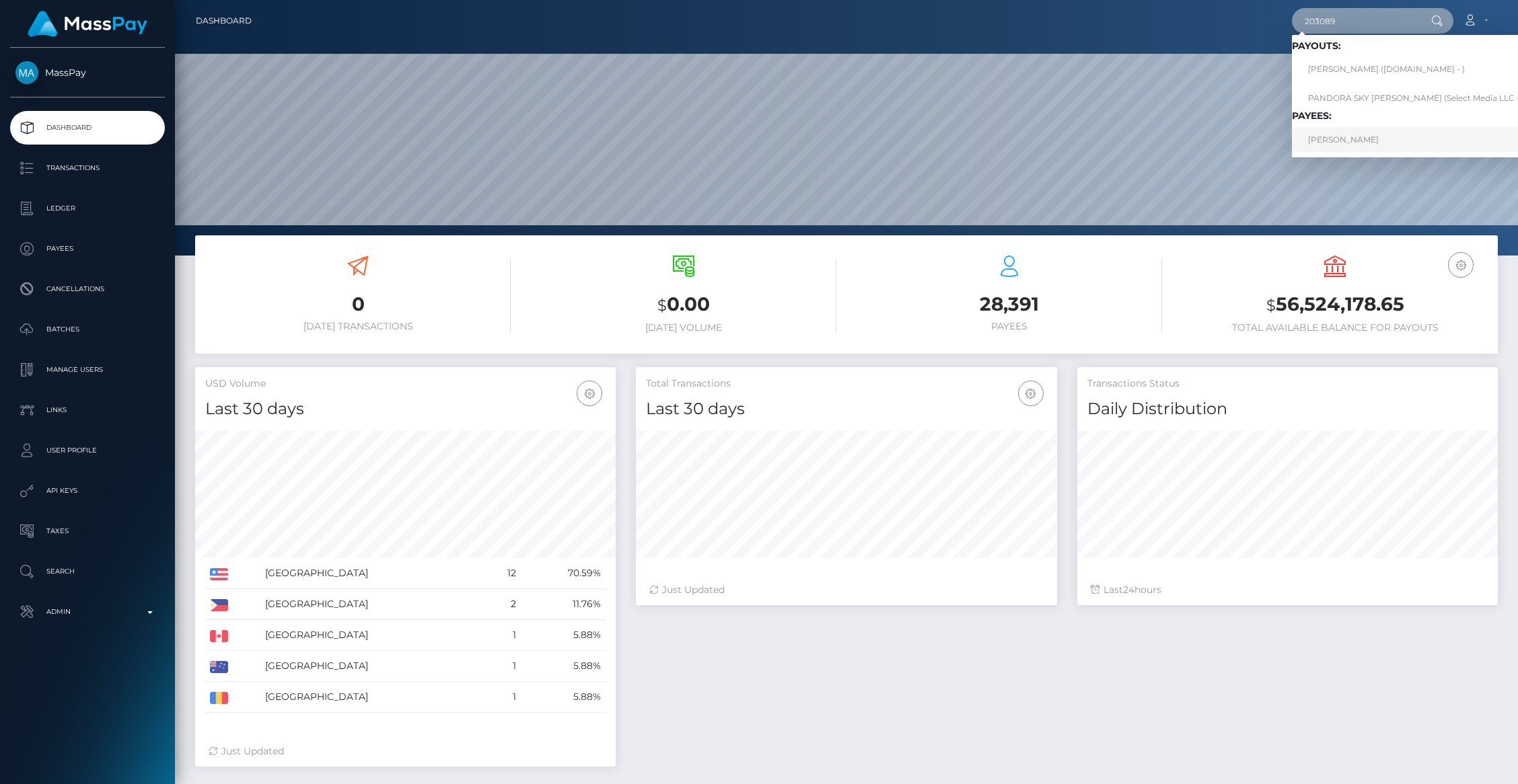
type input "203089"
click at [1340, 136] on link "[PERSON_NAME]" at bounding box center [1416, 140] width 249 height 25
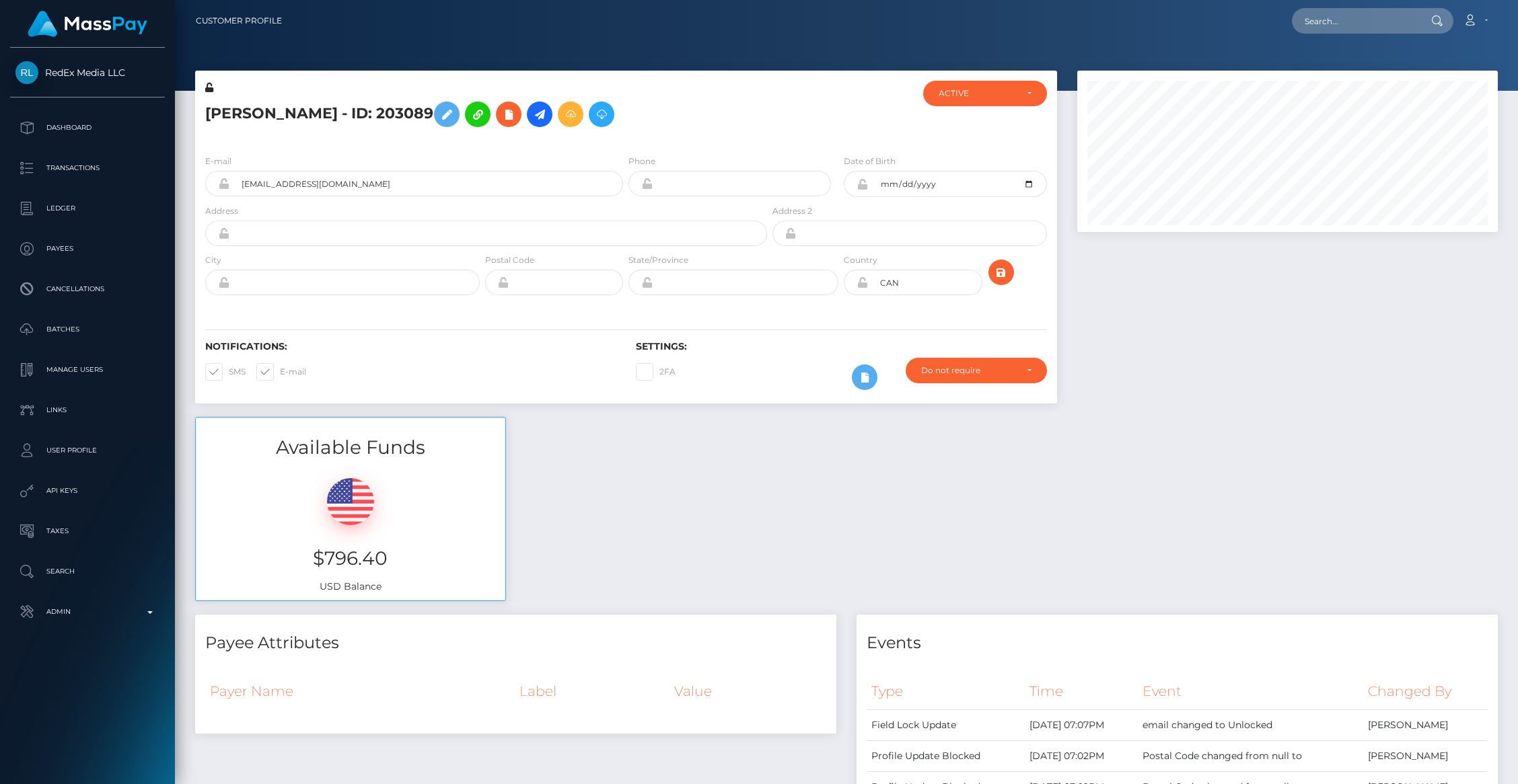
scroll to position [162, 421]
click at [244, 185] on input "[EMAIL_ADDRESS][DOMAIN_NAME]" at bounding box center [426, 183] width 393 height 25
click at [1396, 27] on input "text" at bounding box center [1355, 20] width 126 height 25
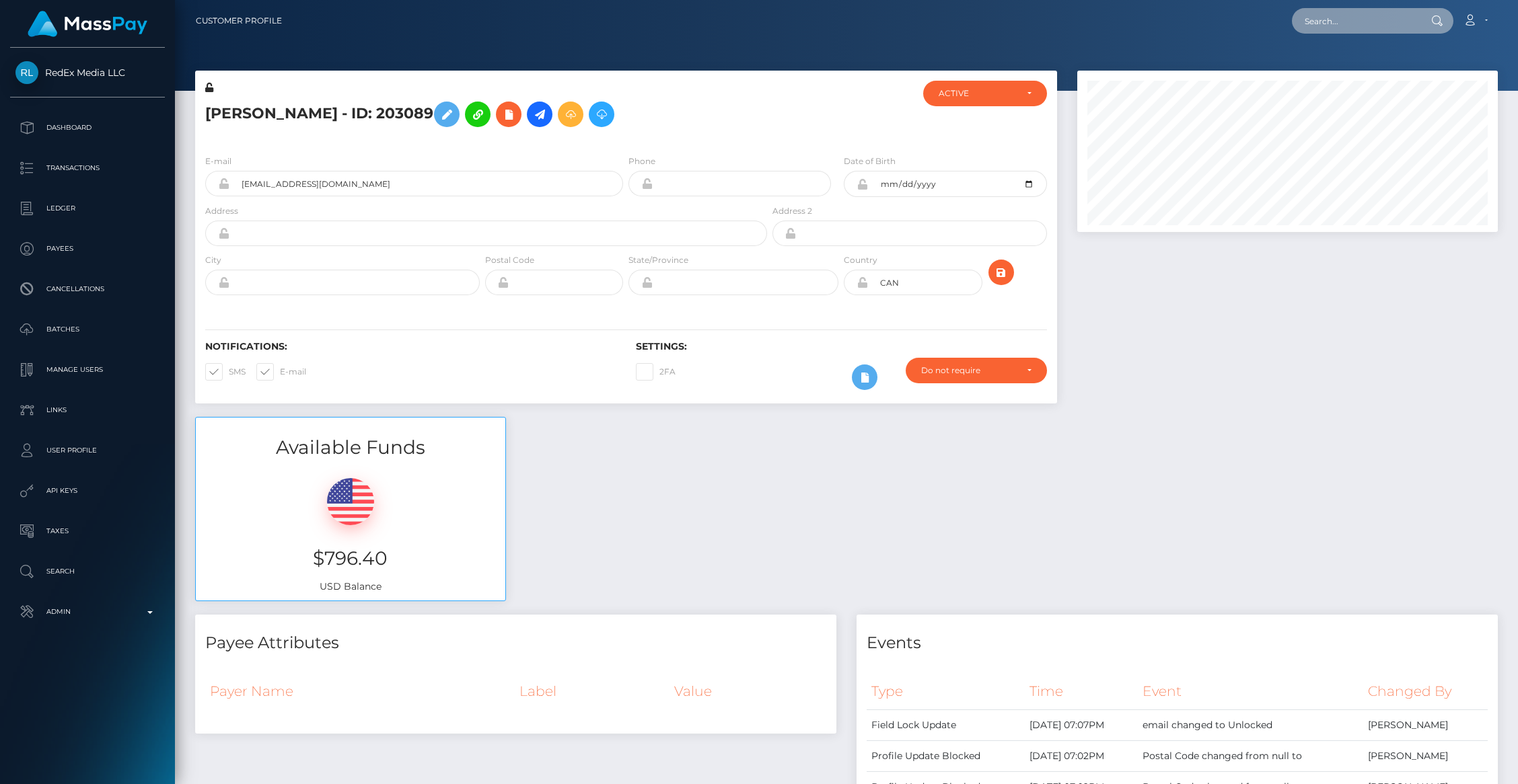
paste input "[EMAIL_ADDRESS][DOMAIN_NAME]"
click at [1377, 18] on input "[EMAIL_ADDRESS][DOMAIN_NAME]" at bounding box center [1355, 20] width 126 height 25
type input "[EMAIL_ADDRESS][DOMAIN_NAME]"
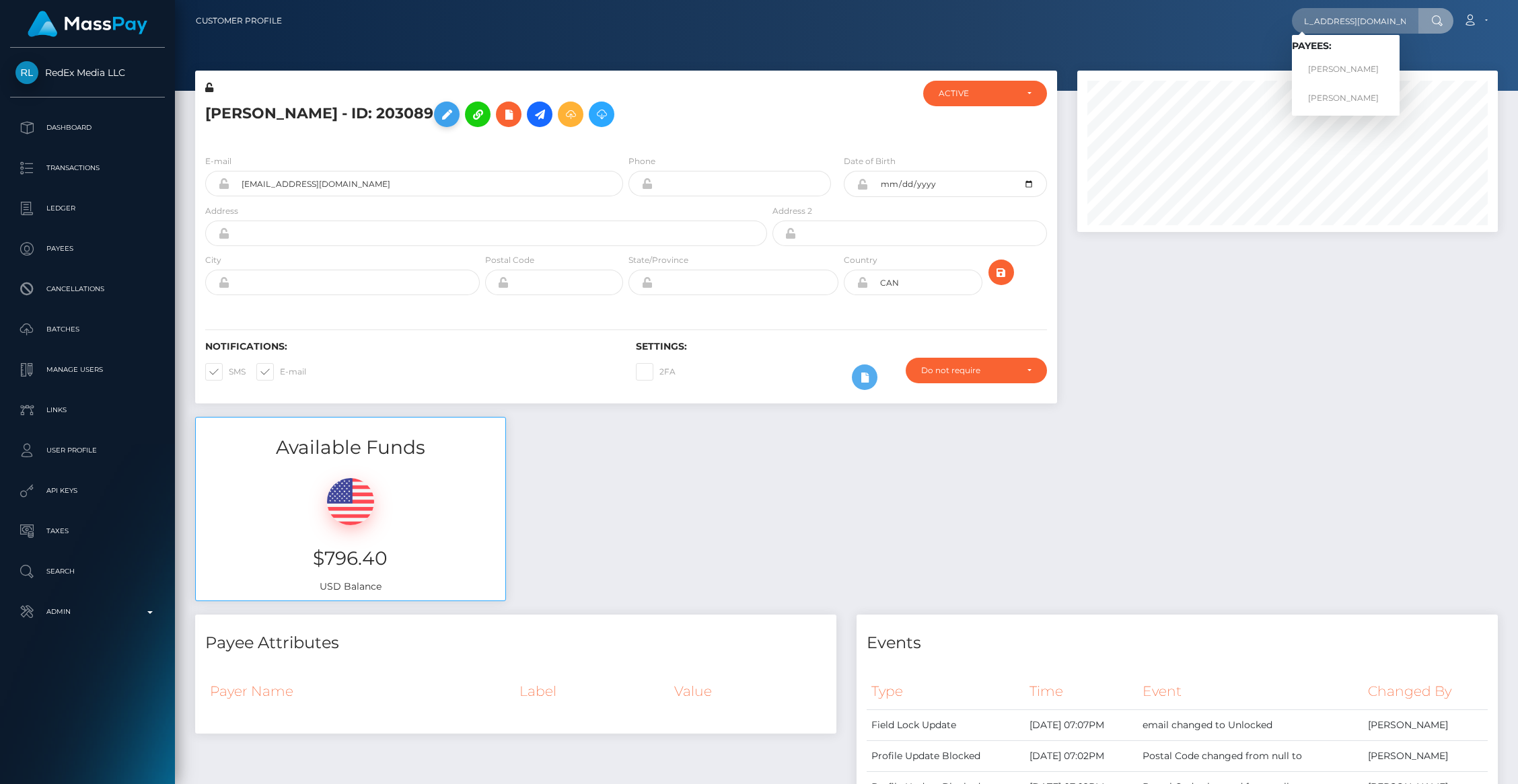
click at [459, 113] on button at bounding box center [446, 114] width 25 height 25
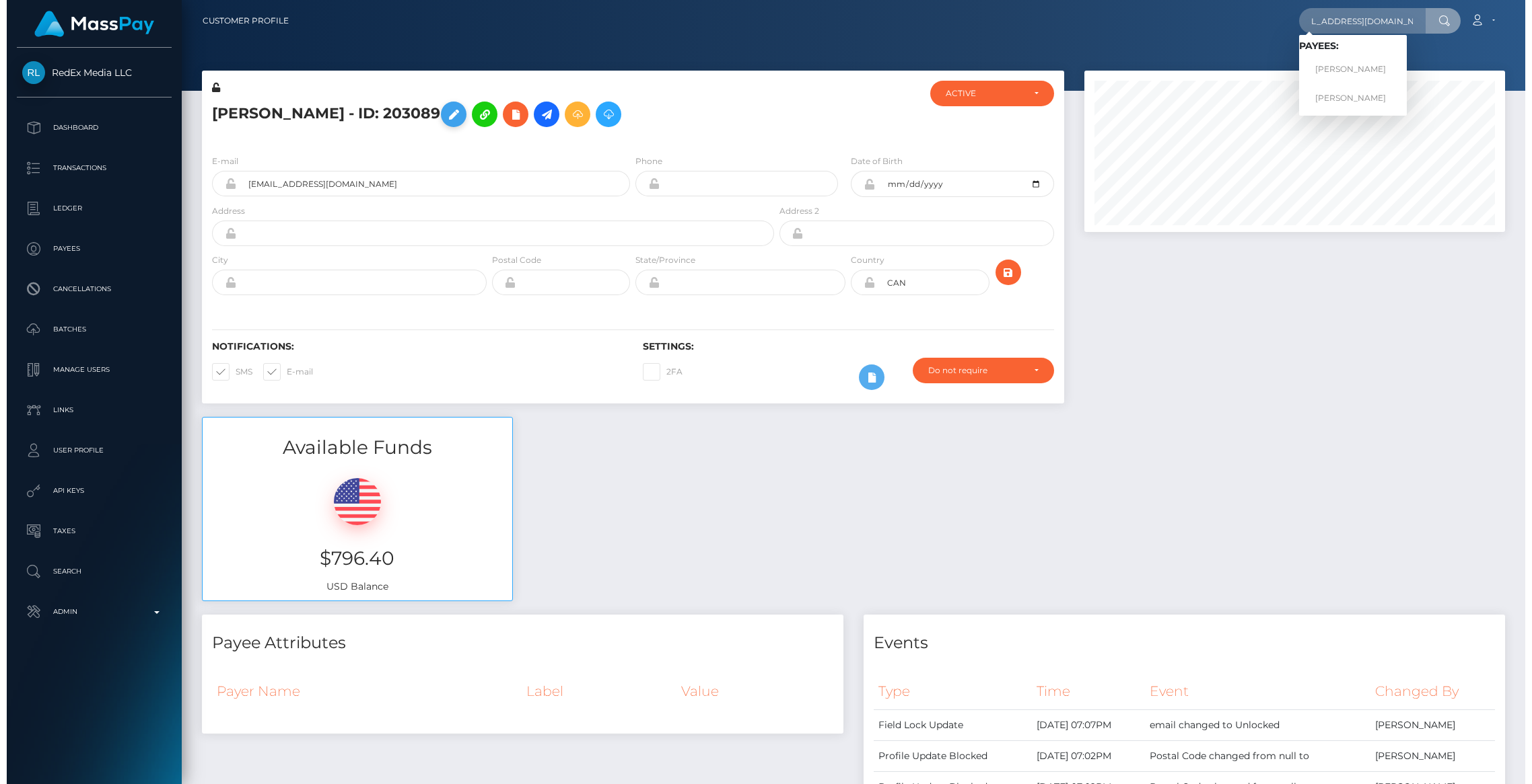
scroll to position [672549, 672673]
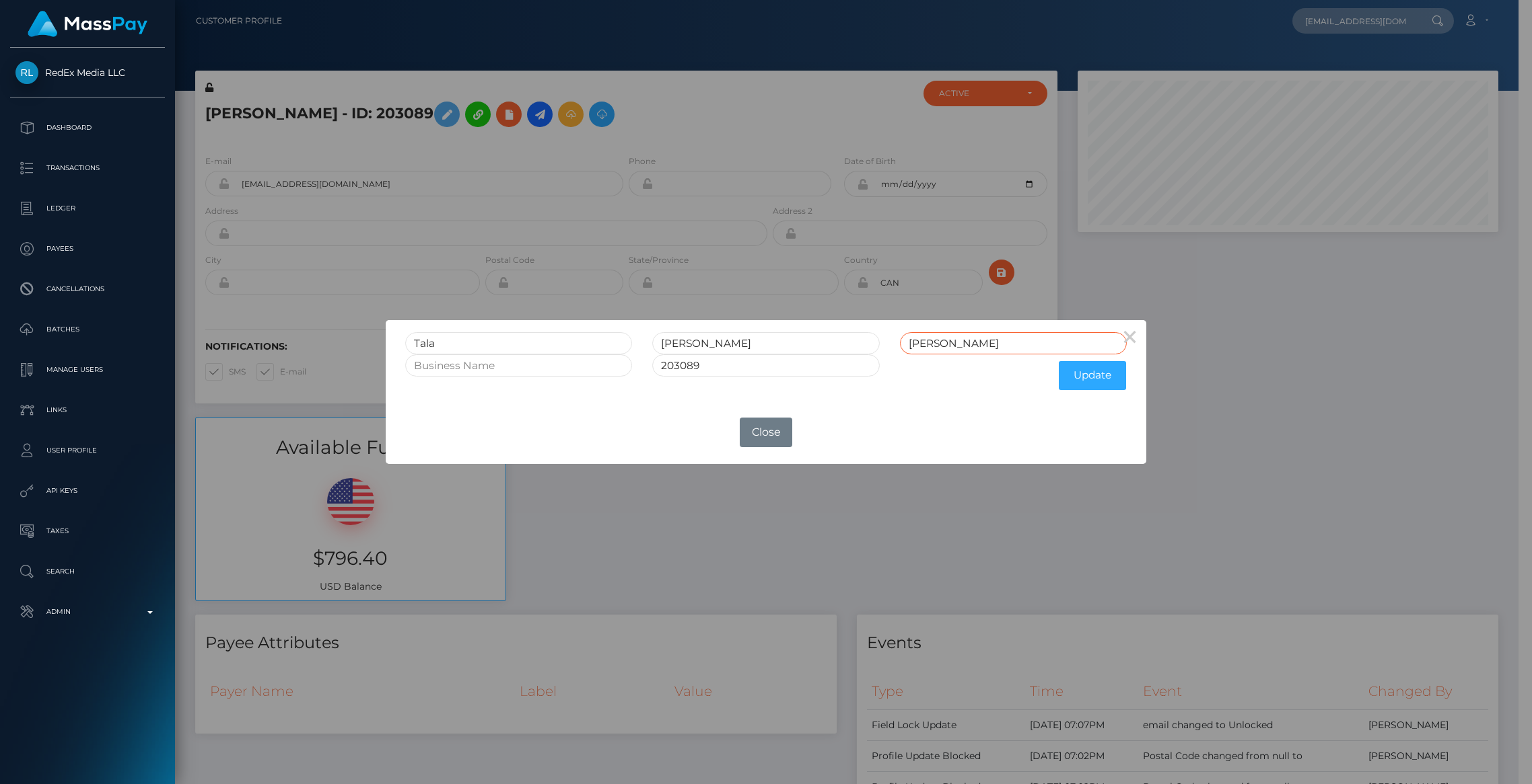
click at [941, 352] on input "[PERSON_NAME]" at bounding box center [1013, 343] width 227 height 22
type input "[PERSON_NAME]"
click at [1089, 379] on button "Update" at bounding box center [1092, 375] width 68 height 29
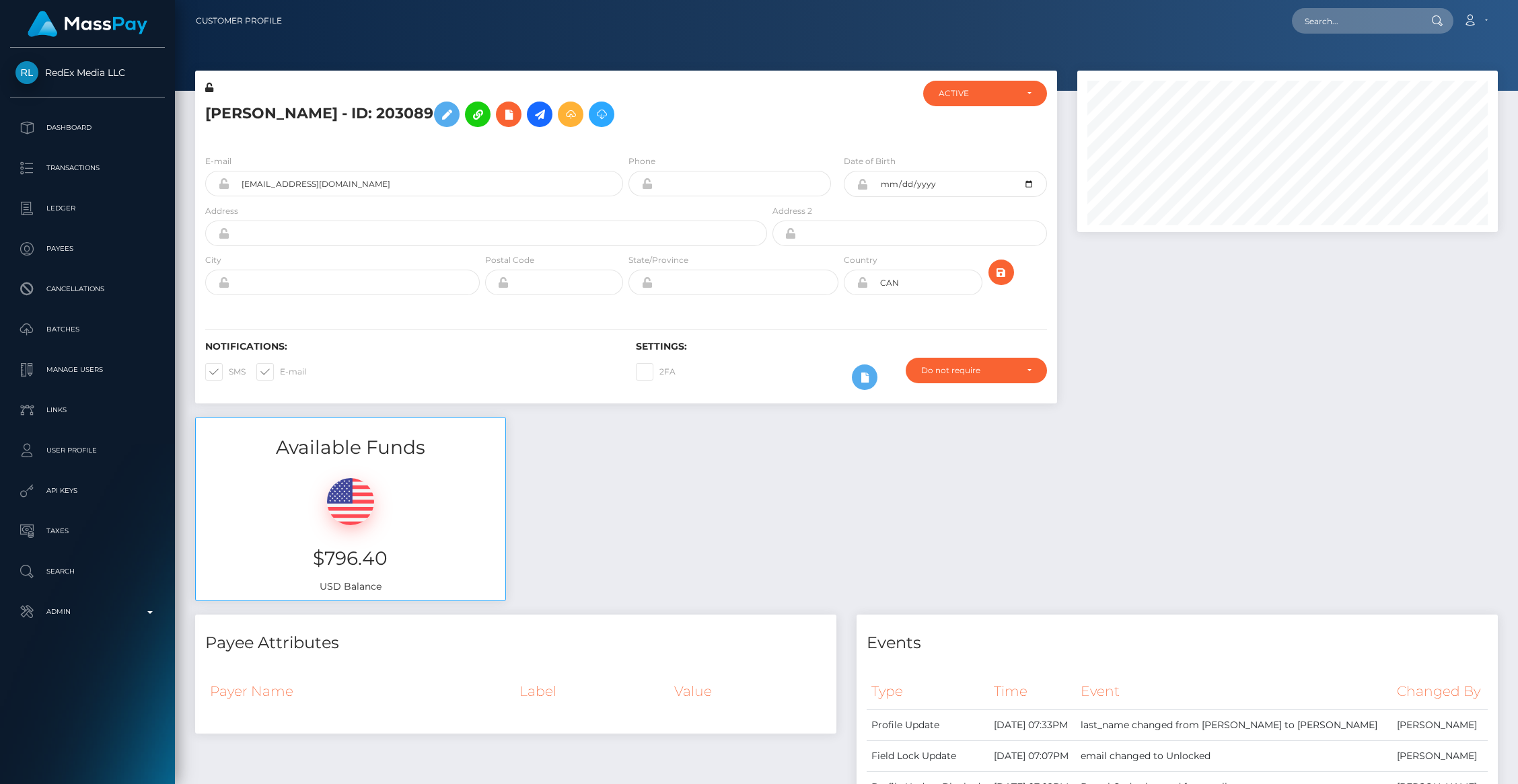
scroll to position [162, 421]
drag, startPoint x: 347, startPoint y: 185, endPoint x: 378, endPoint y: 187, distance: 31.1
click at [347, 185] on input "talanoellehenning@gmali.com" at bounding box center [426, 183] width 393 height 25
type input "talanoellehenning@gmail.com"
click at [1004, 261] on button "submit" at bounding box center [1001, 272] width 25 height 25
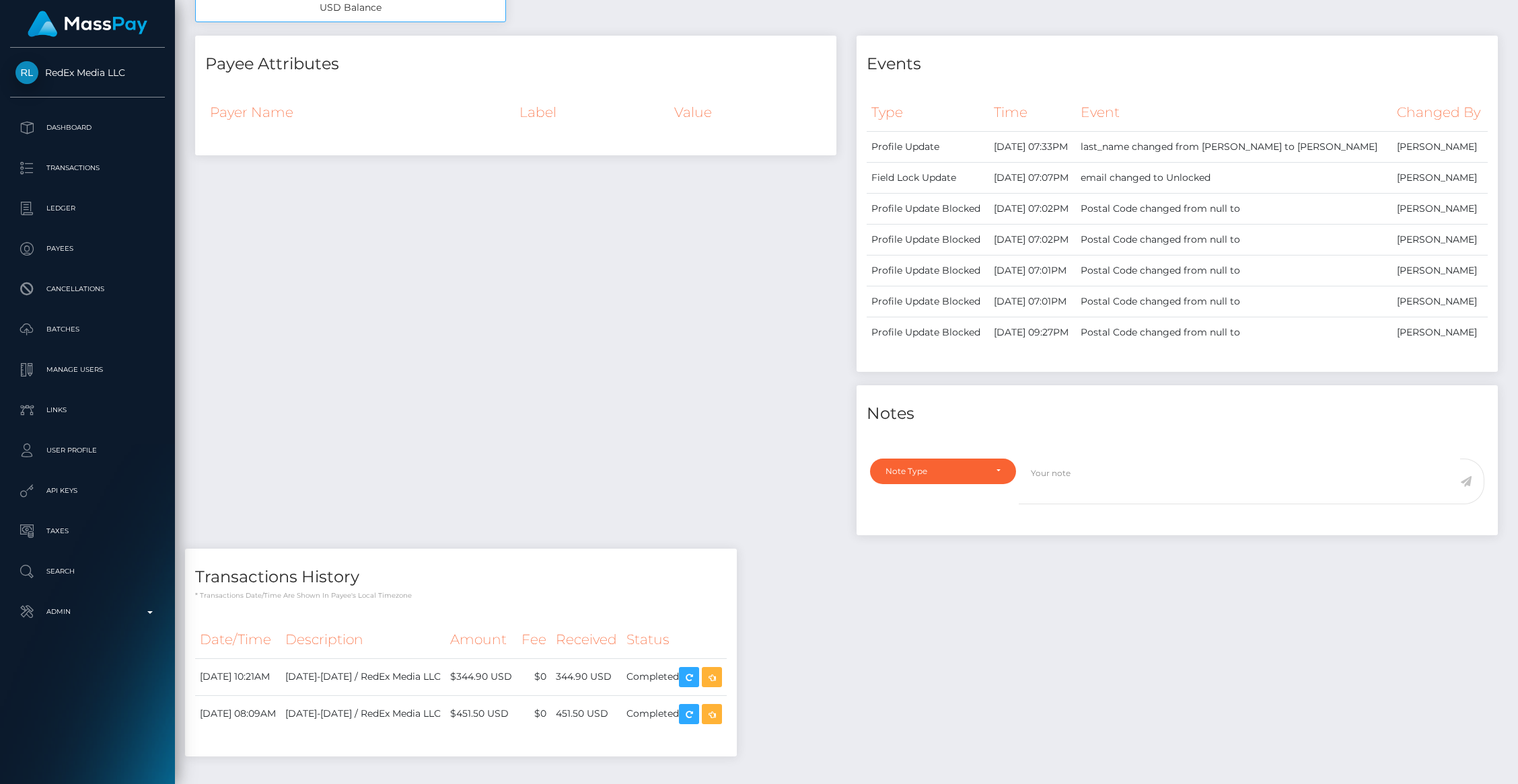
scroll to position [678, 0]
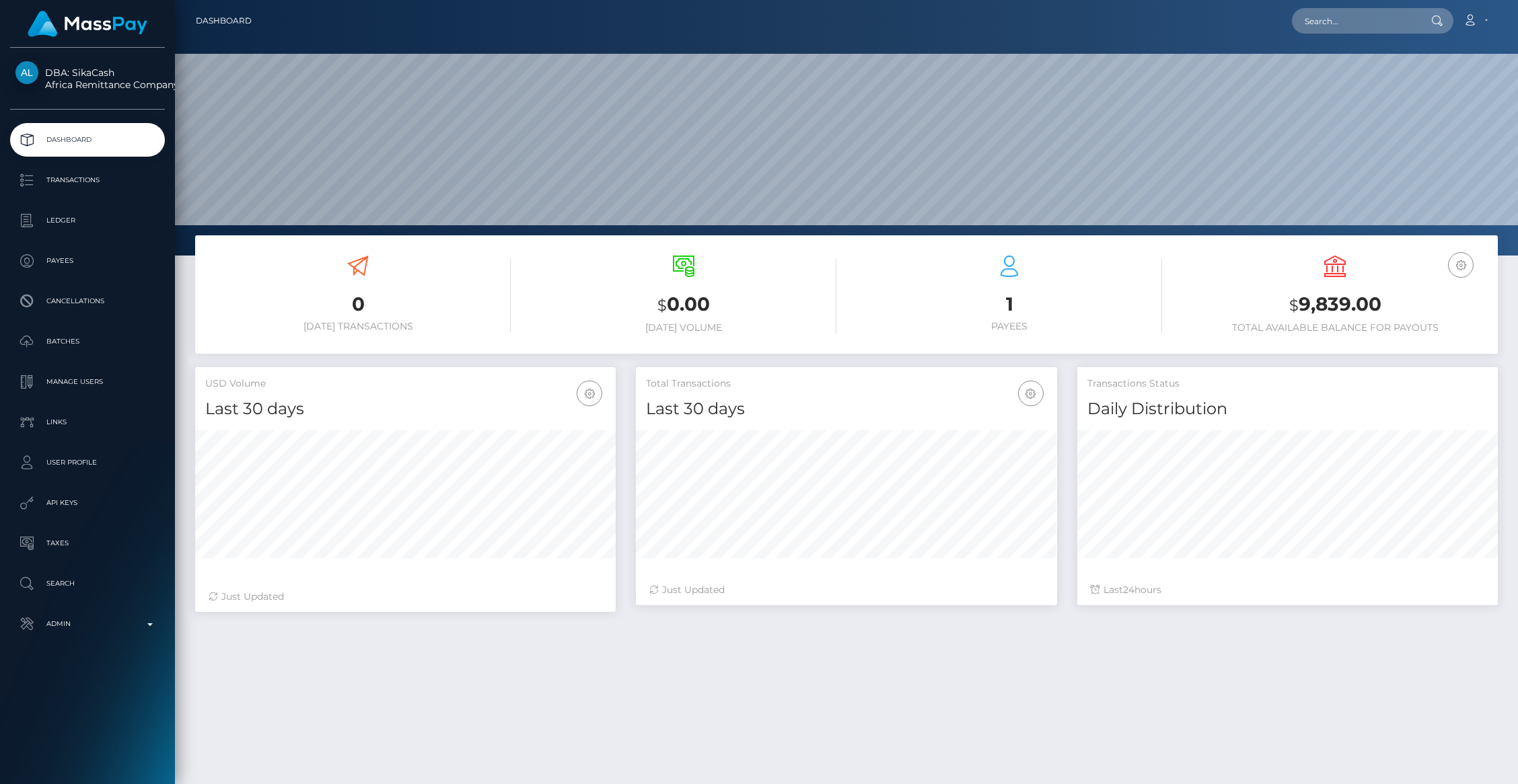
scroll to position [238, 421]
click at [64, 257] on p "Payees" at bounding box center [88, 261] width 144 height 20
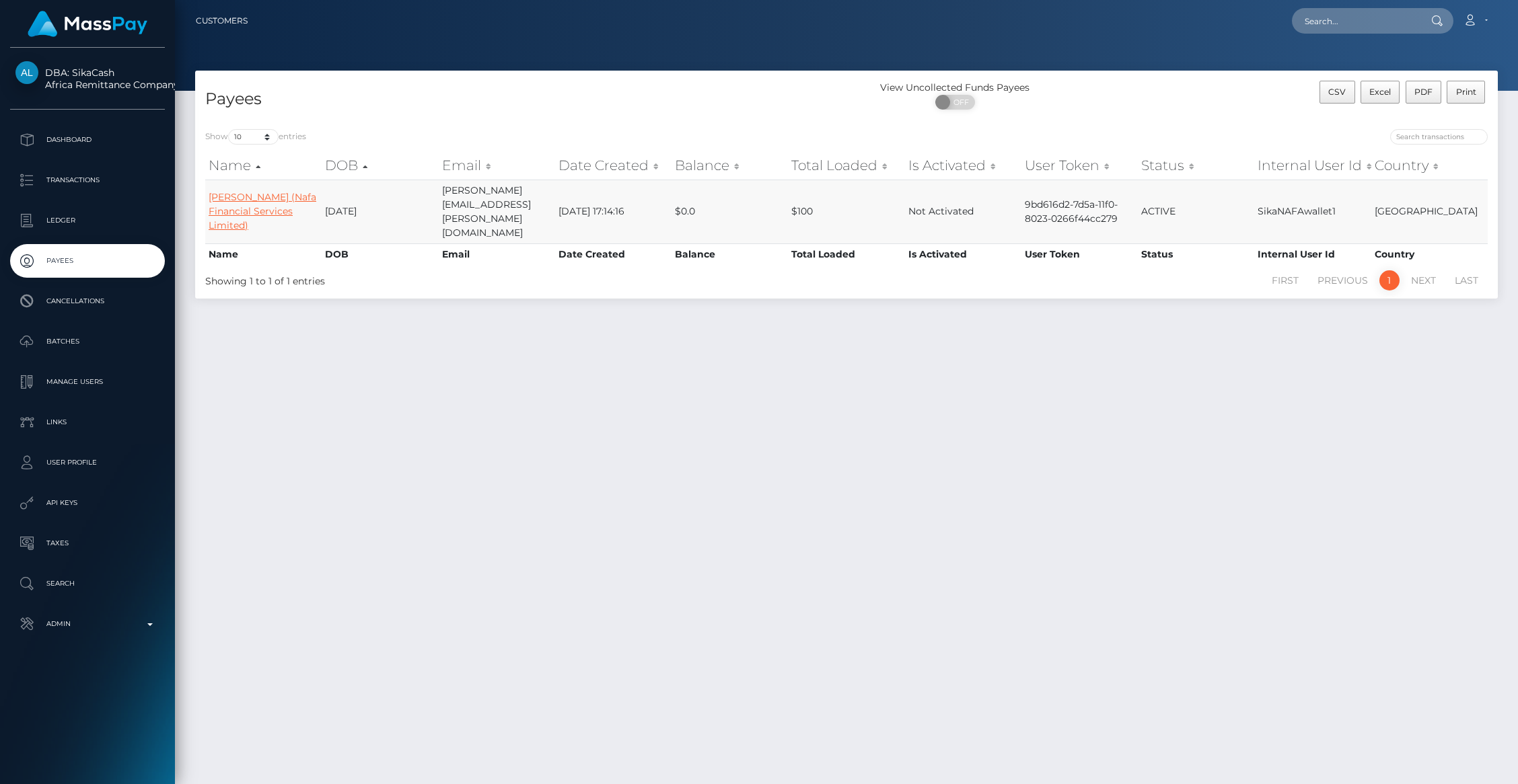
click at [275, 203] on link "[PERSON_NAME] (Nafa Financial Services Limited)" at bounding box center [263, 212] width 108 height 40
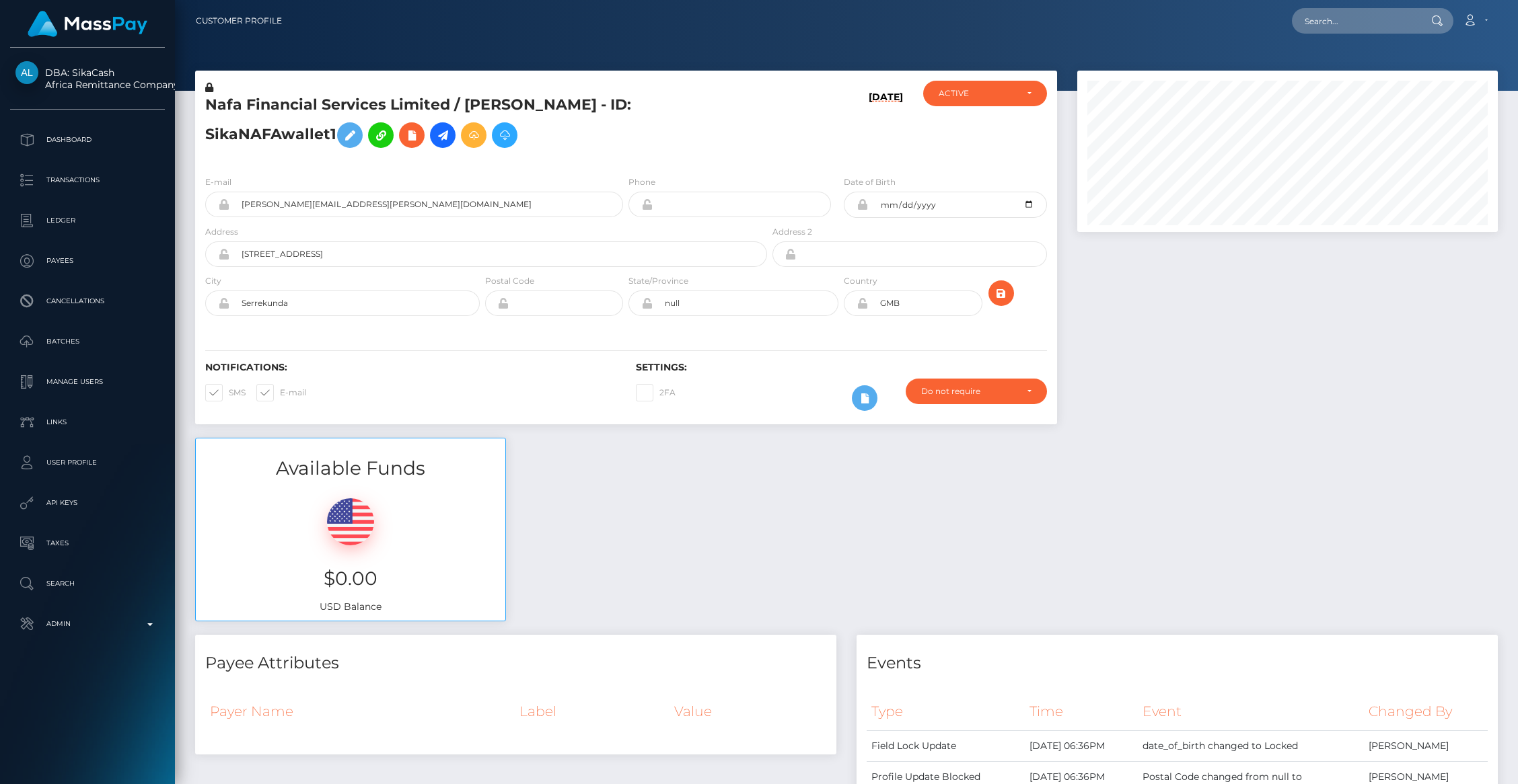
scroll to position [162, 421]
click at [445, 134] on icon at bounding box center [442, 135] width 16 height 17
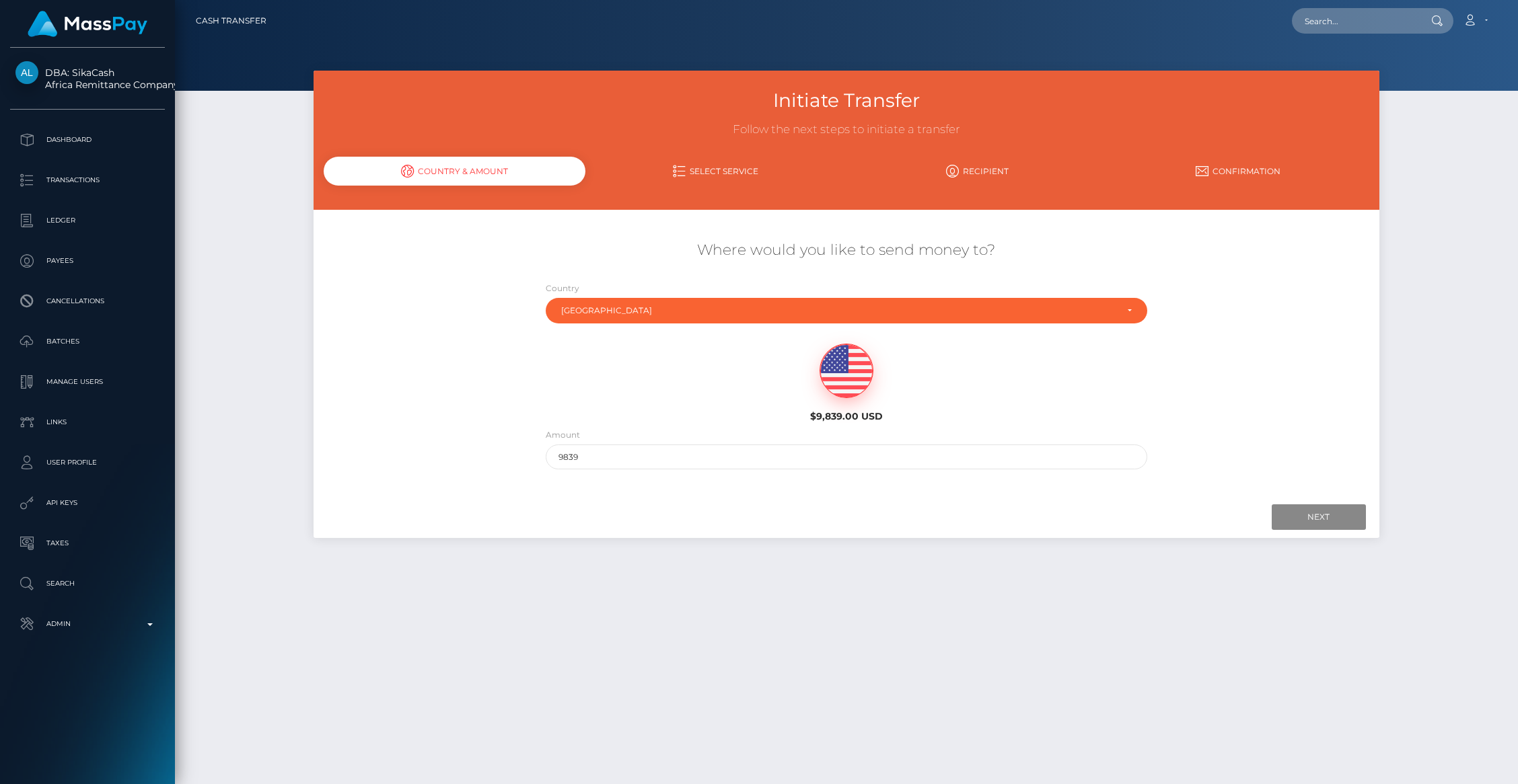
scroll to position [4, 0]
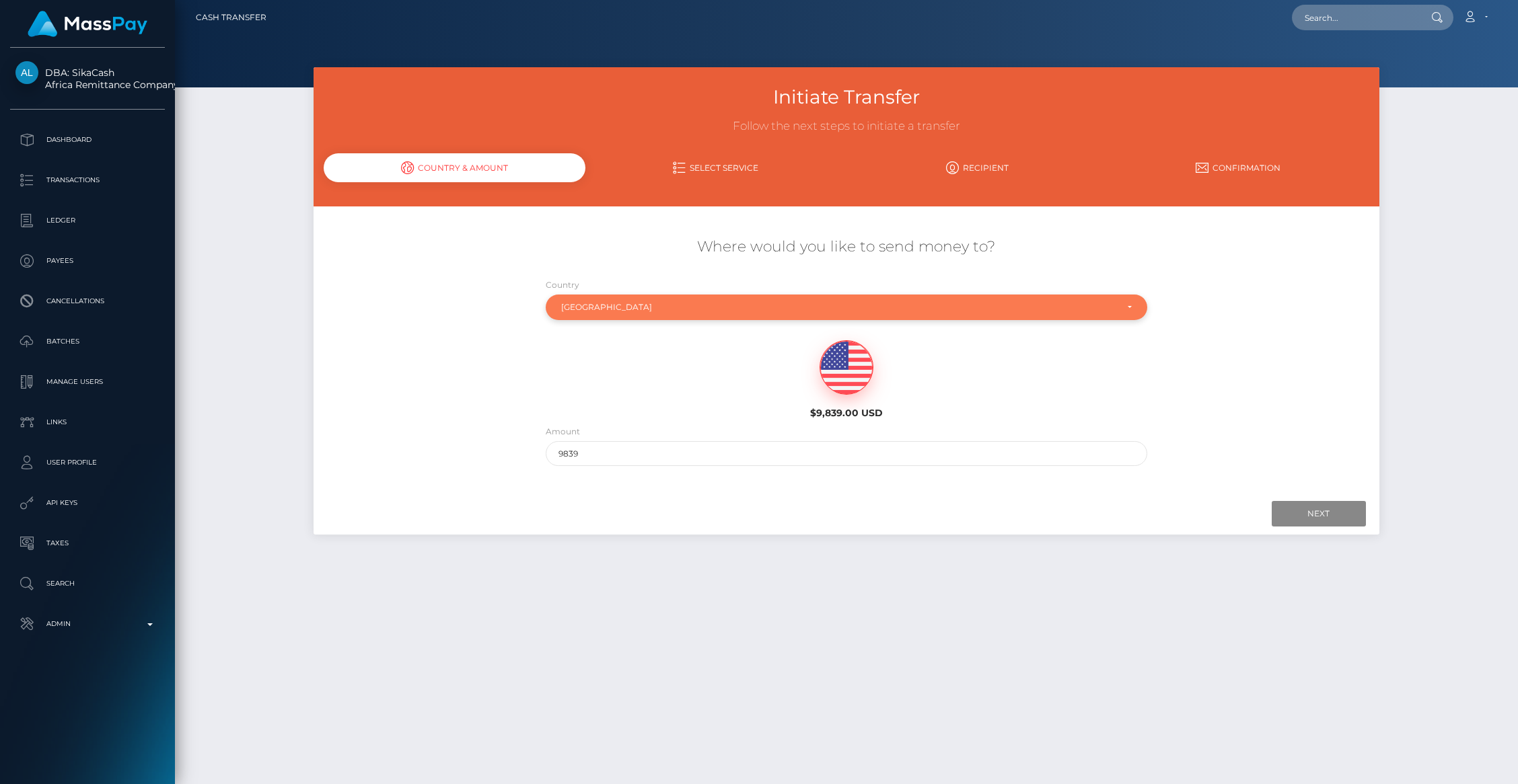
click at [602, 313] on div "[GEOGRAPHIC_DATA]" at bounding box center [845, 307] width 601 height 25
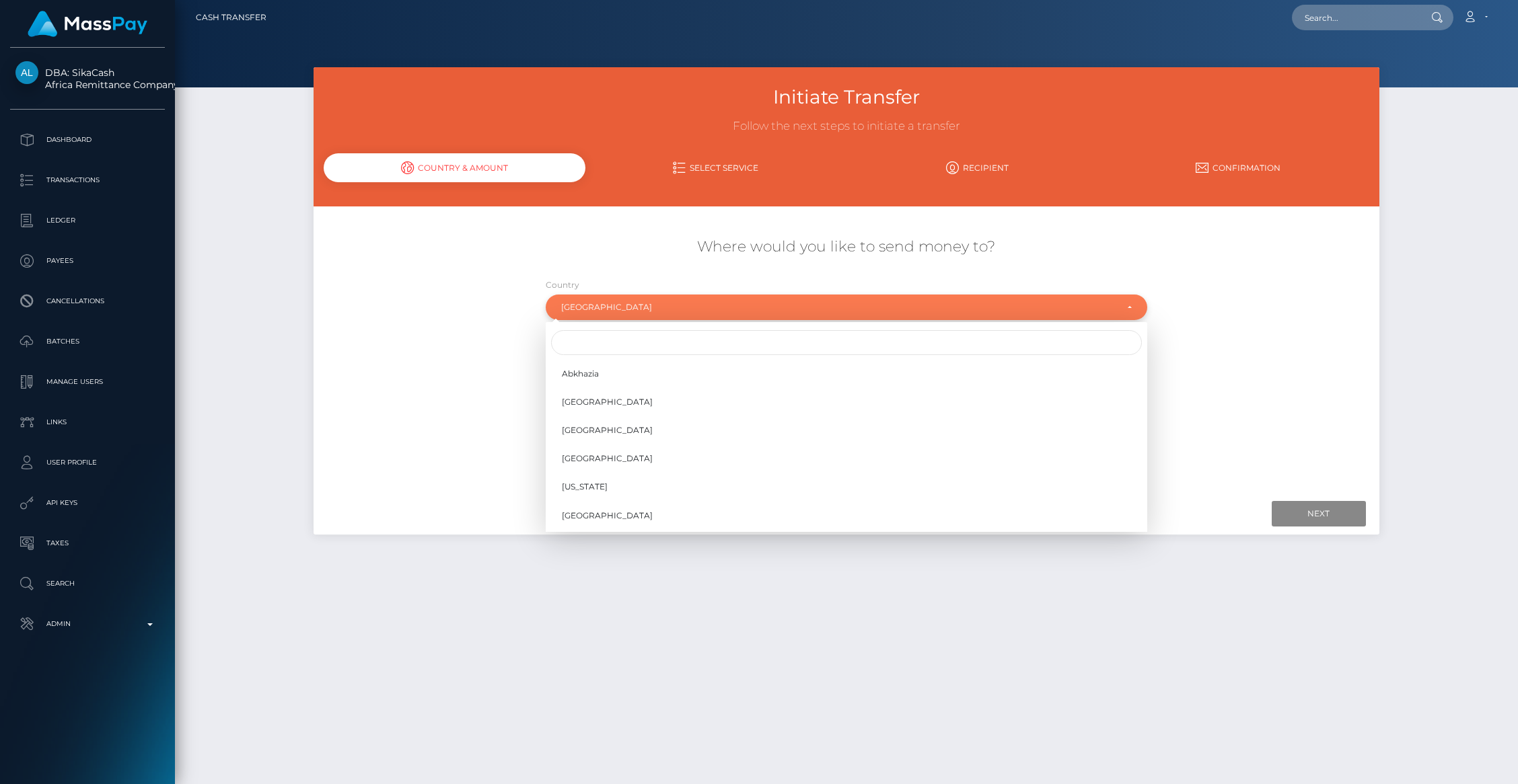
scroll to position [1842, 0]
click at [601, 341] on input "Search" at bounding box center [846, 342] width 591 height 25
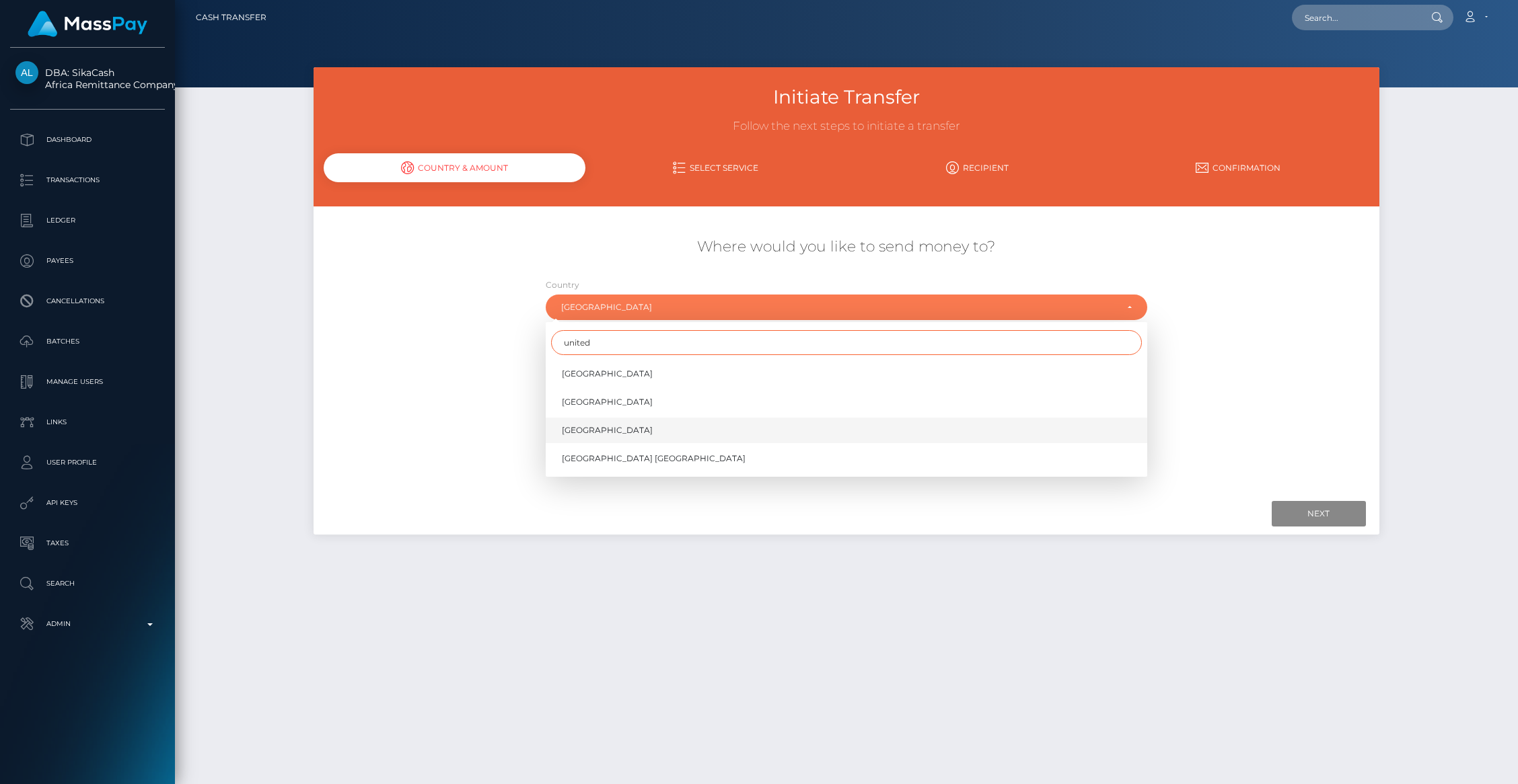
type input "united"
click at [594, 425] on span "[GEOGRAPHIC_DATA]" at bounding box center [607, 430] width 90 height 12
select select "[GEOGRAPHIC_DATA]"
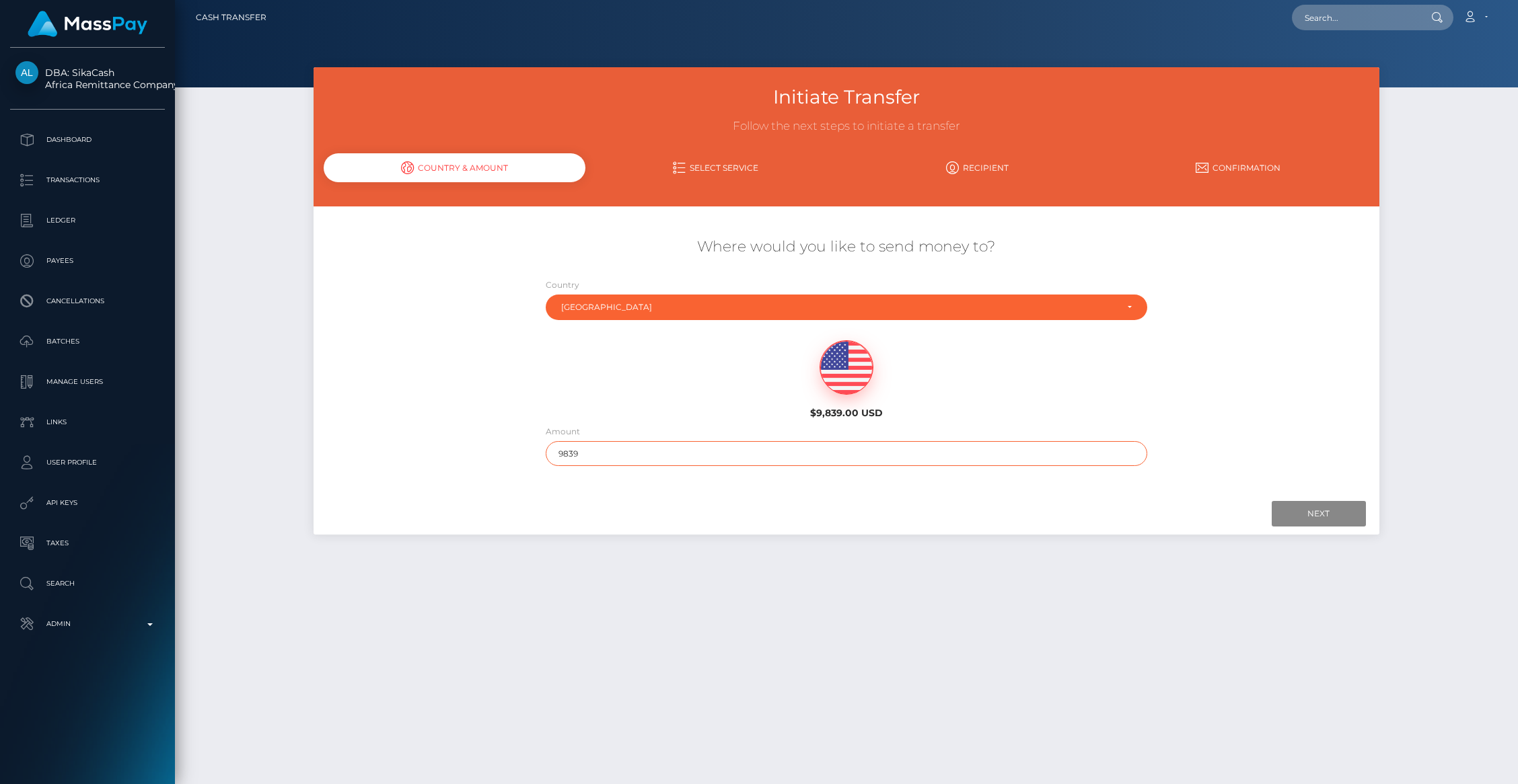
drag, startPoint x: 594, startPoint y: 453, endPoint x: 568, endPoint y: 453, distance: 26.0
click at [568, 453] on input "9839" at bounding box center [845, 454] width 601 height 25
type input "9800"
click at [1306, 521] on input "Next" at bounding box center [1318, 514] width 94 height 25
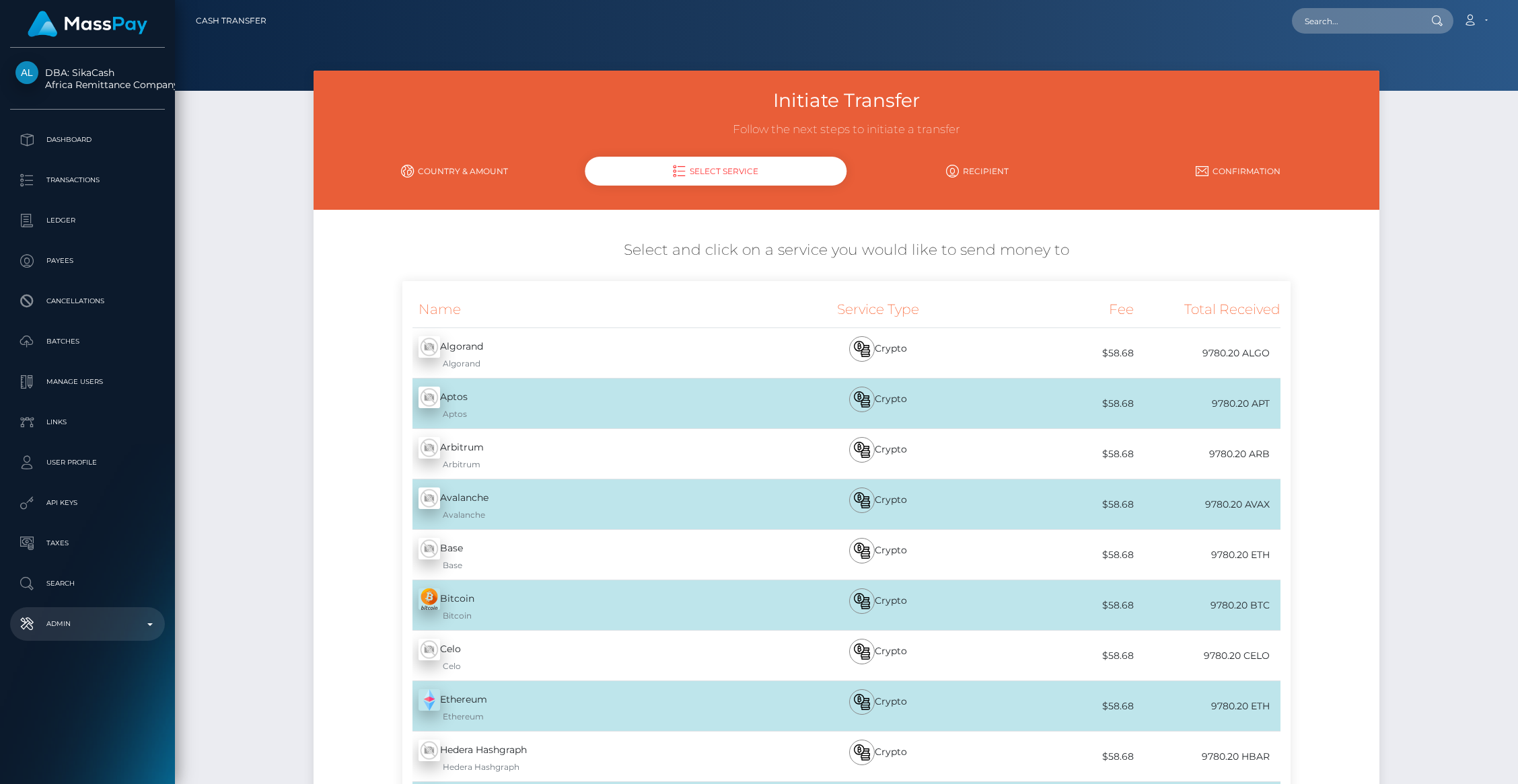
click at [114, 626] on p "Admin" at bounding box center [88, 624] width 144 height 20
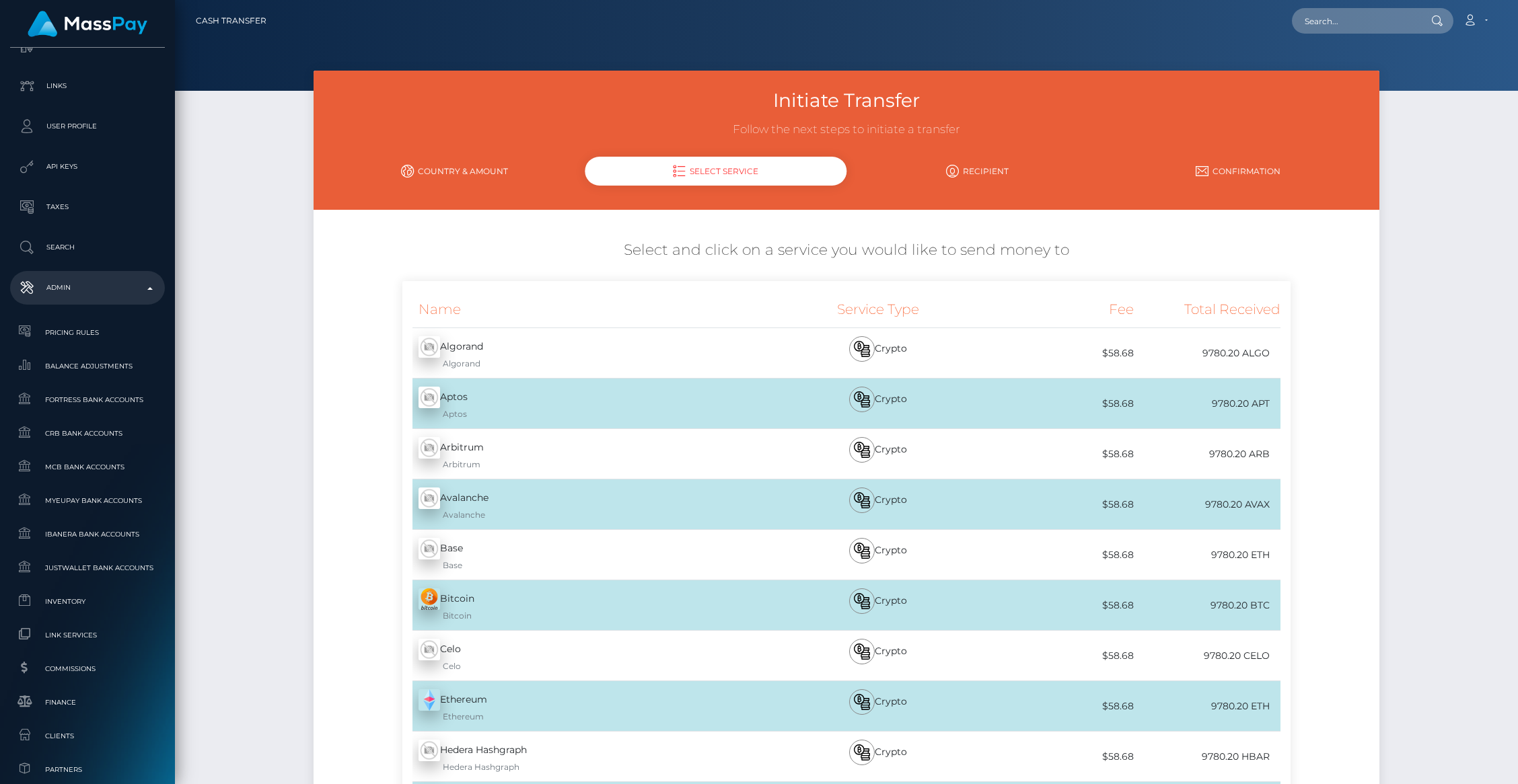
scroll to position [340, 0]
click at [68, 730] on span "Clients" at bounding box center [88, 733] width 144 height 16
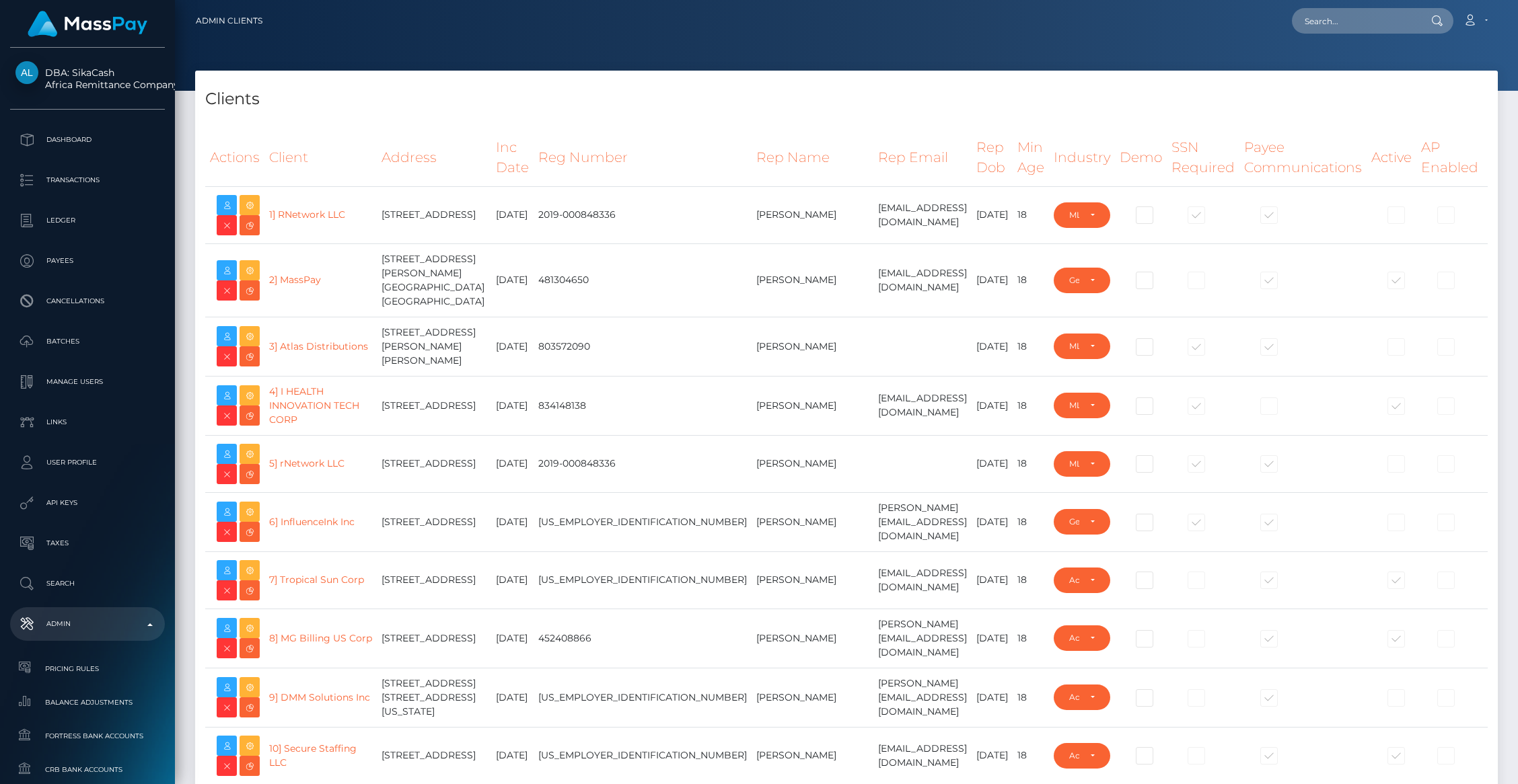
select select "223"
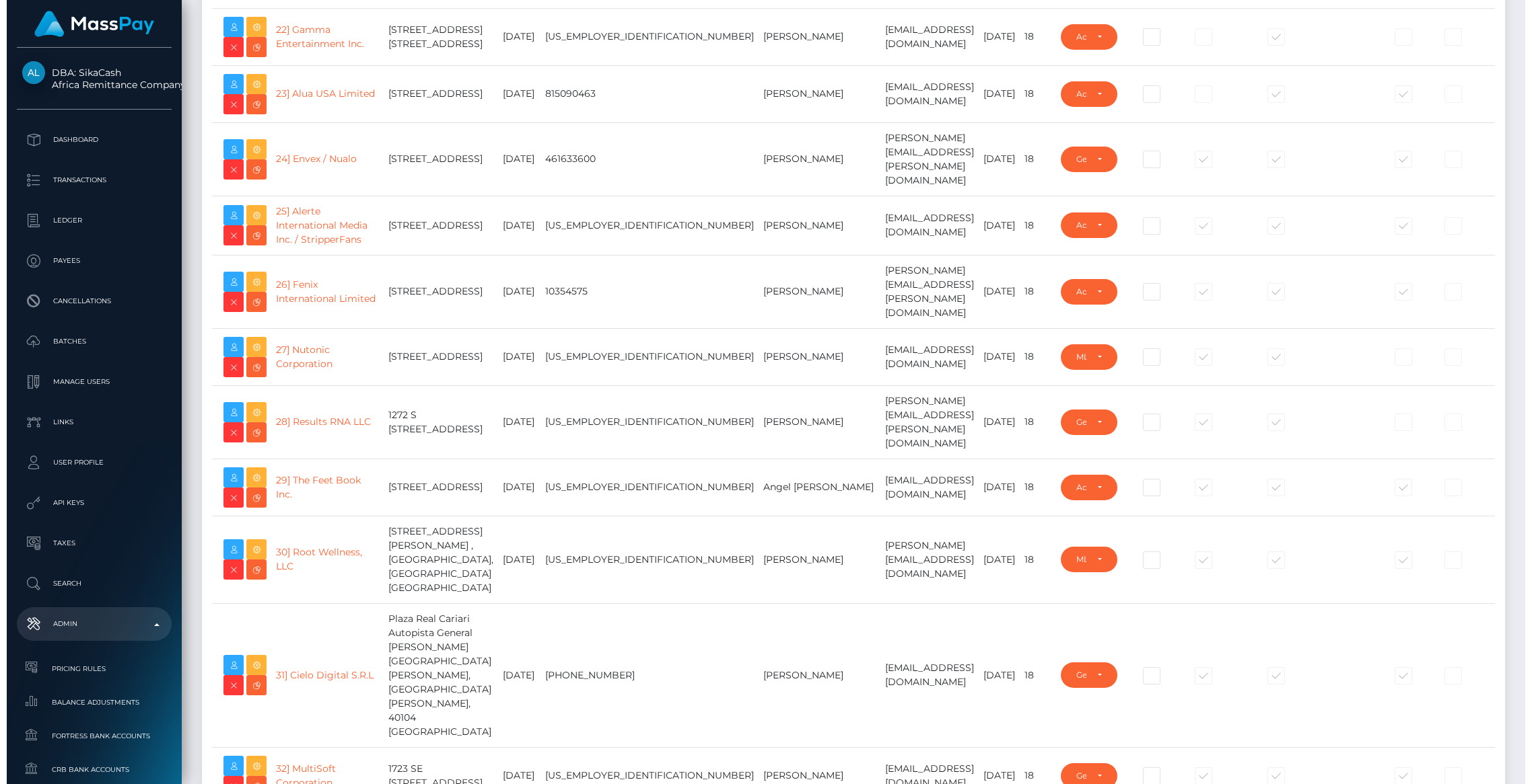
scroll to position [1773, 0]
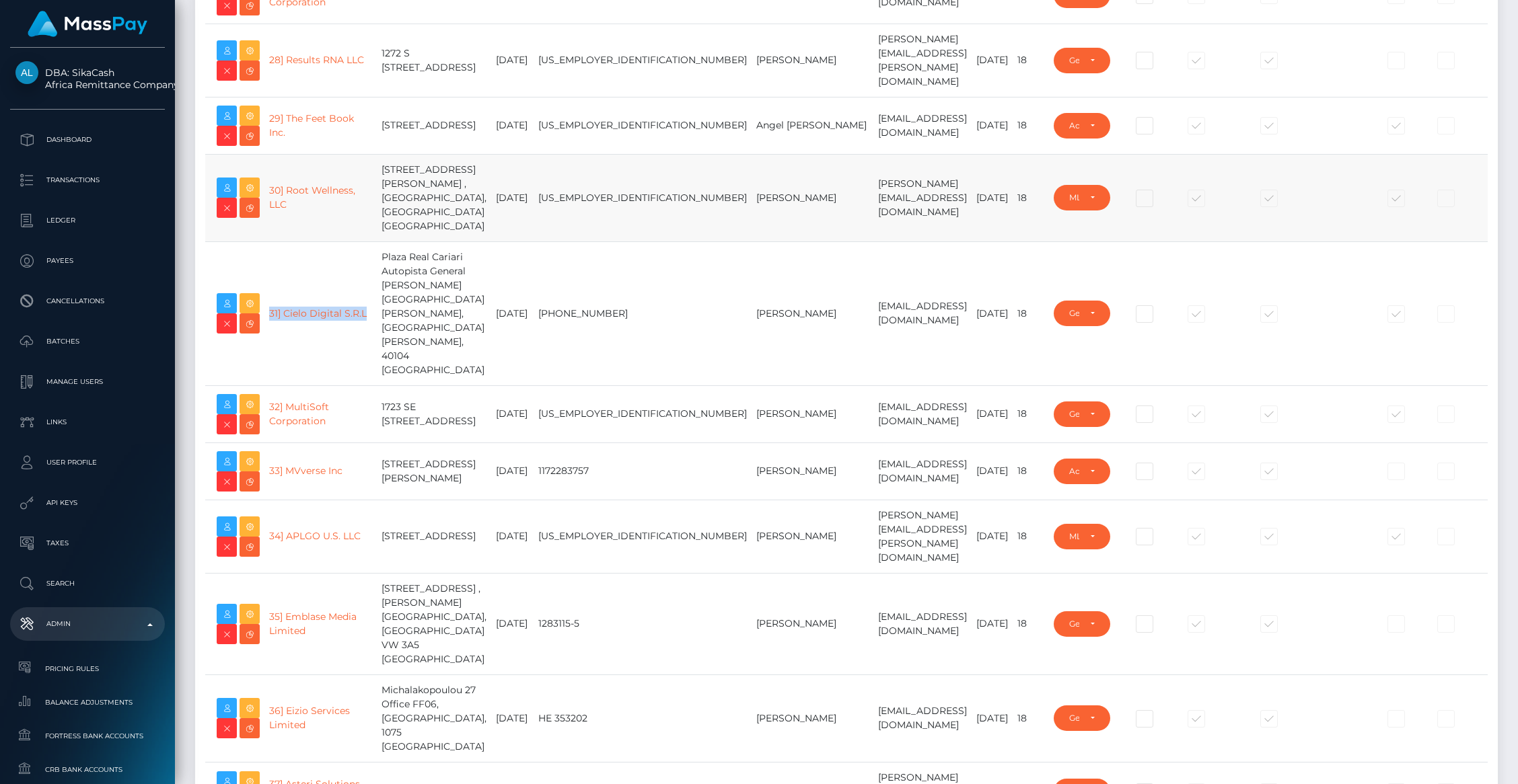
type input "brentg"
click at [1408, 317] on span at bounding box center [1408, 317] width 0 height 0
click at [1394, 328] on input "checkbox" at bounding box center [1399, 324] width 9 height 9
checkbox input "false"
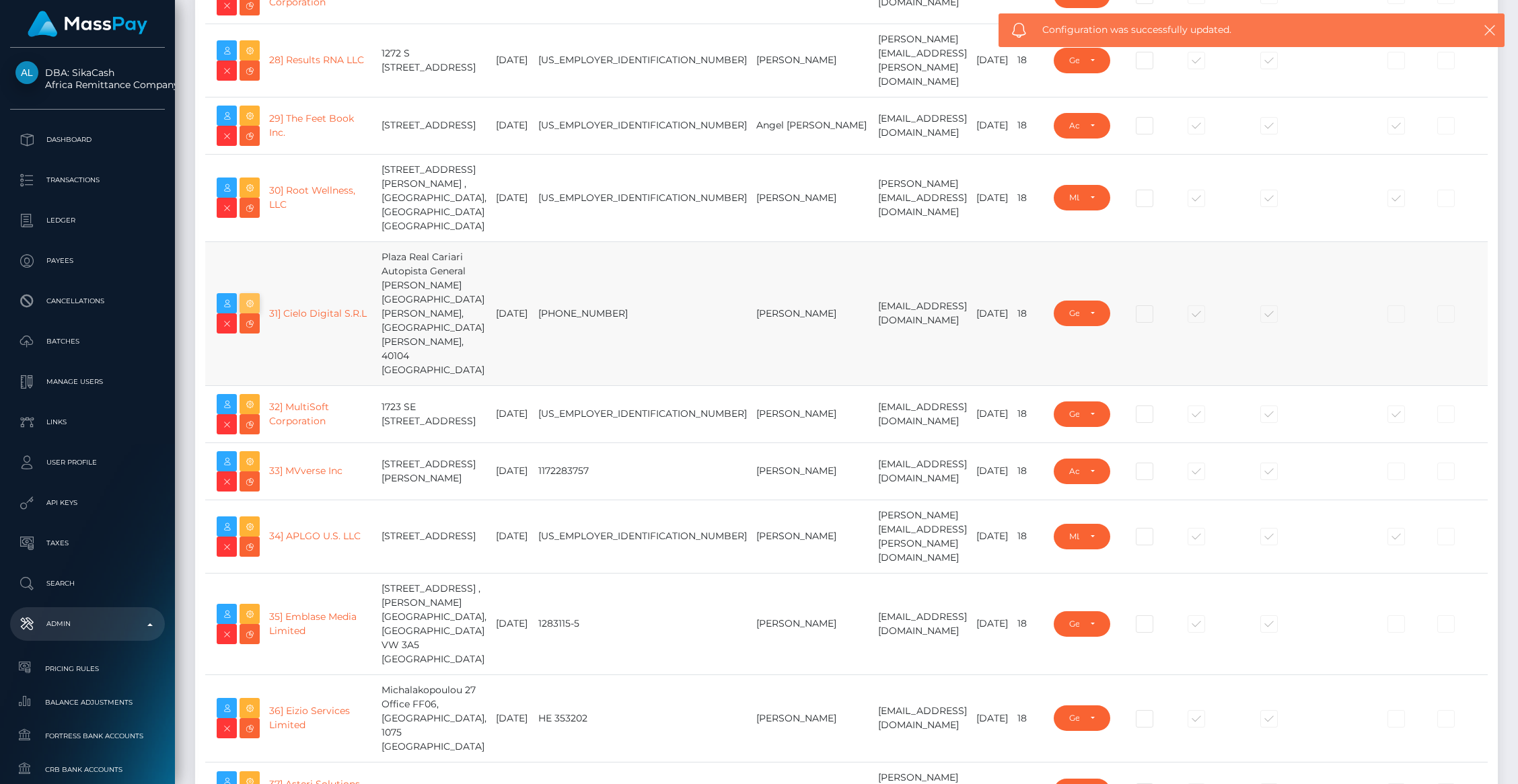
click at [251, 313] on icon at bounding box center [249, 303] width 16 height 17
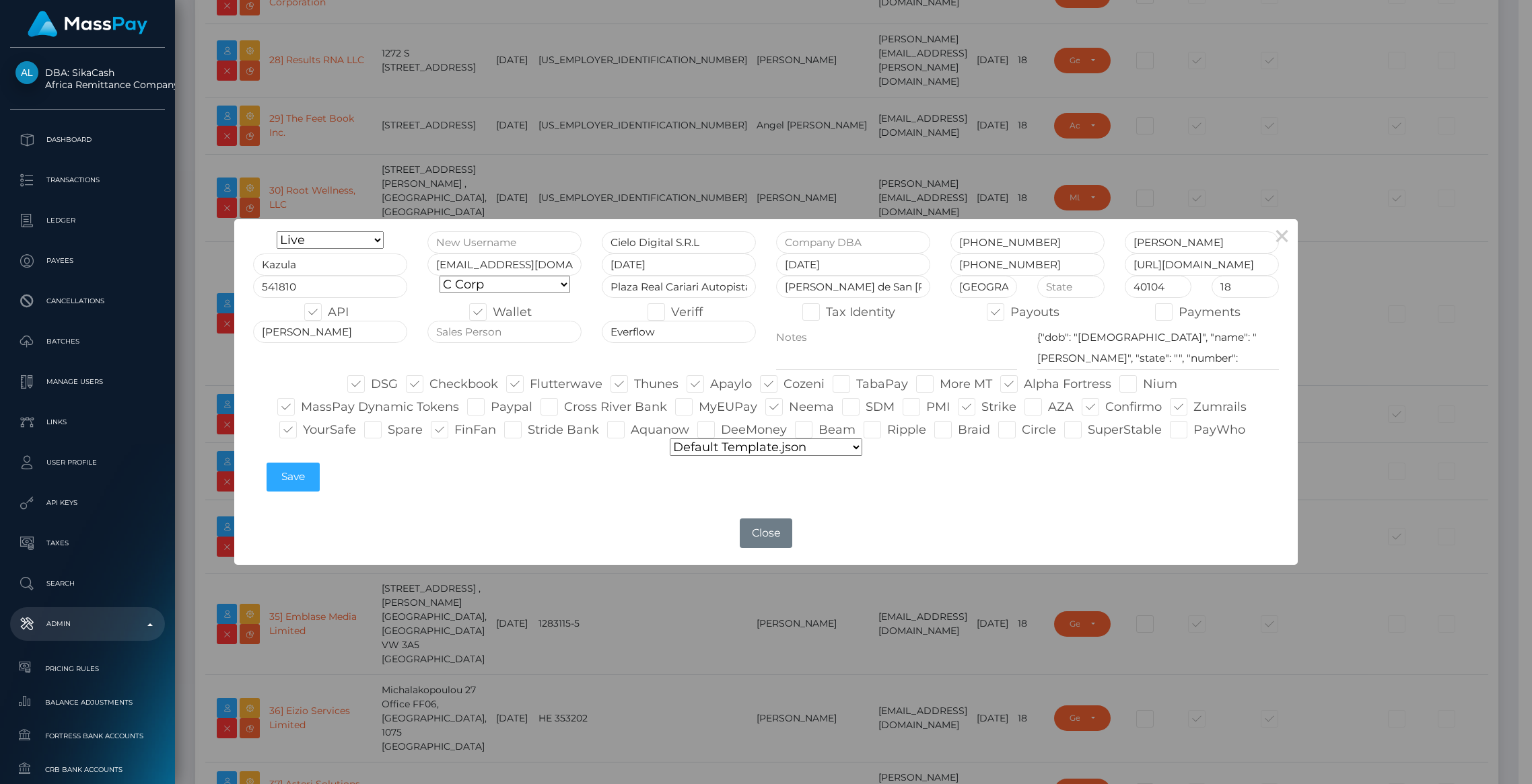
click at [350, 241] on select "Onboarding Live Design Partner Internal Deactivated Declined" at bounding box center [330, 241] width 107 height 18
select select "Onboarding"
click at [277, 232] on select "Onboarding Live Design Partner Internal Deactivated Declined" at bounding box center [330, 241] width 107 height 18
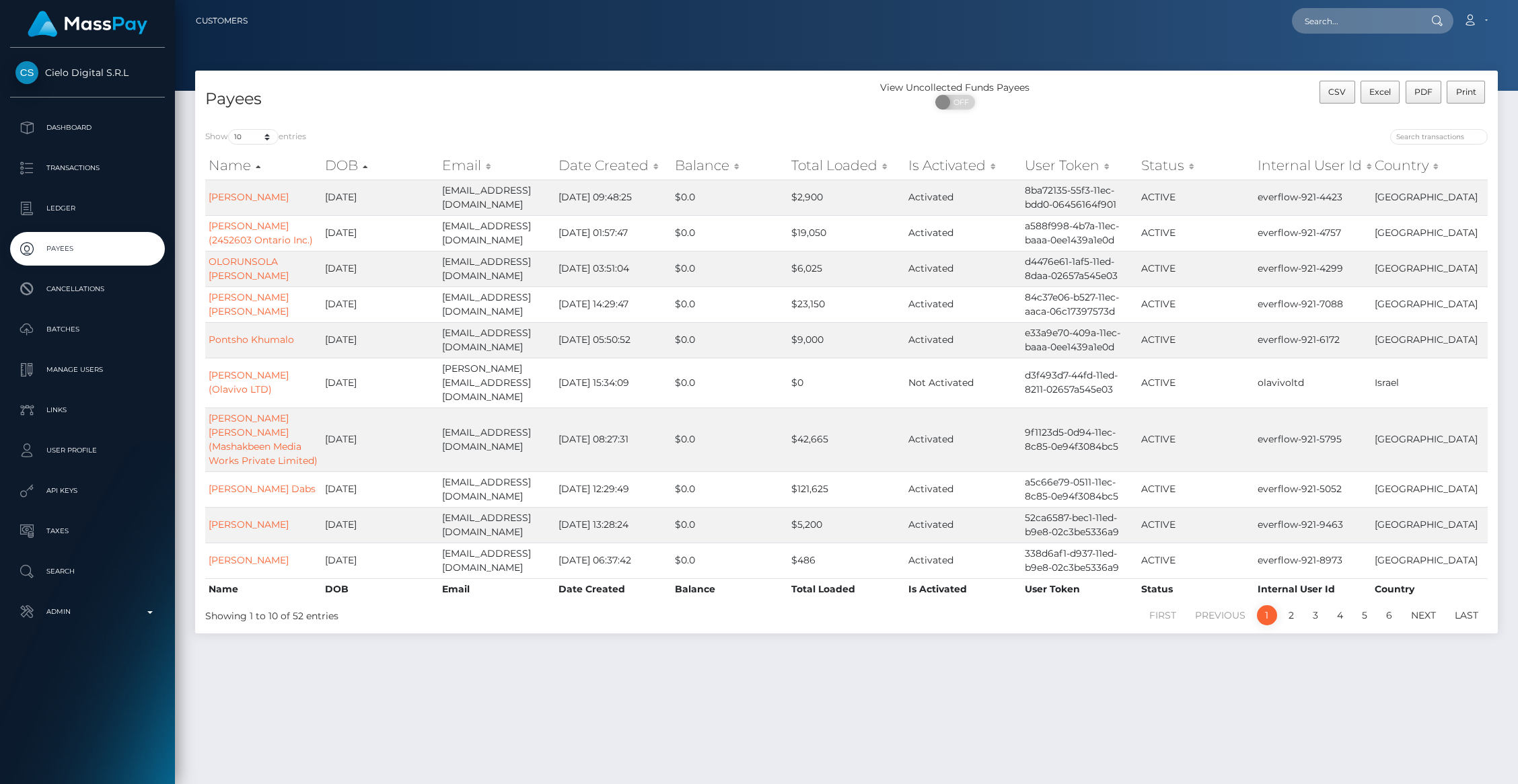
click at [708, 169] on th "Balance" at bounding box center [730, 165] width 117 height 27
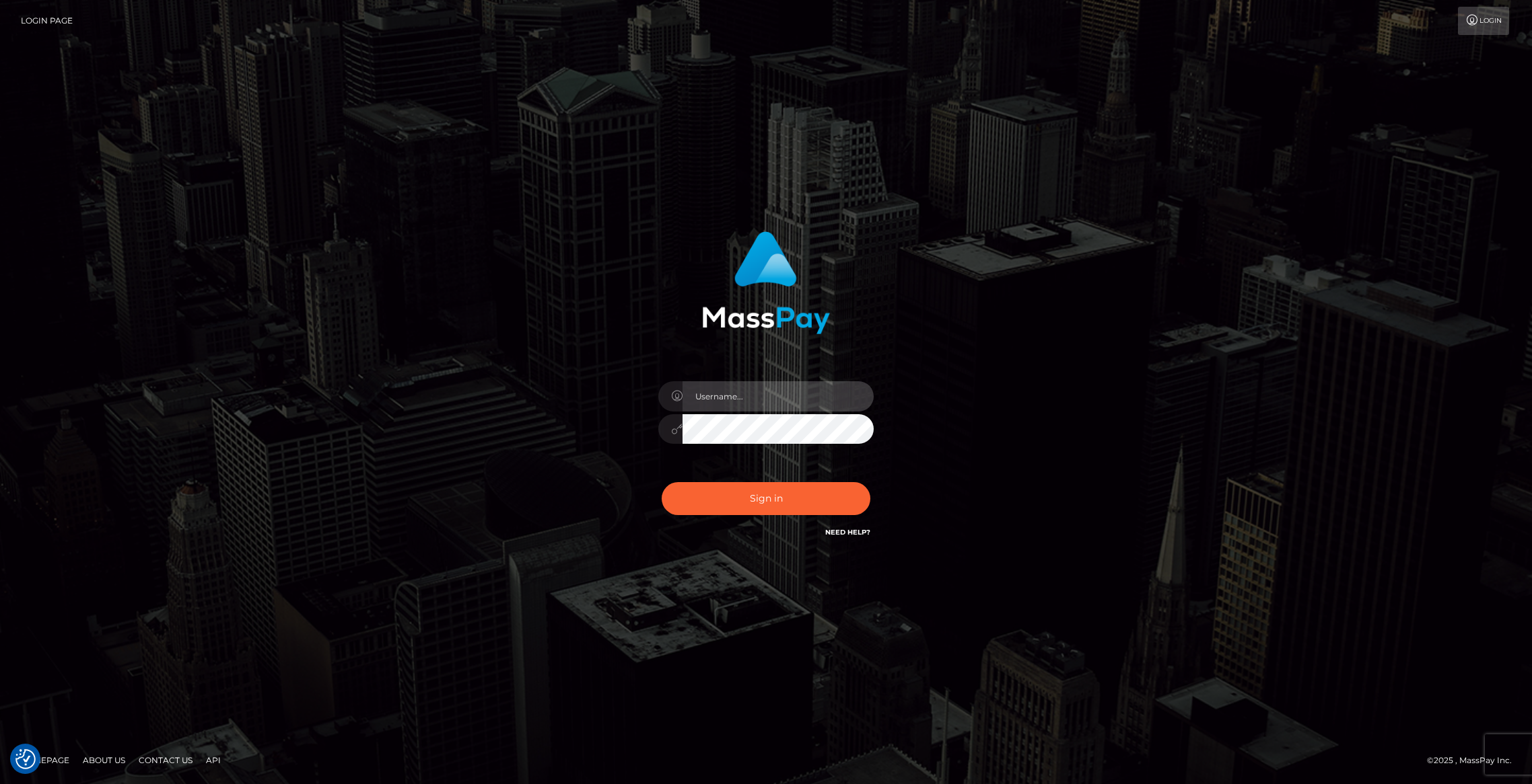
type input "brentg"
click at [742, 502] on button "Sign in" at bounding box center [766, 499] width 209 height 33
click at [799, 398] on input "[PERSON_NAME][EMAIL_ADDRESS][DOMAIN_NAME]" at bounding box center [778, 396] width 192 height 30
type input "brentg"
click at [735, 503] on button "Sign in" at bounding box center [766, 499] width 209 height 33
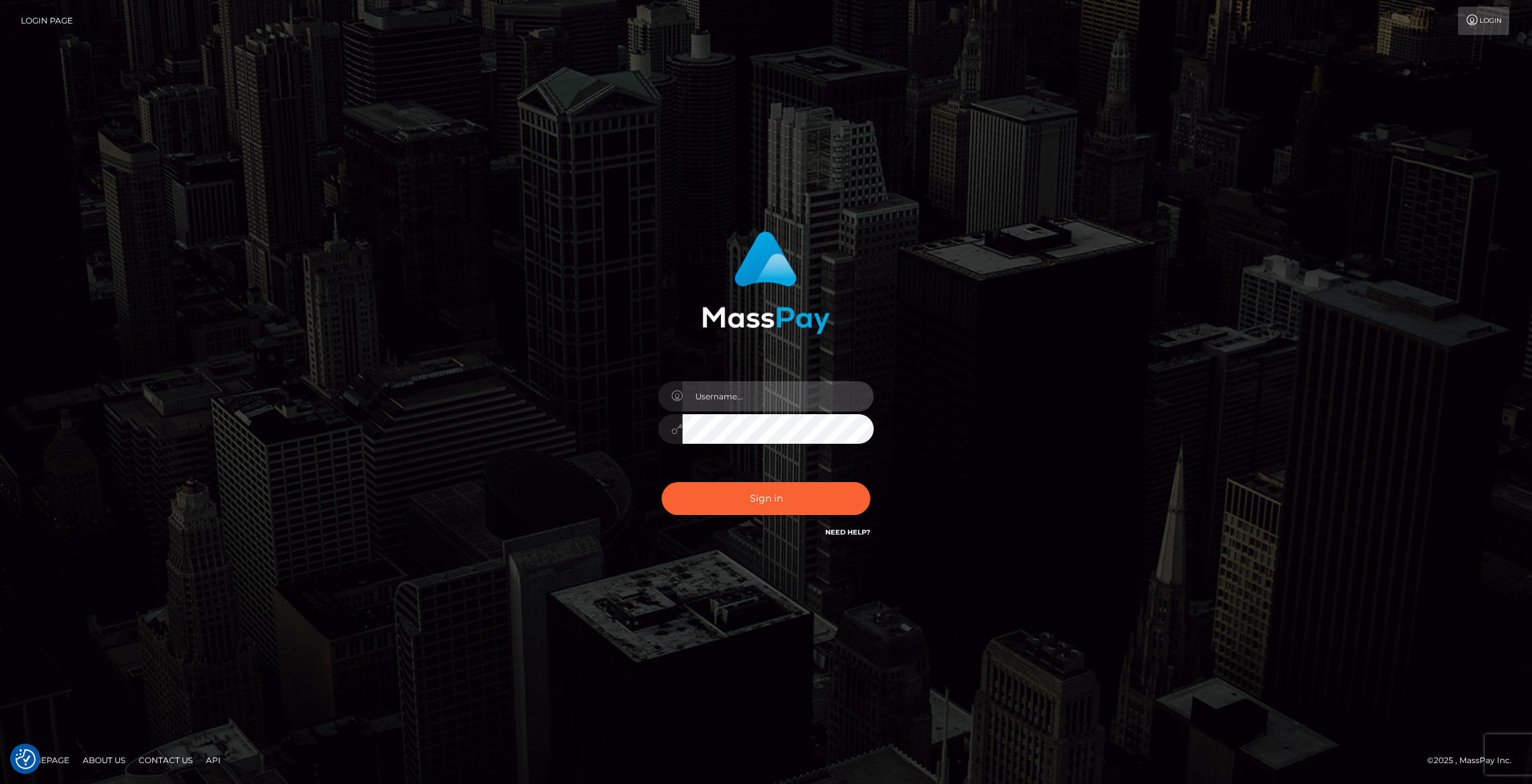
type input "brentg"
click at [739, 491] on button "Sign in" at bounding box center [766, 499] width 209 height 33
click at [739, 491] on div "Sign in Need Help?" at bounding box center [766, 504] width 235 height 60
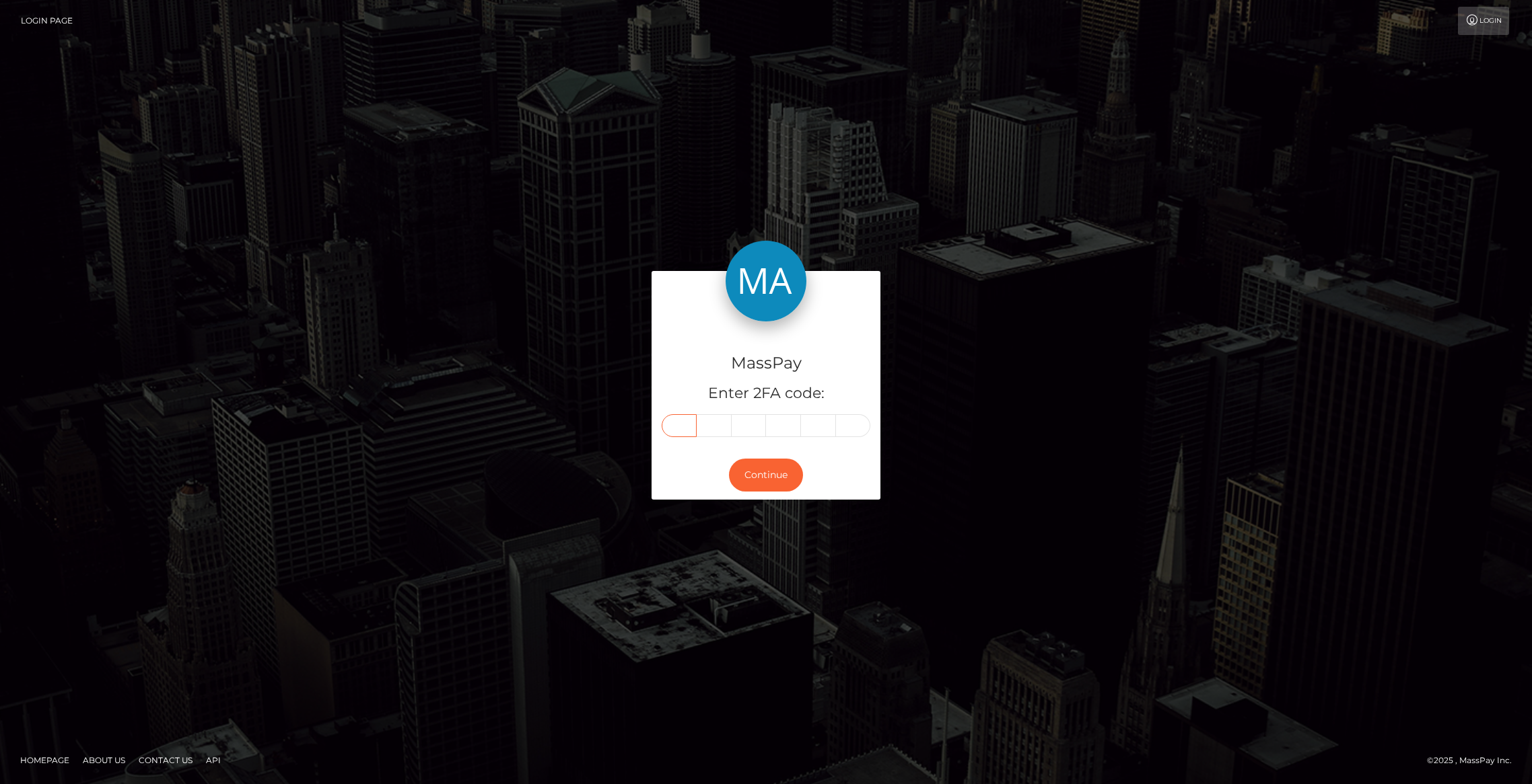
paste input "6"
type input "6"
type input "3"
type input "0"
type input "8"
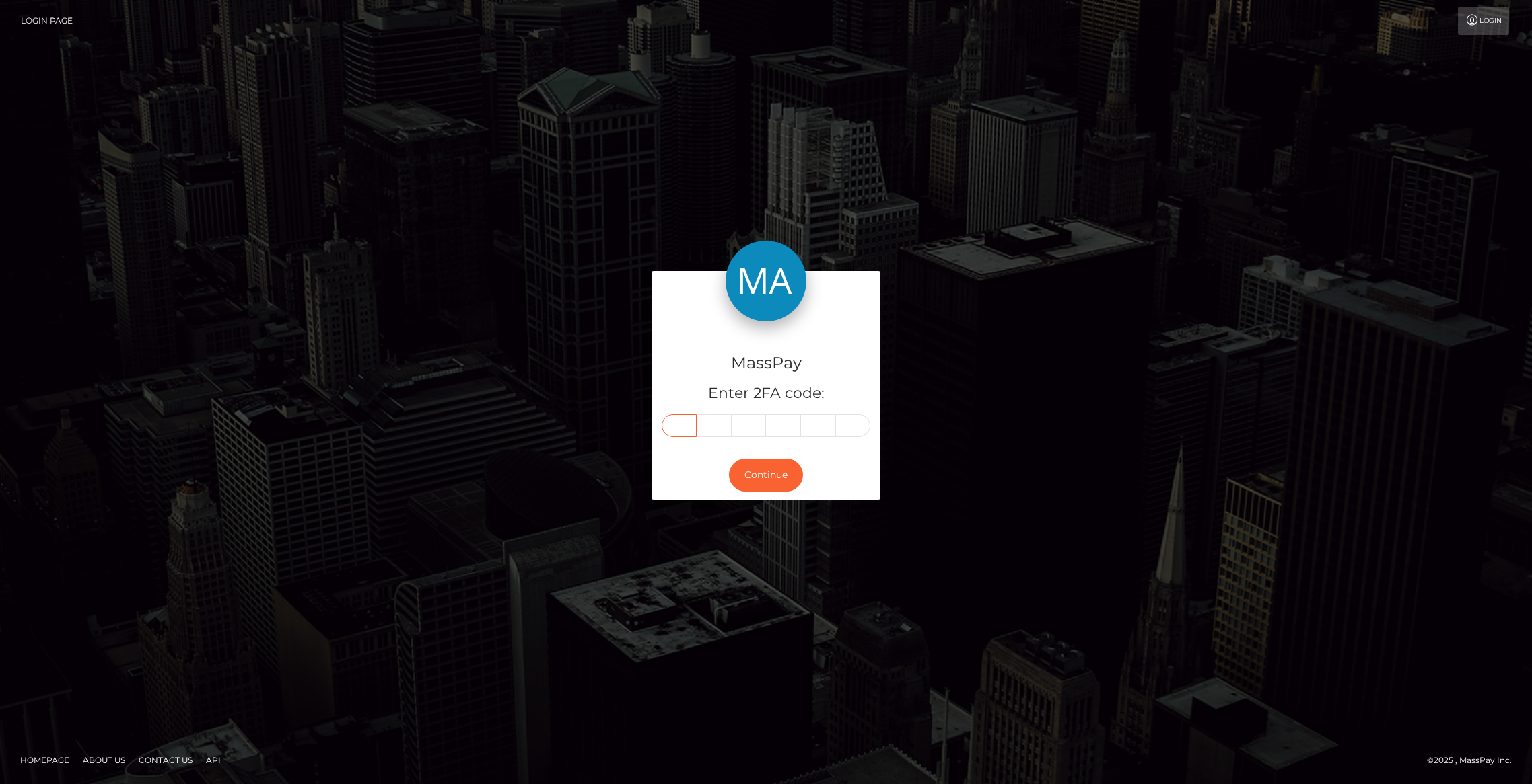
type input "4"
type input "5"
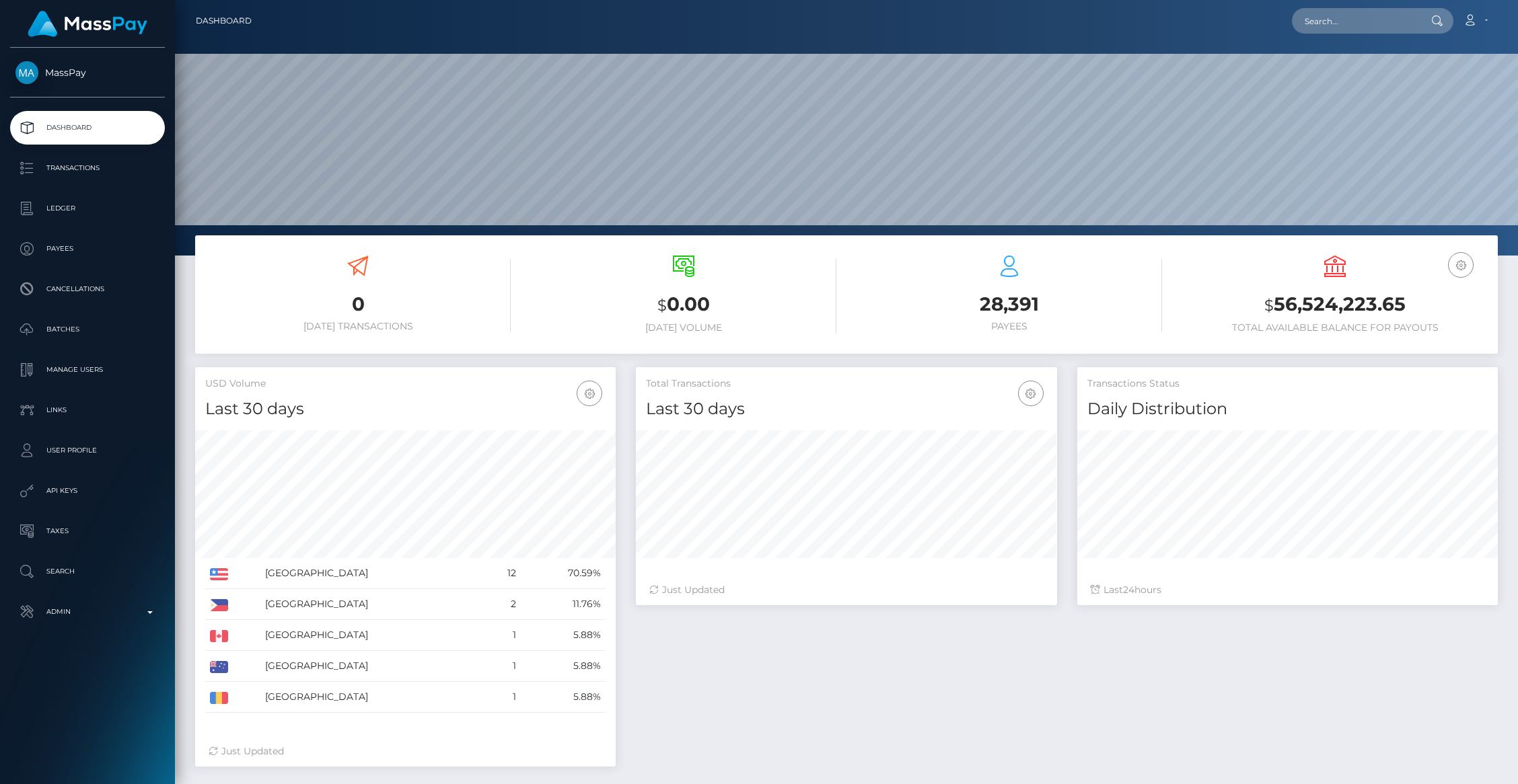
scroll to position [238, 421]
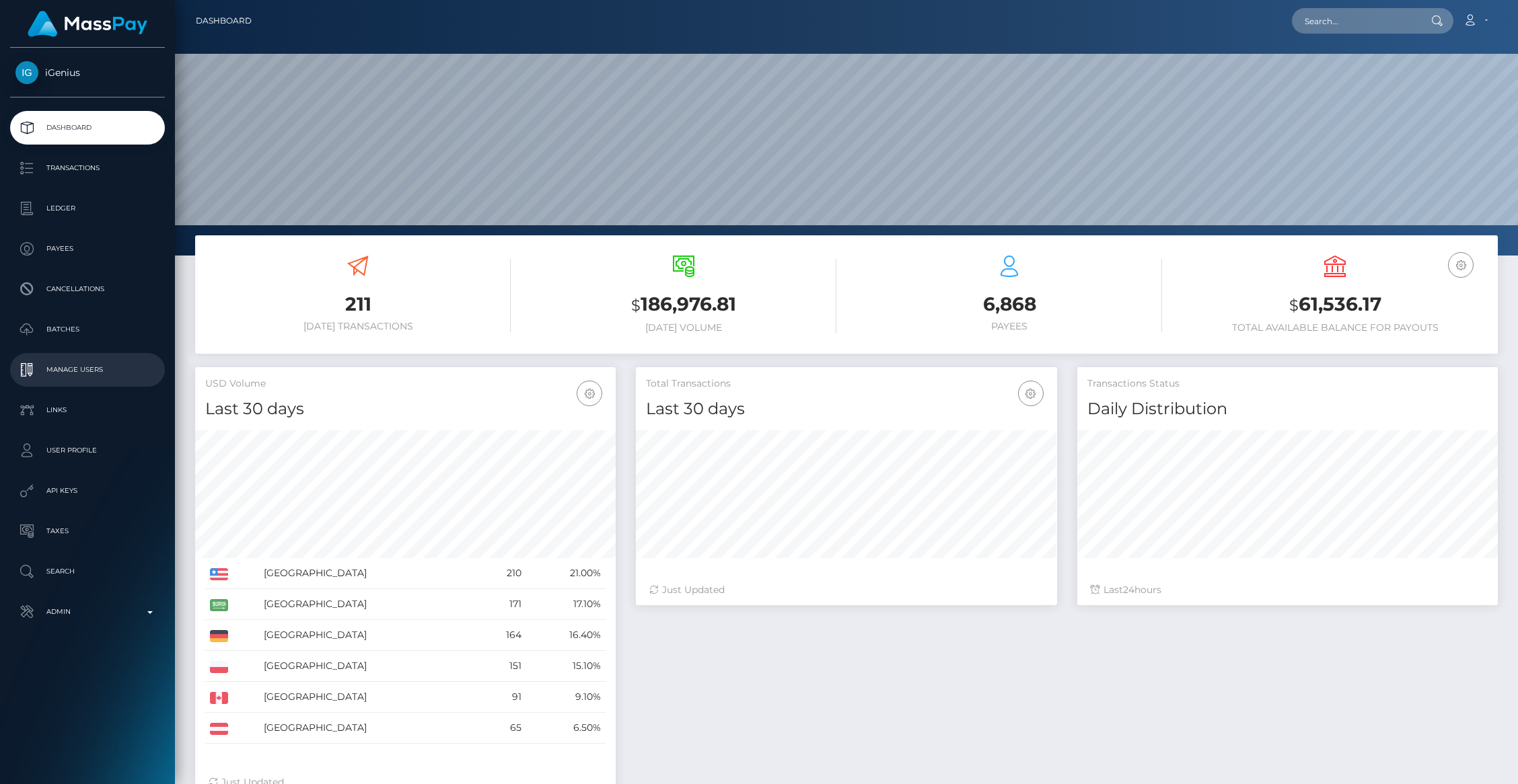
scroll to position [238, 421]
click at [67, 378] on p "Manage Users" at bounding box center [88, 370] width 144 height 20
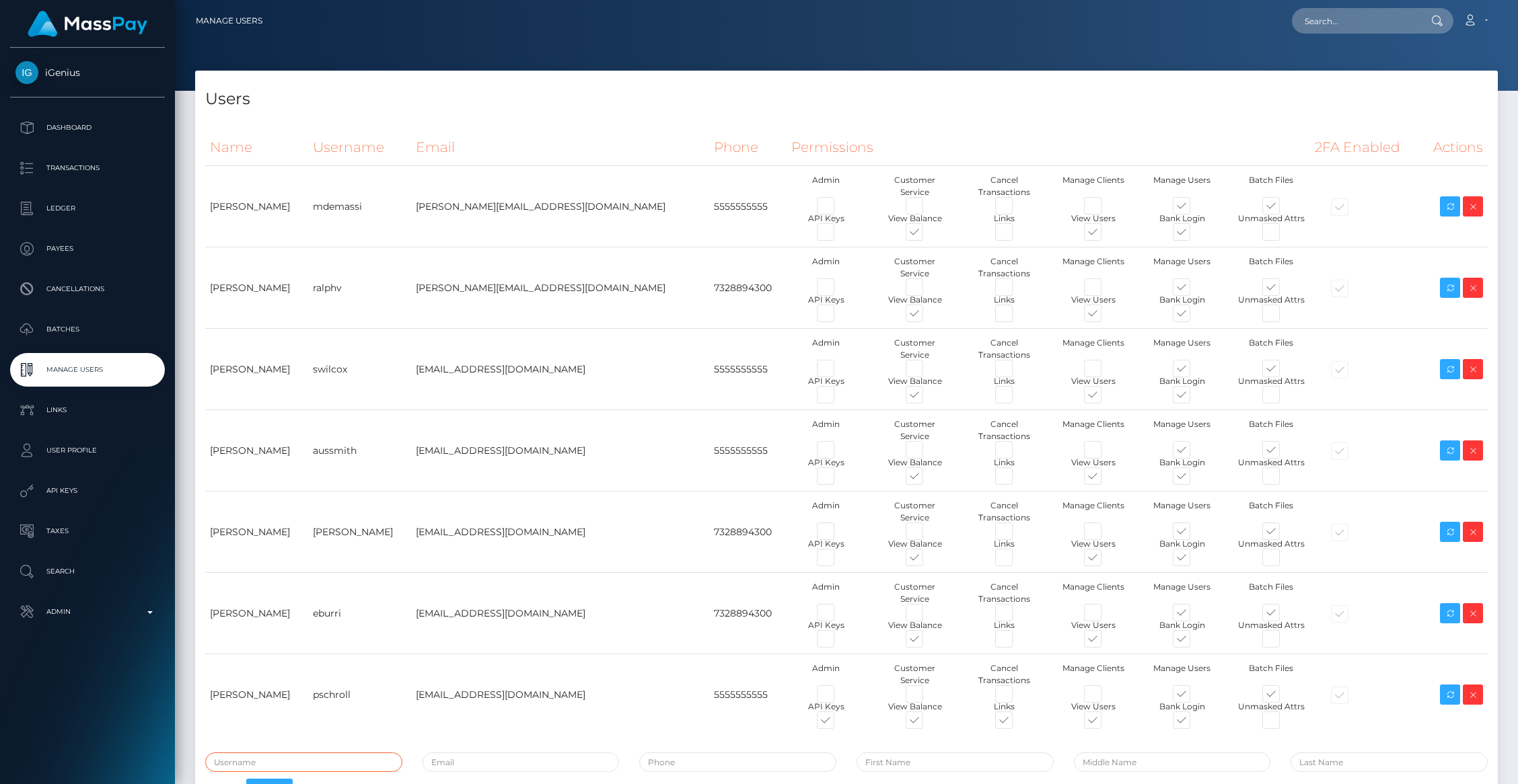
type input "brentg"
click at [511, 207] on td "[PERSON_NAME][EMAIL_ADDRESS][DOMAIN_NAME]" at bounding box center [559, 206] width 298 height 82
copy tr "[PERSON_NAME][EMAIL_ADDRESS][DOMAIN_NAME]"
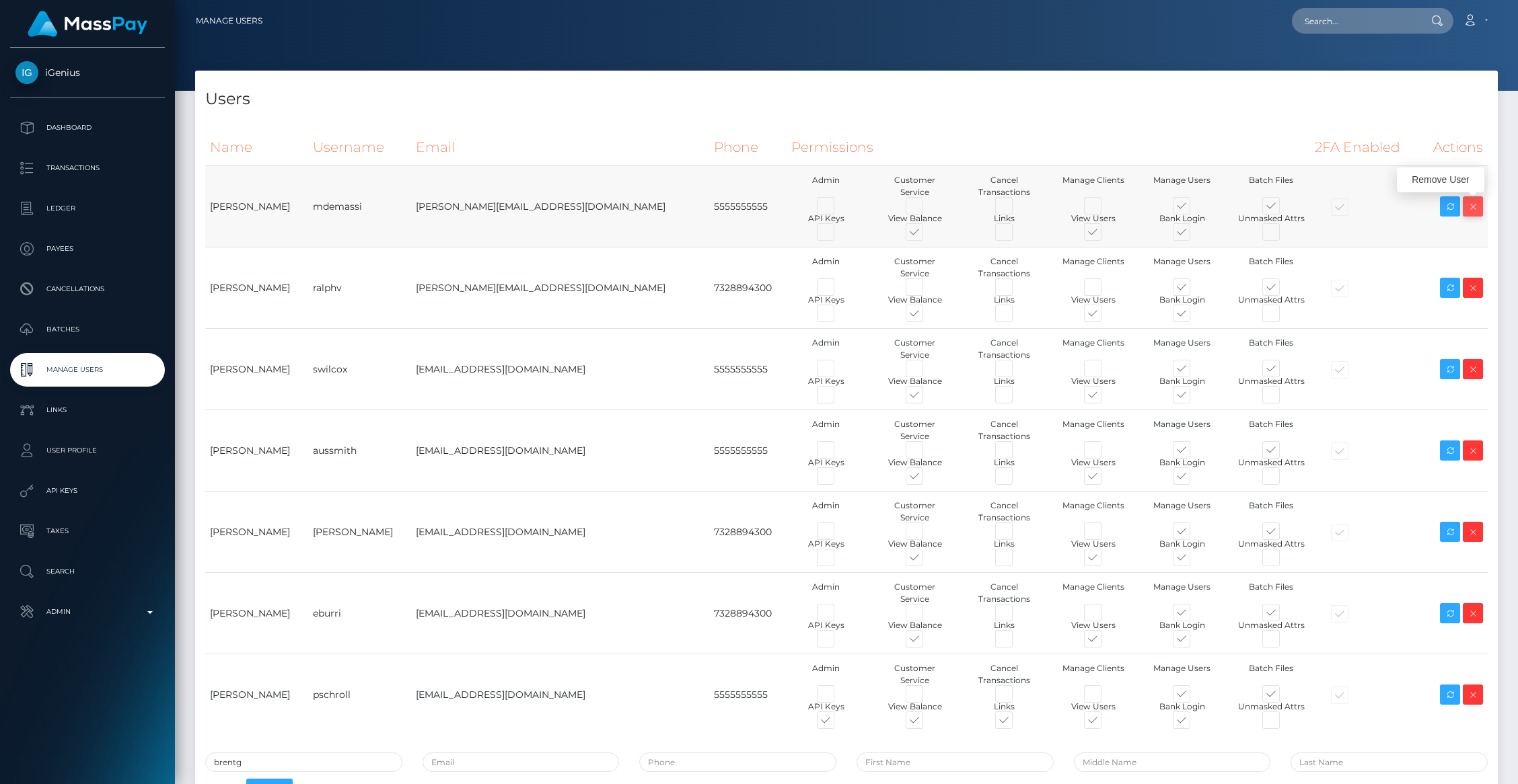
click at [1475, 211] on icon at bounding box center [1472, 206] width 16 height 17
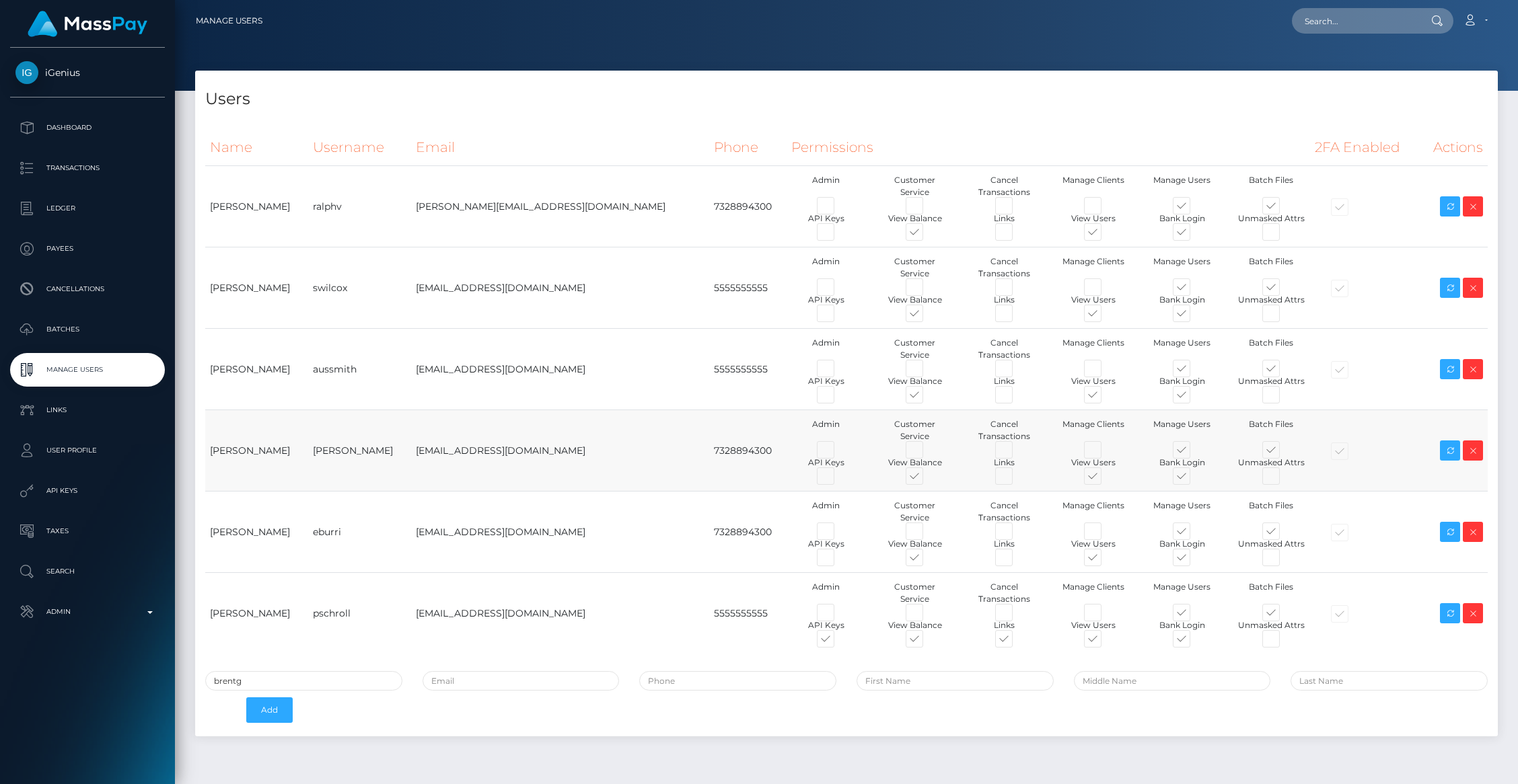
scroll to position [4, 0]
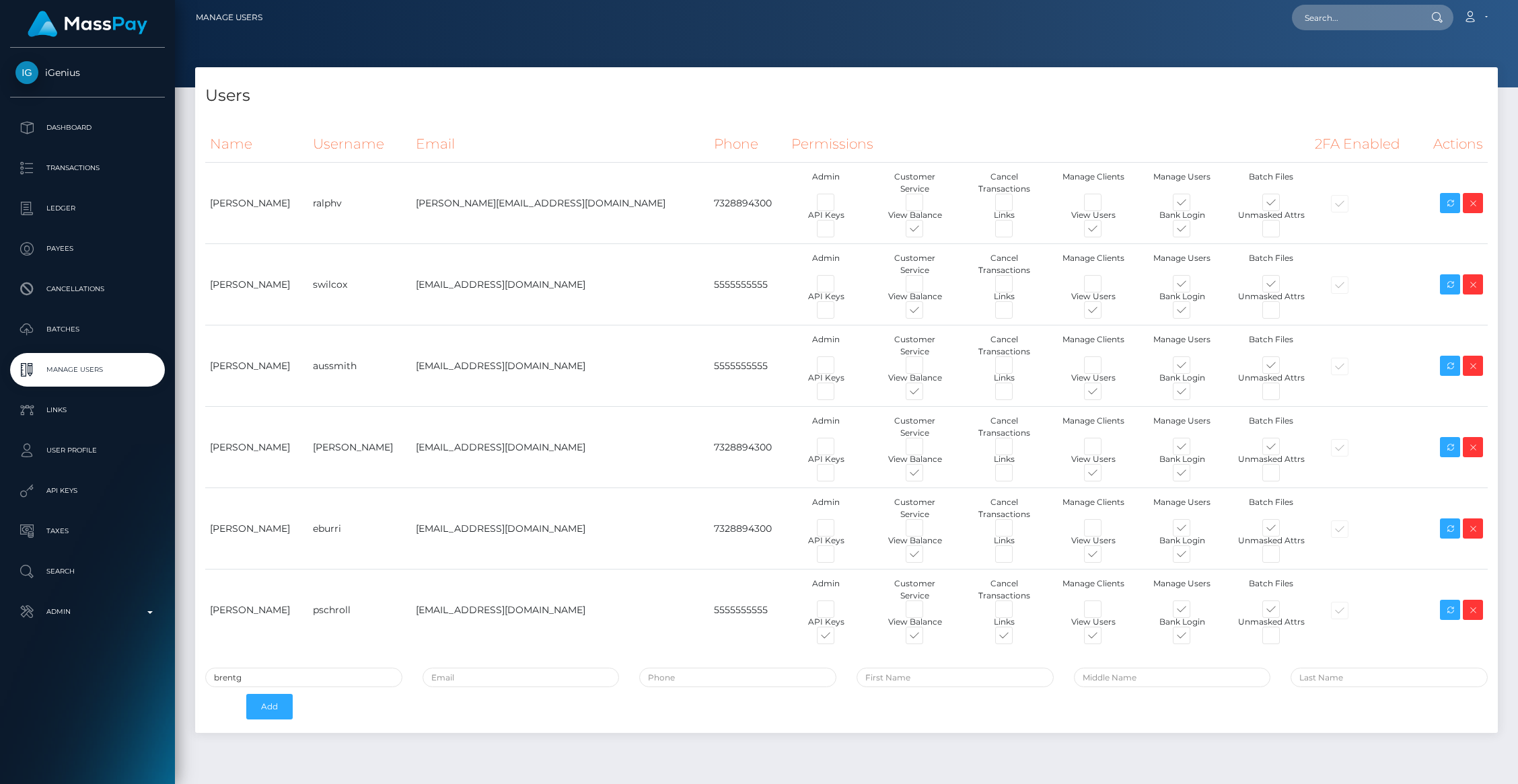
click at [247, 668] on input "brentg" at bounding box center [304, 678] width 198 height 19
type input "mdem"
click at [475, 668] on input "email" at bounding box center [521, 678] width 198 height 19
click at [471, 668] on input "email" at bounding box center [521, 678] width 198 height 19
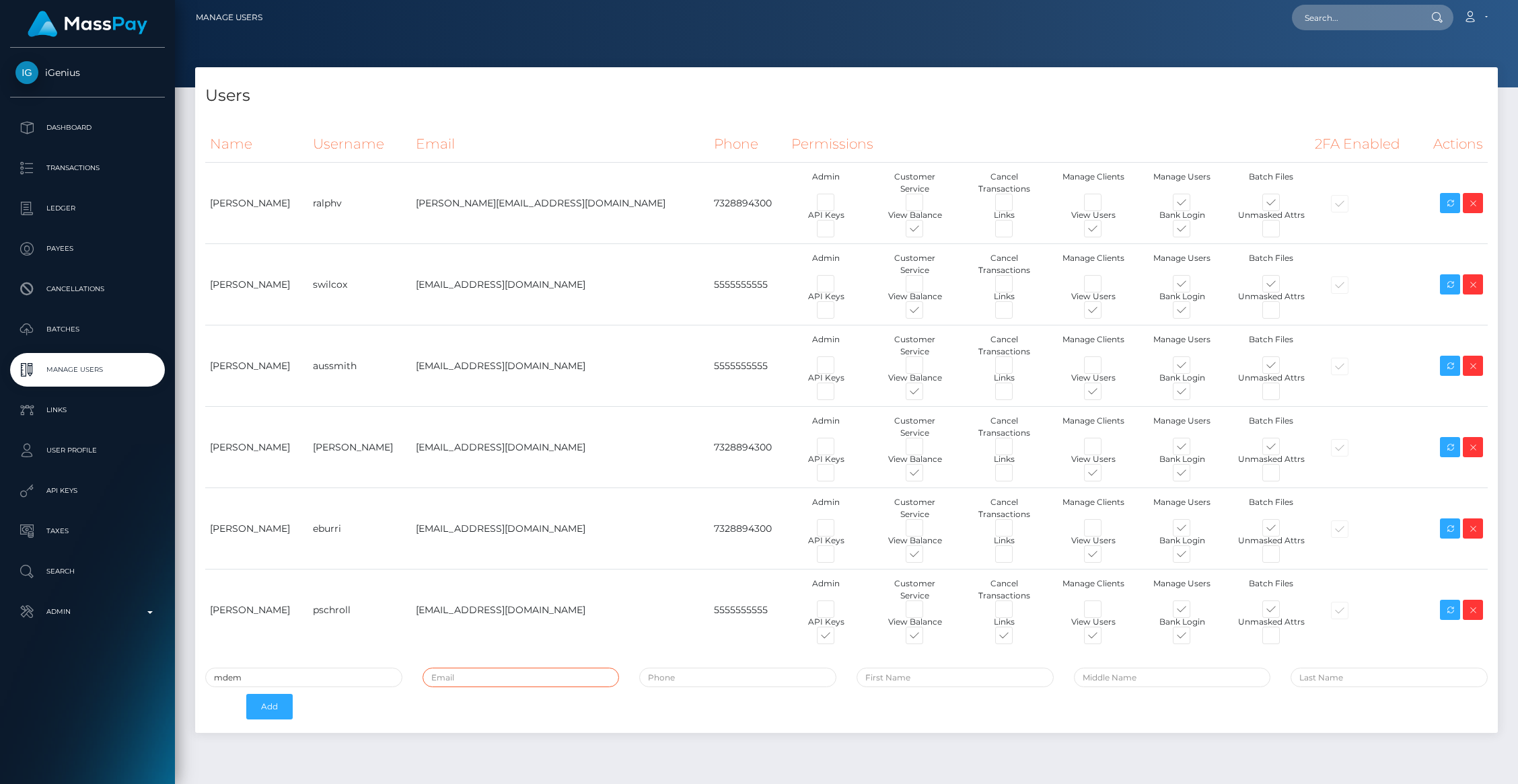
click at [460, 668] on input "email" at bounding box center [521, 678] width 198 height 19
click at [459, 668] on input "email" at bounding box center [521, 678] width 198 height 19
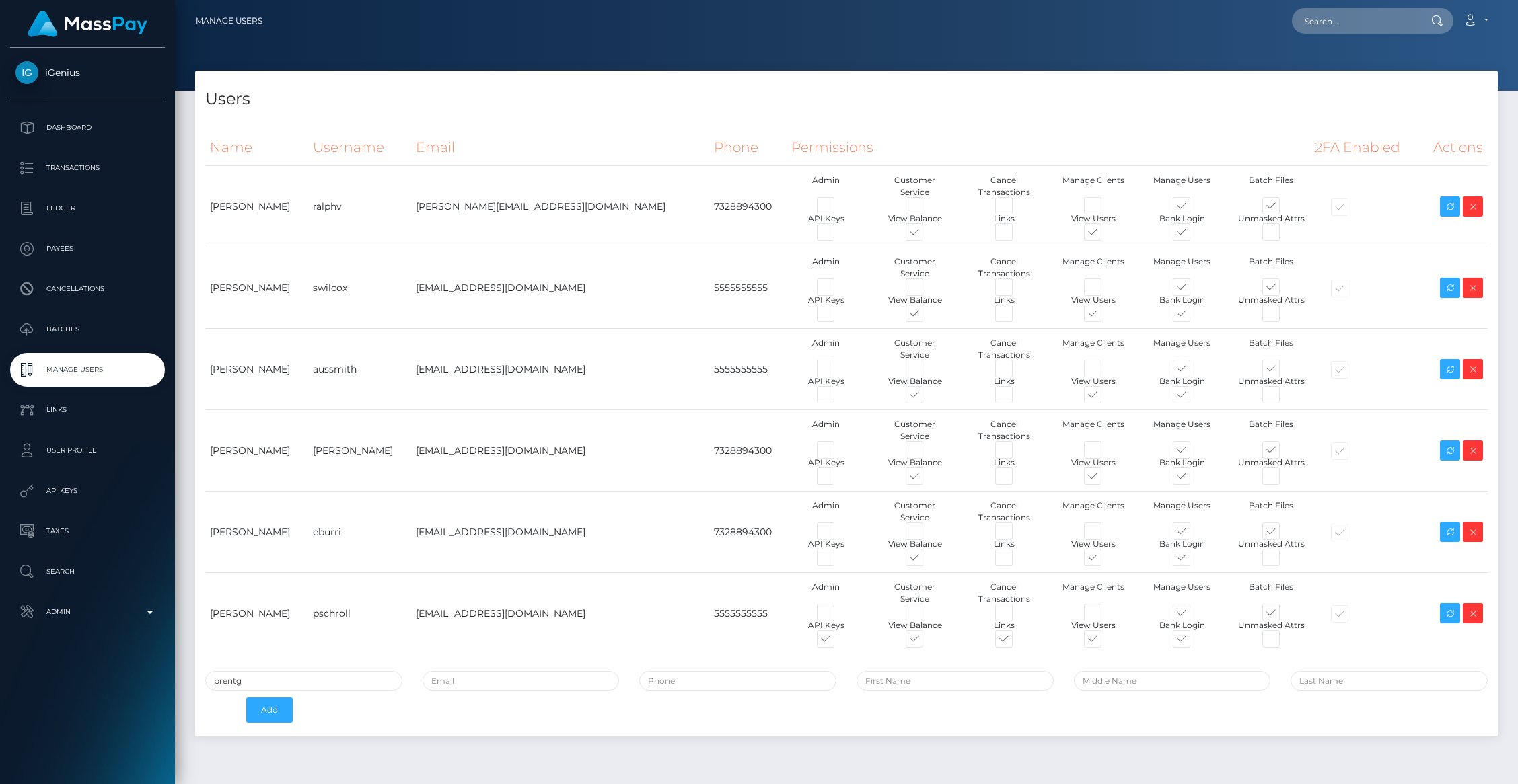
scroll to position [4, 0]
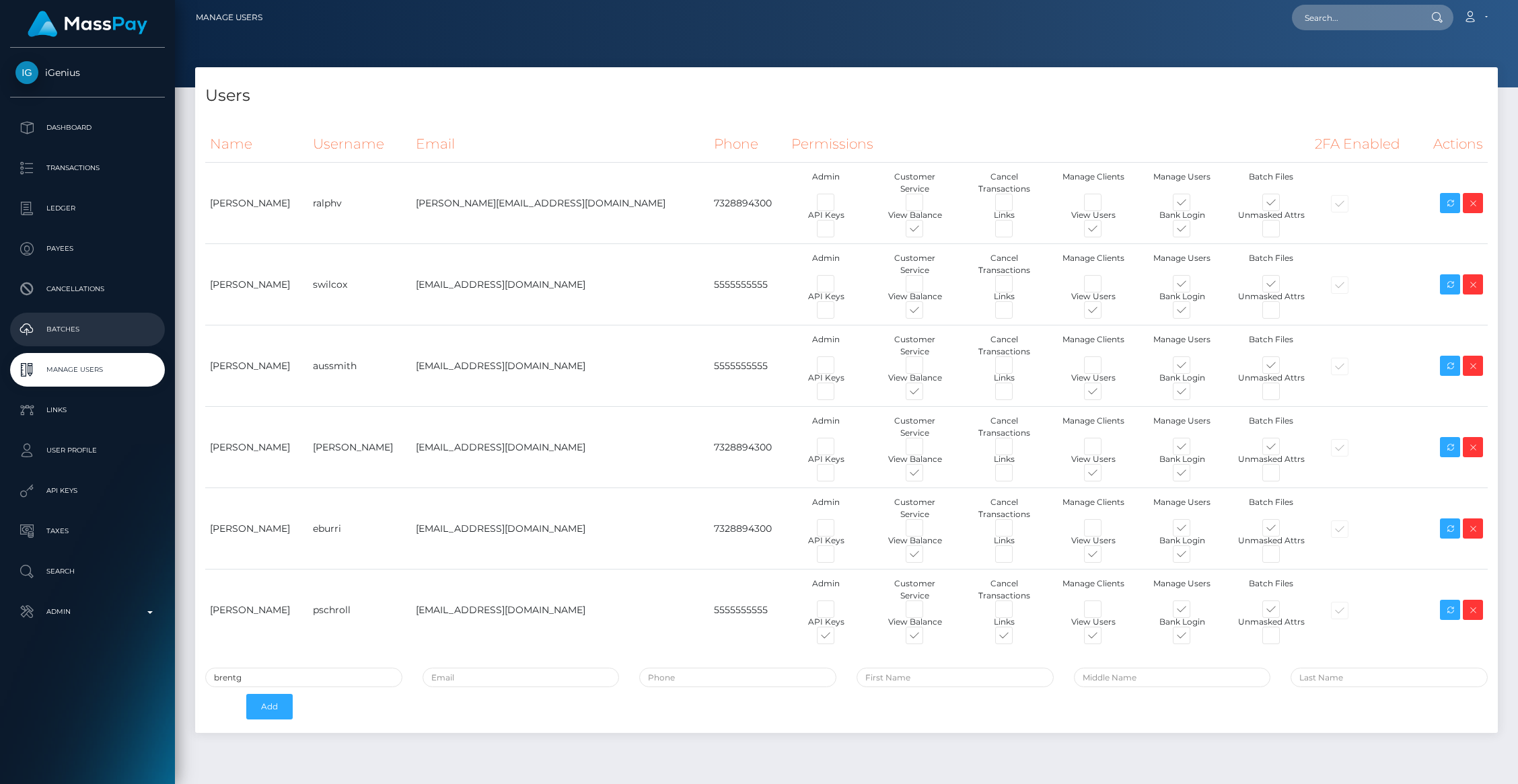
click at [56, 313] on link "Batches" at bounding box center [87, 329] width 155 height 33
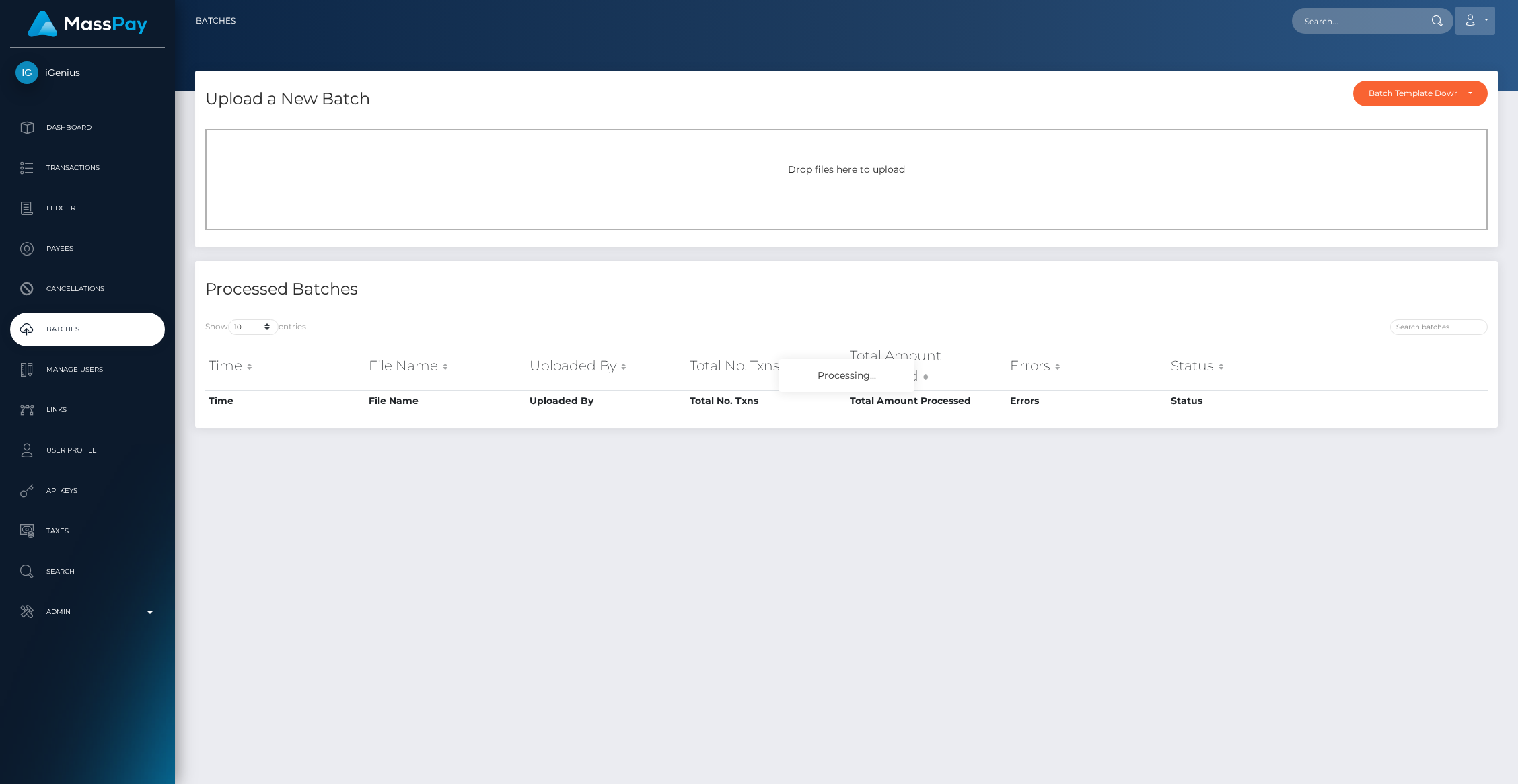
click at [1476, 20] on link "Account" at bounding box center [1474, 21] width 40 height 28
click at [1411, 82] on link "Logout" at bounding box center [1442, 86] width 108 height 25
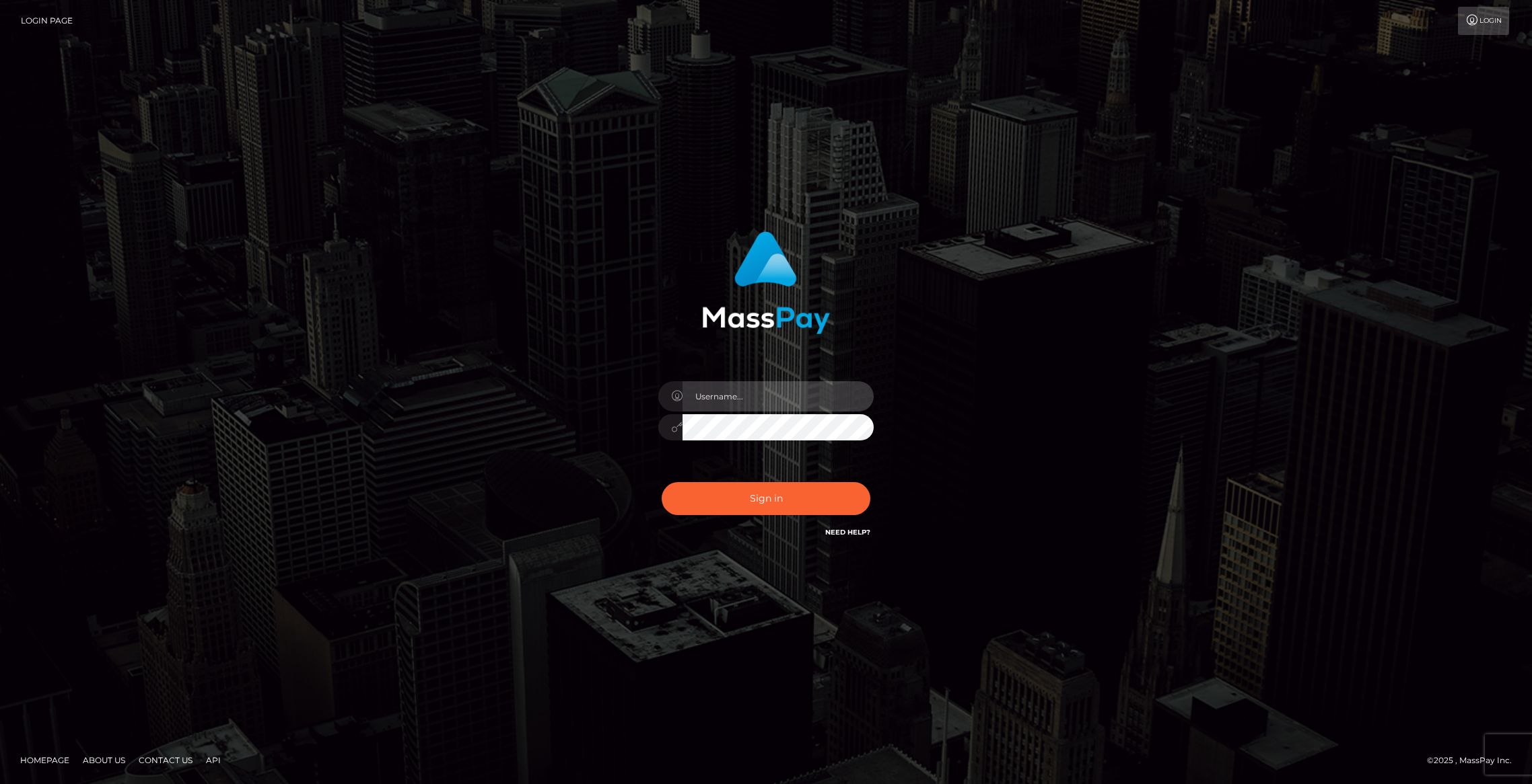
type input "brentg"
click at [755, 493] on button "Sign in" at bounding box center [766, 499] width 209 height 33
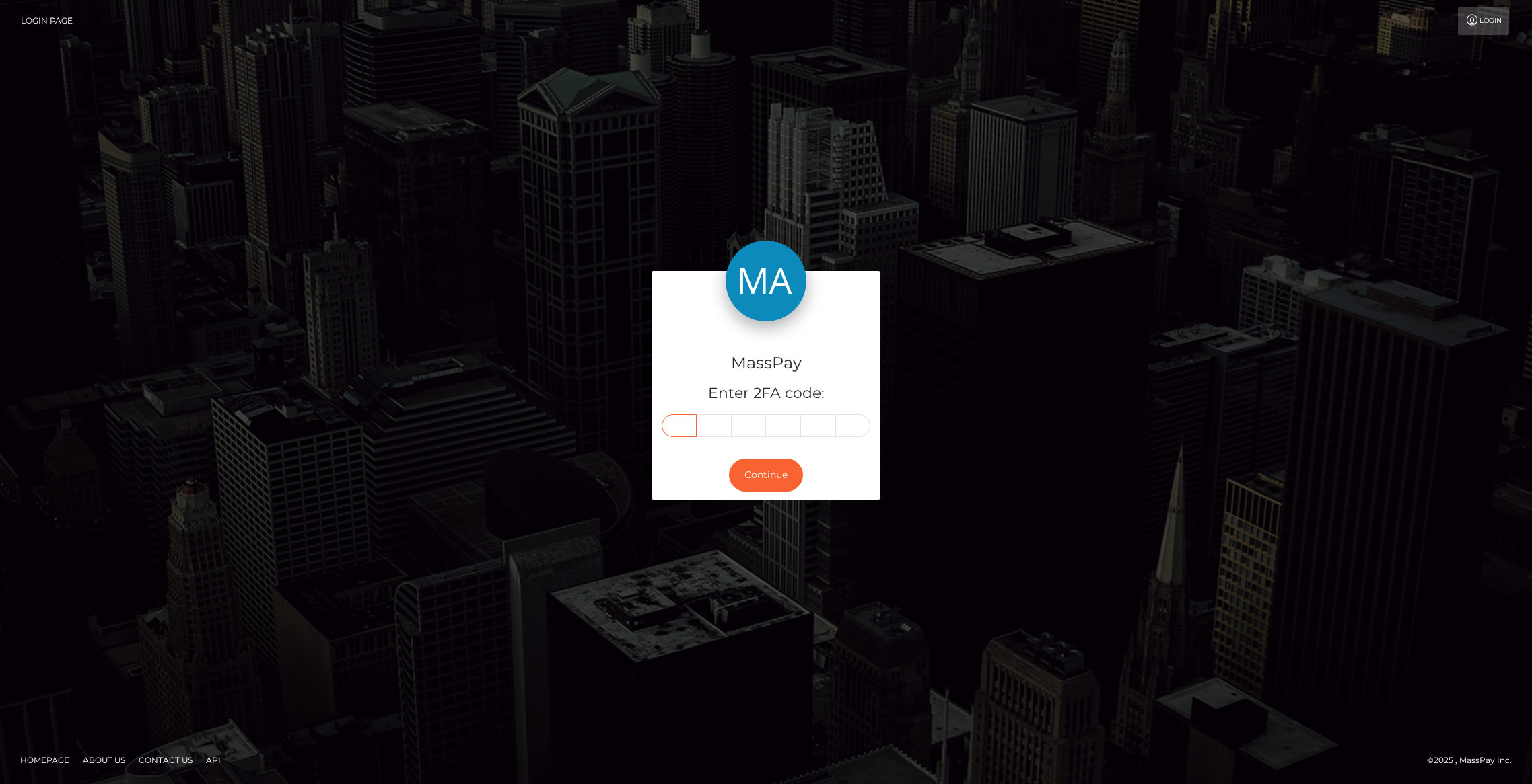
paste input "3"
type input "3"
type input "6"
type input "2"
type input "8"
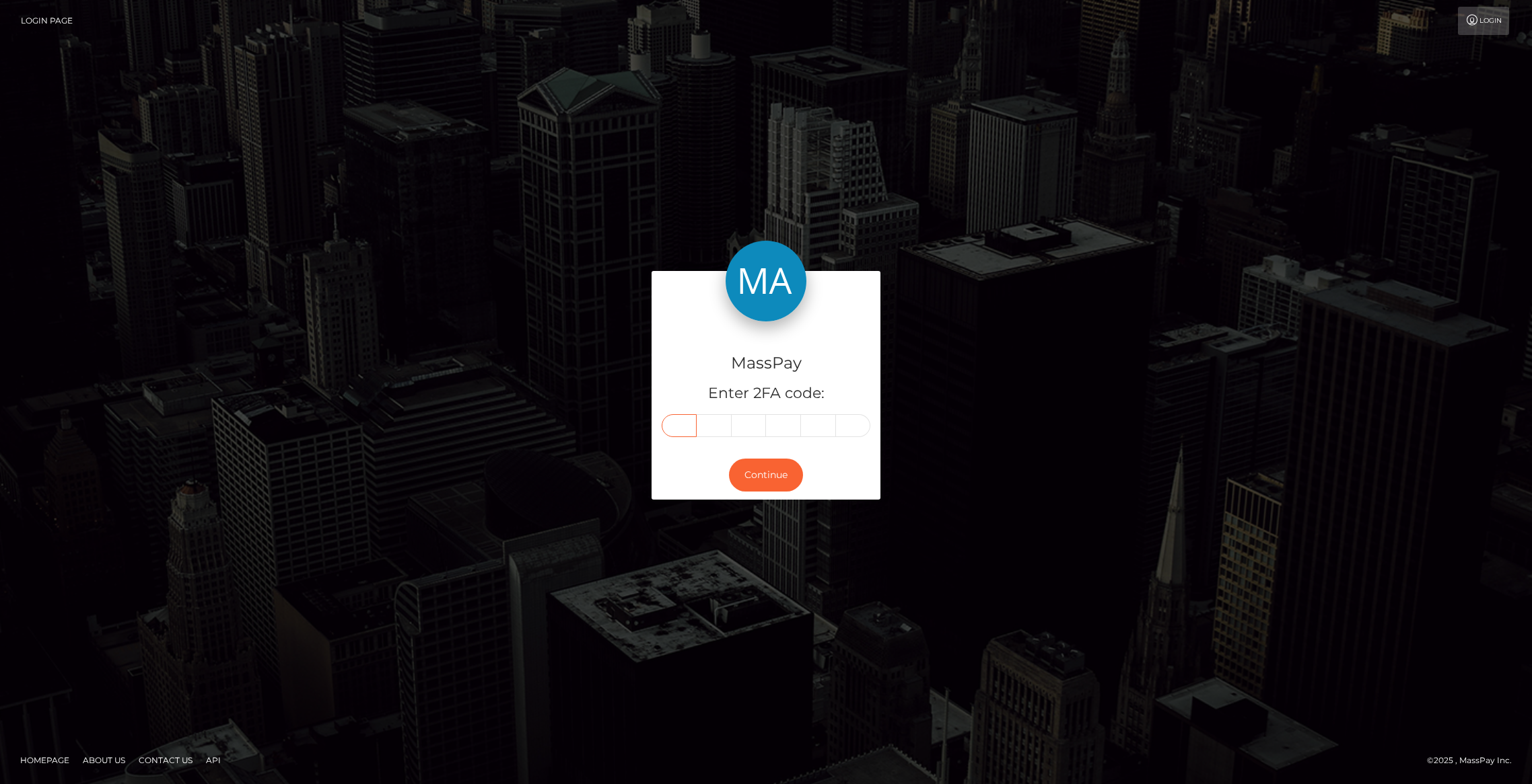
type input "7"
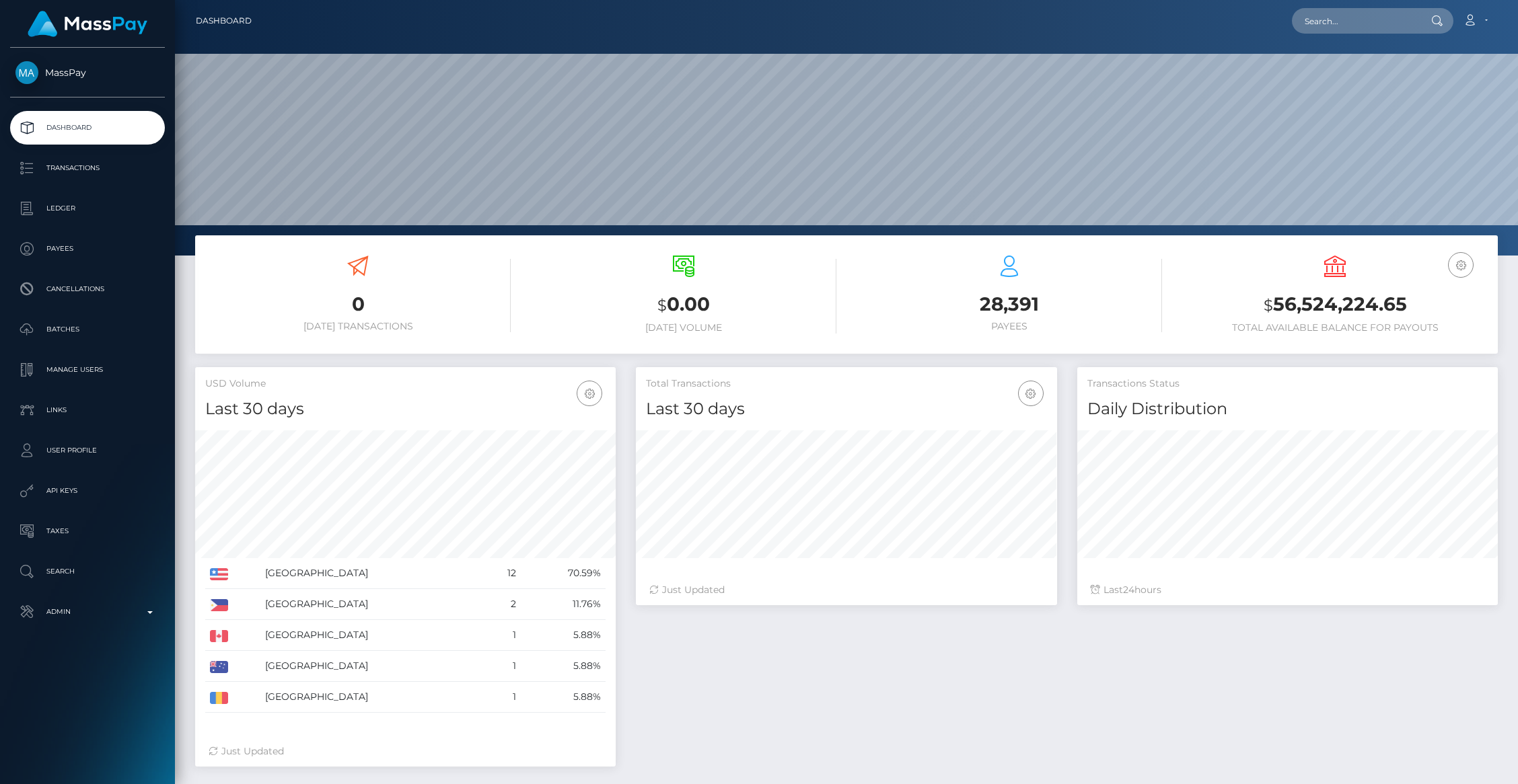
scroll to position [241, 421]
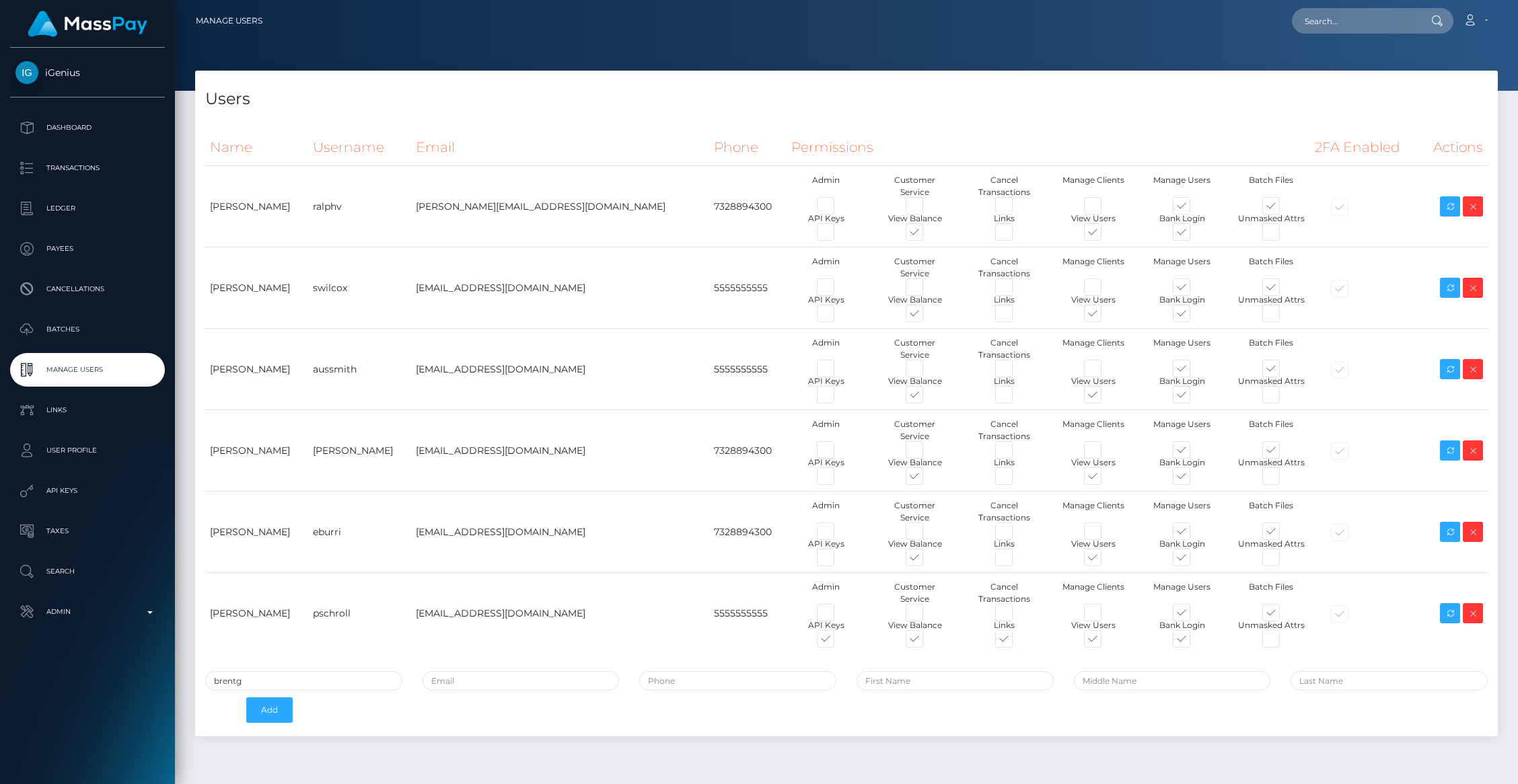
click at [277, 685] on input "brentg" at bounding box center [304, 681] width 198 height 19
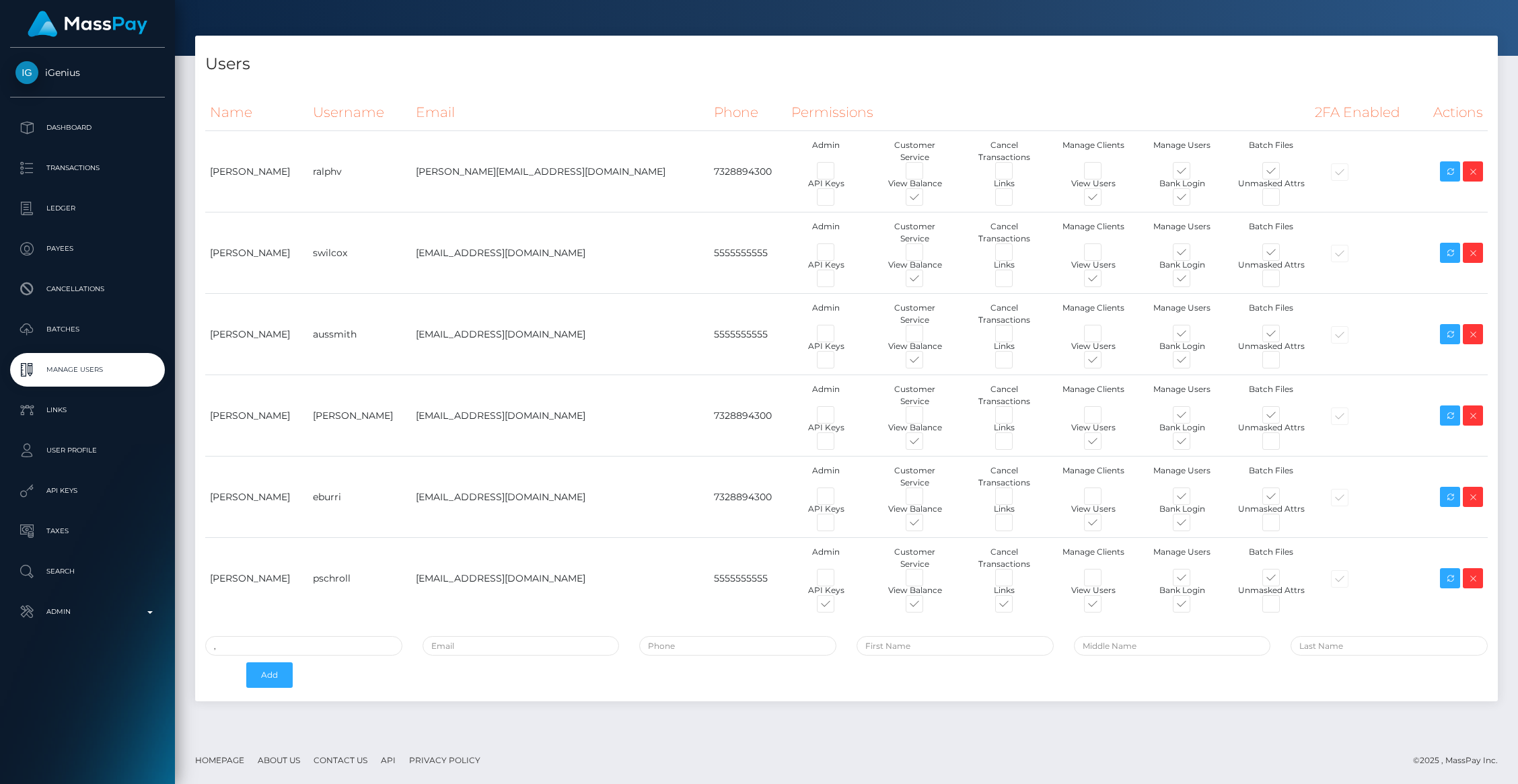
scroll to position [35, 0]
type input ","
type input "mdem"
paste input "362877"
type input "3"
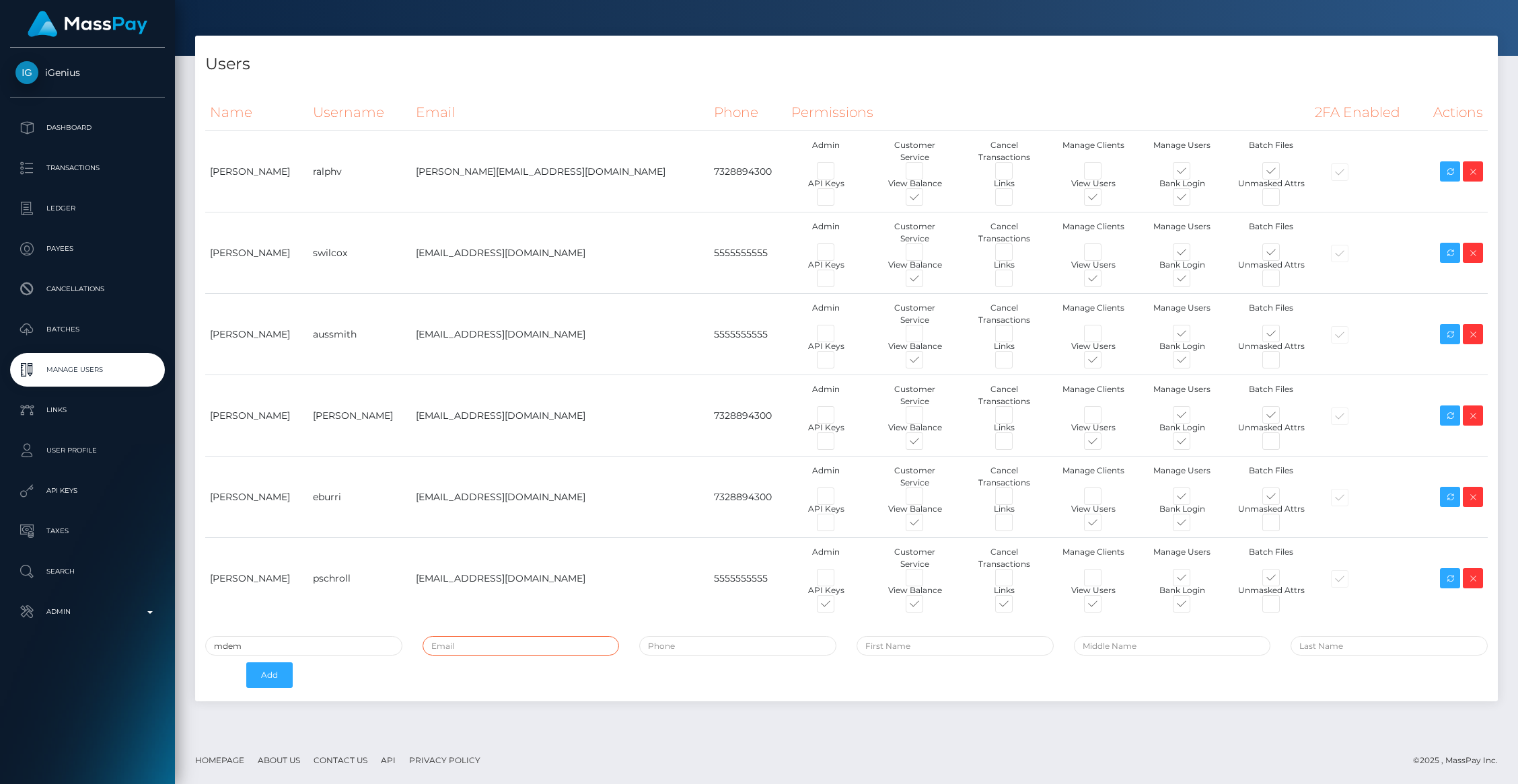
paste input "[PERSON_NAME][EMAIL_ADDRESS][DOMAIN_NAME]"
type input "[PERSON_NAME][EMAIL_ADDRESS][DOMAIN_NAME]"
type input "5555555555"
type input "[PERSON_NAME]"
type input "DeMassi"
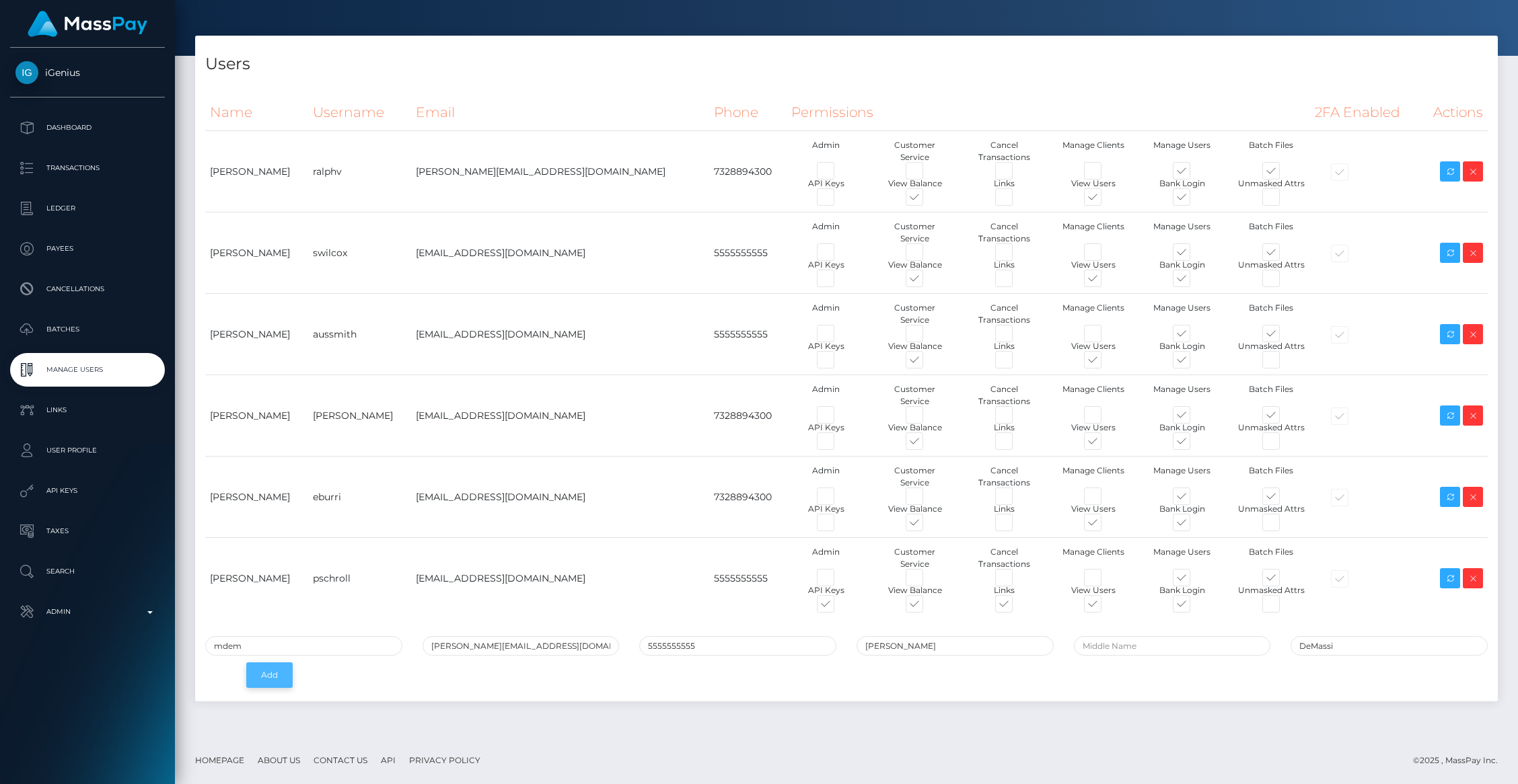
click at [266, 680] on button "Add" at bounding box center [269, 675] width 47 height 25
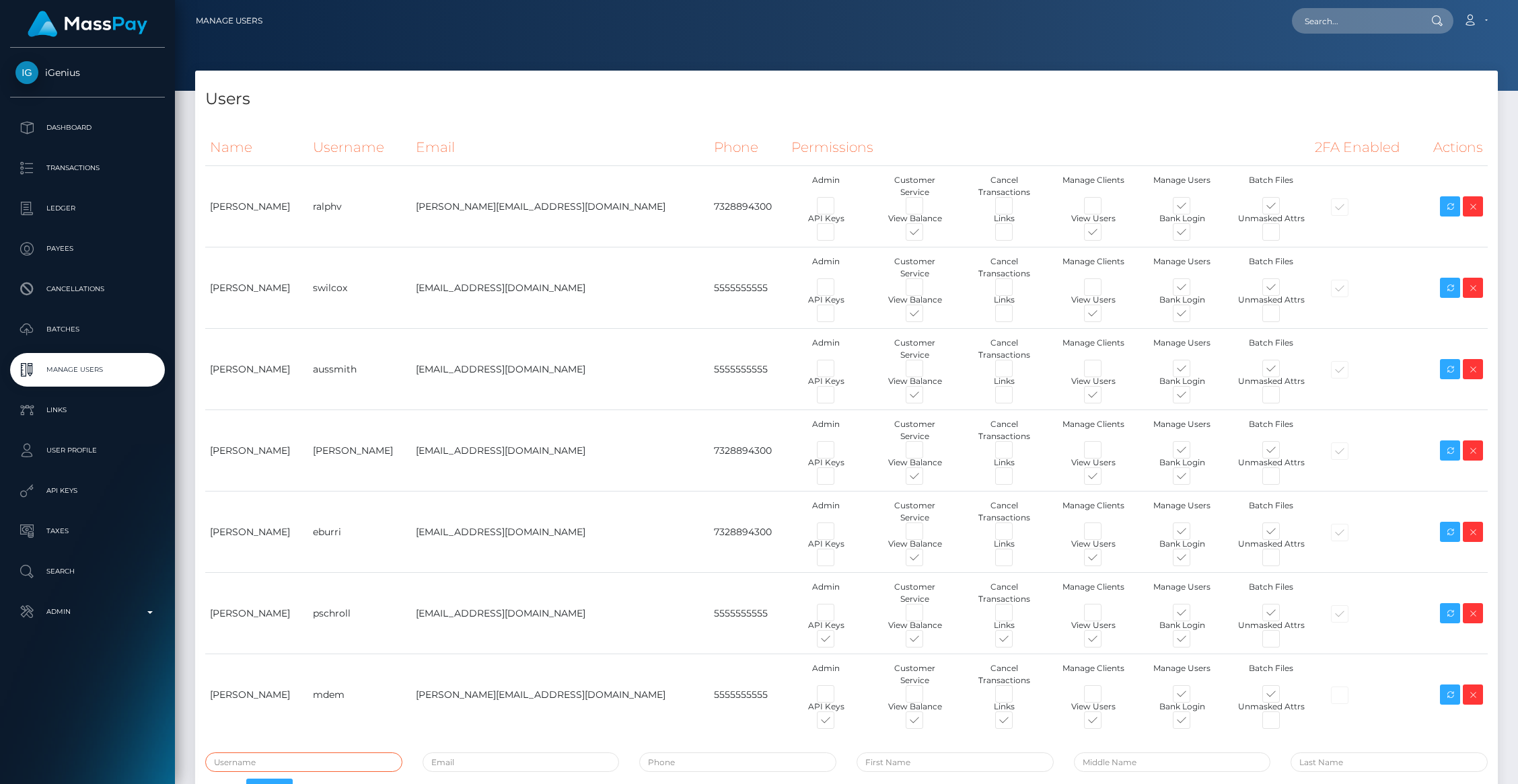
type input "brentg"
click at [838, 723] on span at bounding box center [838, 723] width 0 height 0
click at [838, 723] on input "checkbox" at bounding box center [842, 728] width 9 height 9
checkbox input "false"
click at [1016, 723] on span at bounding box center [1016, 723] width 0 height 0
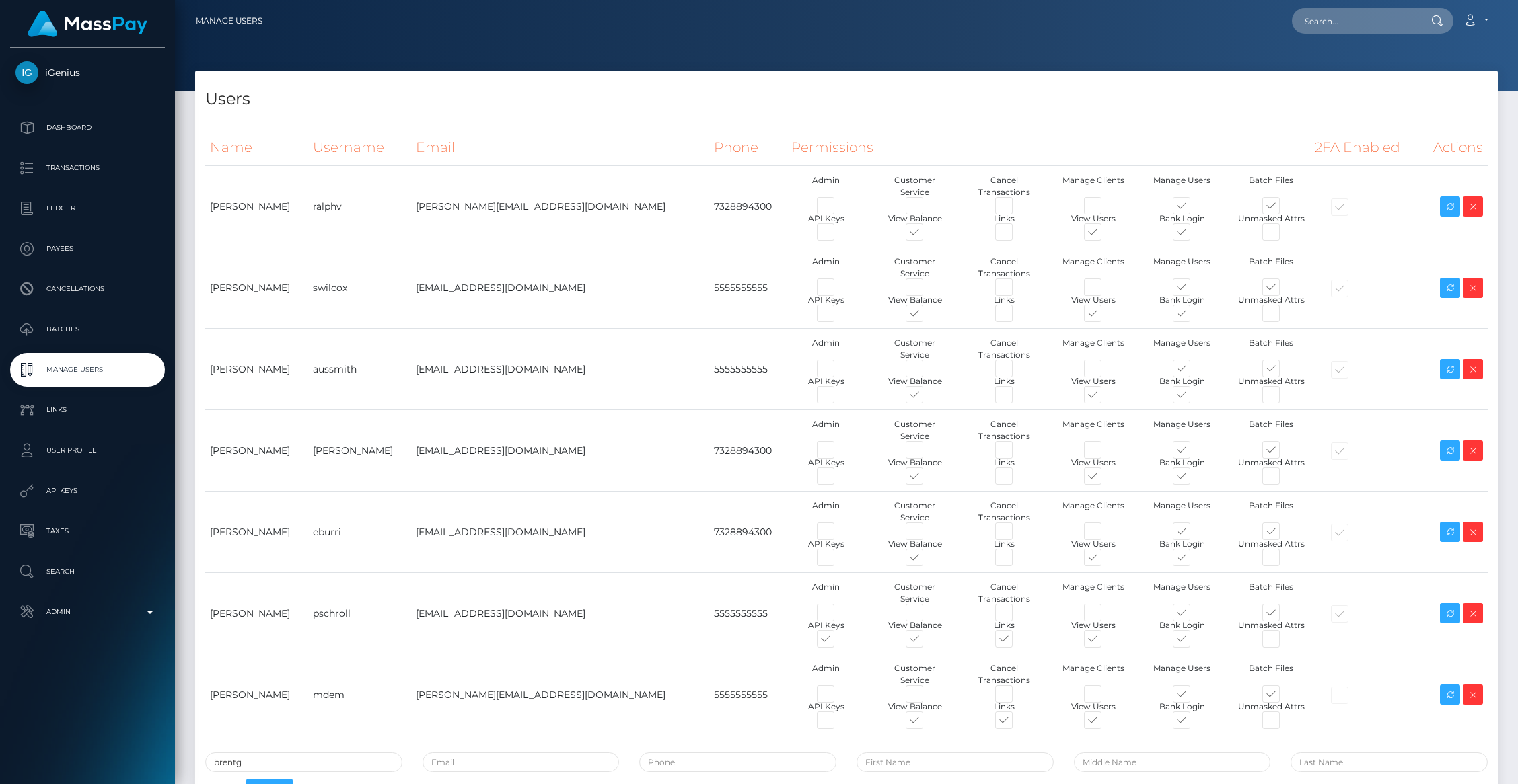
click at [1016, 725] on input "checkbox" at bounding box center [1020, 728] width 9 height 9
checkbox input "false"
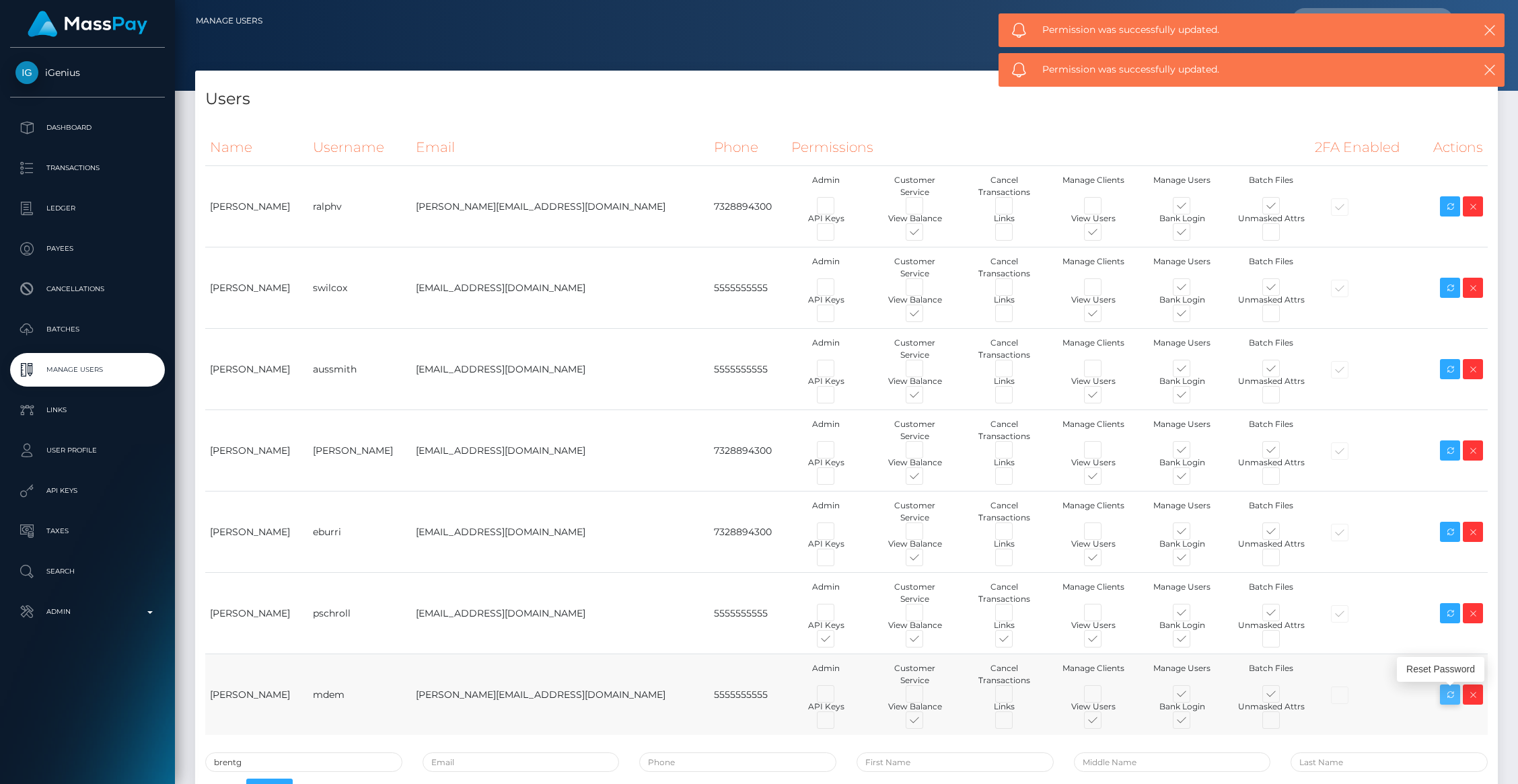
click at [1449, 703] on icon at bounding box center [1450, 694] width 16 height 17
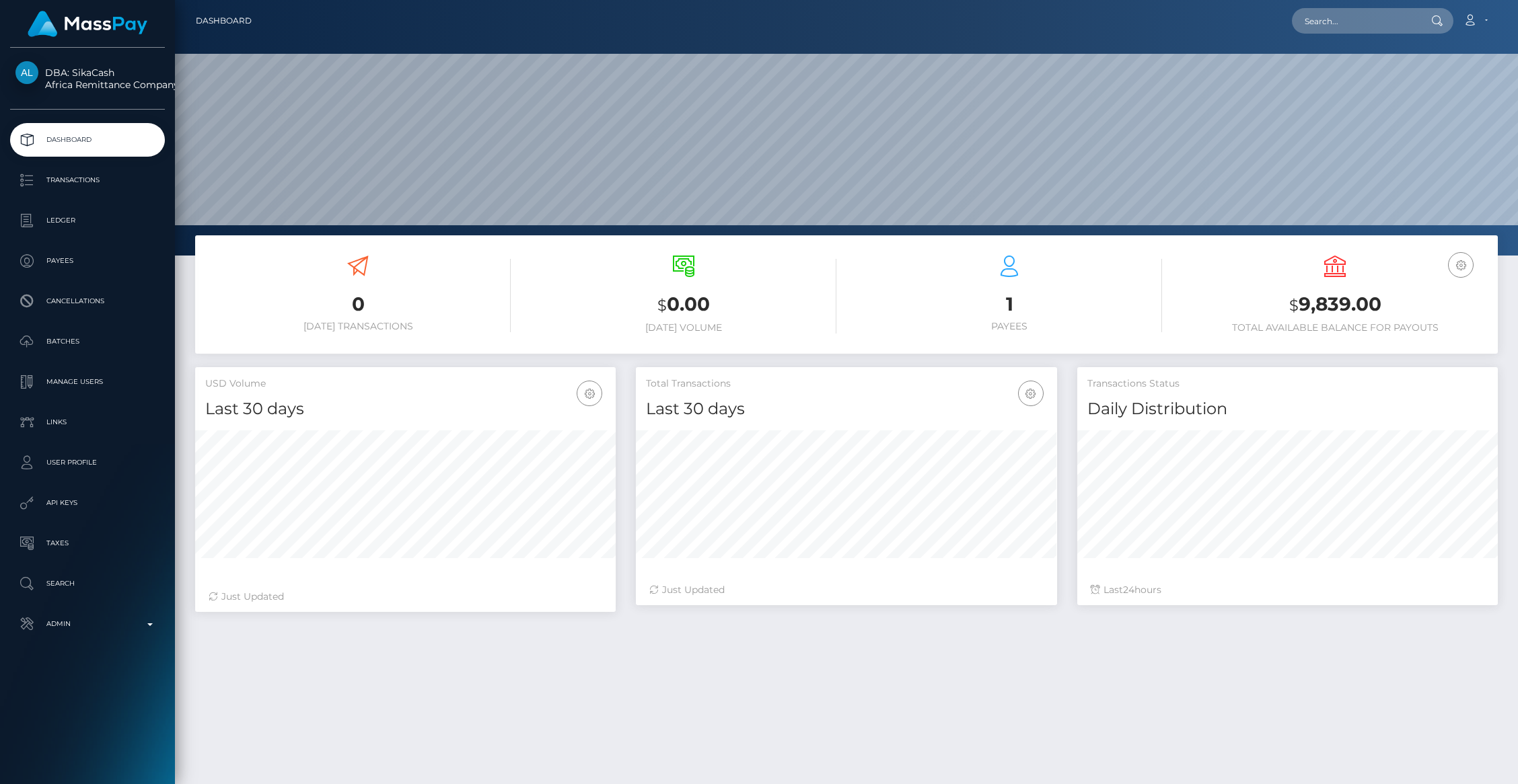
scroll to position [238, 421]
click at [62, 263] on p "Payees" at bounding box center [88, 261] width 144 height 20
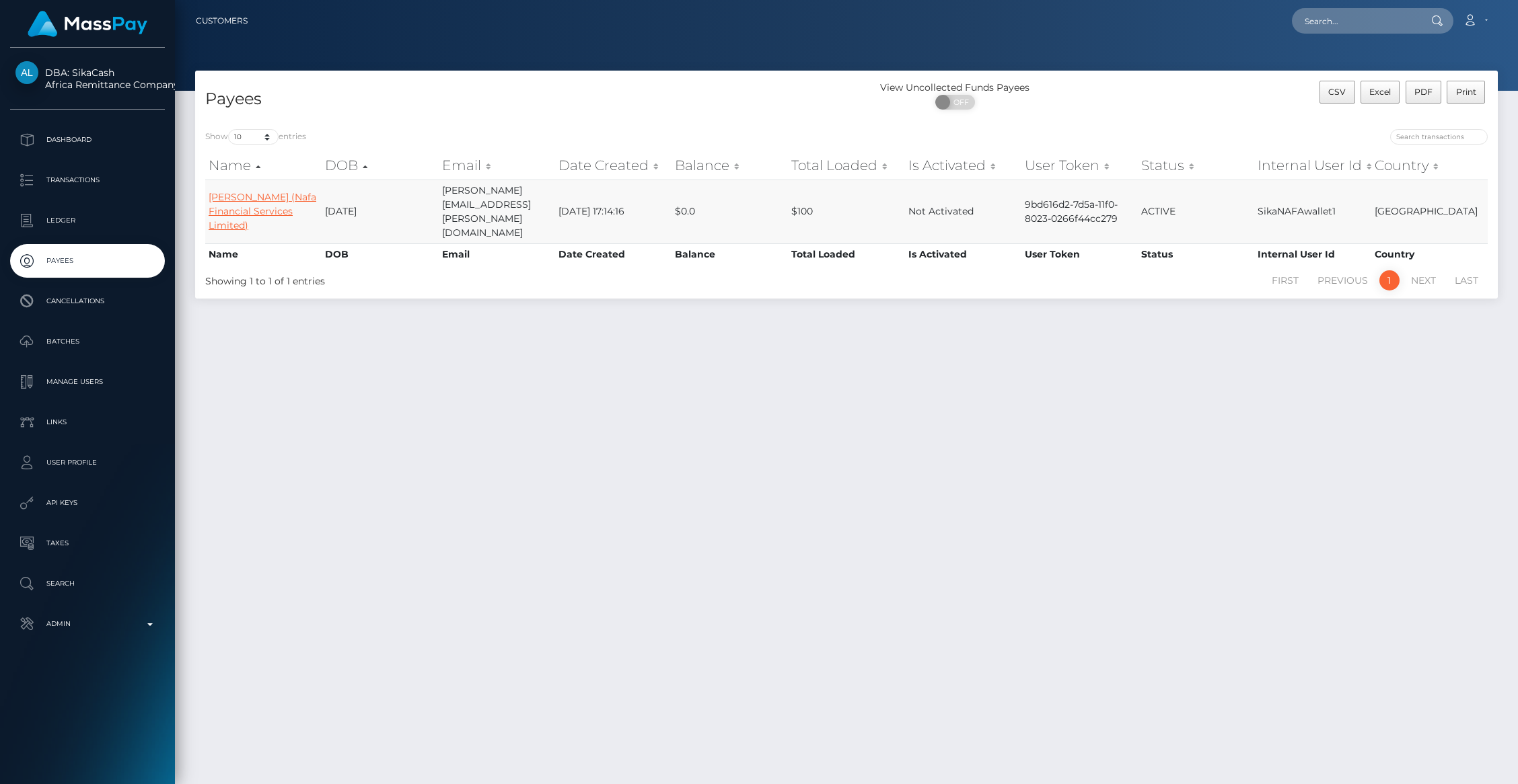
click at [263, 205] on link "[PERSON_NAME] (Nafa Financial Services Limited)" at bounding box center [263, 212] width 108 height 40
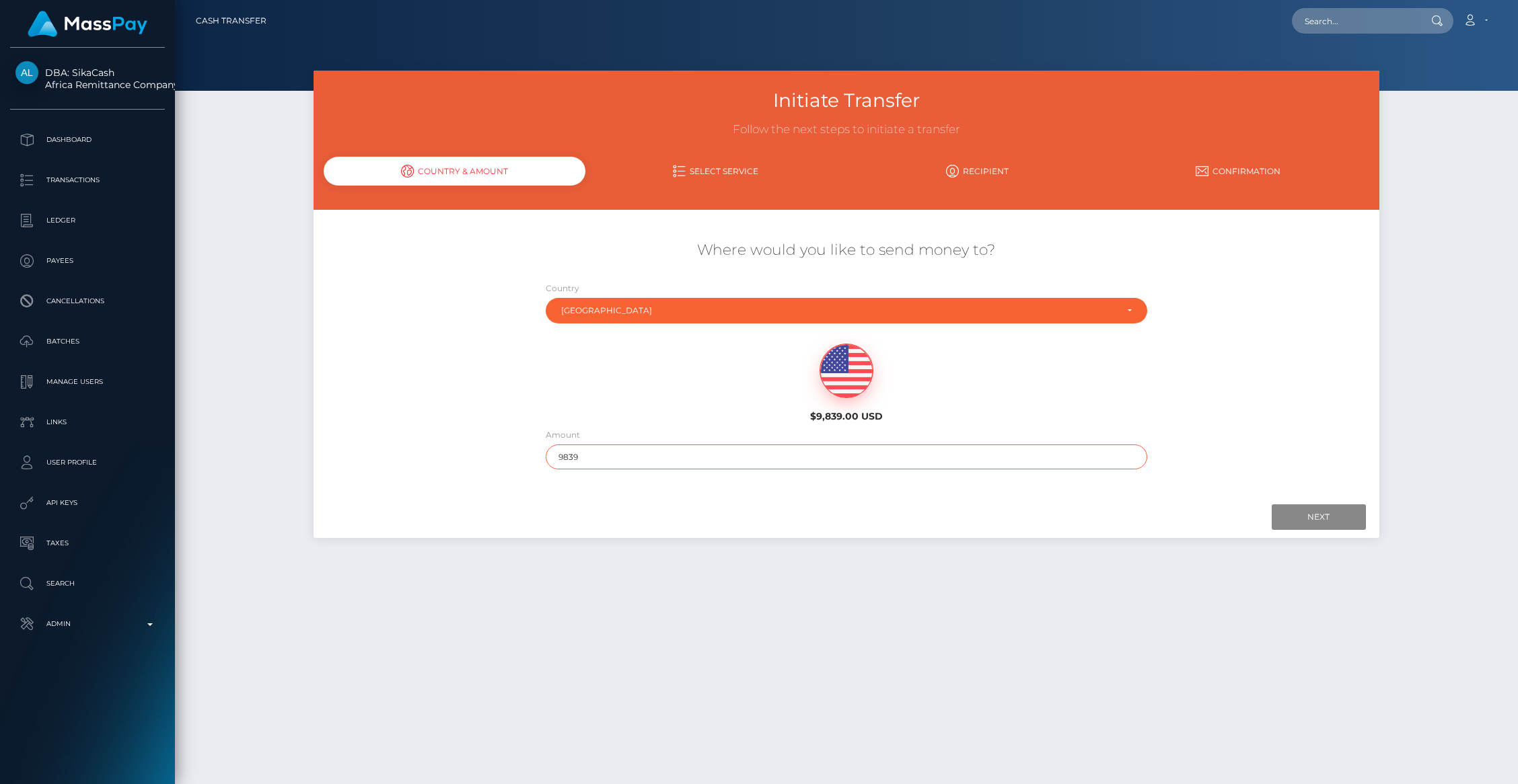
drag, startPoint x: 588, startPoint y: 459, endPoint x: 543, endPoint y: 457, distance: 45.0
click at [543, 457] on div "Amount 9839" at bounding box center [846, 451] width 622 height 48
click at [1308, 518] on input "Next" at bounding box center [1318, 517] width 94 height 25
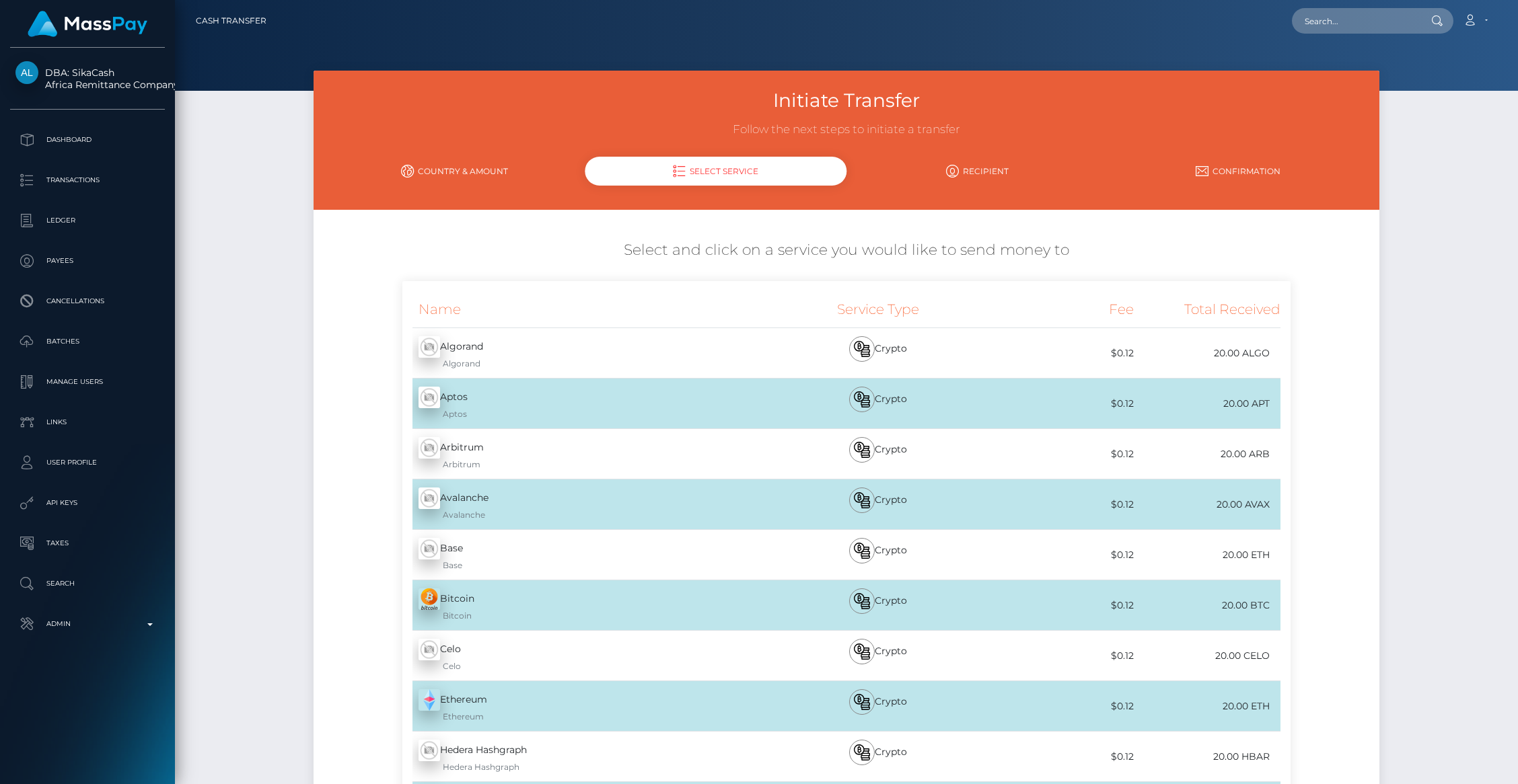
click at [430, 168] on link "Country & Amount" at bounding box center [454, 171] width 261 height 24
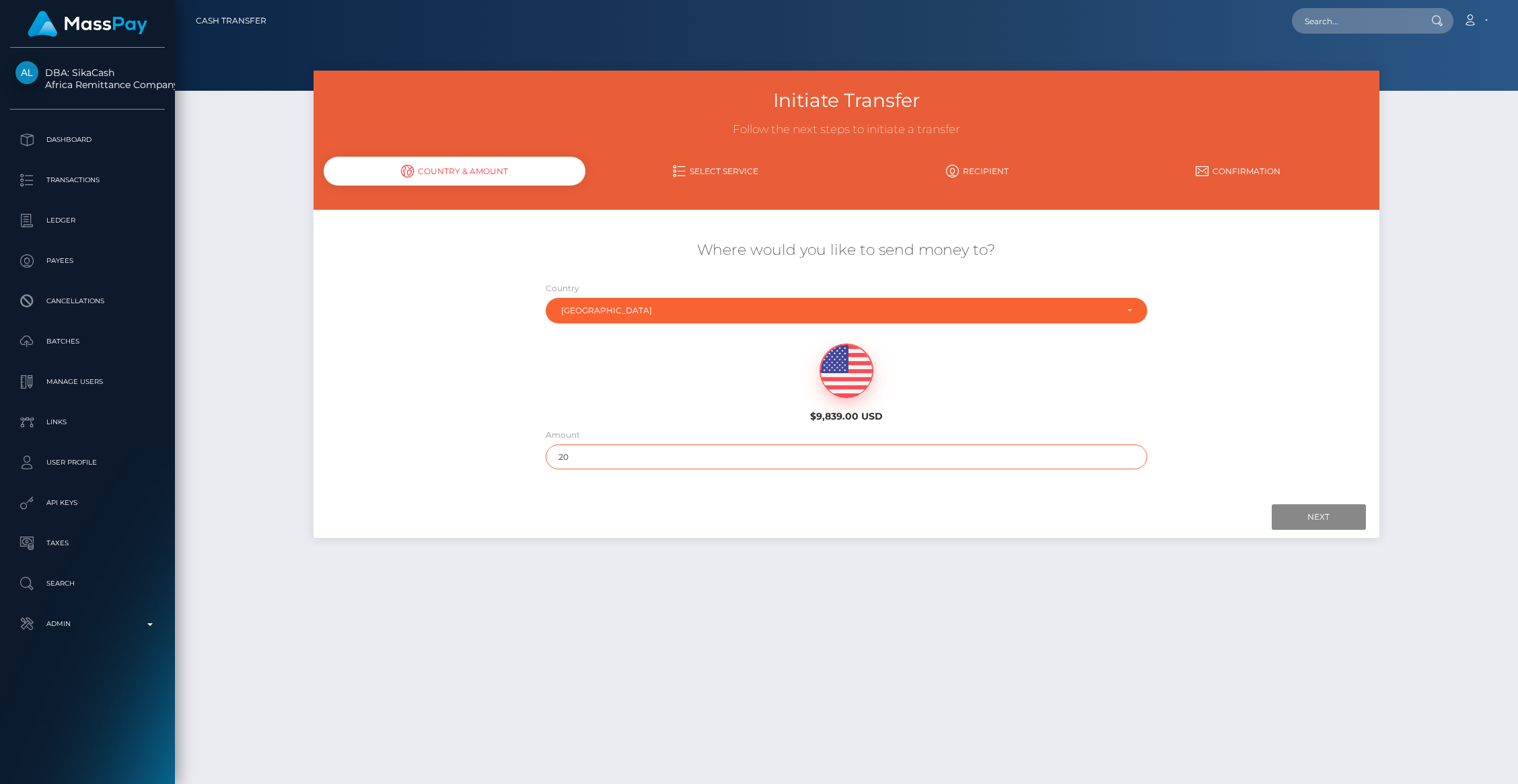
click at [606, 453] on input "20" at bounding box center [845, 457] width 601 height 25
type input "200"
click at [1297, 517] on input "Next" at bounding box center [1318, 517] width 94 height 25
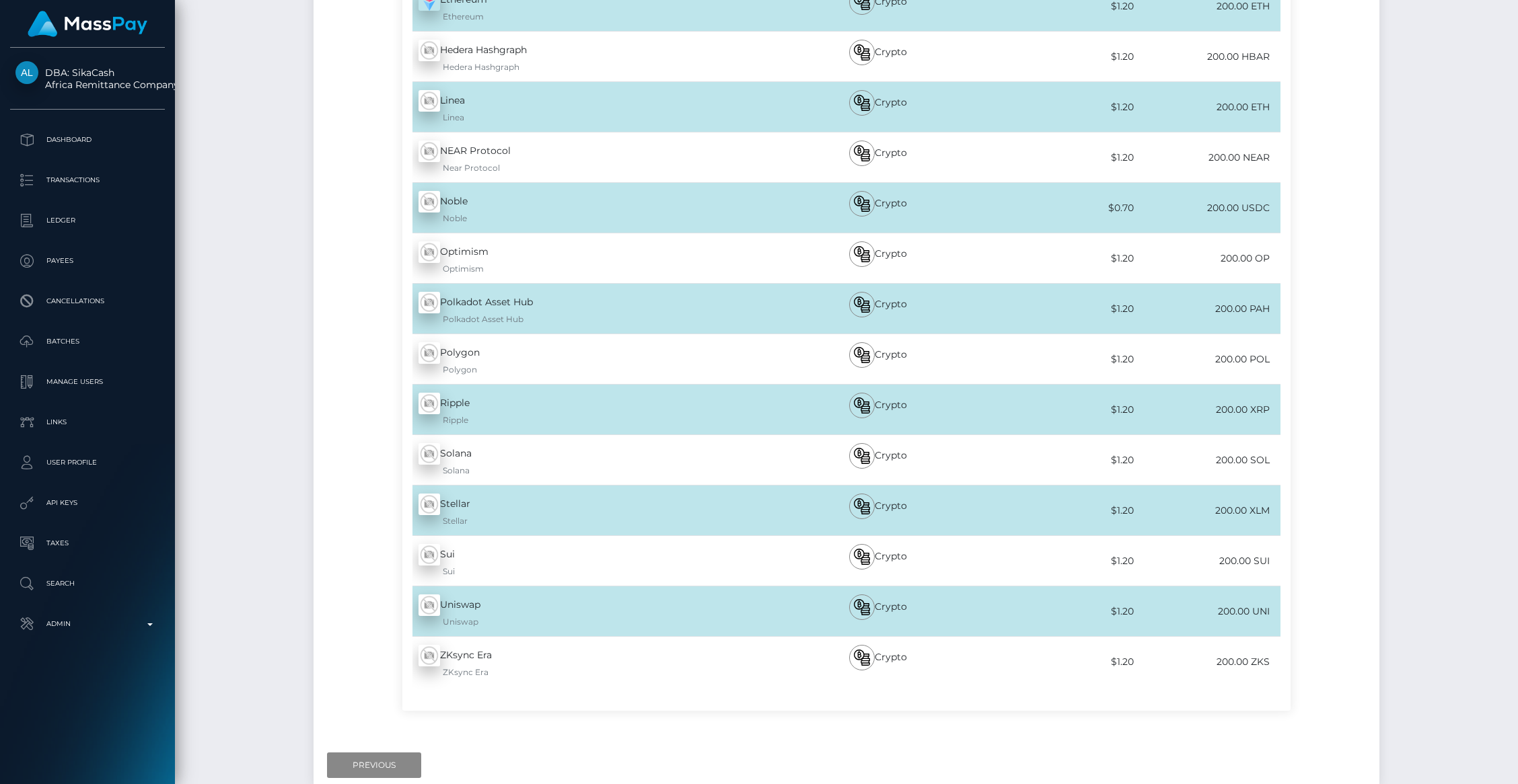
scroll to position [703, 0]
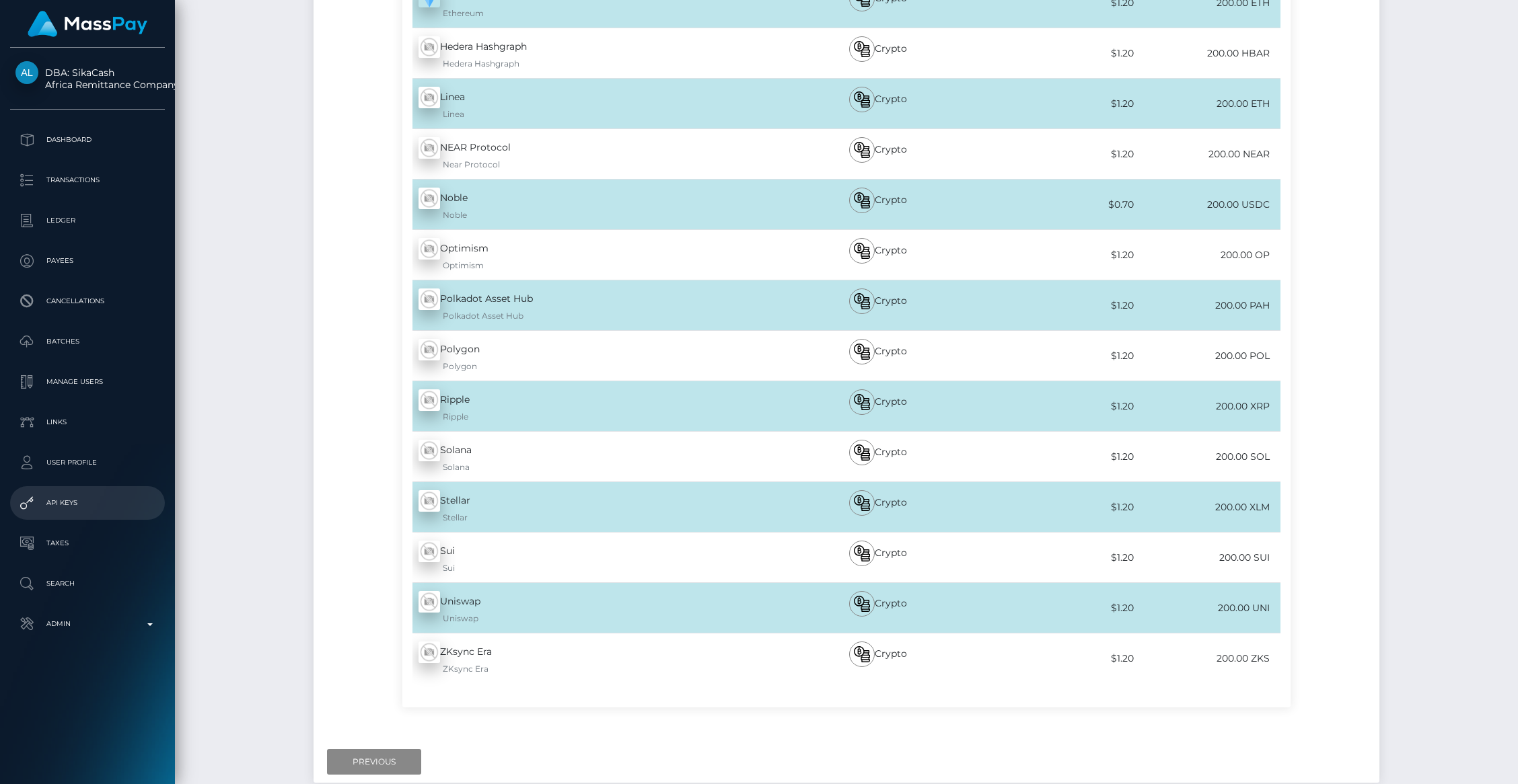
click at [76, 493] on p "API Keys" at bounding box center [88, 503] width 144 height 20
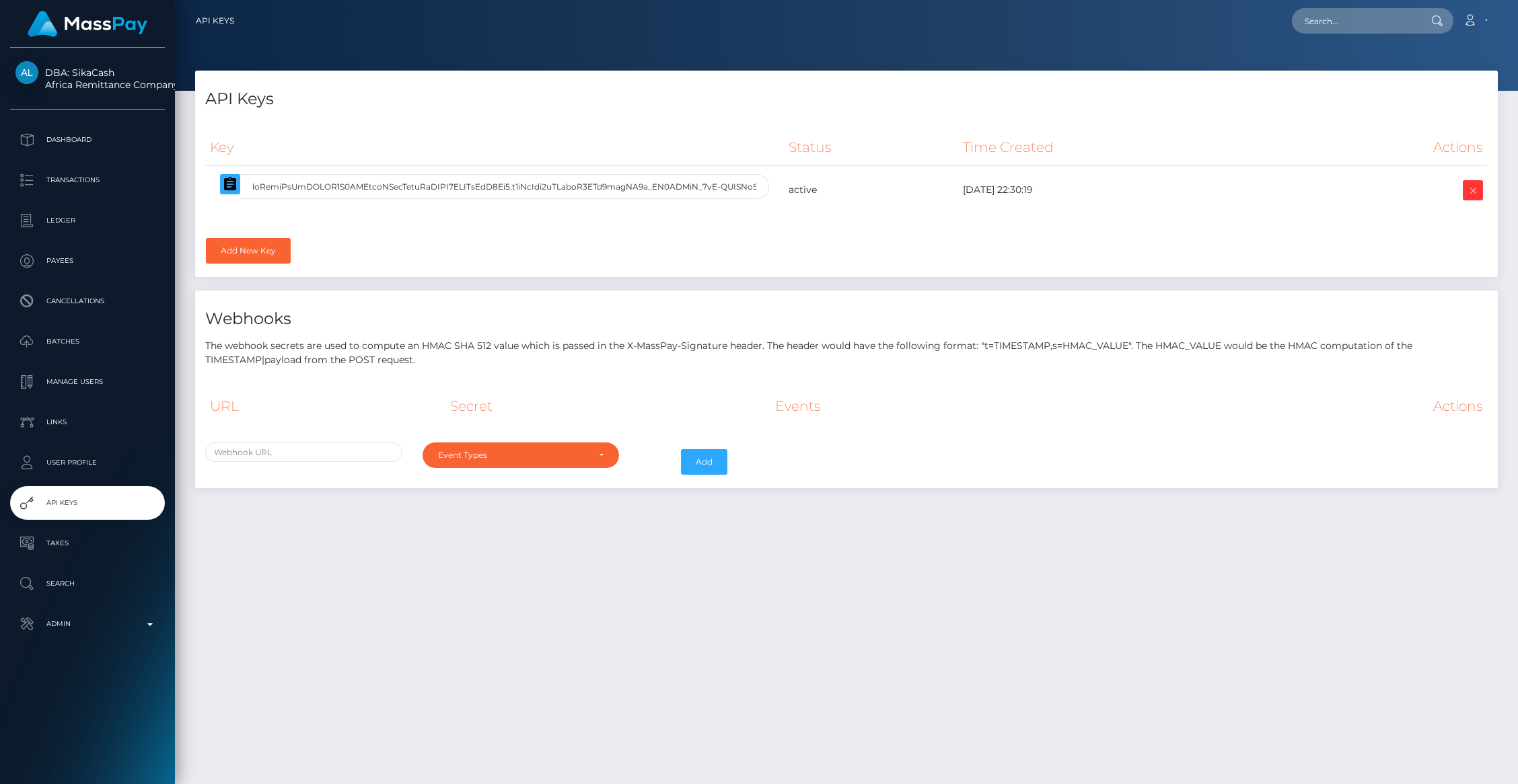
select select
click at [227, 189] on icon "button" at bounding box center [230, 183] width 12 height 13
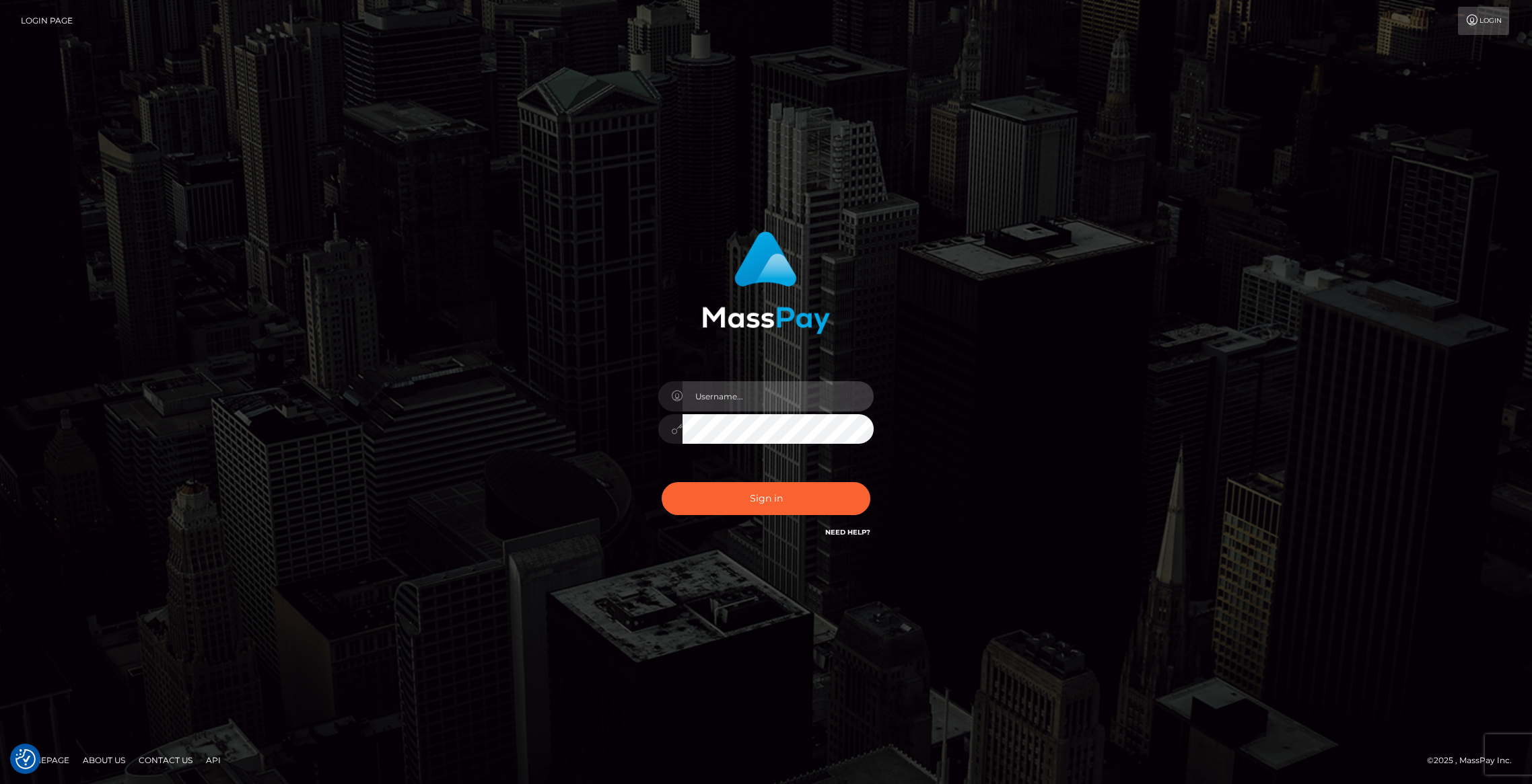
type input "brentg"
click at [727, 505] on button "Sign in" at bounding box center [766, 499] width 209 height 33
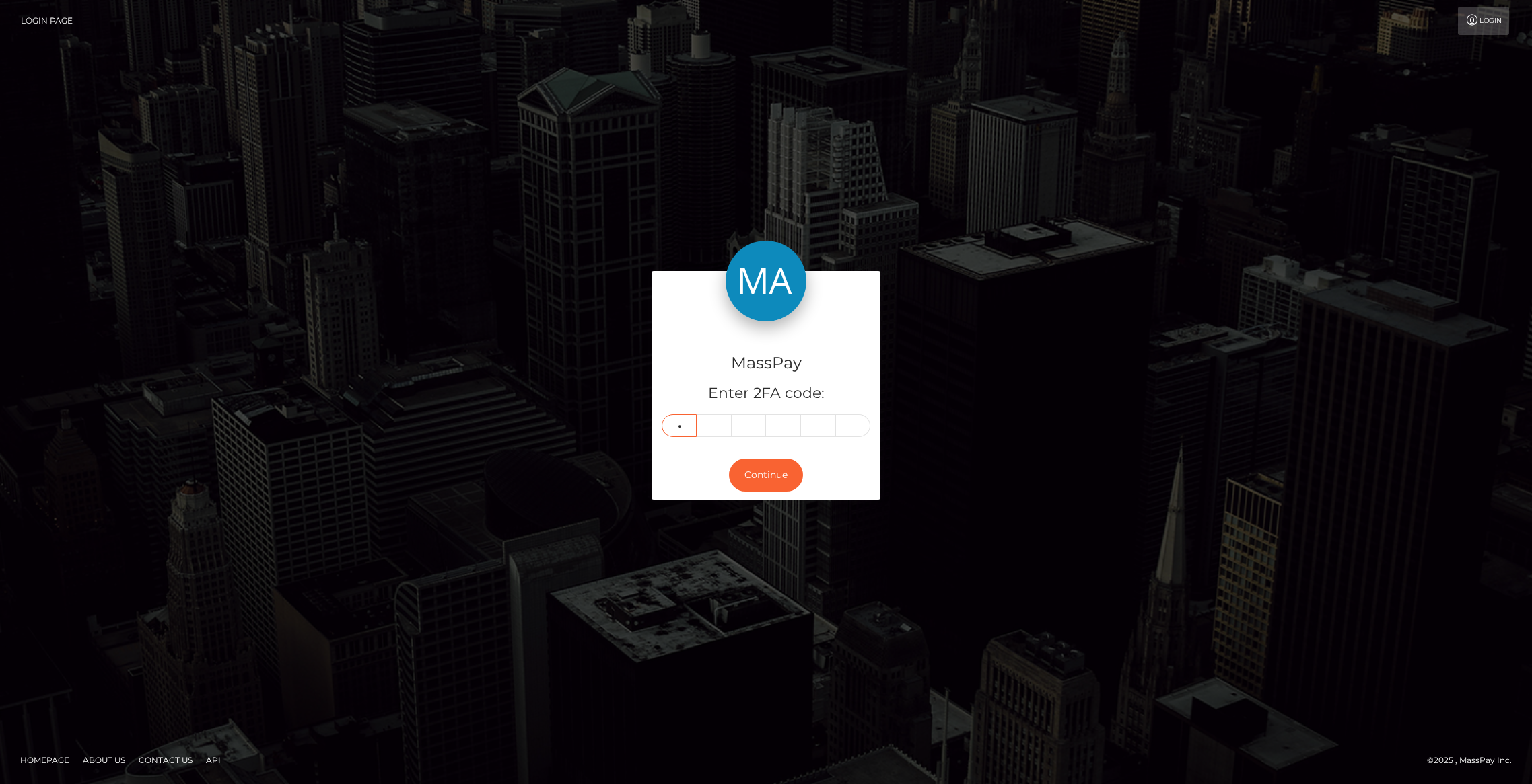
type input "7"
type input "3"
type input "8"
type input "0"
type input "3"
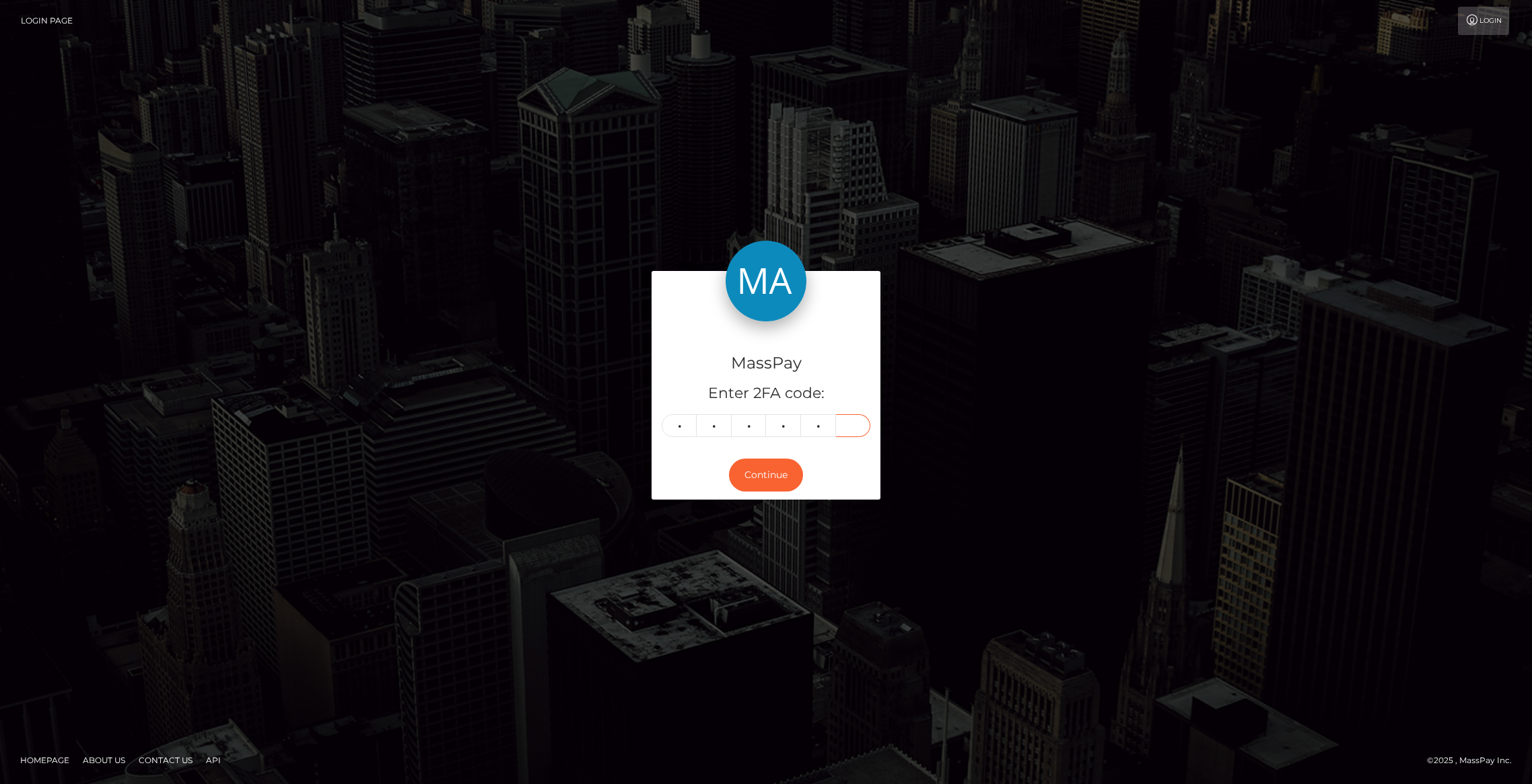
type input "6"
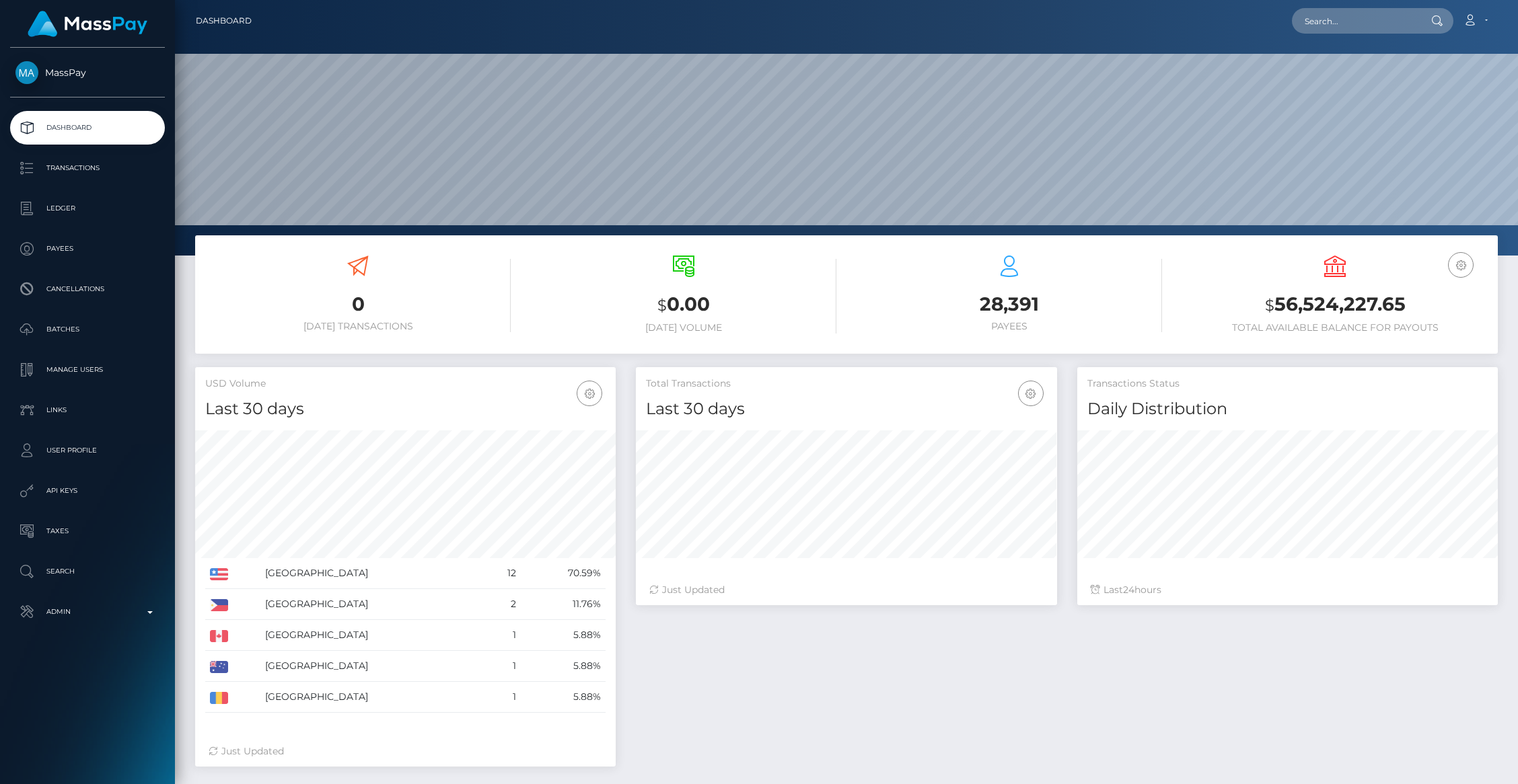
scroll to position [238, 421]
click at [1372, 22] on input "text" at bounding box center [1355, 20] width 126 height 25
paste input "poact_A4PdhB75GWXv"
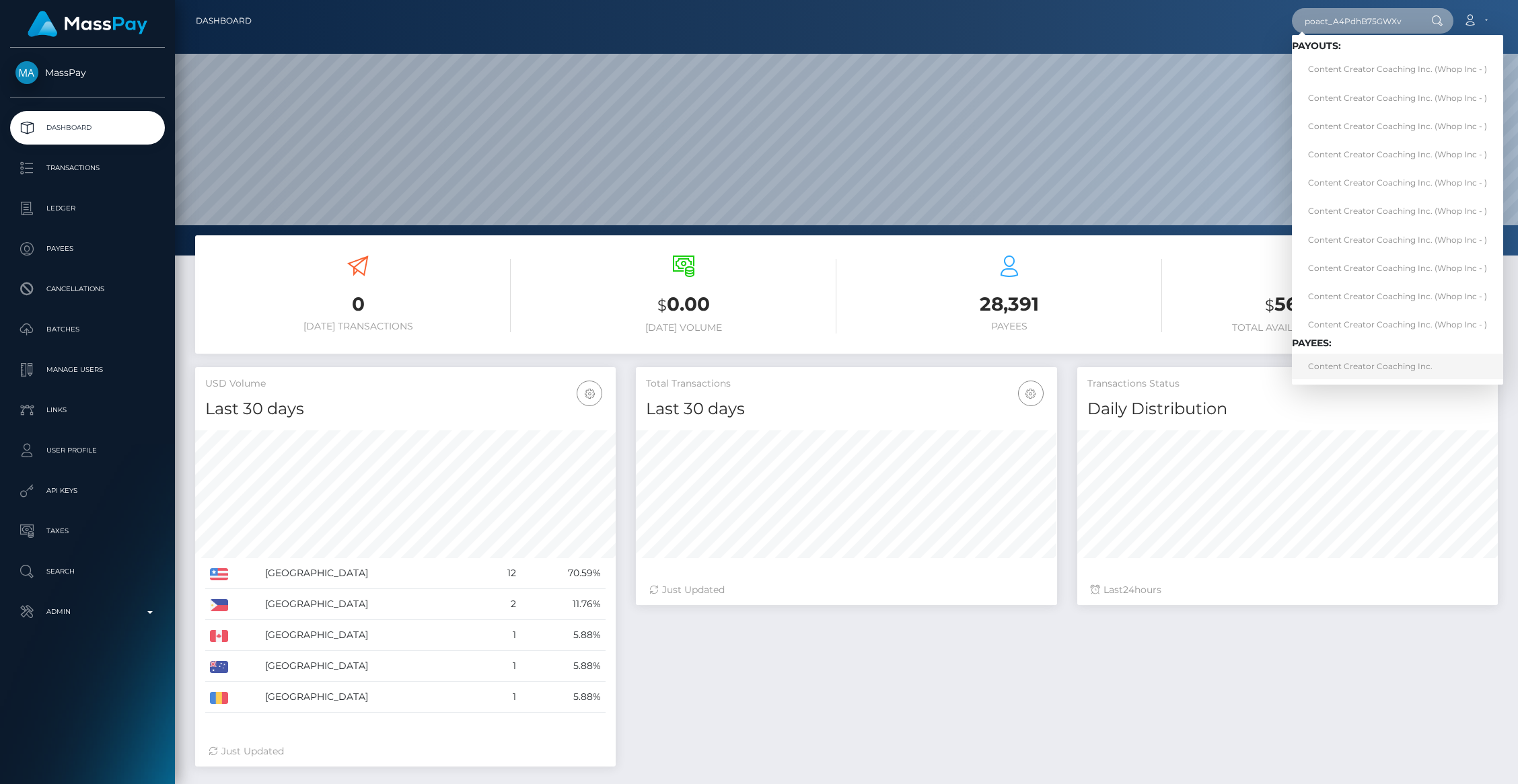
type input "poact_A4PdhB75GWXv"
click at [1341, 368] on link "Content Creator Coaching Inc." at bounding box center [1397, 366] width 212 height 25
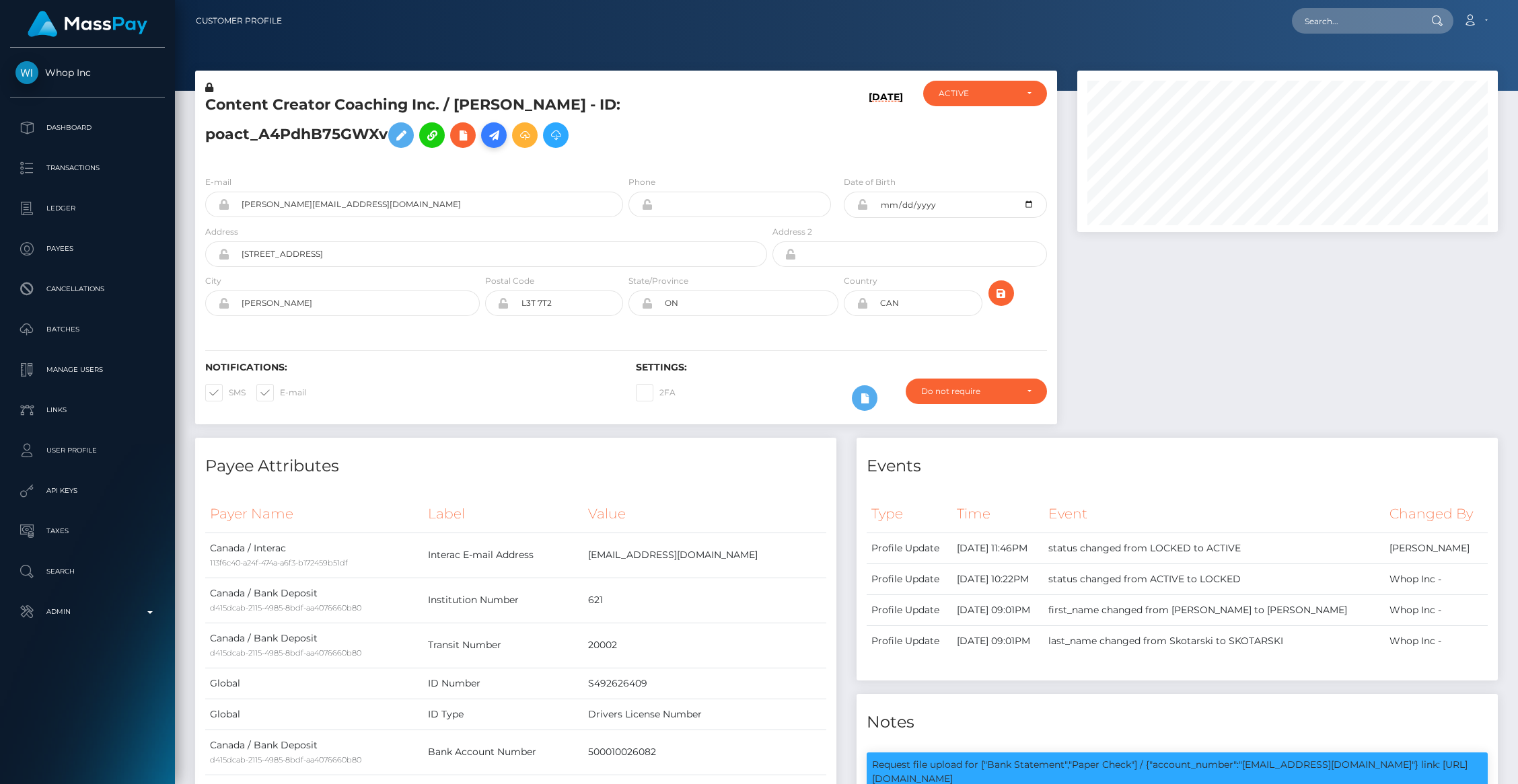
click at [498, 145] on link at bounding box center [493, 134] width 25 height 25
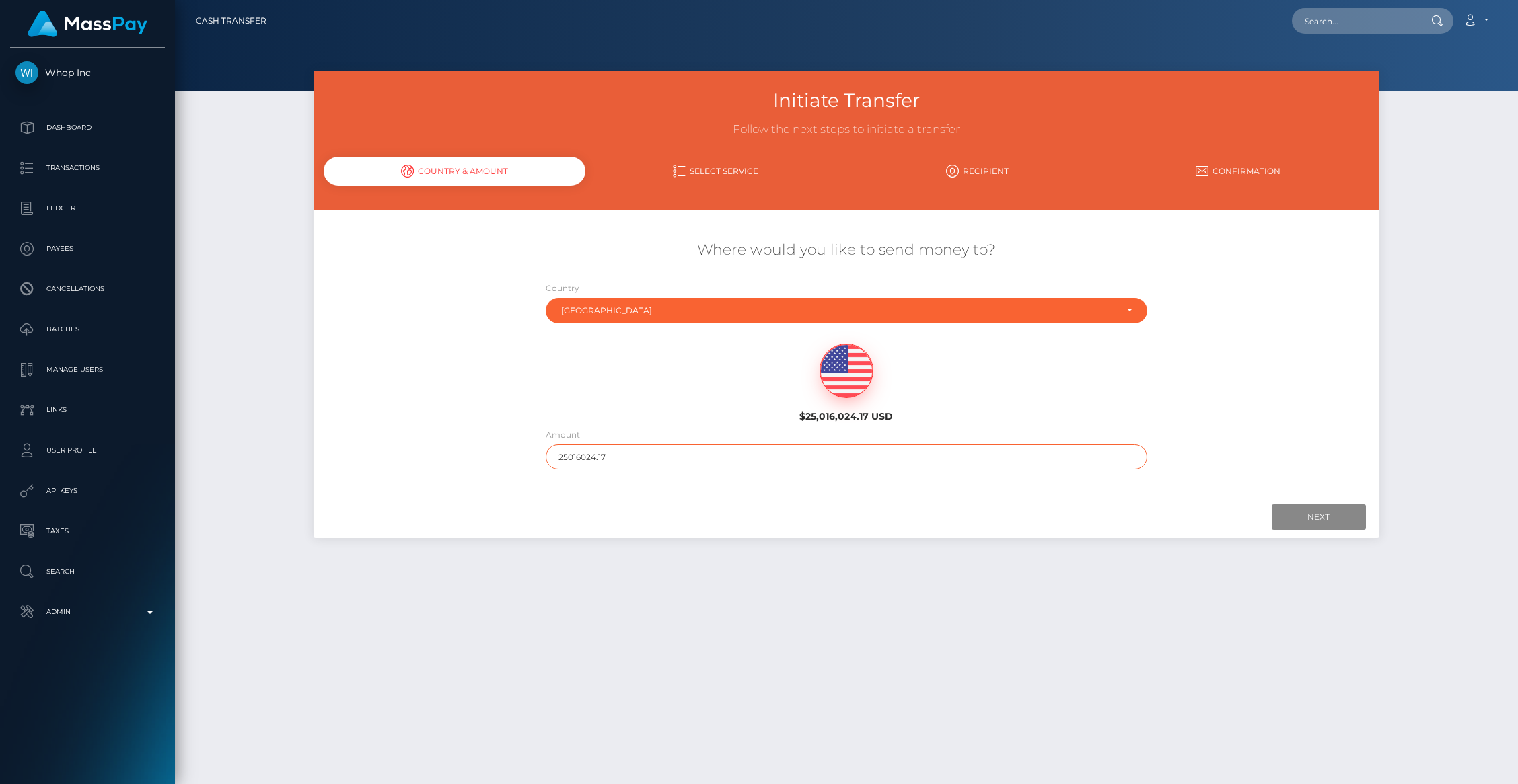
drag, startPoint x: 577, startPoint y: 457, endPoint x: 726, endPoint y: 462, distance: 149.1
click at [726, 462] on input "25016024.17" at bounding box center [845, 457] width 601 height 25
type input "2501"
click at [1301, 514] on input "Next" at bounding box center [1318, 517] width 94 height 25
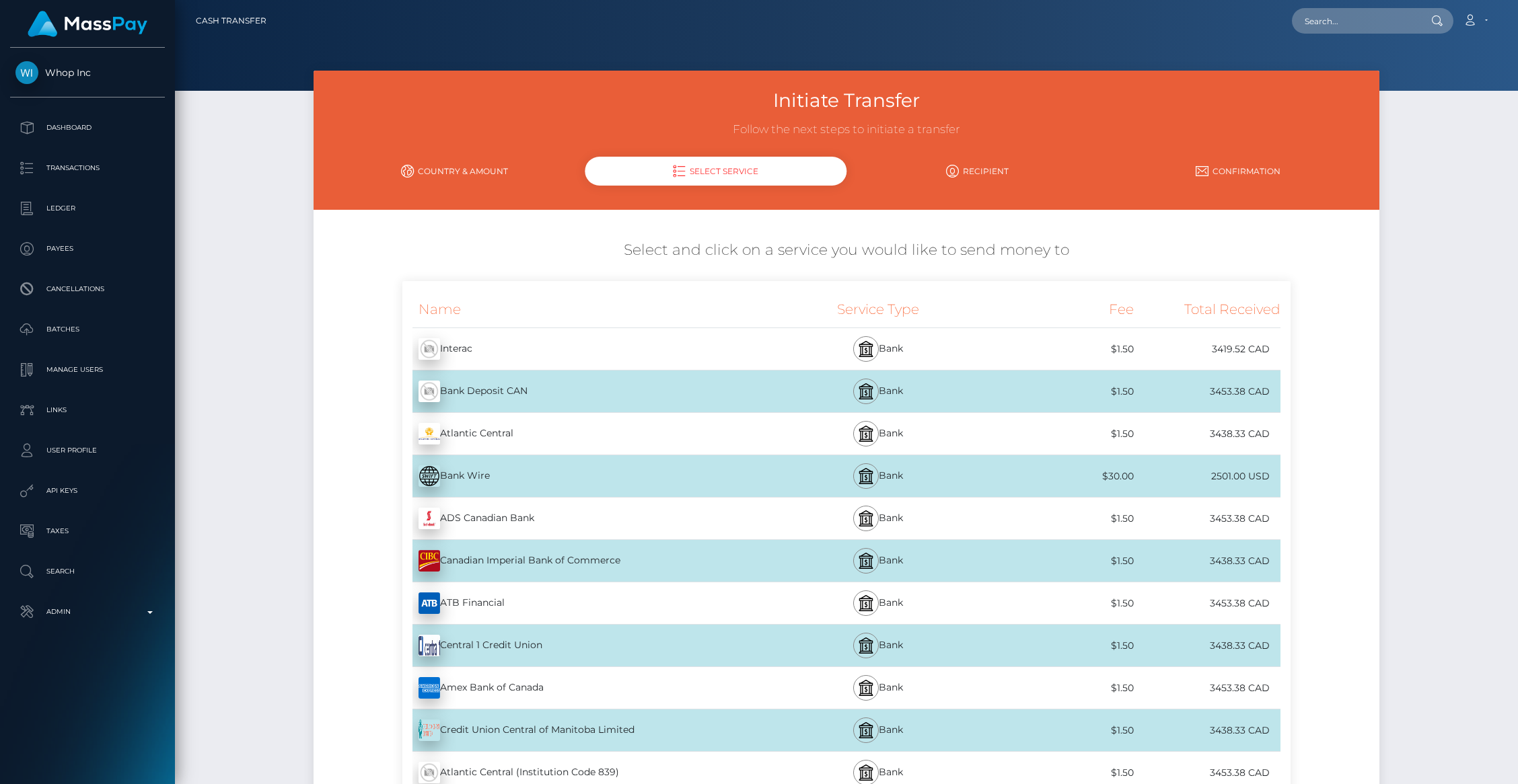
click at [549, 478] on div "Bank Wire - USD" at bounding box center [585, 476] width 366 height 38
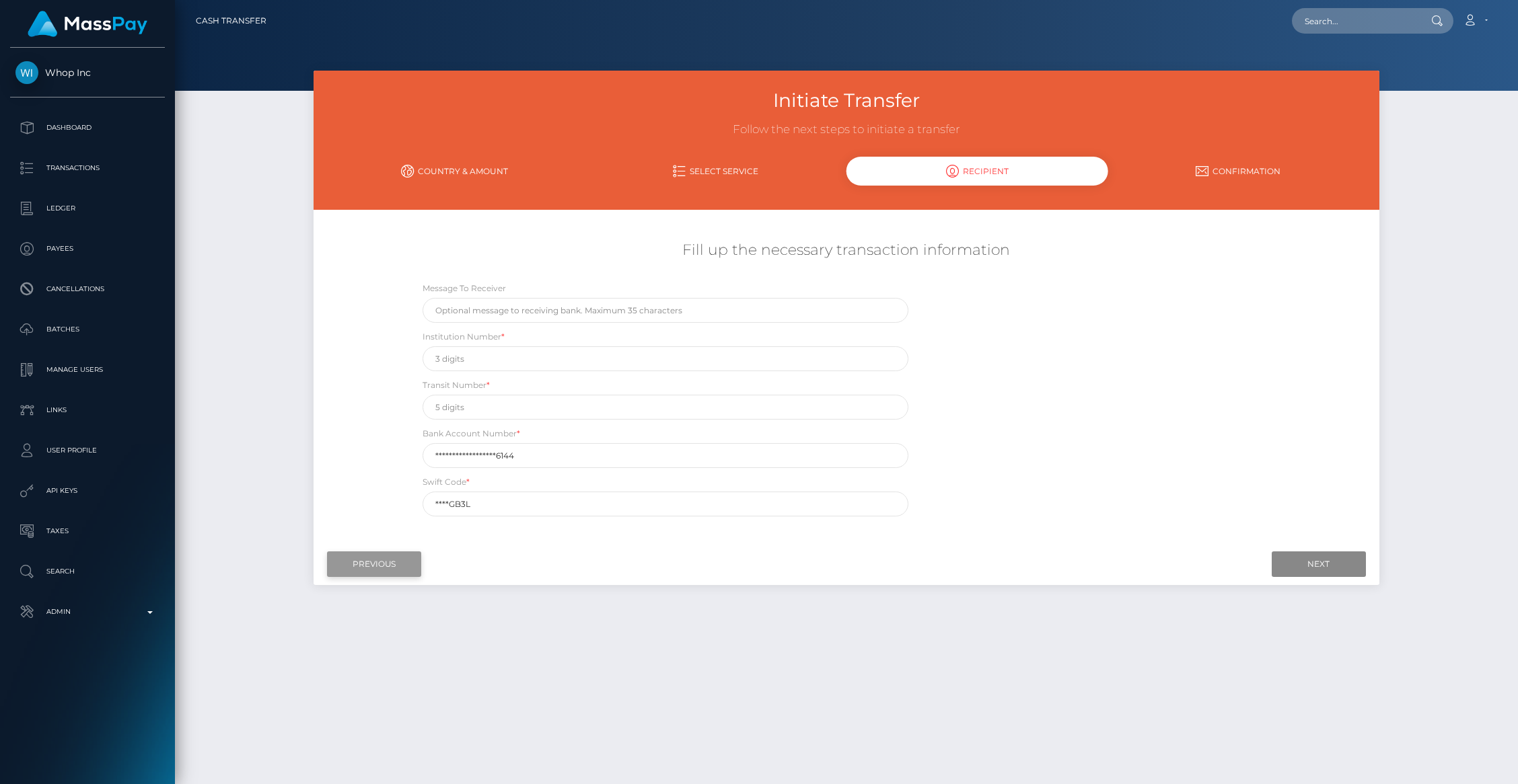
click at [371, 574] on input "Previous" at bounding box center [373, 564] width 94 height 25
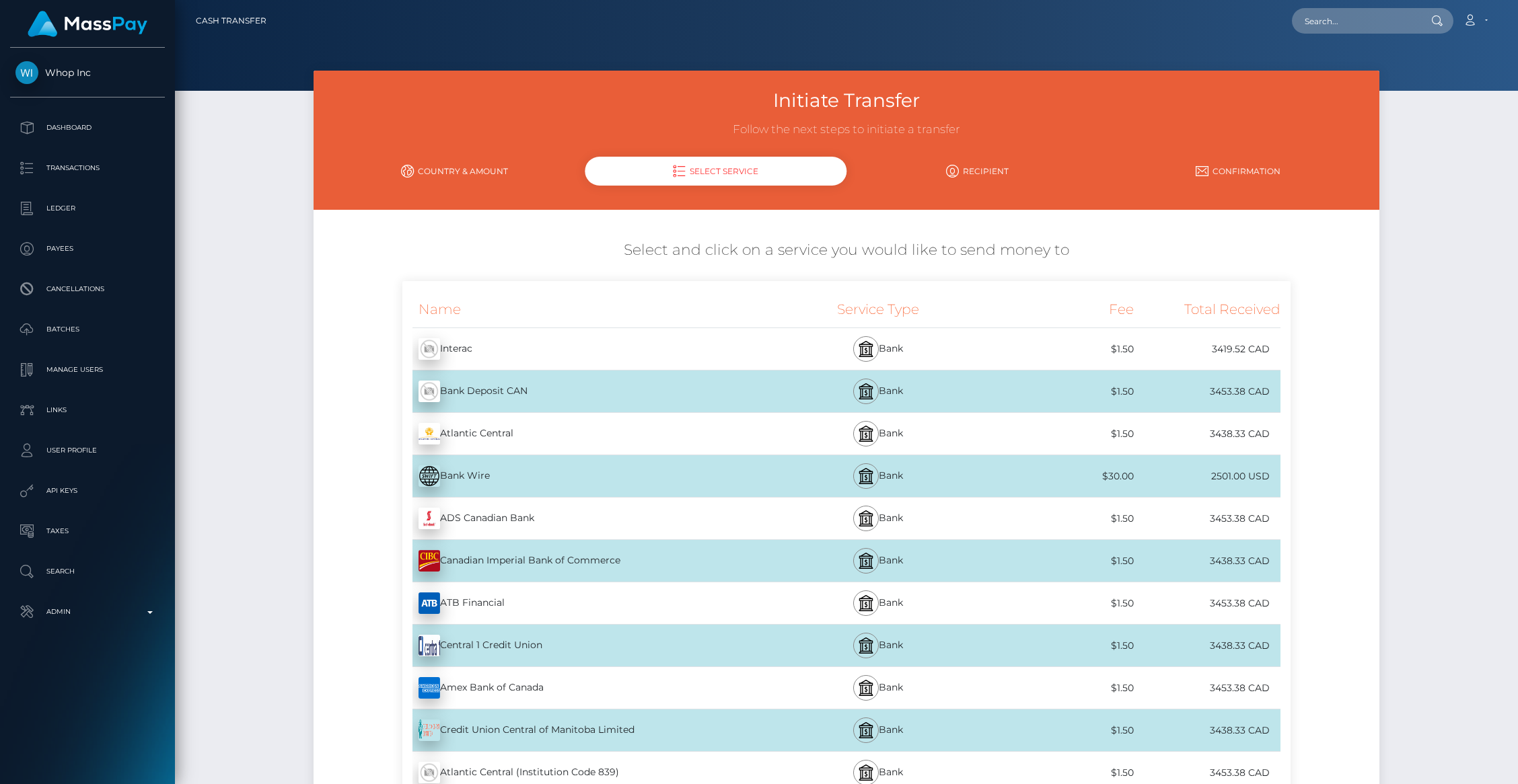
click at [443, 165] on link "Country & Amount" at bounding box center [454, 171] width 261 height 24
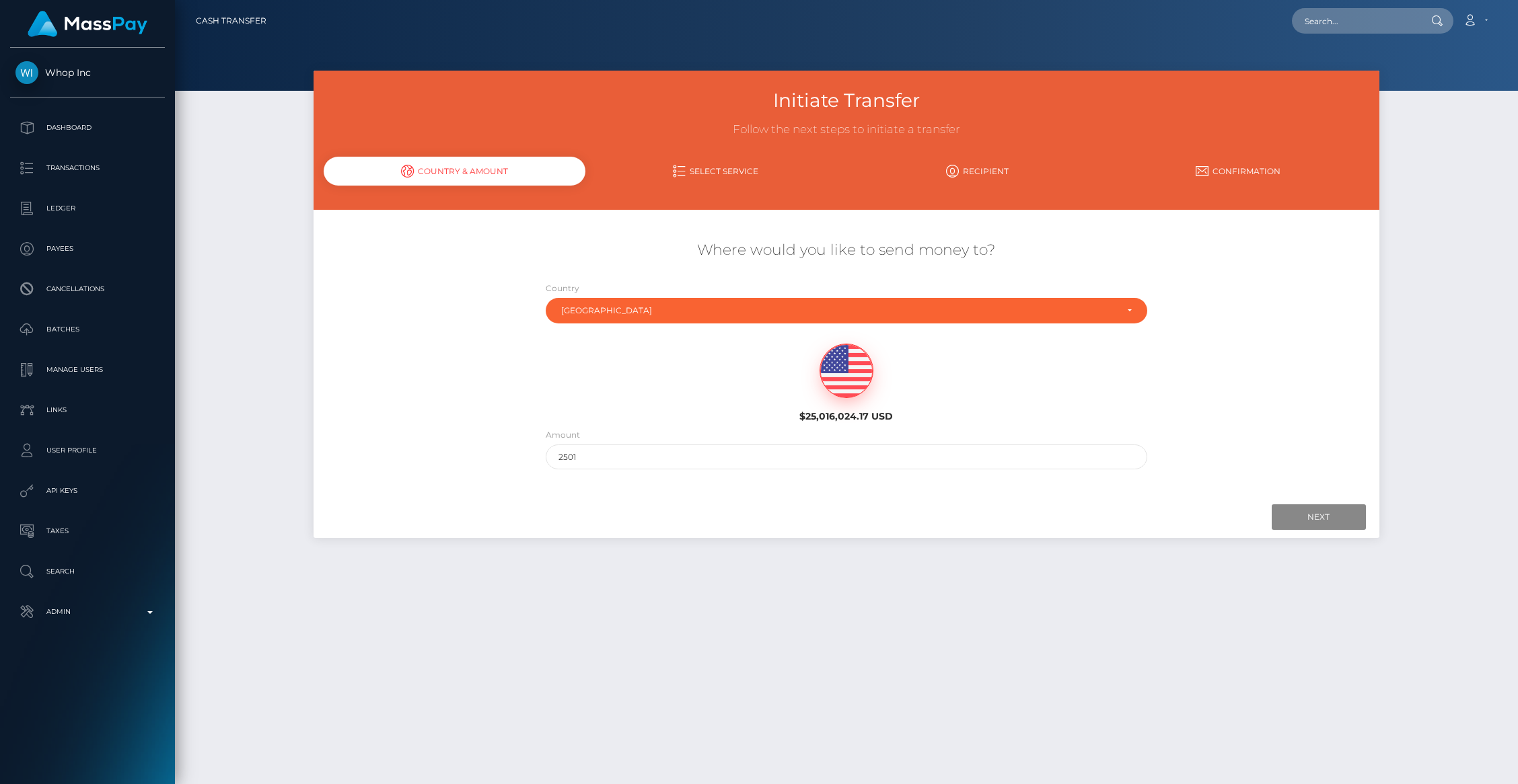
drag, startPoint x: 558, startPoint y: 292, endPoint x: 628, endPoint y: 327, distance: 78.3
click at [559, 292] on label "Country" at bounding box center [562, 289] width 33 height 12
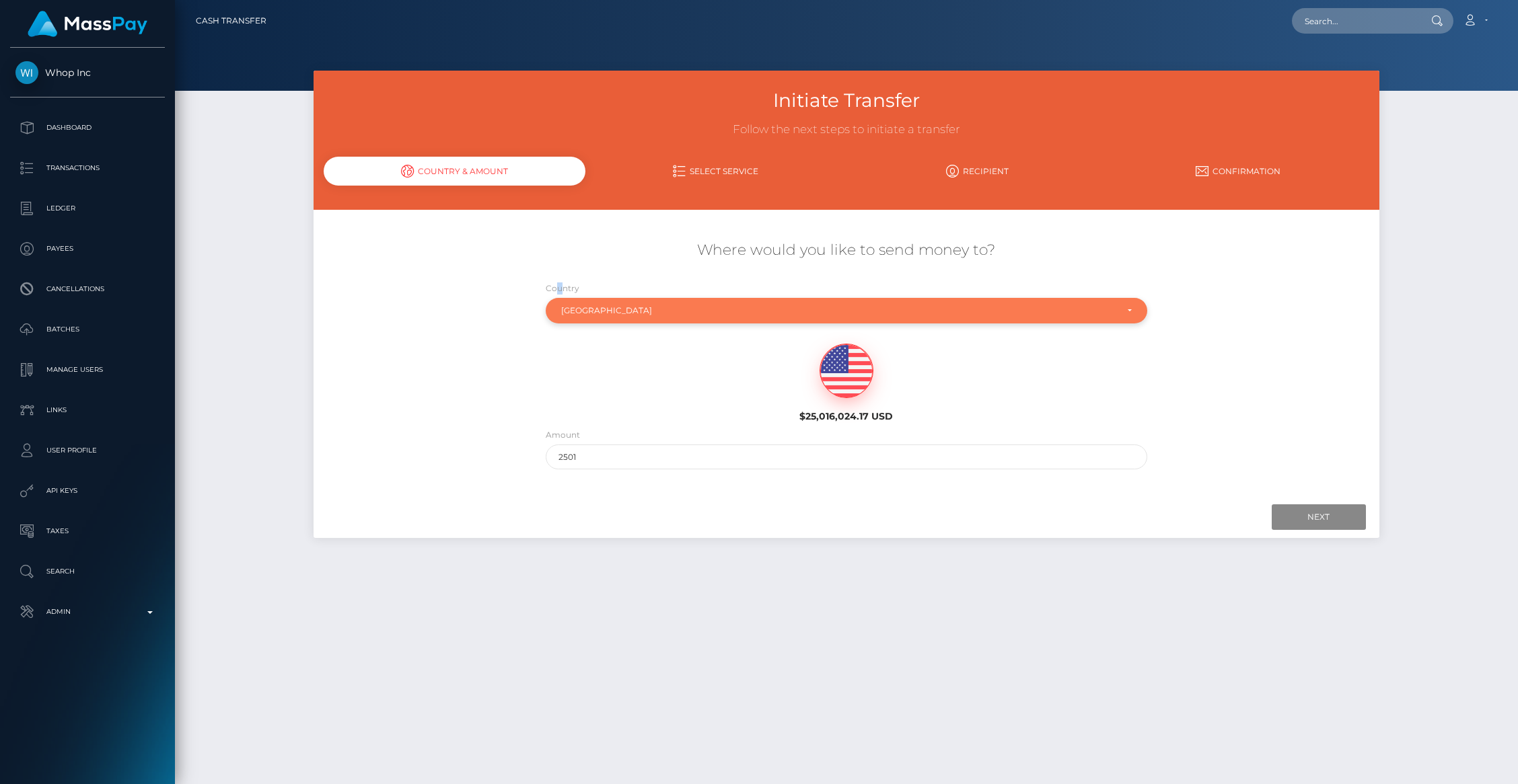
click at [607, 306] on div "[GEOGRAPHIC_DATA]" at bounding box center [838, 311] width 555 height 11
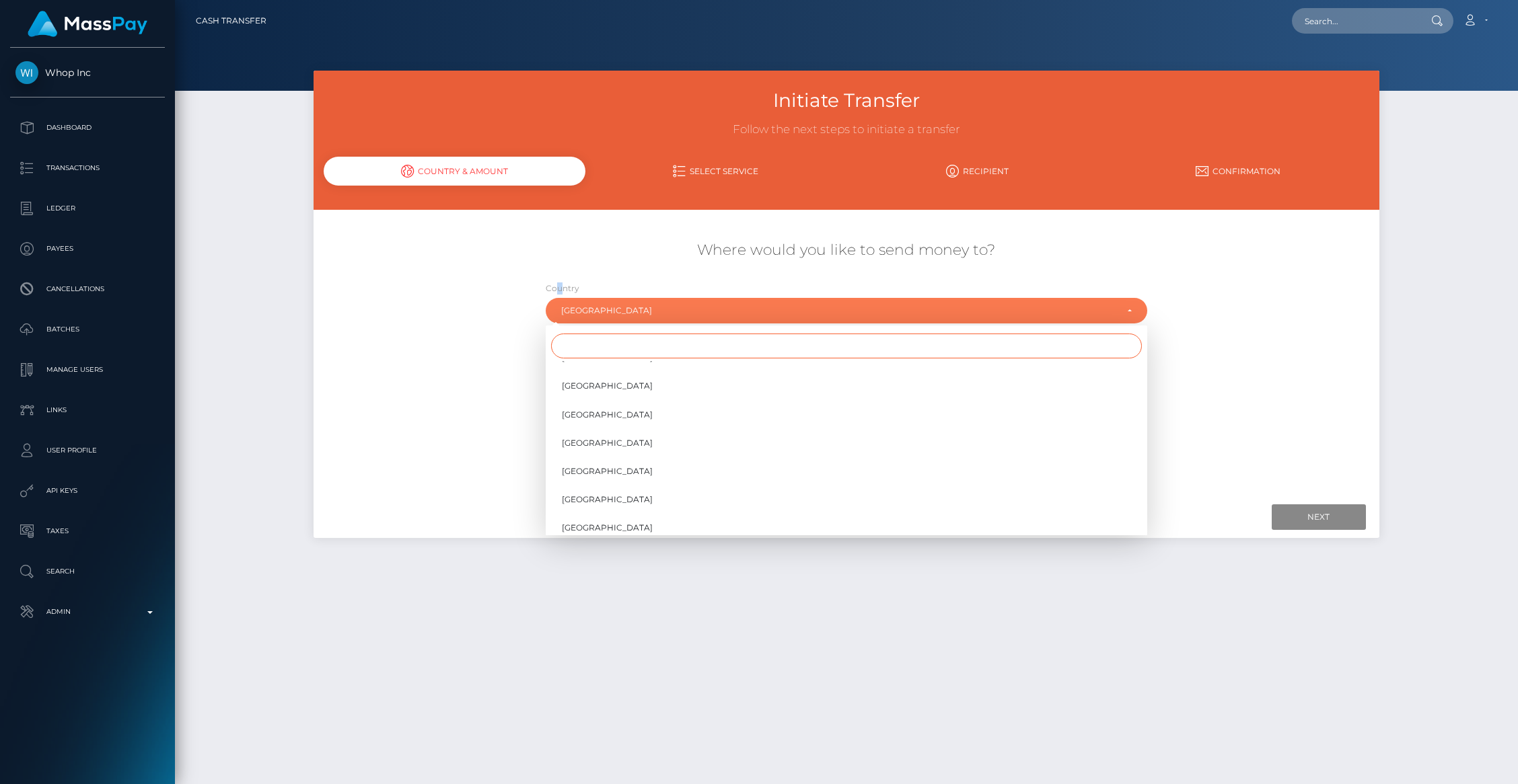
click at [607, 344] on input "Search" at bounding box center [846, 346] width 591 height 25
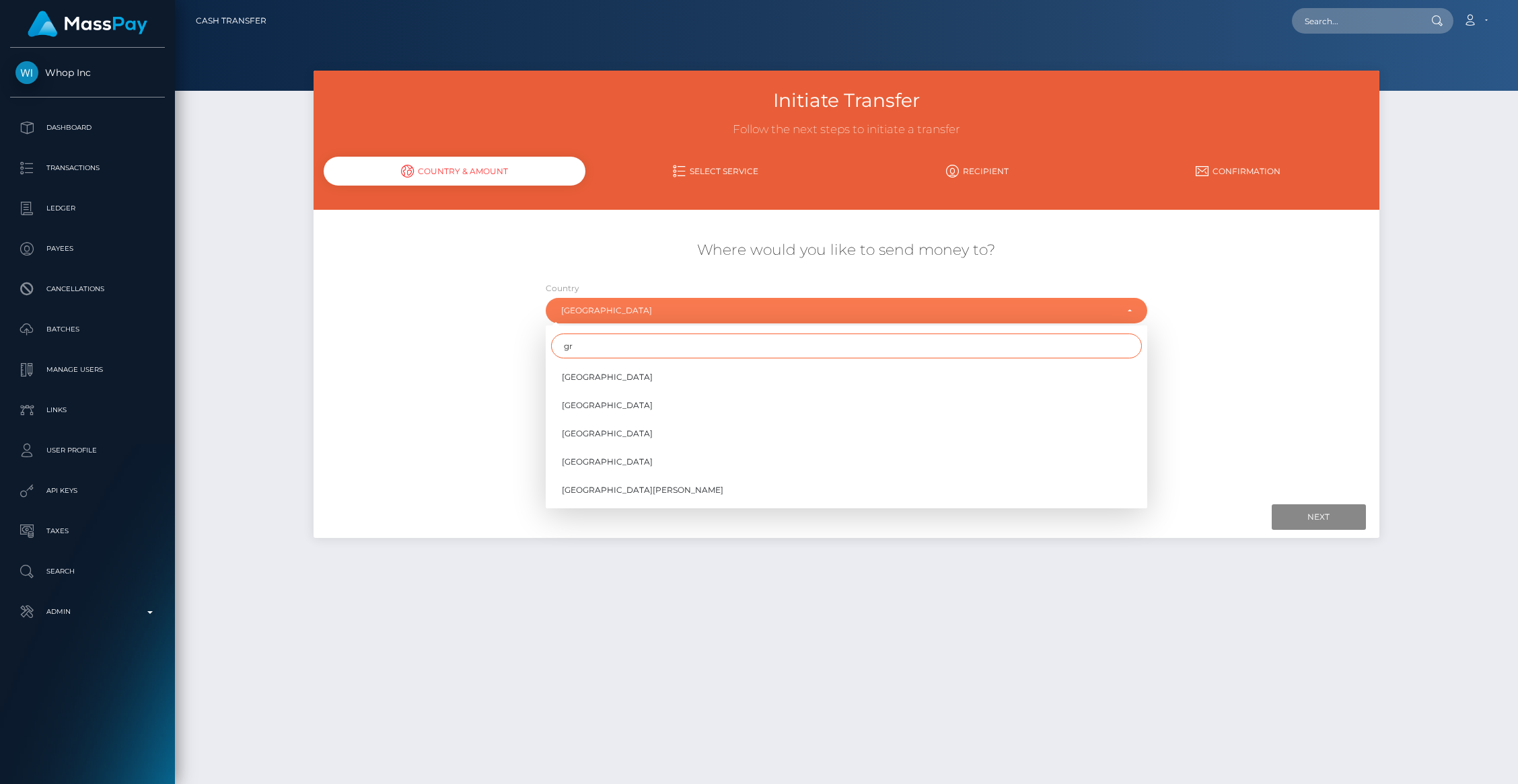
type input "g"
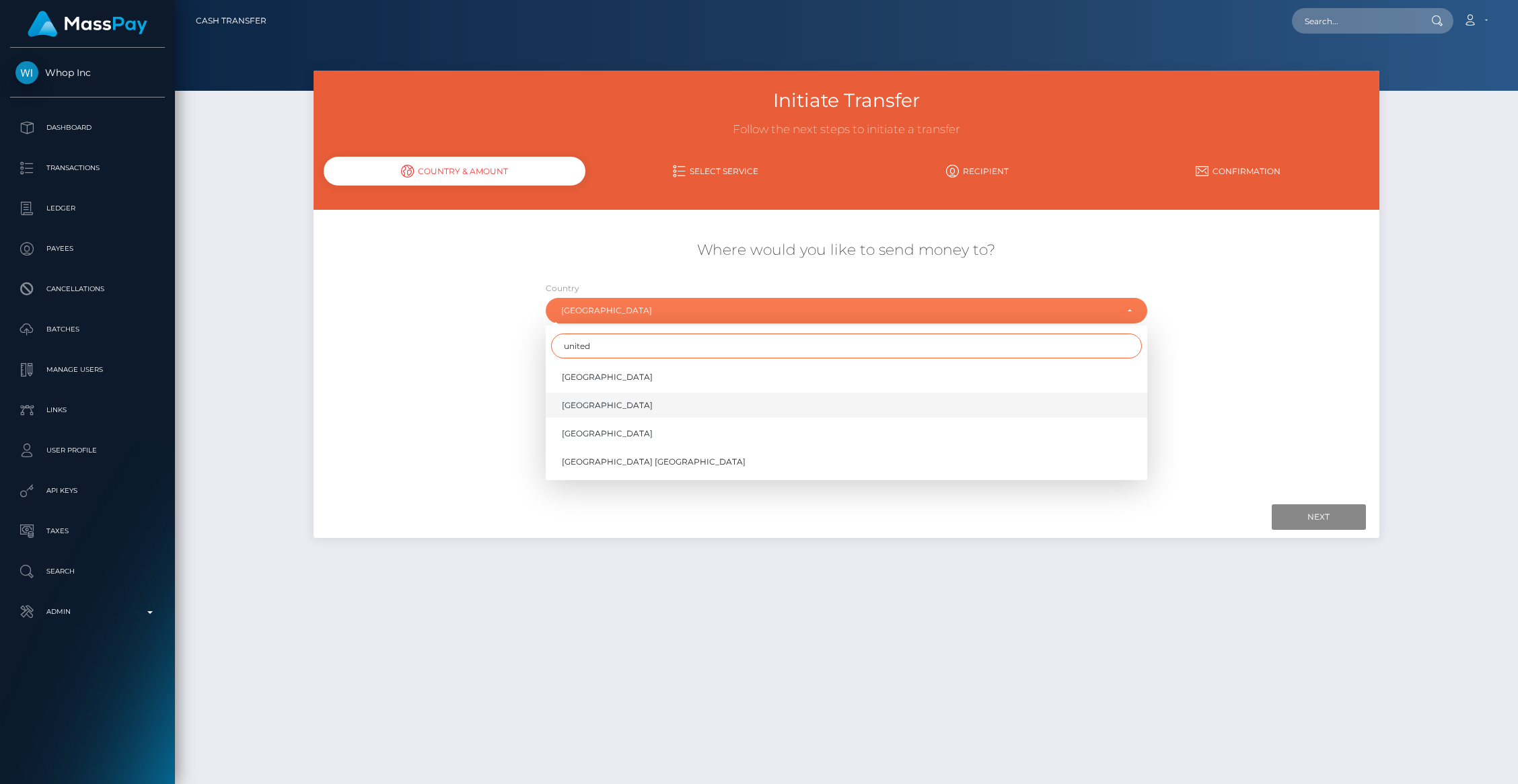
type input "united"
click at [603, 404] on span "[GEOGRAPHIC_DATA]" at bounding box center [607, 406] width 90 height 12
select select "GBR"
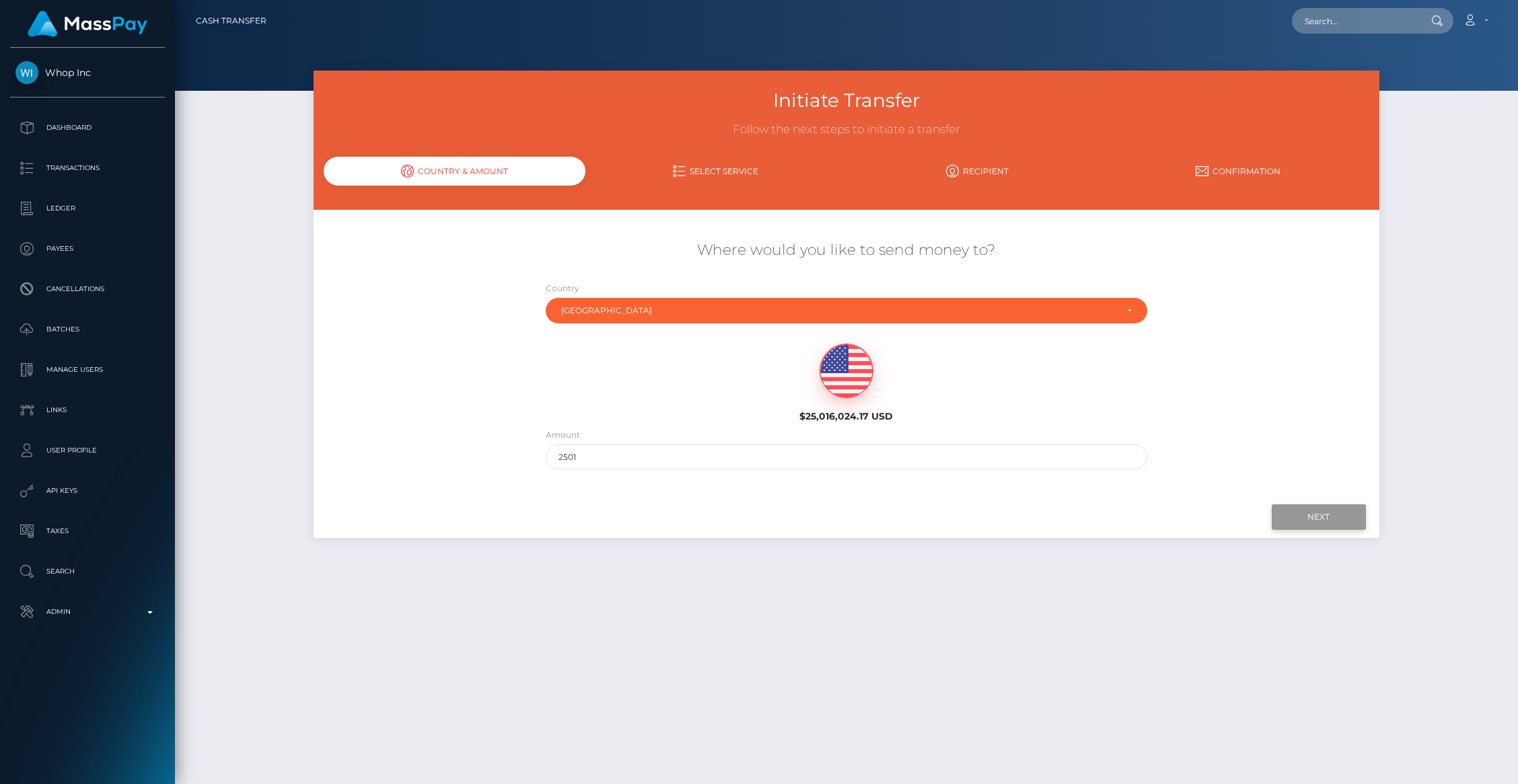
click at [1306, 520] on input "Next" at bounding box center [1318, 517] width 94 height 25
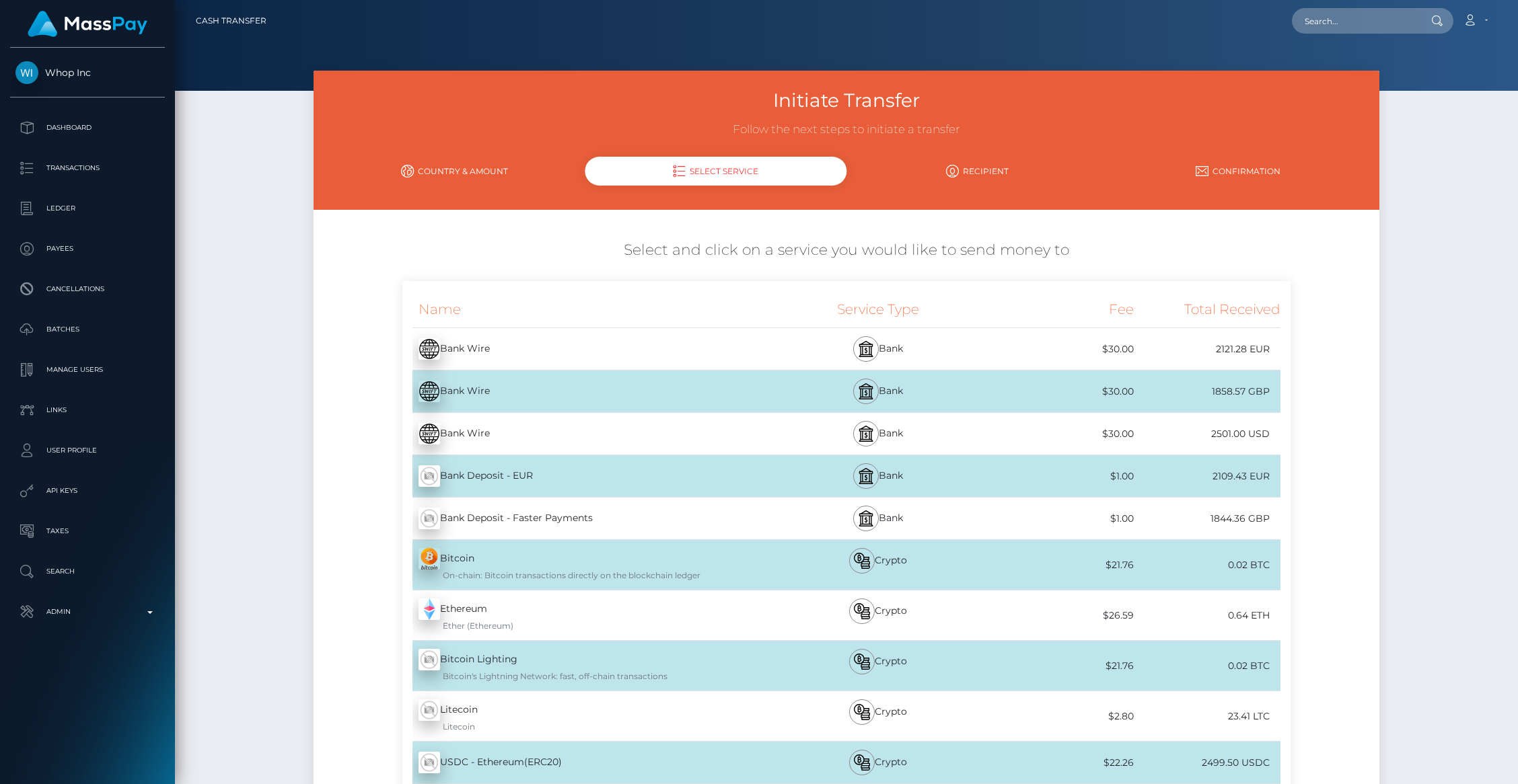
click at [658, 431] on div "Bank Wire - USD" at bounding box center [585, 434] width 366 height 38
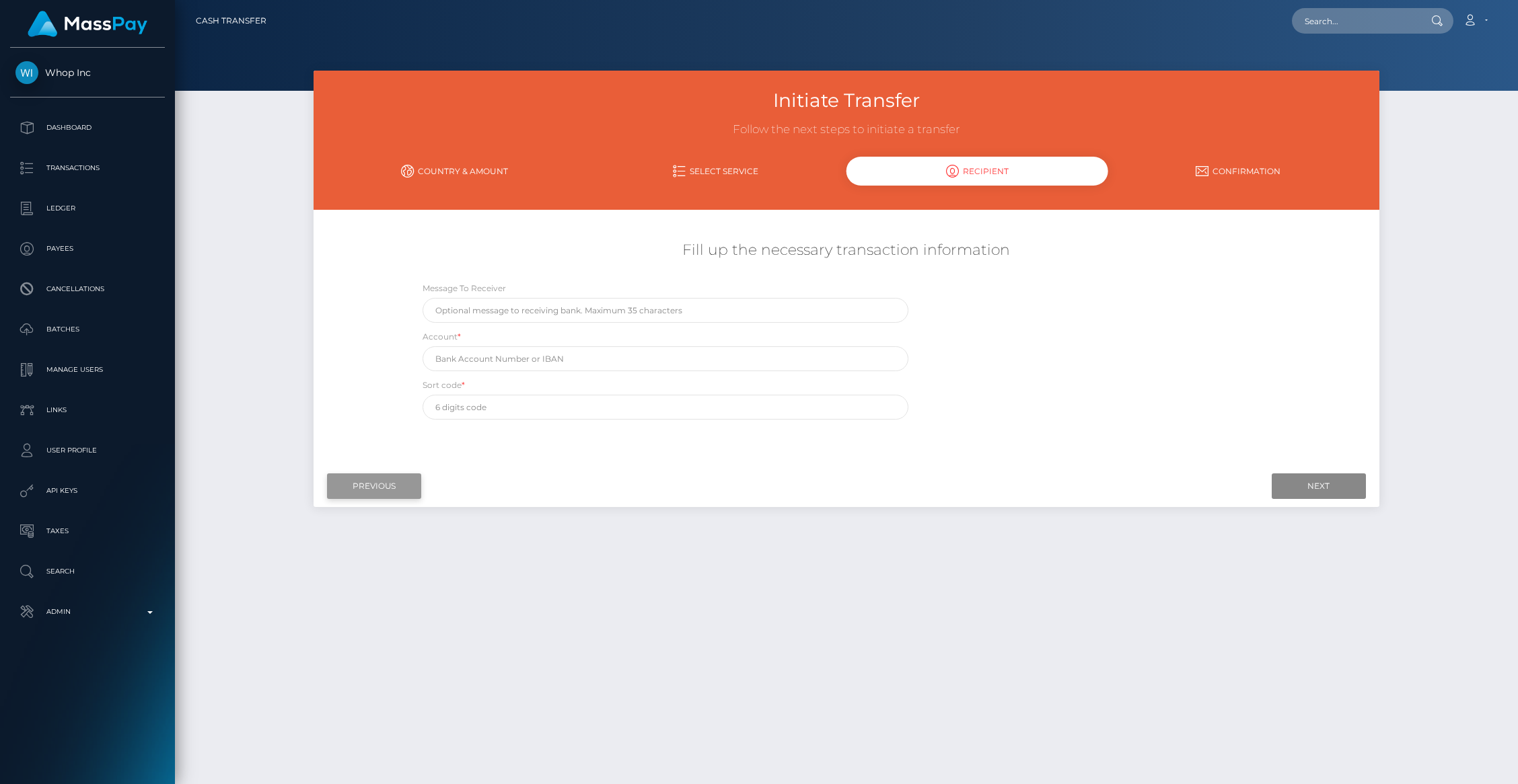
click at [360, 479] on input "Previous" at bounding box center [373, 486] width 94 height 25
